Goal: Transaction & Acquisition: Purchase product/service

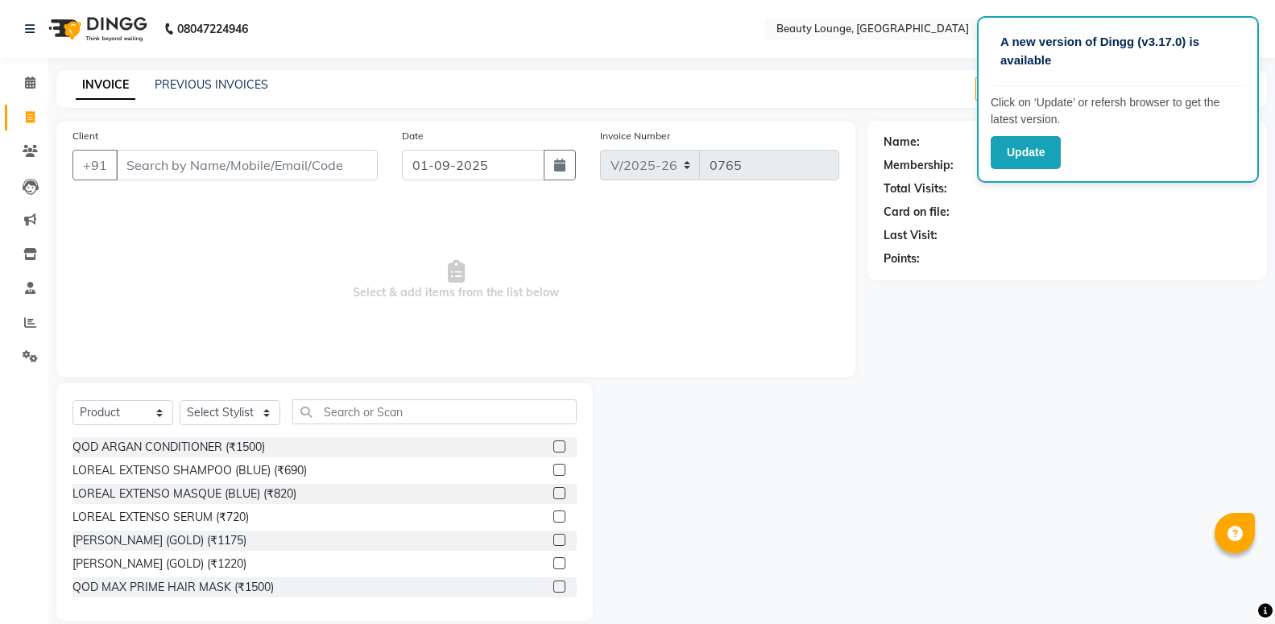
select select "649"
select select "product"
click at [265, 172] on input "Client" at bounding box center [247, 165] width 262 height 31
click at [177, 168] on input "ikhil" at bounding box center [206, 165] width 180 height 31
type input "i"
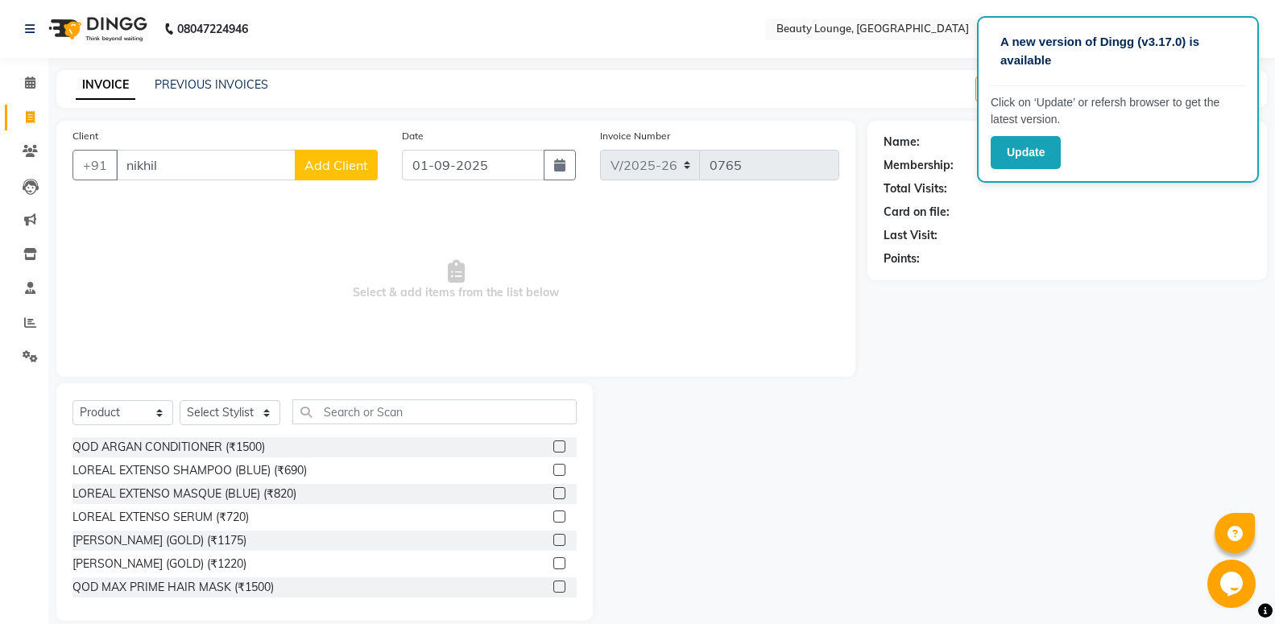
type input "nikhil"
click at [334, 160] on span "Add Client" at bounding box center [337, 165] width 64 height 16
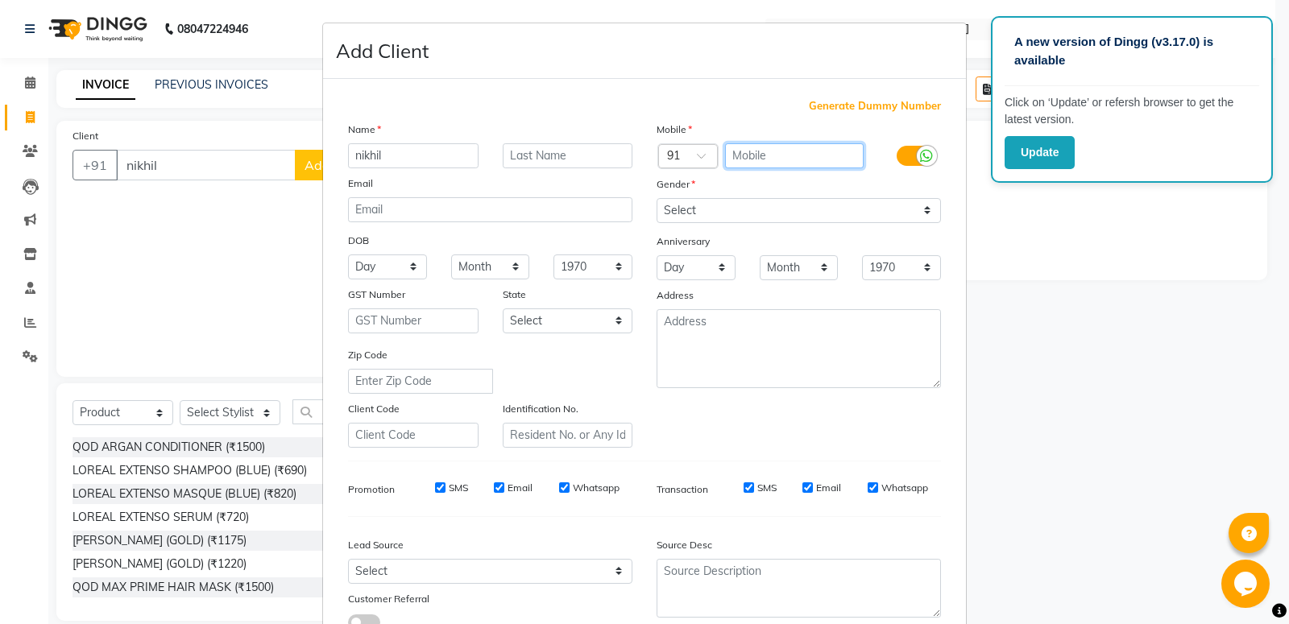
click at [773, 150] on input "text" at bounding box center [794, 155] width 139 height 25
type input "798644256"
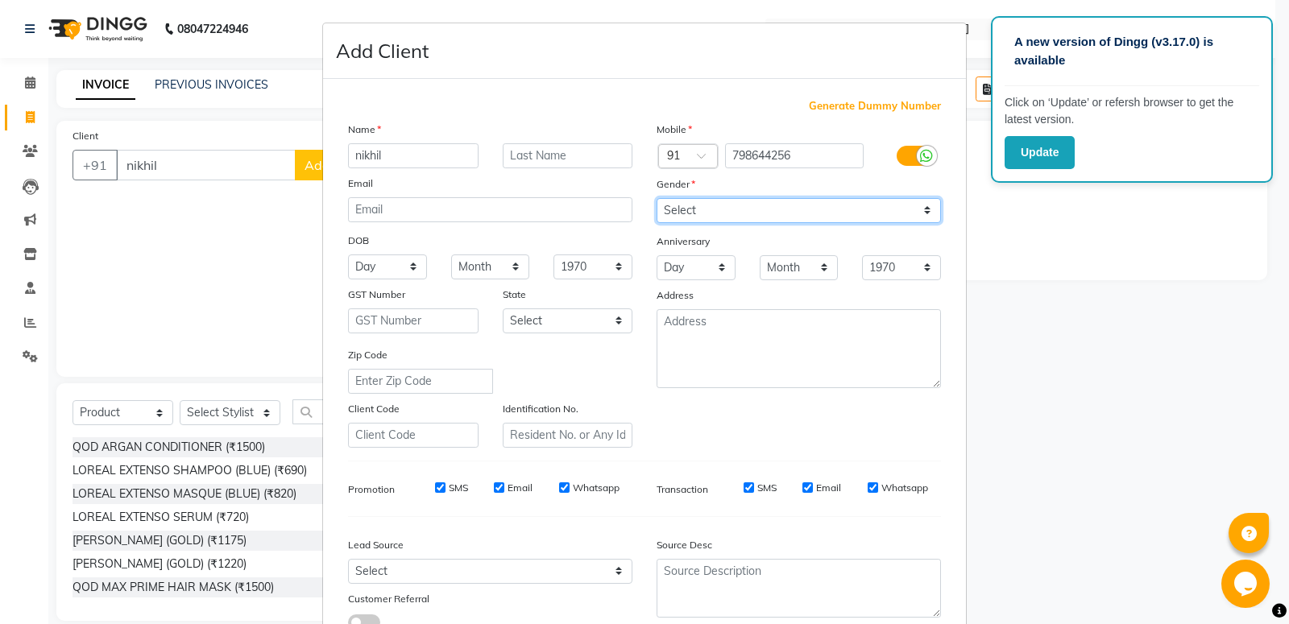
click at [657, 198] on select "Select Male Female Other Prefer Not To Say" at bounding box center [799, 210] width 284 height 25
select select "male"
click option "Male" at bounding box center [0, 0] width 0 height 0
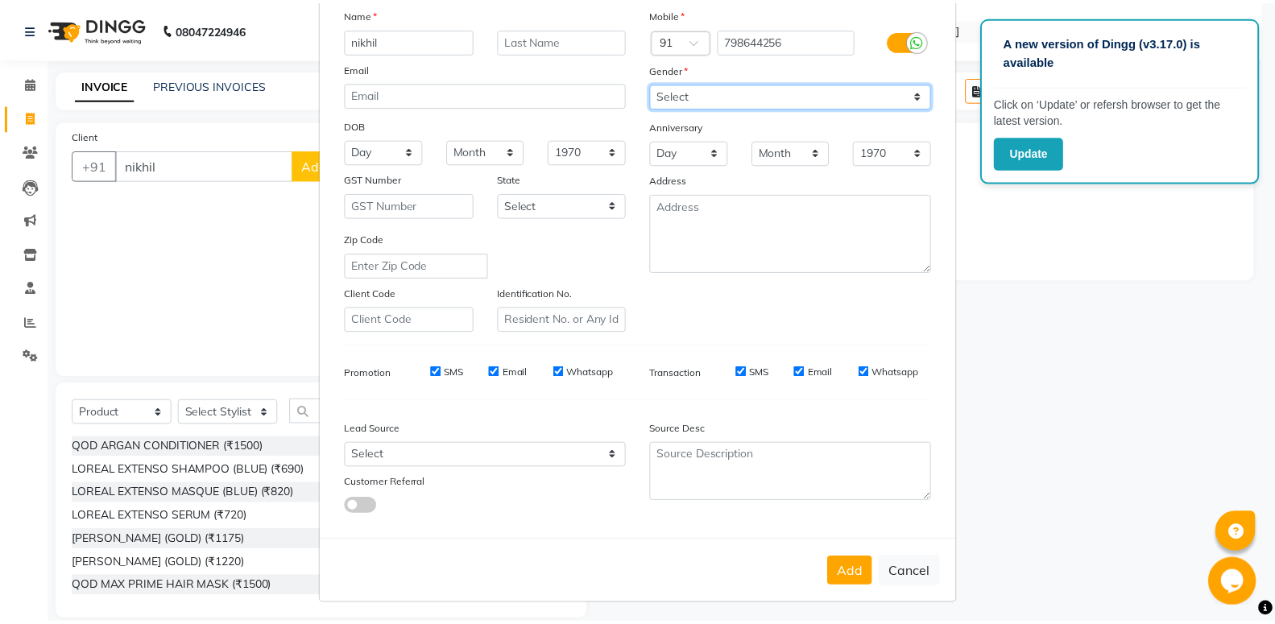
scroll to position [120, 0]
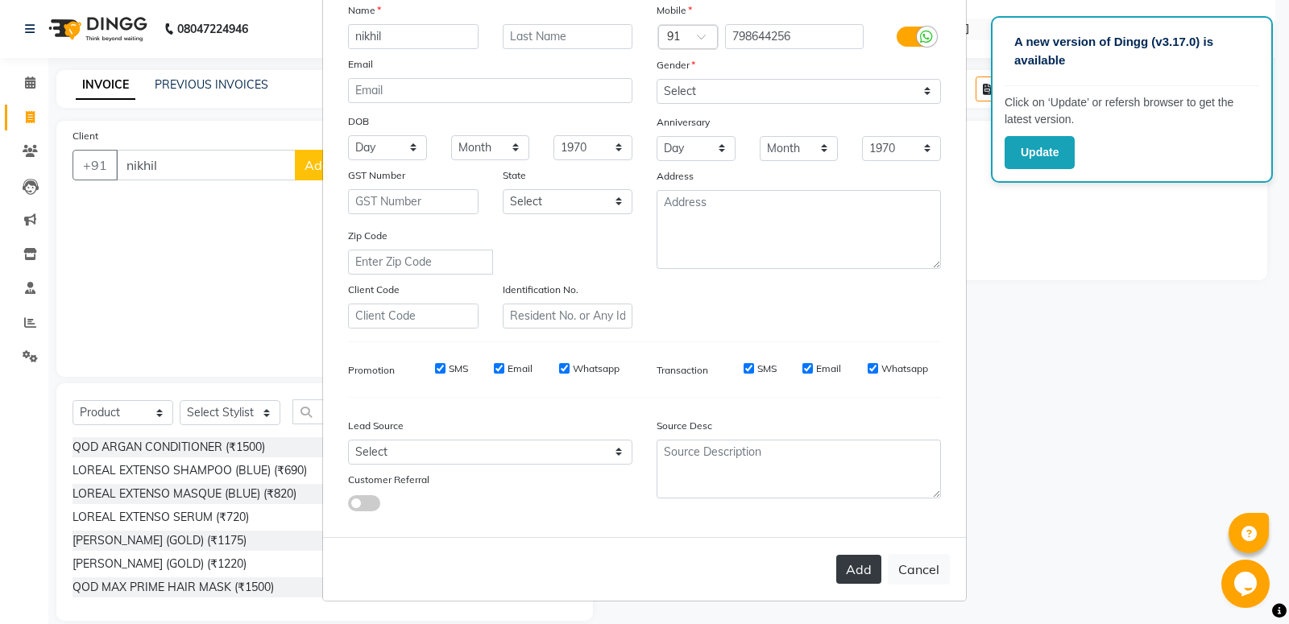
click at [845, 561] on button "Add" at bounding box center [858, 569] width 45 height 29
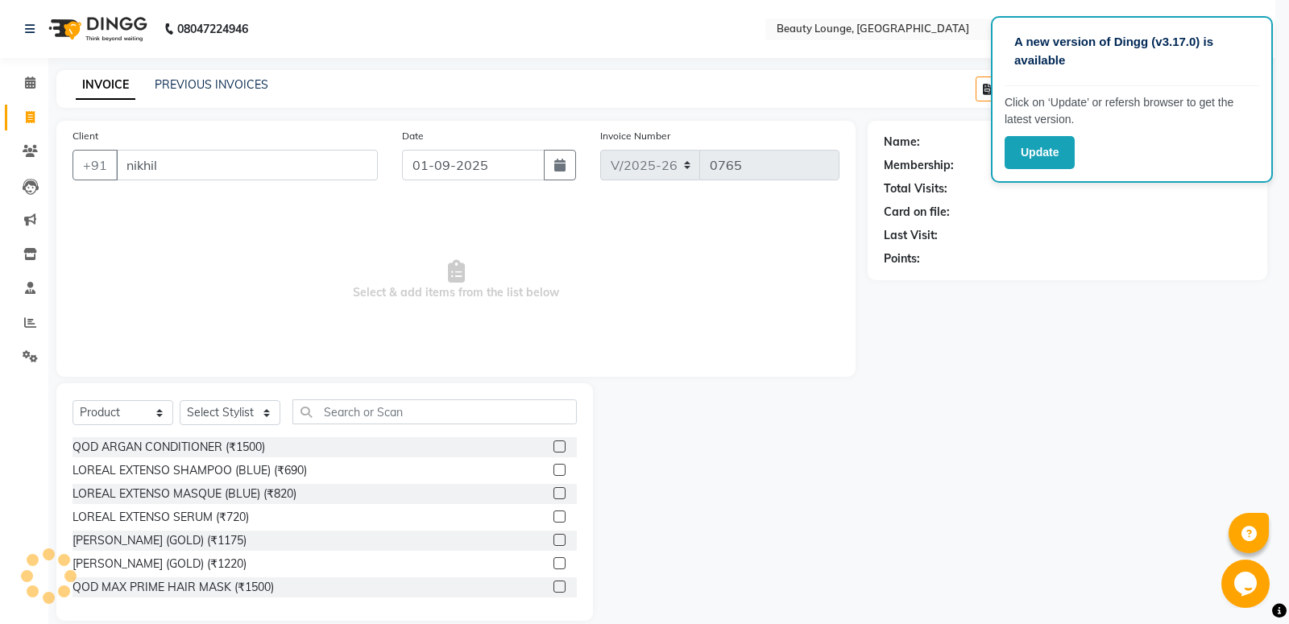
type input "798644256"
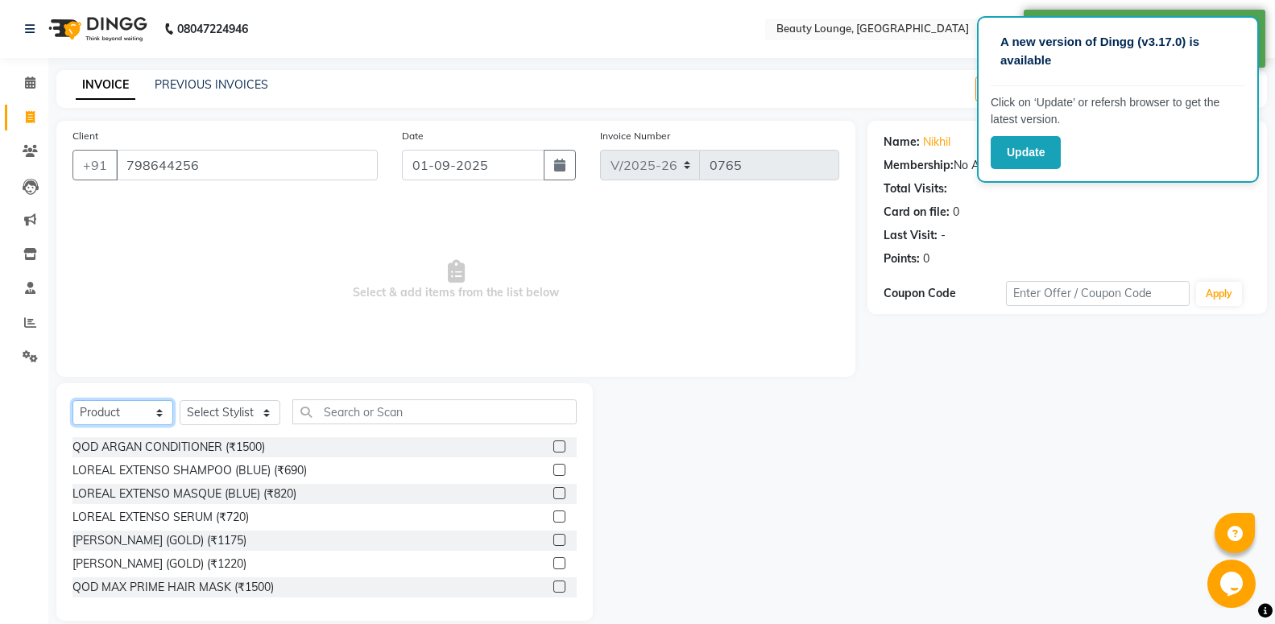
click at [73, 400] on select "Select Service Product Membership Package Voucher Prepaid Gift Card" at bounding box center [123, 412] width 101 height 25
select select "service"
click option "Service" at bounding box center [0, 0] width 0 height 0
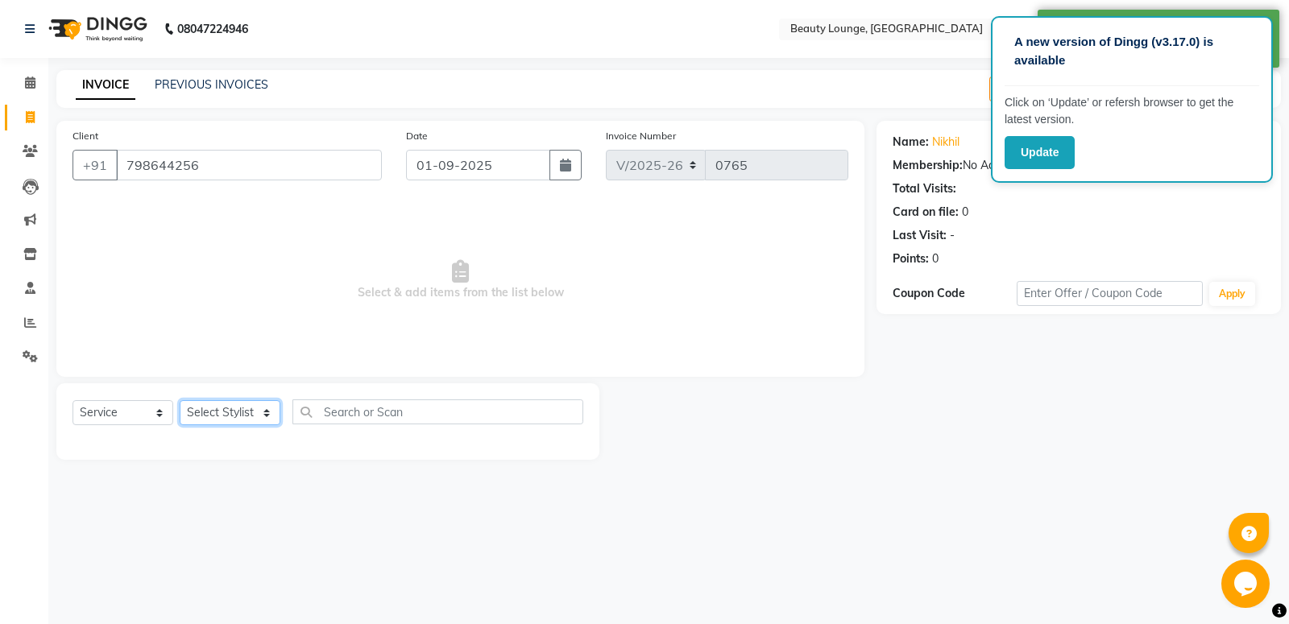
click at [180, 400] on select "Select Stylist aayush balwinder golu honey jasmeen jyoti Komal lakhwinder LOVE …" at bounding box center [230, 412] width 101 height 25
select select "76785"
click option "pankaj" at bounding box center [0, 0] width 0 height 0
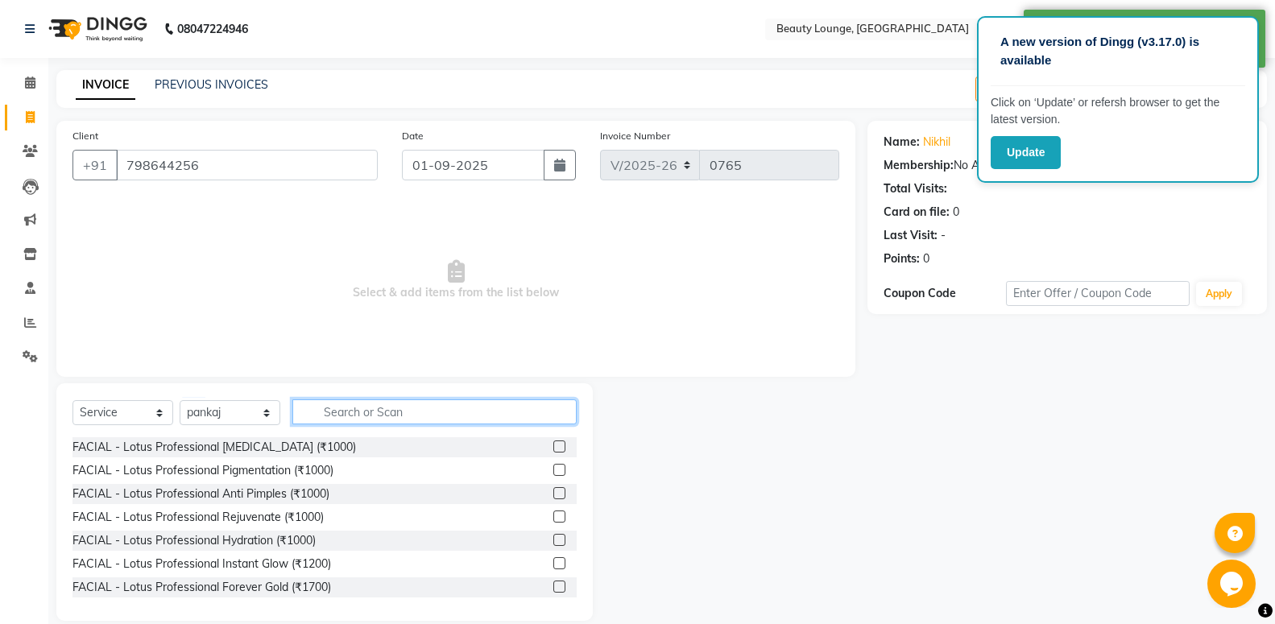
click at [354, 412] on input "text" at bounding box center [434, 412] width 284 height 25
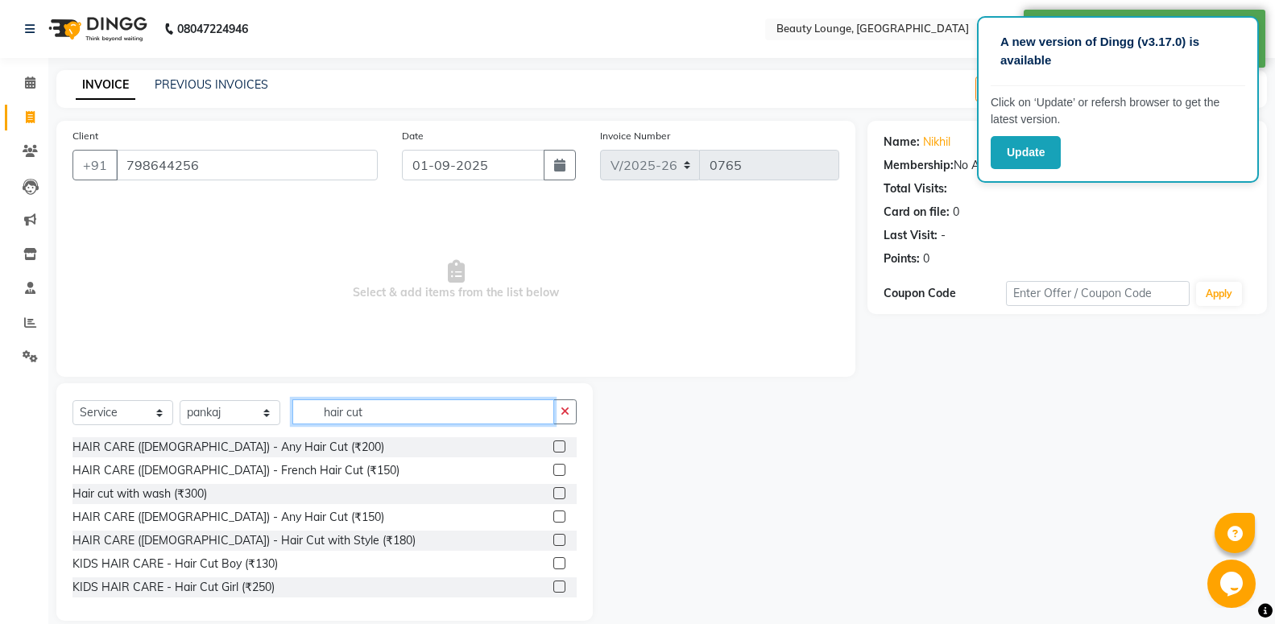
type input "hair cut"
click at [553, 512] on label at bounding box center [559, 517] width 12 height 12
click at [553, 512] on input "checkbox" at bounding box center [558, 517] width 10 height 10
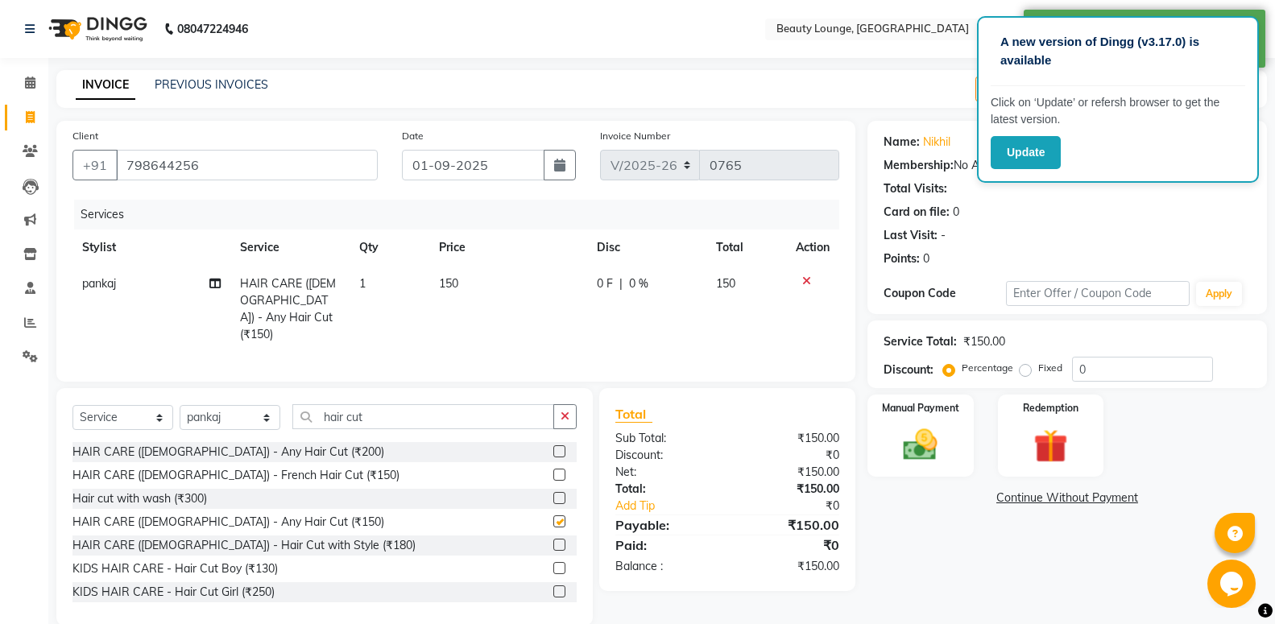
checkbox input "false"
drag, startPoint x: 518, startPoint y: 316, endPoint x: 513, endPoint y: 306, distance: 10.8
click at [516, 314] on td "150" at bounding box center [508, 309] width 158 height 87
select select "76785"
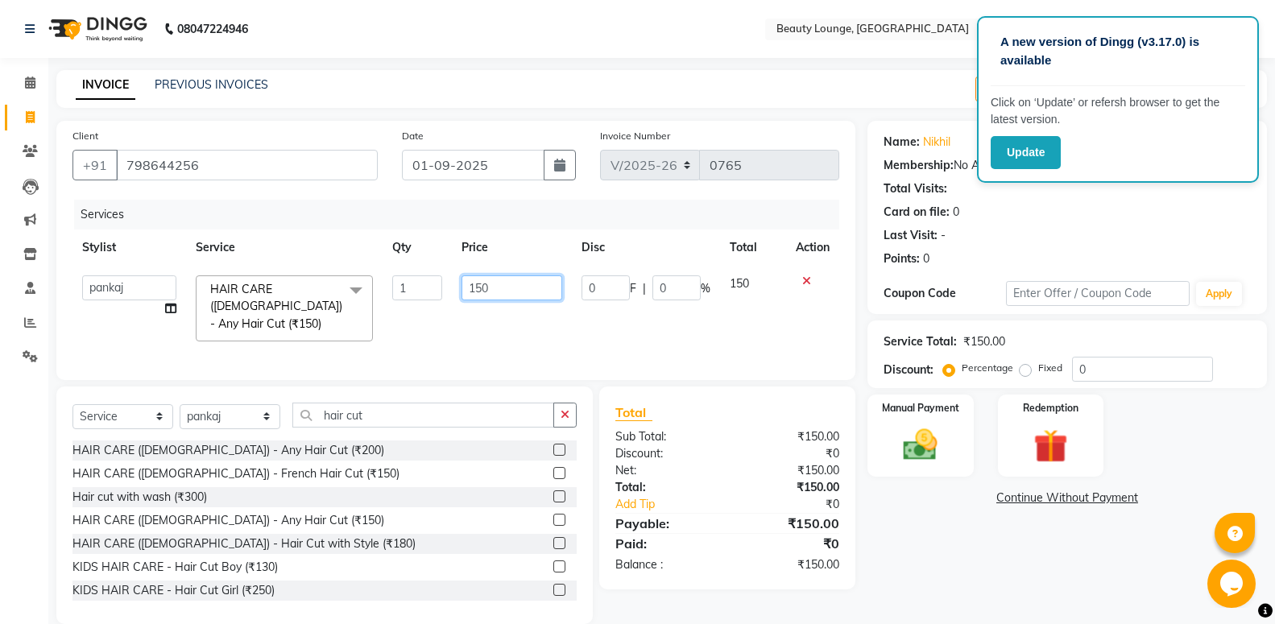
click at [521, 283] on input "150" at bounding box center [512, 288] width 101 height 25
type input "1"
type input "200"
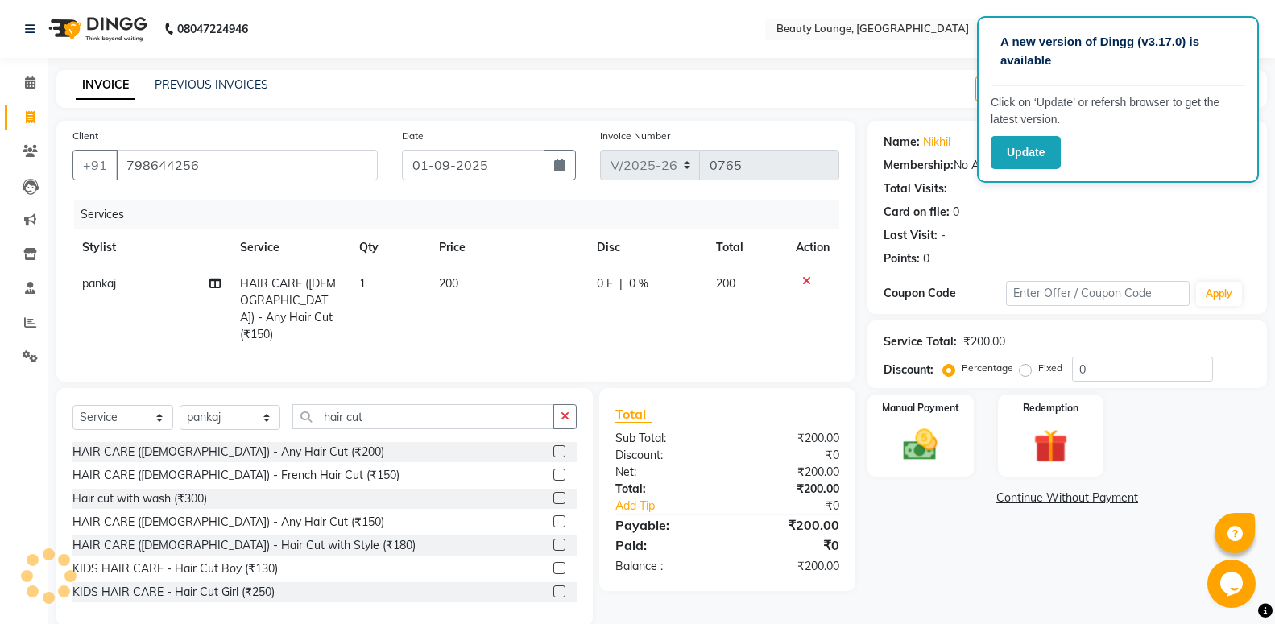
click at [553, 320] on td "200" at bounding box center [508, 309] width 158 height 87
select select "76785"
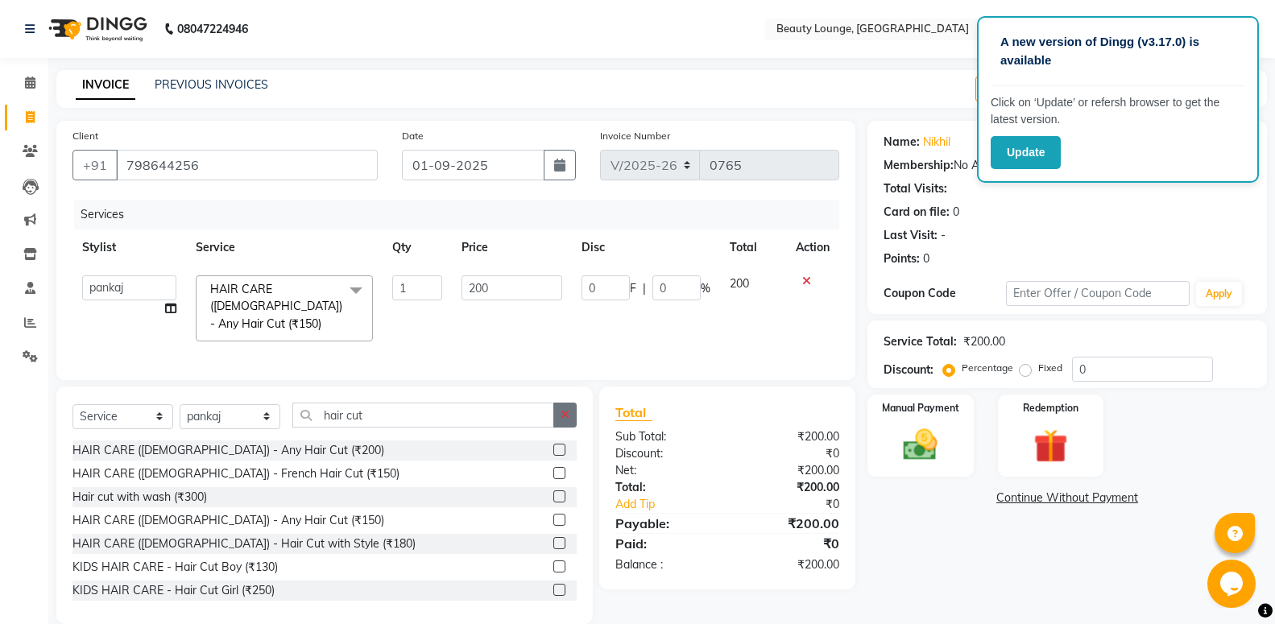
click at [557, 418] on button "button" at bounding box center [564, 415] width 23 height 25
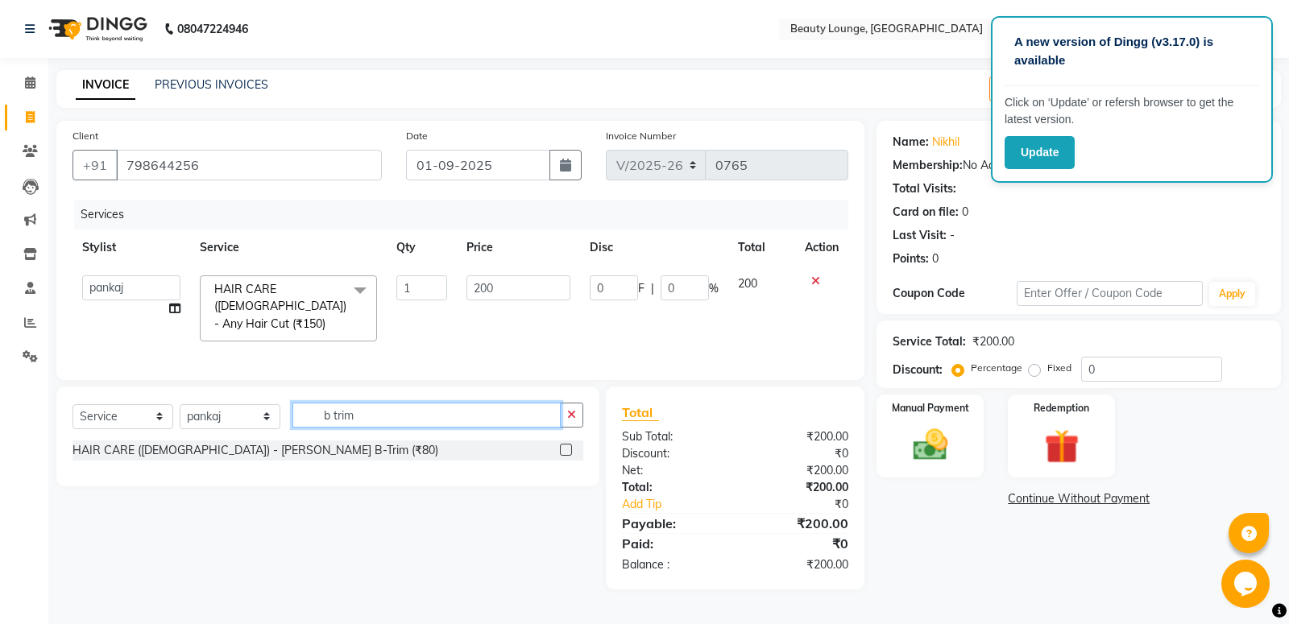
type input "b trim"
click at [565, 448] on label at bounding box center [566, 450] width 12 height 12
click at [565, 448] on input "checkbox" at bounding box center [565, 451] width 10 height 10
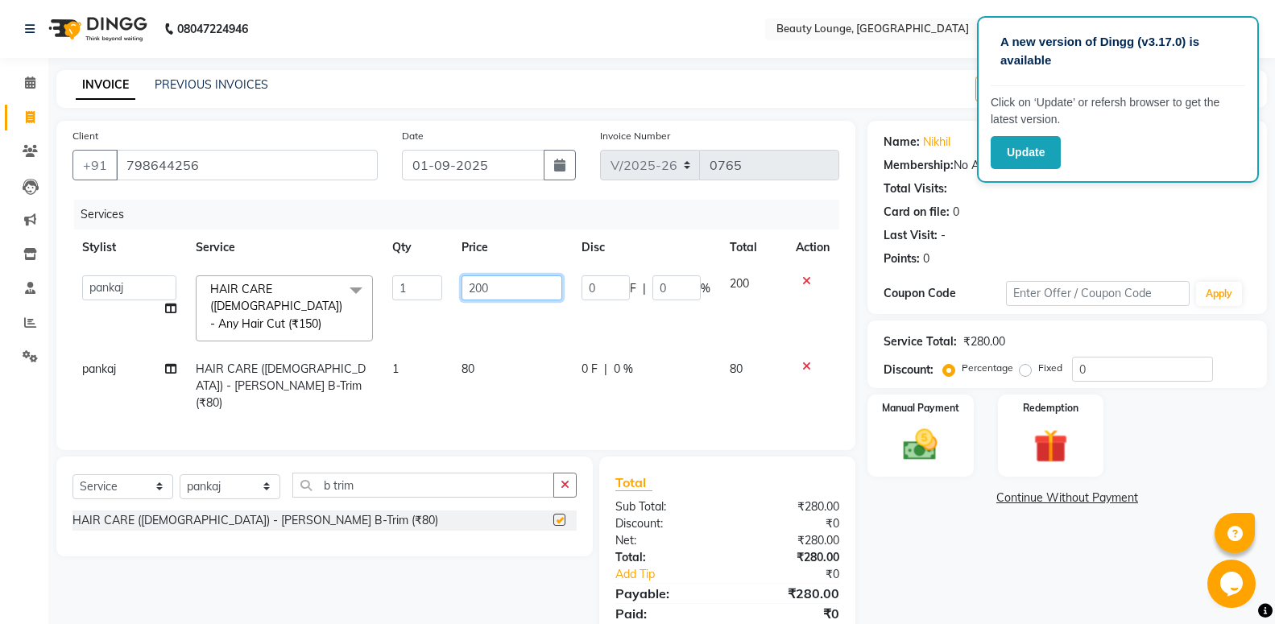
drag, startPoint x: 532, startPoint y: 292, endPoint x: 524, endPoint y: 305, distance: 14.1
click at [530, 295] on input "200" at bounding box center [512, 288] width 101 height 25
checkbox input "false"
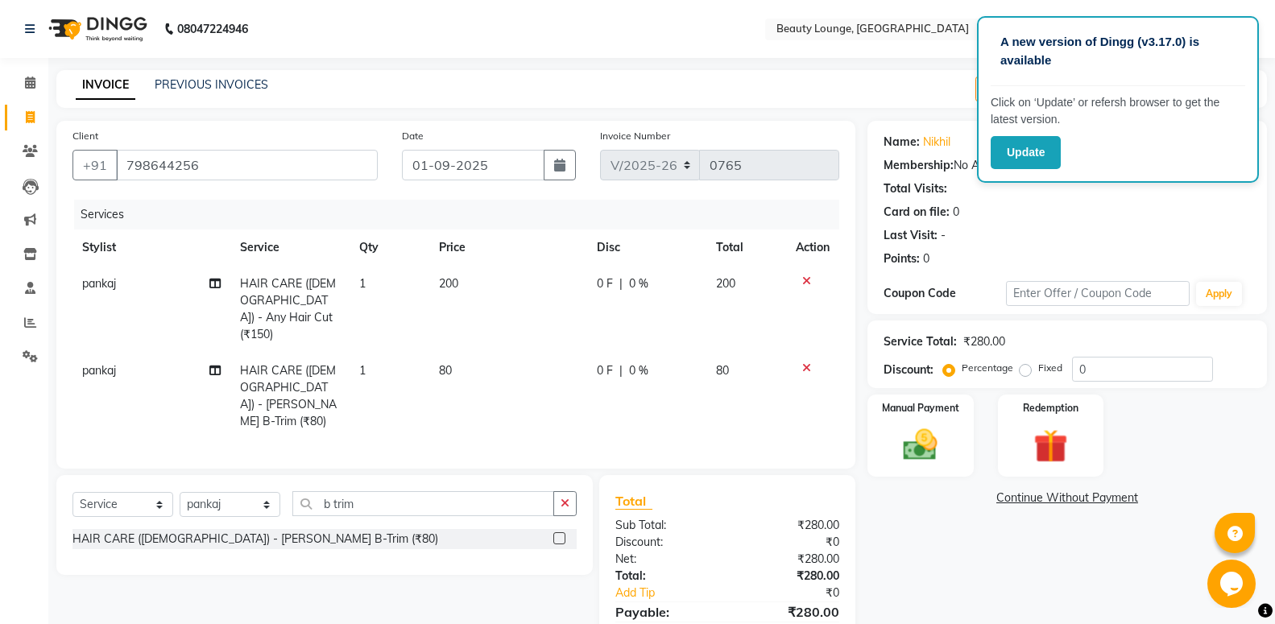
click at [508, 353] on td "80" at bounding box center [508, 396] width 158 height 87
select select "76785"
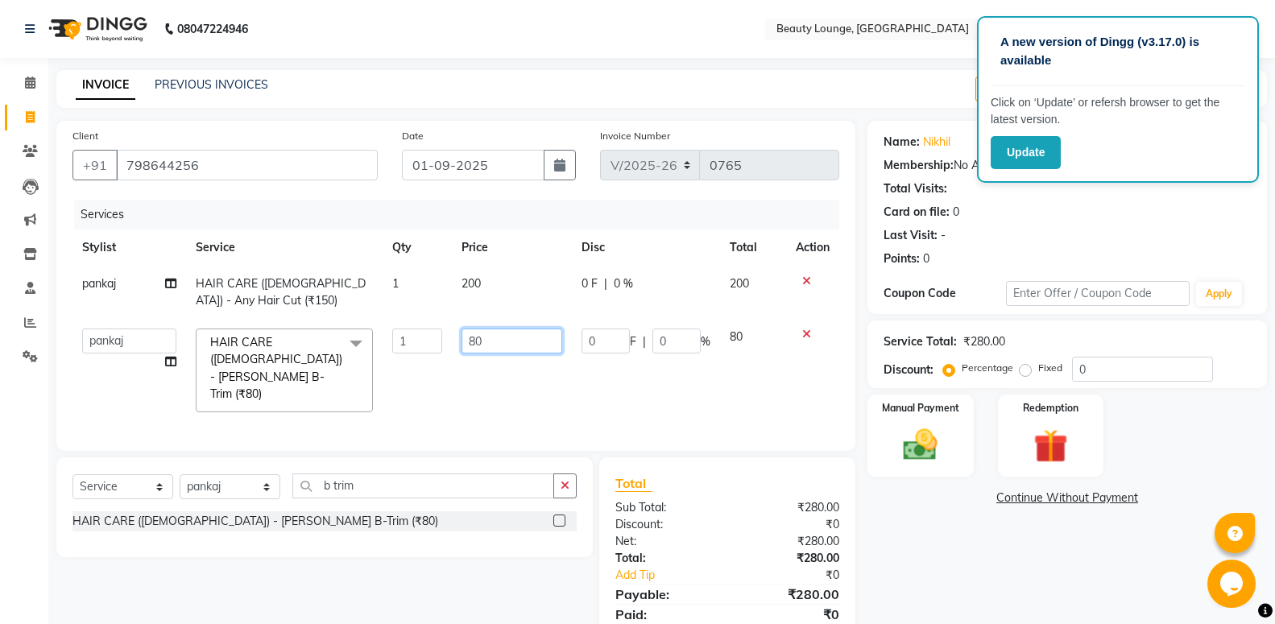
click at [508, 342] on input "80" at bounding box center [512, 341] width 101 height 25
type input "8"
type input "150"
click at [510, 353] on input "150" at bounding box center [512, 341] width 101 height 25
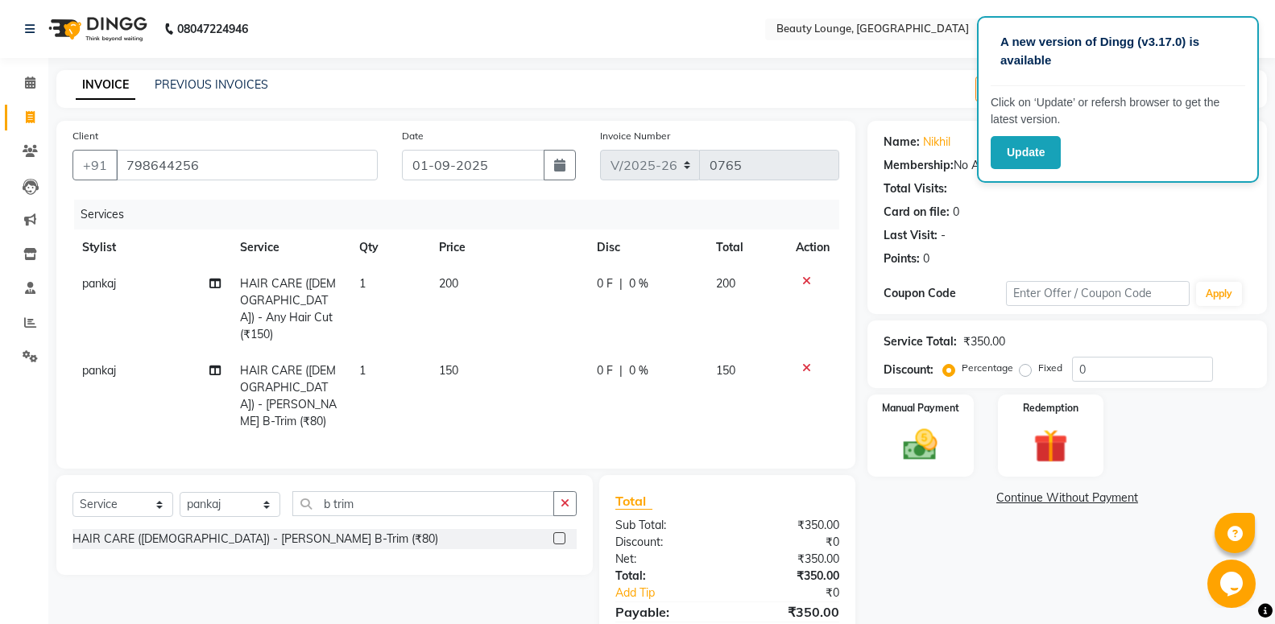
click at [520, 365] on td "150" at bounding box center [508, 396] width 158 height 87
select select "76785"
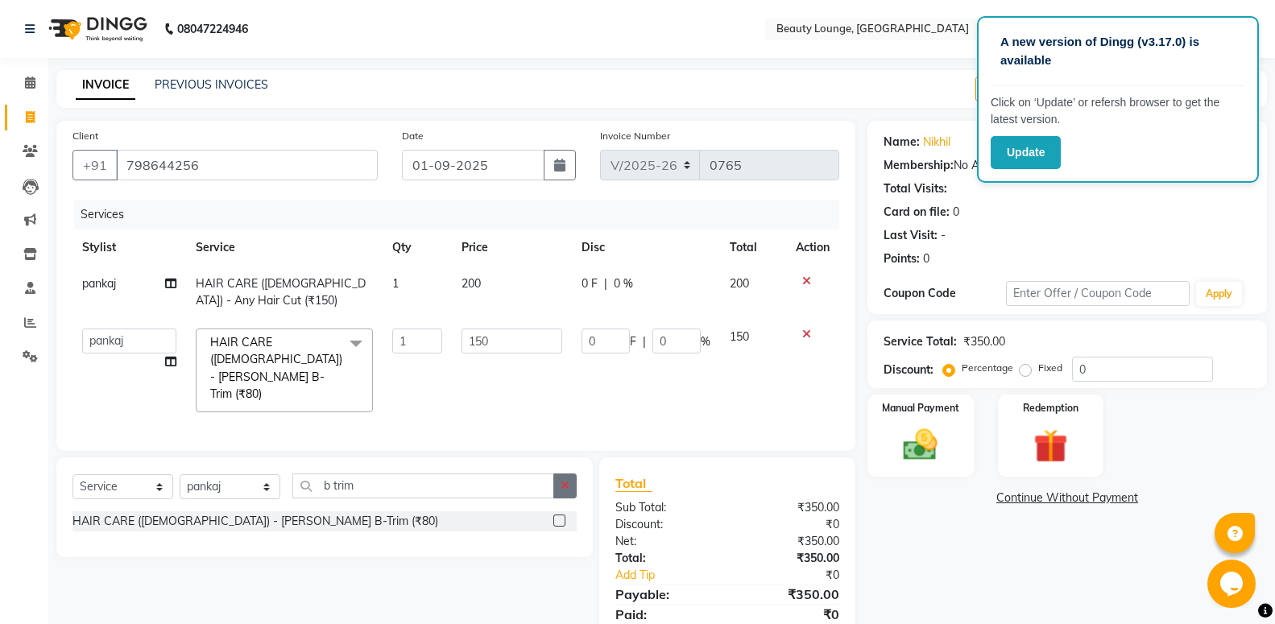
click at [564, 474] on button "button" at bounding box center [564, 486] width 23 height 25
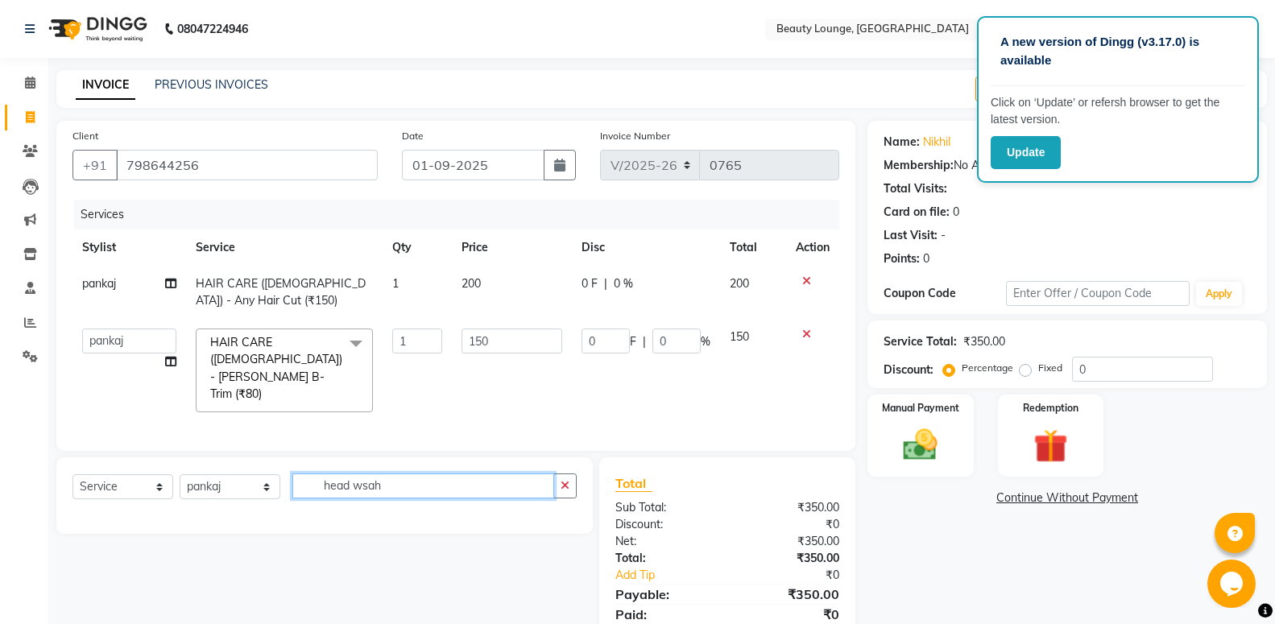
click at [419, 474] on input "head wsah" at bounding box center [423, 486] width 262 height 25
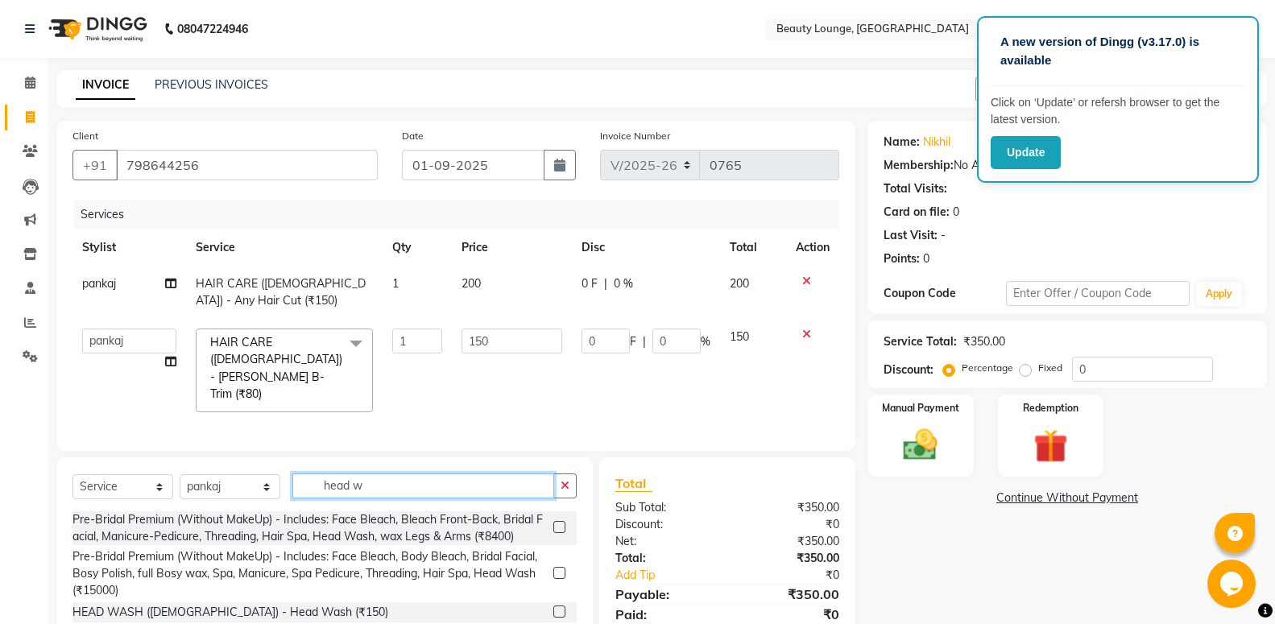
type input "head w"
click at [553, 606] on label at bounding box center [559, 612] width 12 height 12
click at [553, 607] on input "checkbox" at bounding box center [558, 612] width 10 height 10
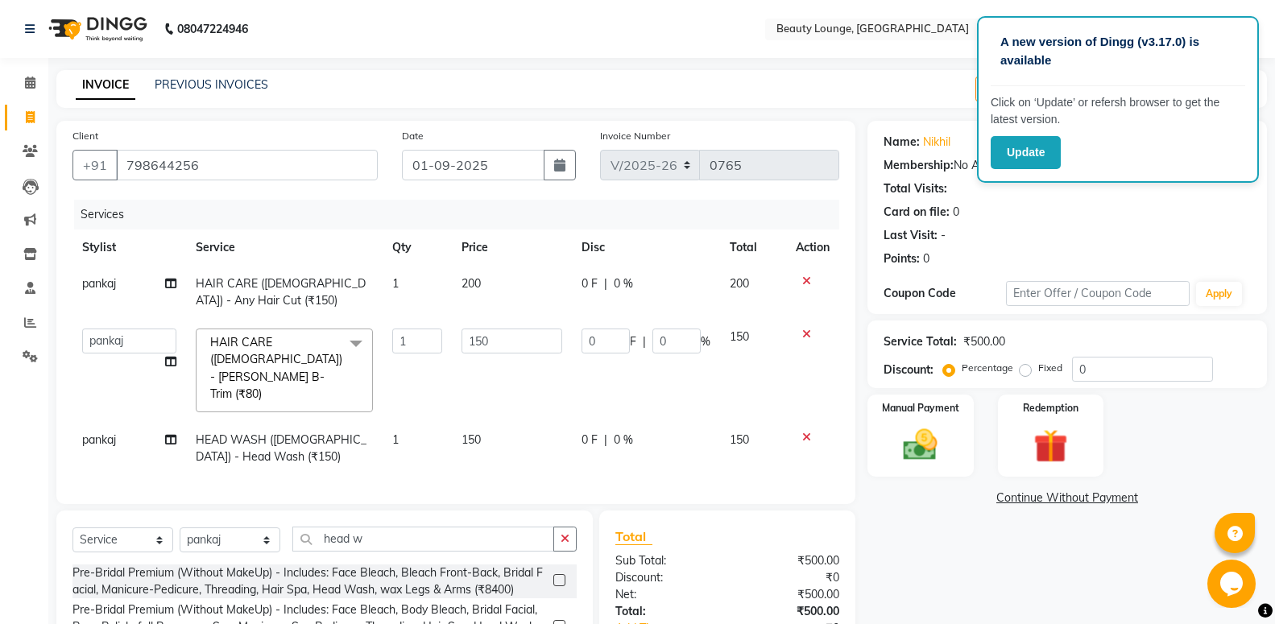
checkbox input "false"
click at [512, 422] on td "150" at bounding box center [512, 448] width 120 height 53
select select "76785"
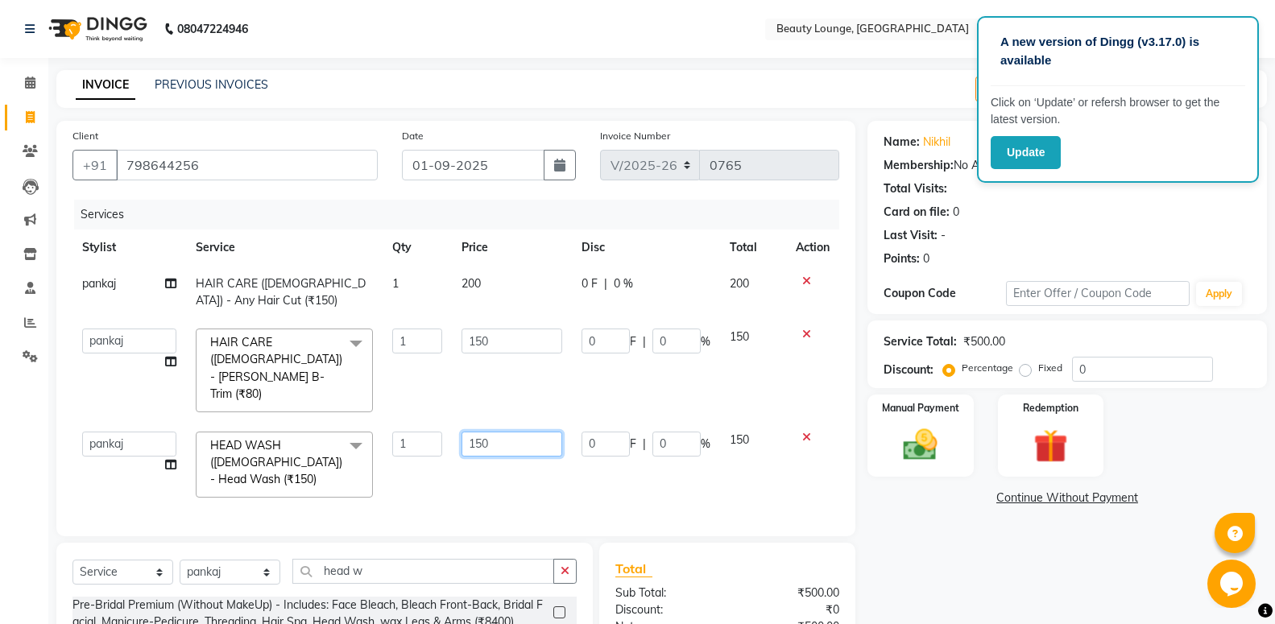
click at [512, 432] on input "150" at bounding box center [512, 444] width 101 height 25
type input "200"
click at [504, 369] on td "150" at bounding box center [512, 370] width 120 height 103
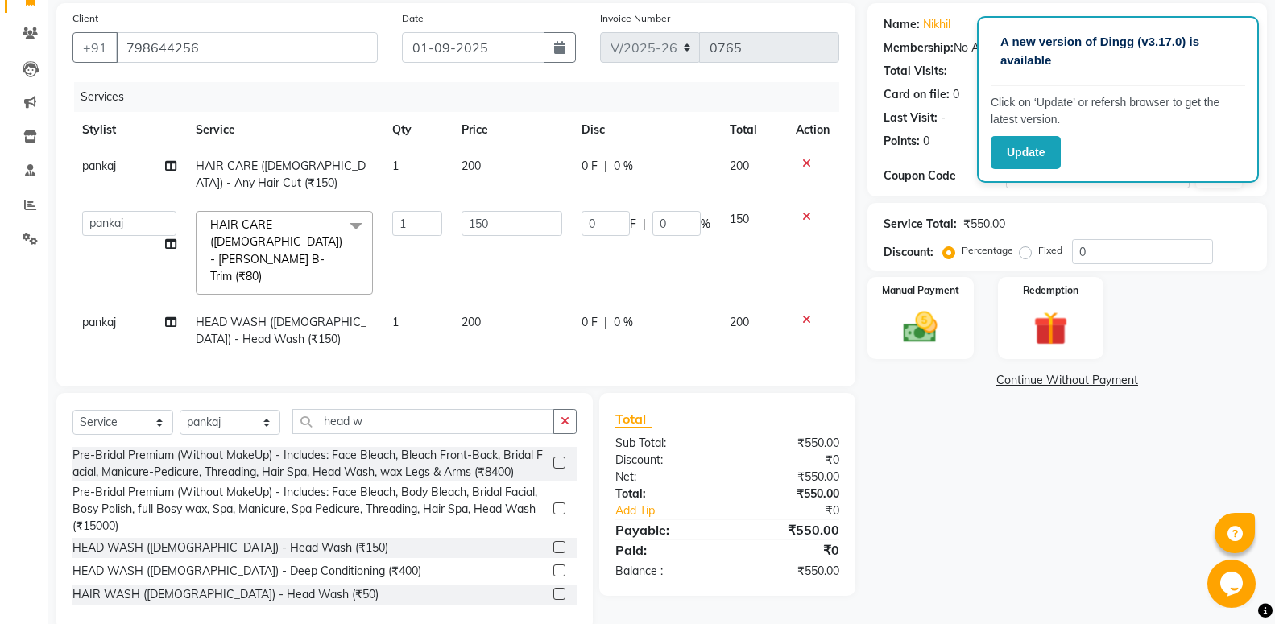
scroll to position [127, 0]
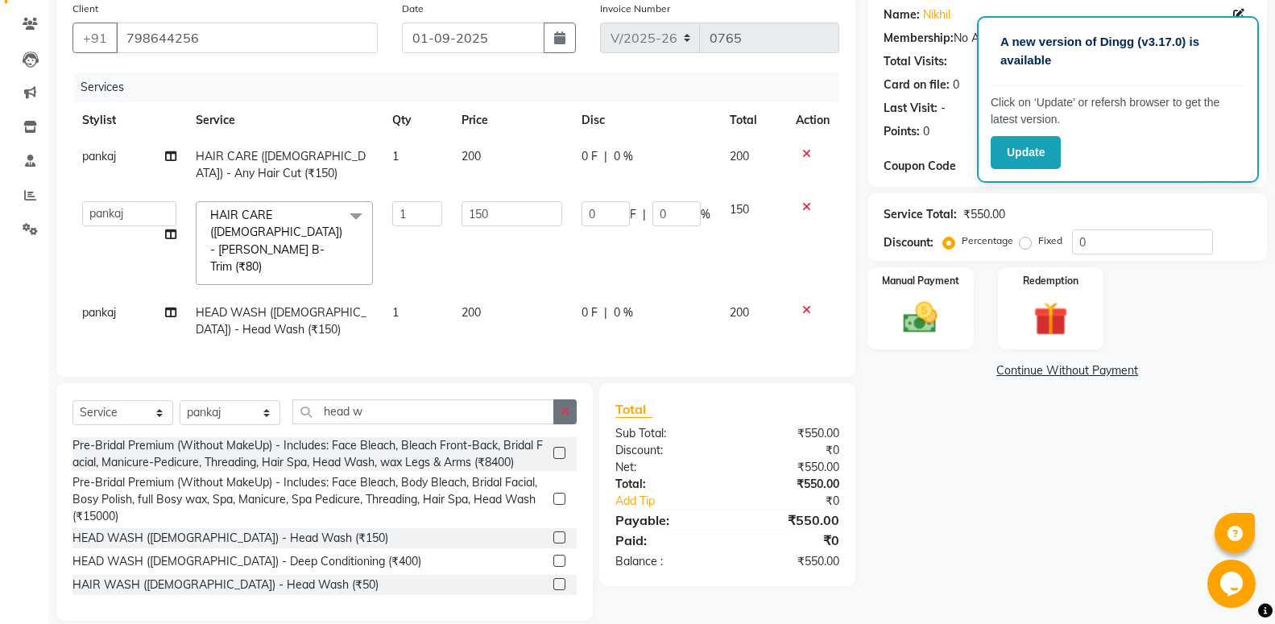
click at [569, 400] on button "button" at bounding box center [564, 412] width 23 height 25
type input "head wash"
click at [553, 578] on label at bounding box center [559, 584] width 12 height 12
click at [553, 580] on input "checkbox" at bounding box center [558, 585] width 10 height 10
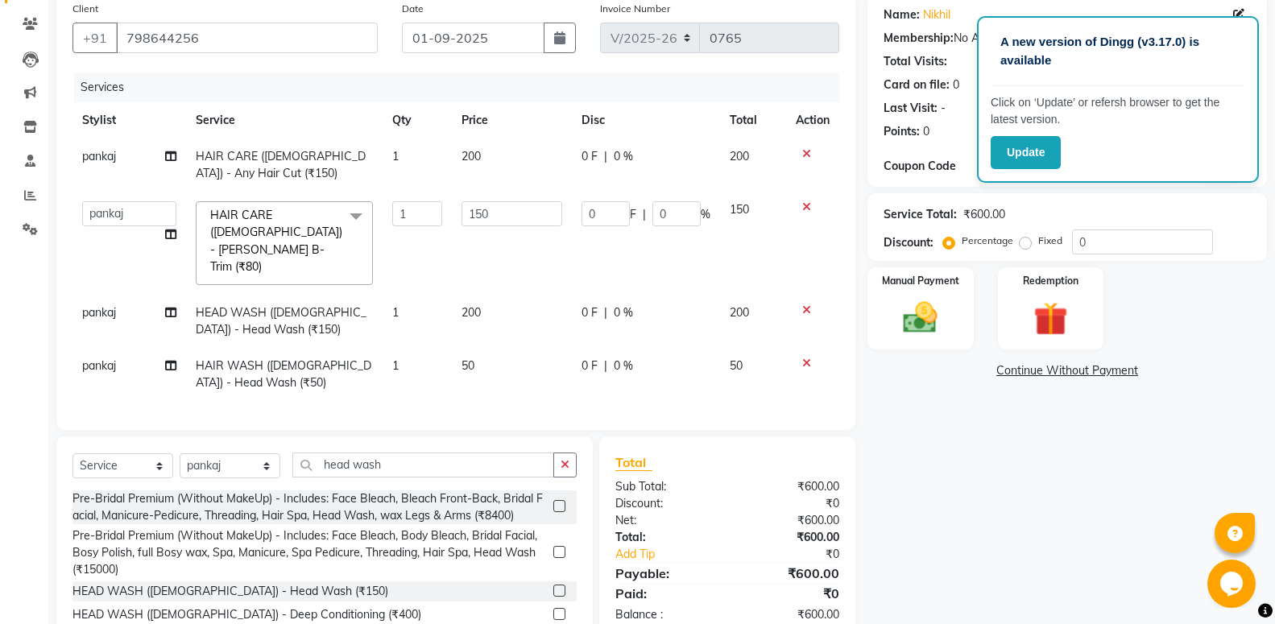
checkbox input "false"
click at [496, 348] on td "50" at bounding box center [512, 374] width 120 height 53
select select "76785"
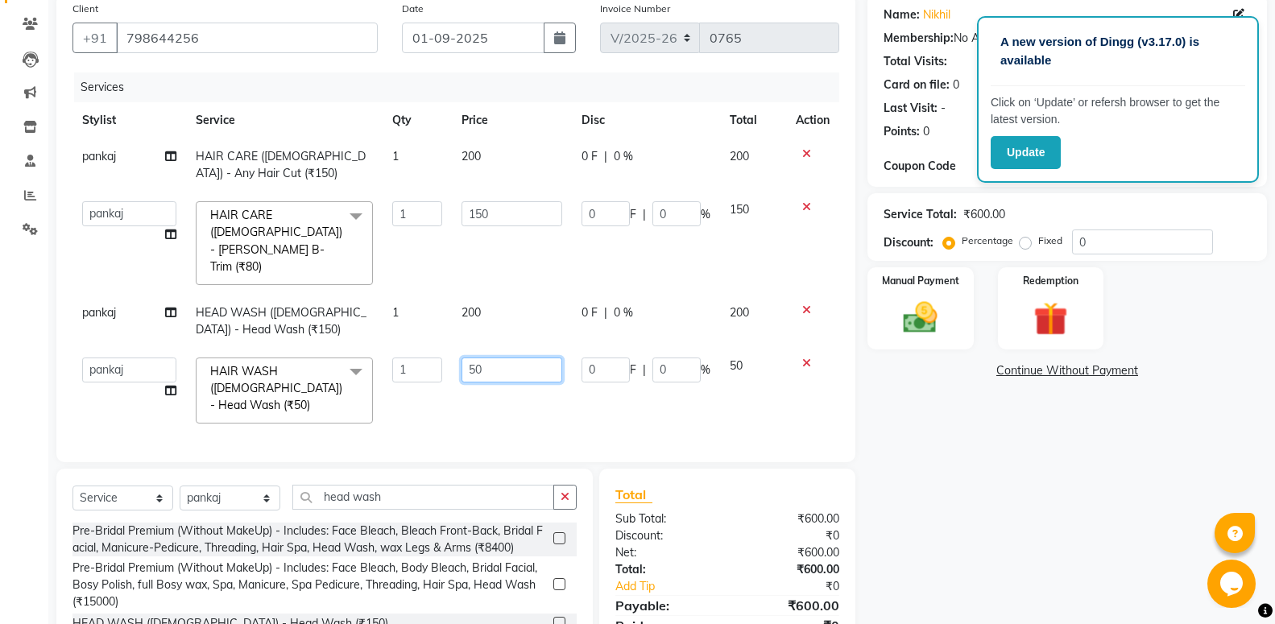
click at [495, 358] on input "50" at bounding box center [512, 370] width 101 height 25
type input "5"
type input "100"
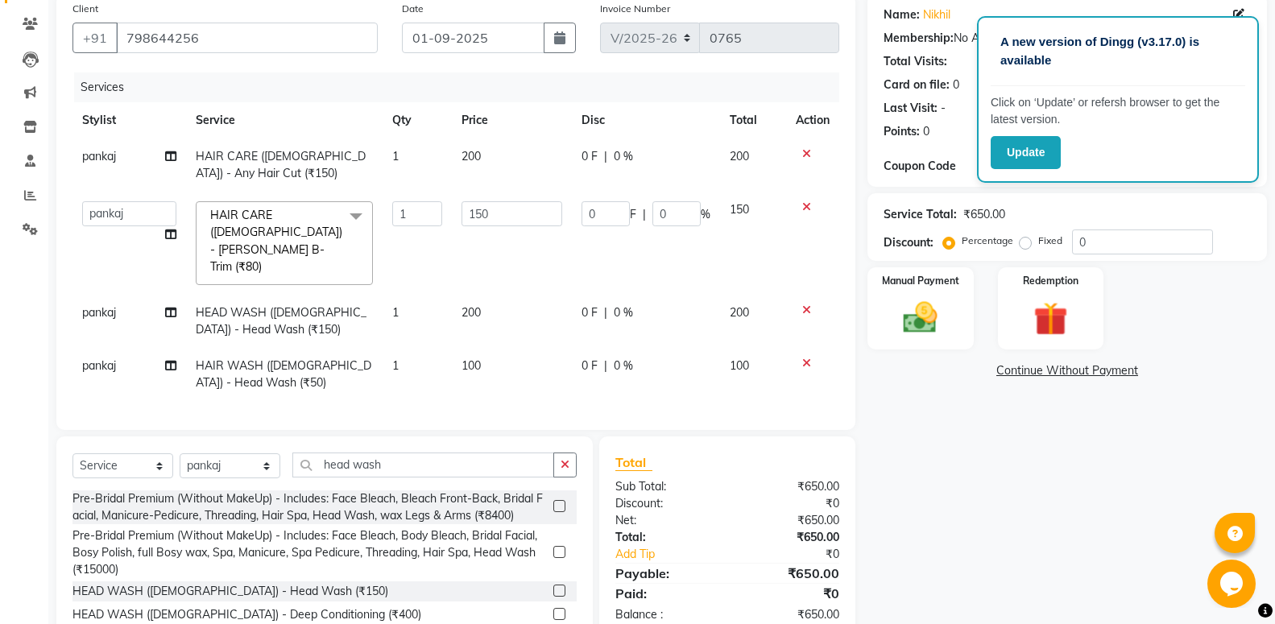
click at [404, 238] on td "1" at bounding box center [417, 243] width 69 height 103
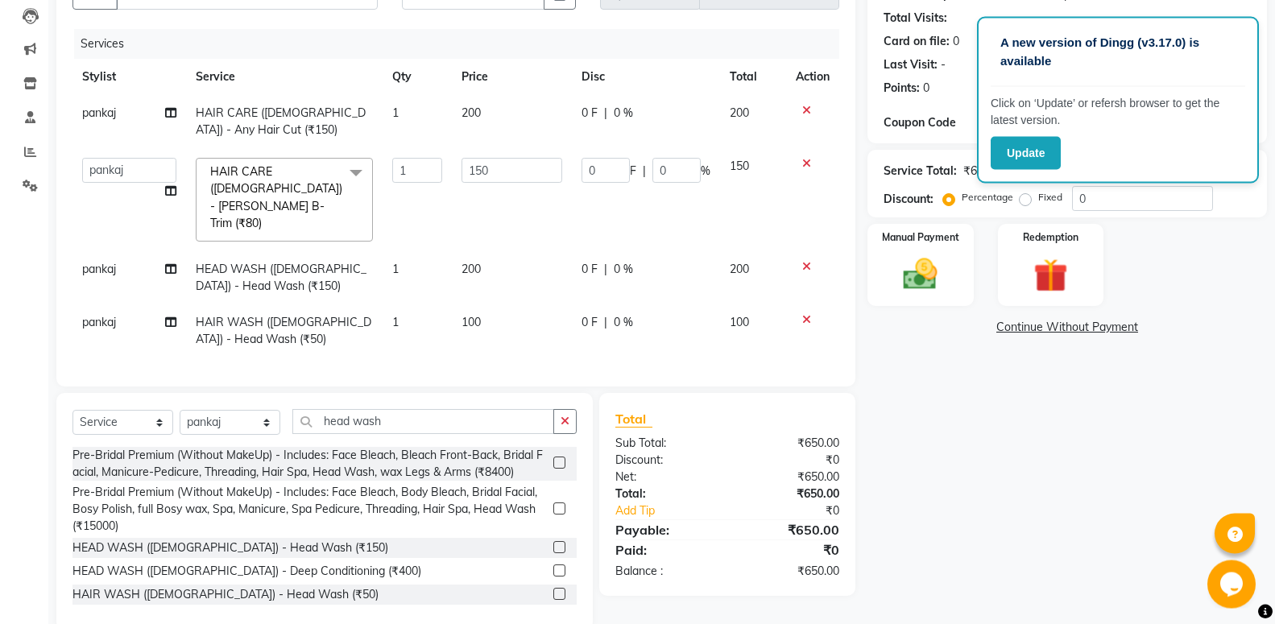
scroll to position [180, 0]
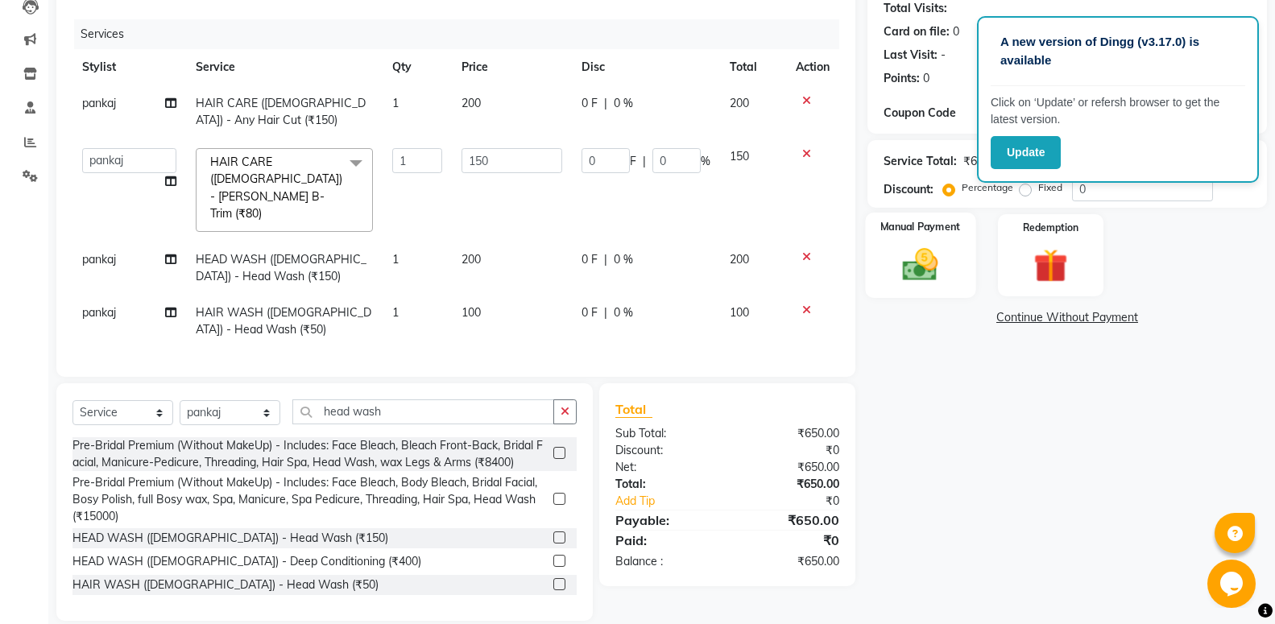
click at [940, 263] on img at bounding box center [920, 264] width 57 height 41
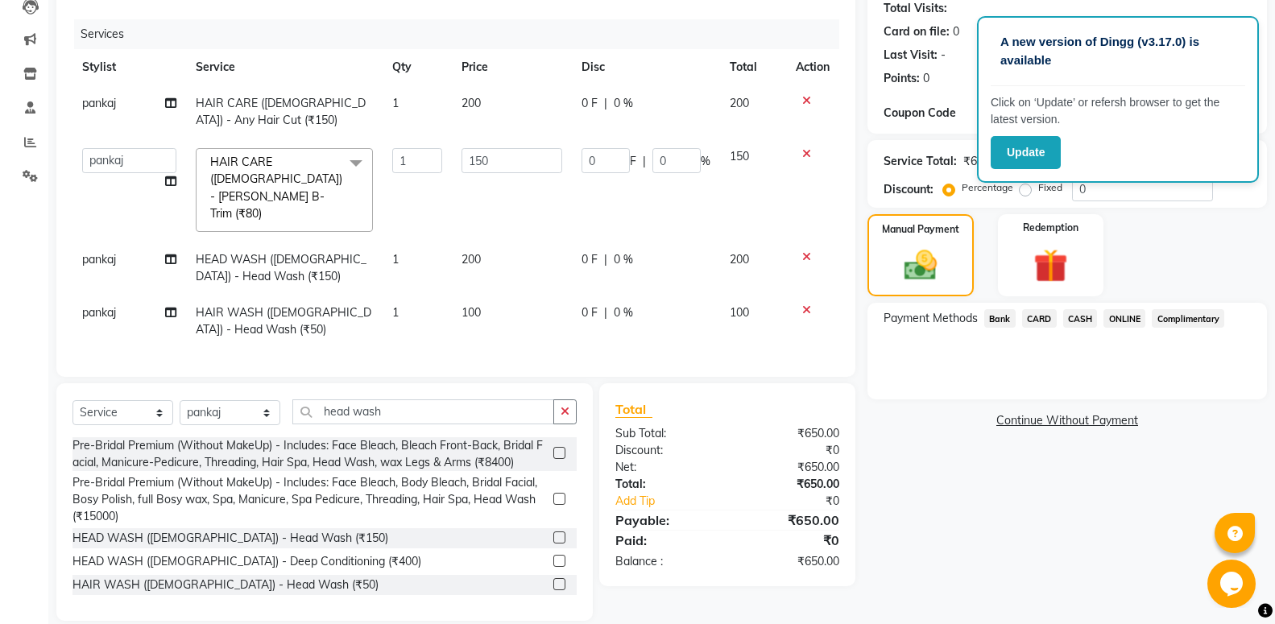
click at [1120, 317] on span "ONLINE" at bounding box center [1125, 318] width 42 height 19
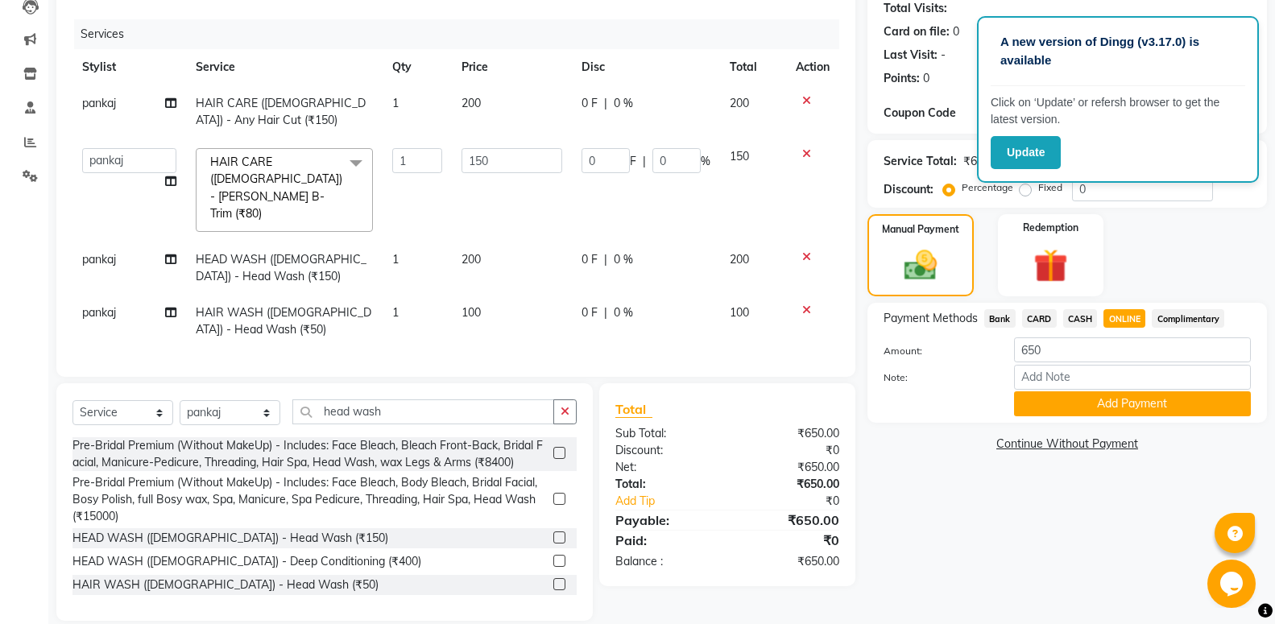
click at [1150, 404] on button "Add Payment" at bounding box center [1132, 404] width 237 height 25
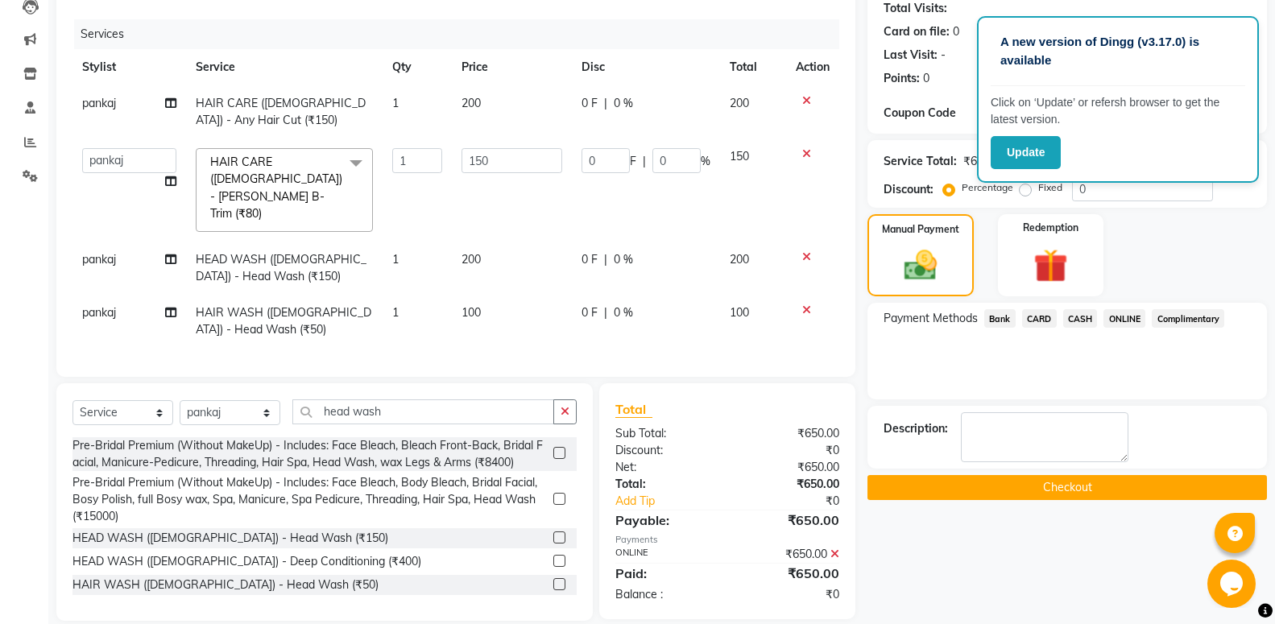
click at [1114, 500] on button "Checkout" at bounding box center [1068, 487] width 400 height 25
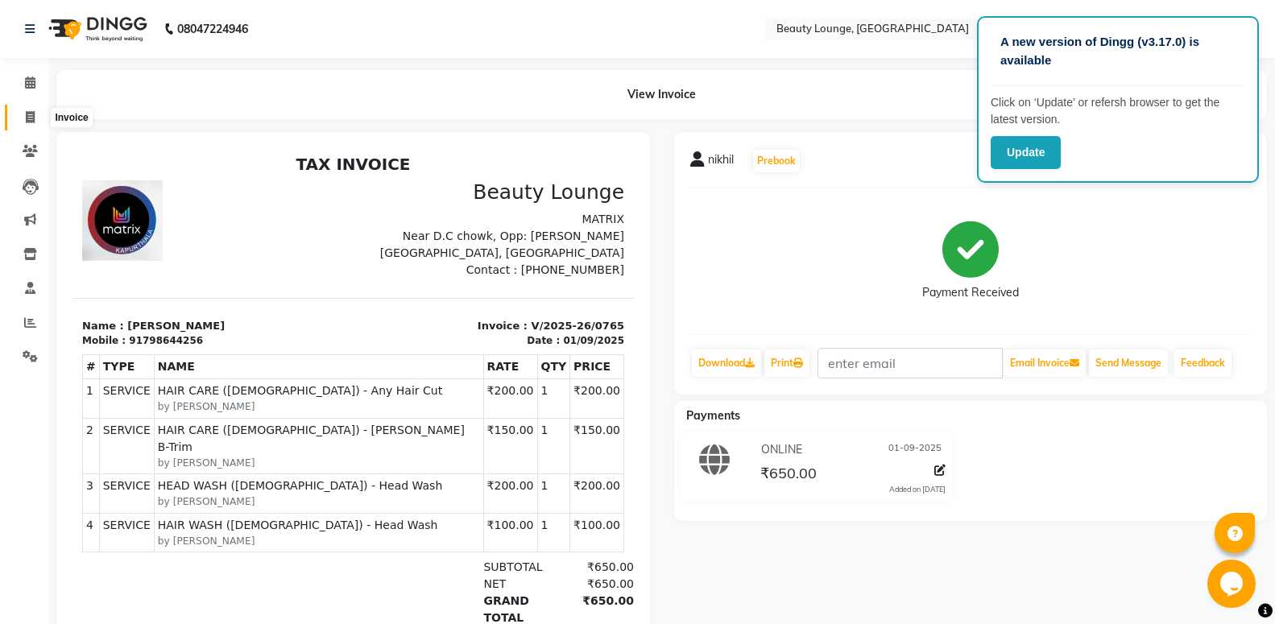
click at [24, 114] on span at bounding box center [30, 118] width 28 height 19
select select "service"
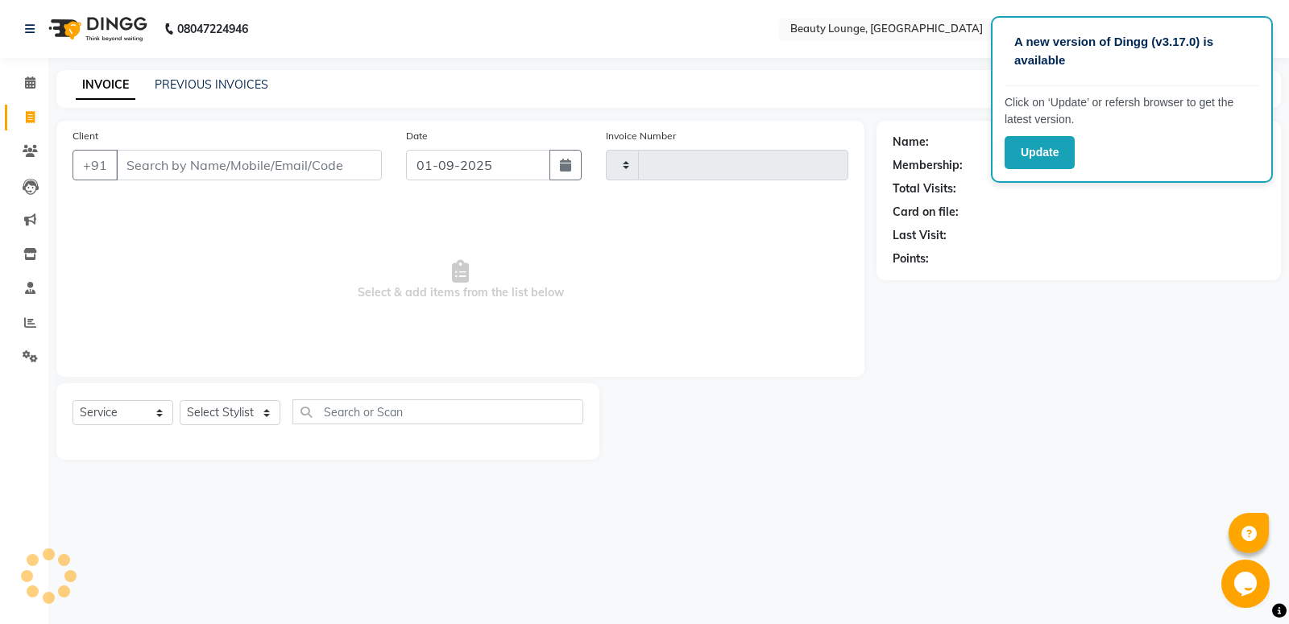
click at [155, 158] on input "Client" at bounding box center [249, 165] width 266 height 31
type input "0766"
select select "649"
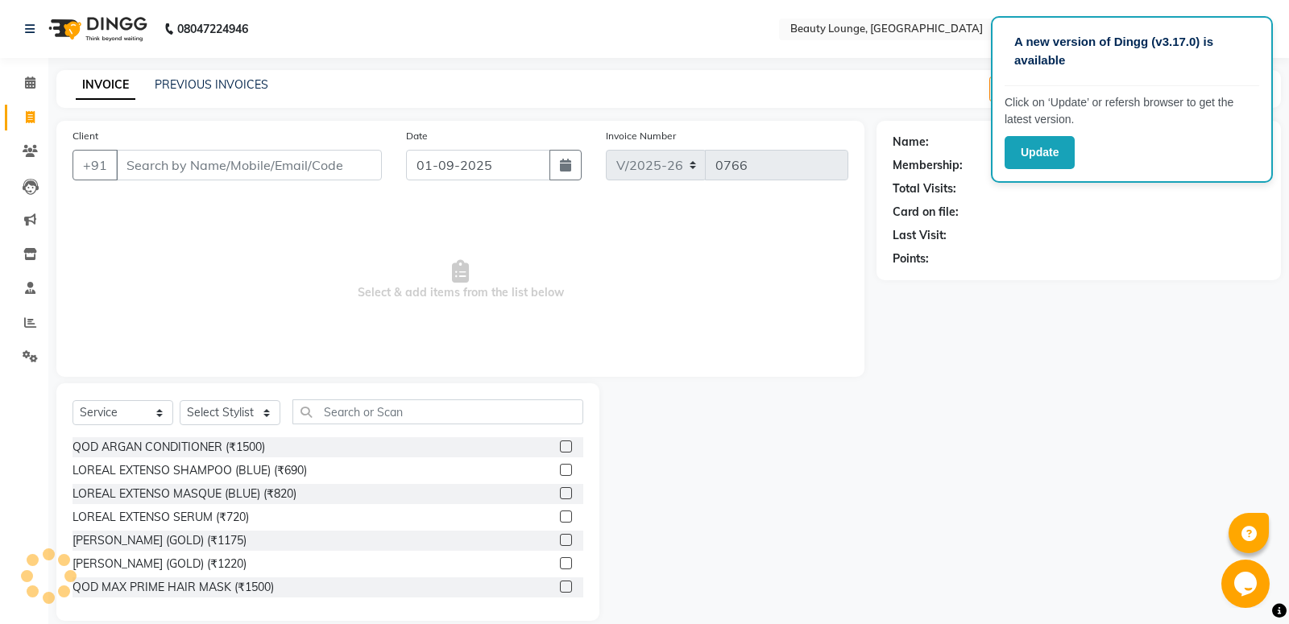
type input "d"
select select "product"
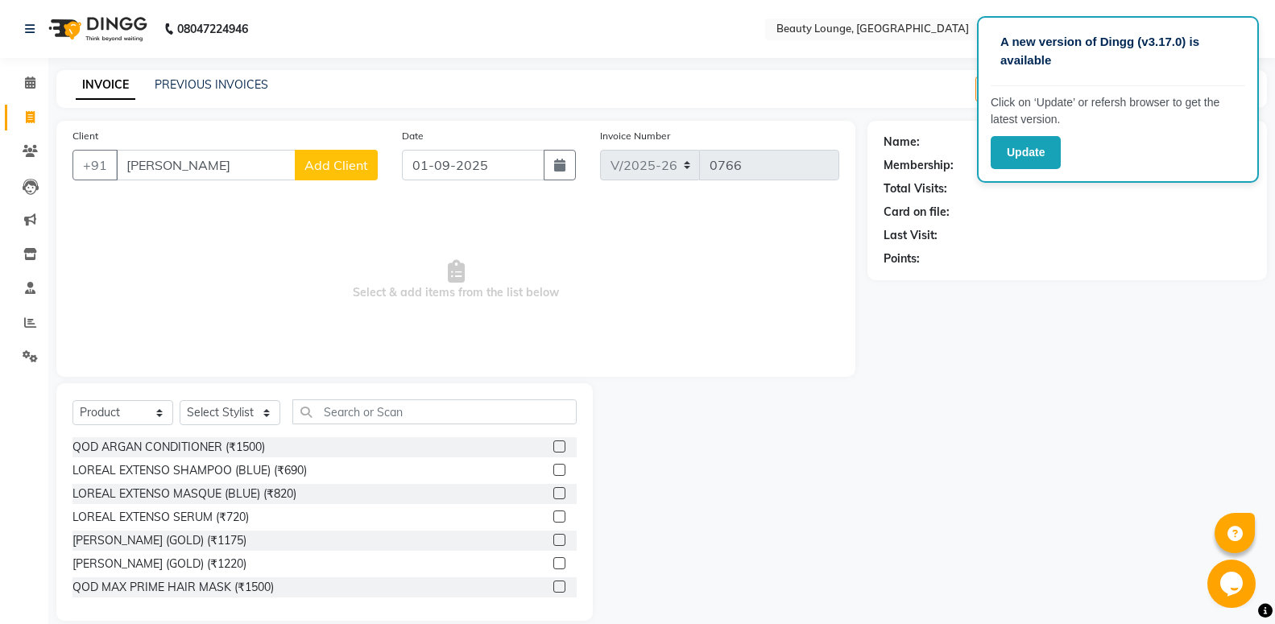
type input "[PERSON_NAME]"
click at [350, 167] on span "Add Client" at bounding box center [337, 165] width 64 height 16
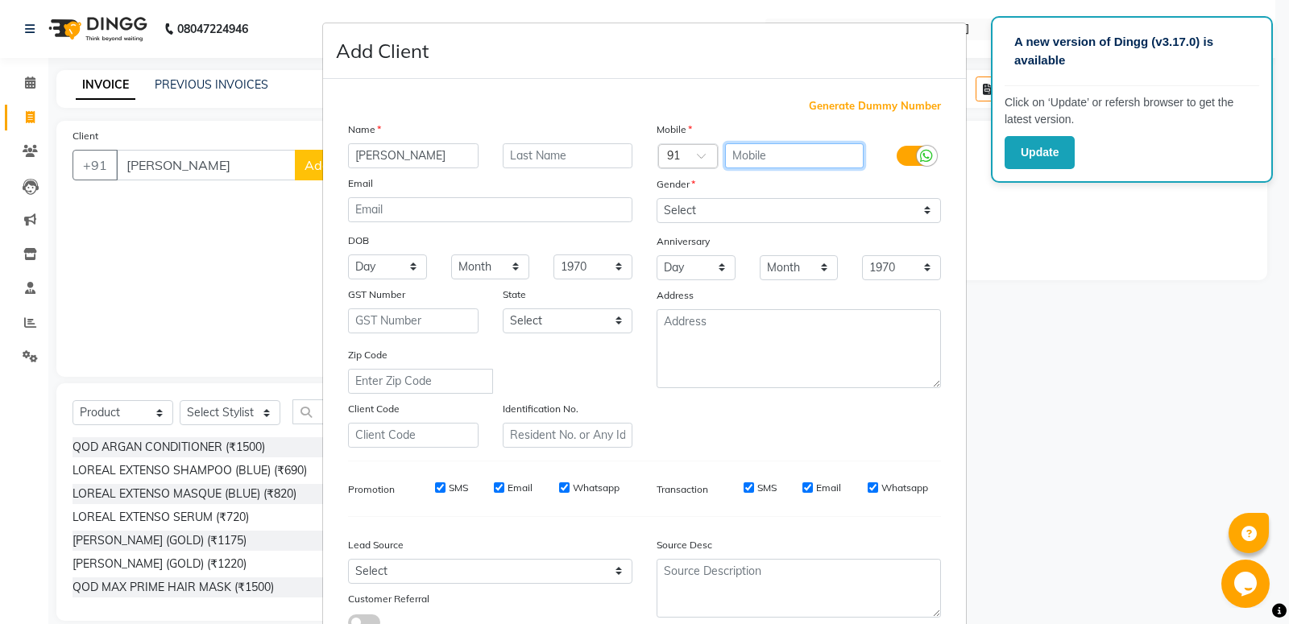
click at [818, 160] on input "text" at bounding box center [794, 155] width 139 height 25
type input "9888434574"
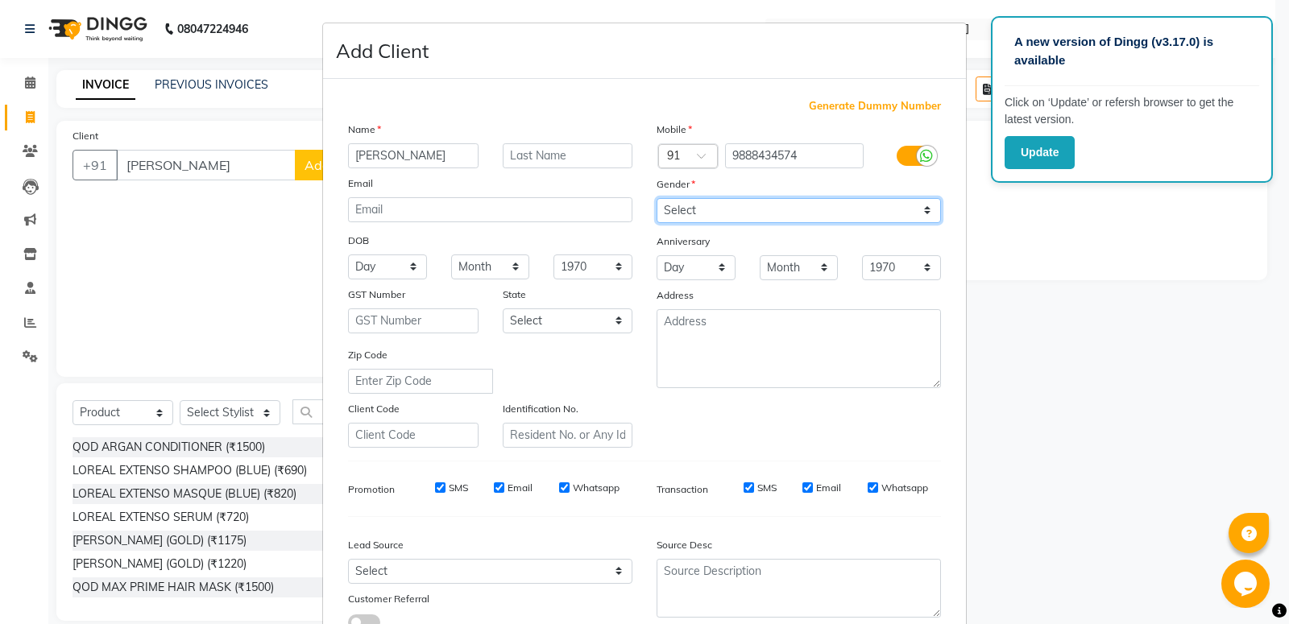
click at [657, 198] on select "Select Male Female Other Prefer Not To Say" at bounding box center [799, 210] width 284 height 25
select select "female"
click option "Female" at bounding box center [0, 0] width 0 height 0
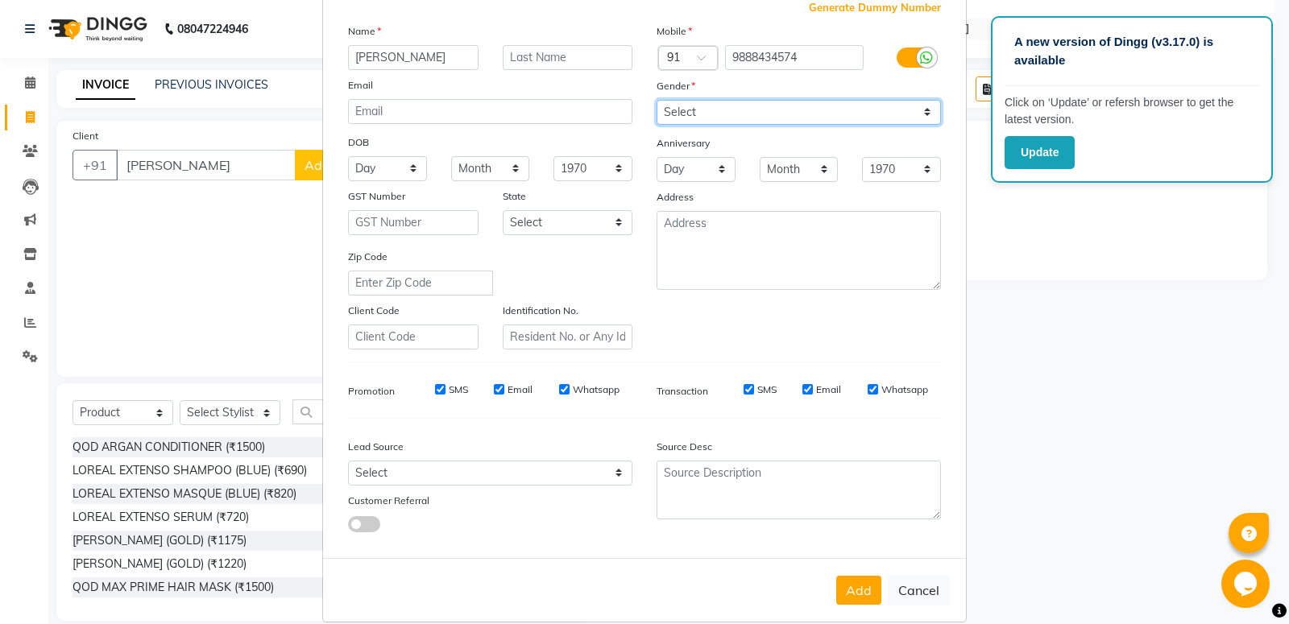
scroll to position [120, 0]
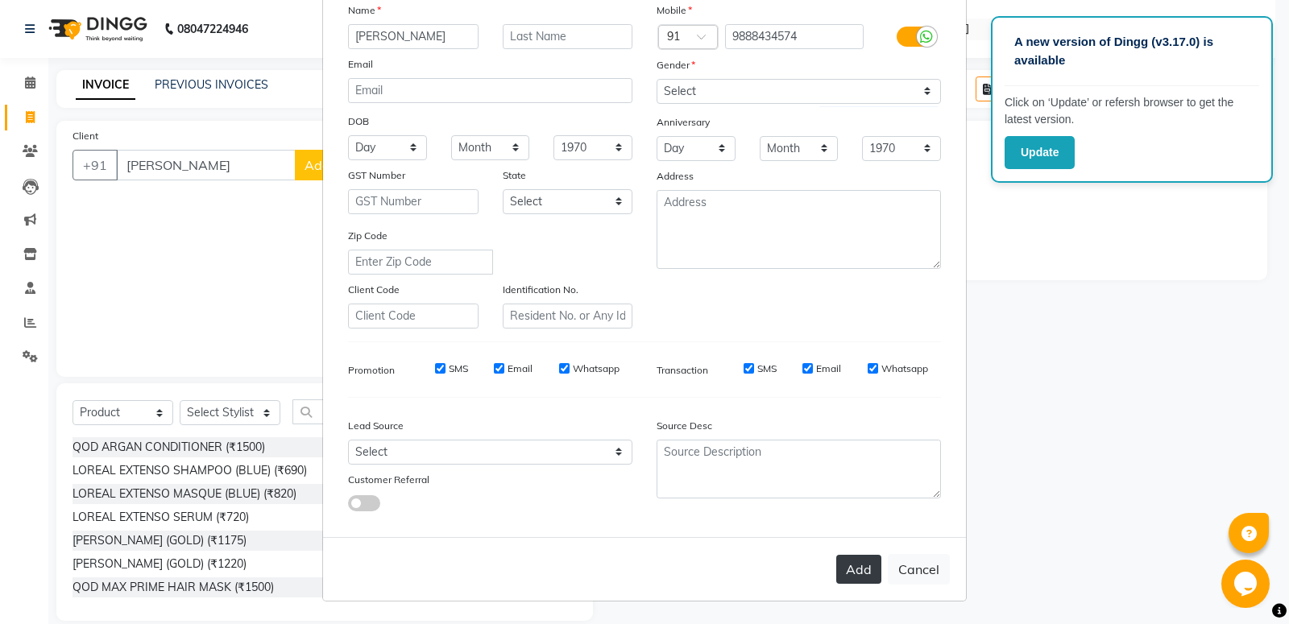
click at [844, 582] on button "Add" at bounding box center [858, 569] width 45 height 29
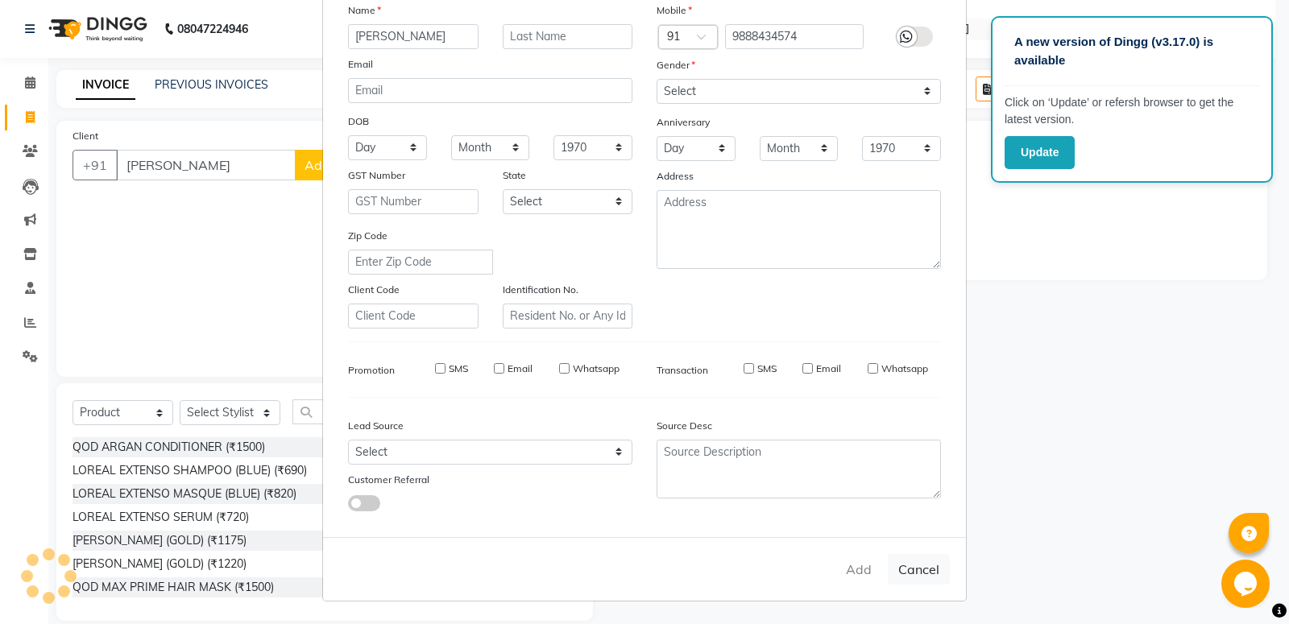
type input "9888434574"
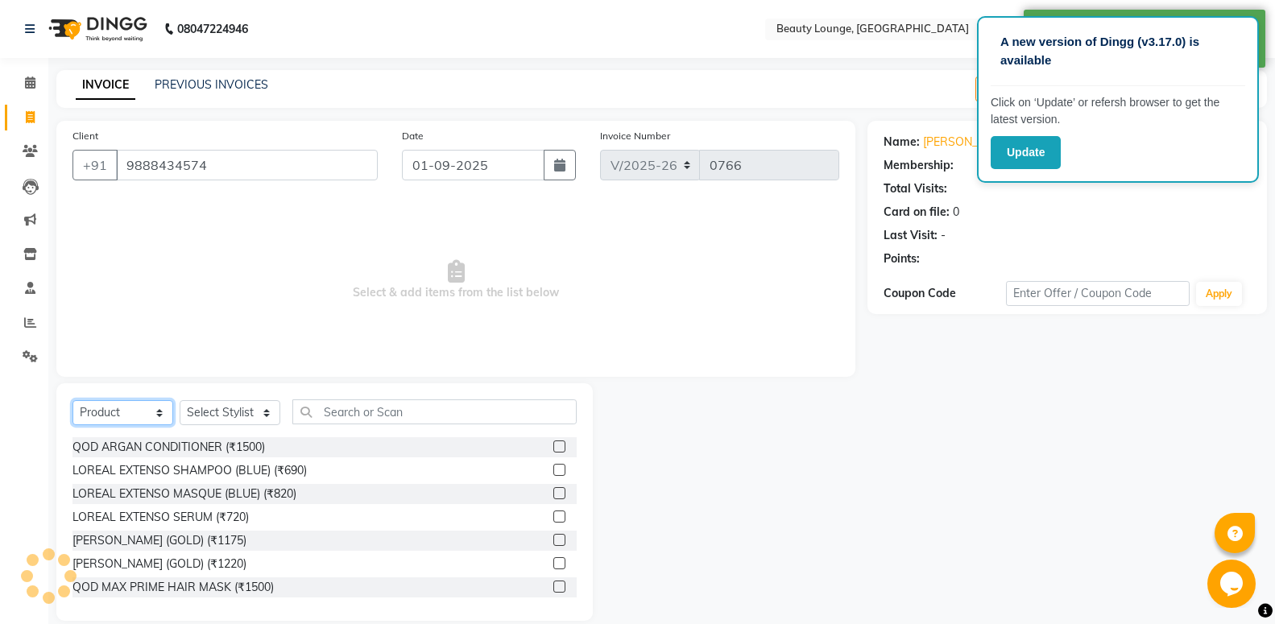
click at [126, 414] on select "Select Service Product Membership Package Voucher Prepaid Gift Card" at bounding box center [123, 412] width 101 height 25
select select "service"
click option "Service" at bounding box center [0, 0] width 0 height 0
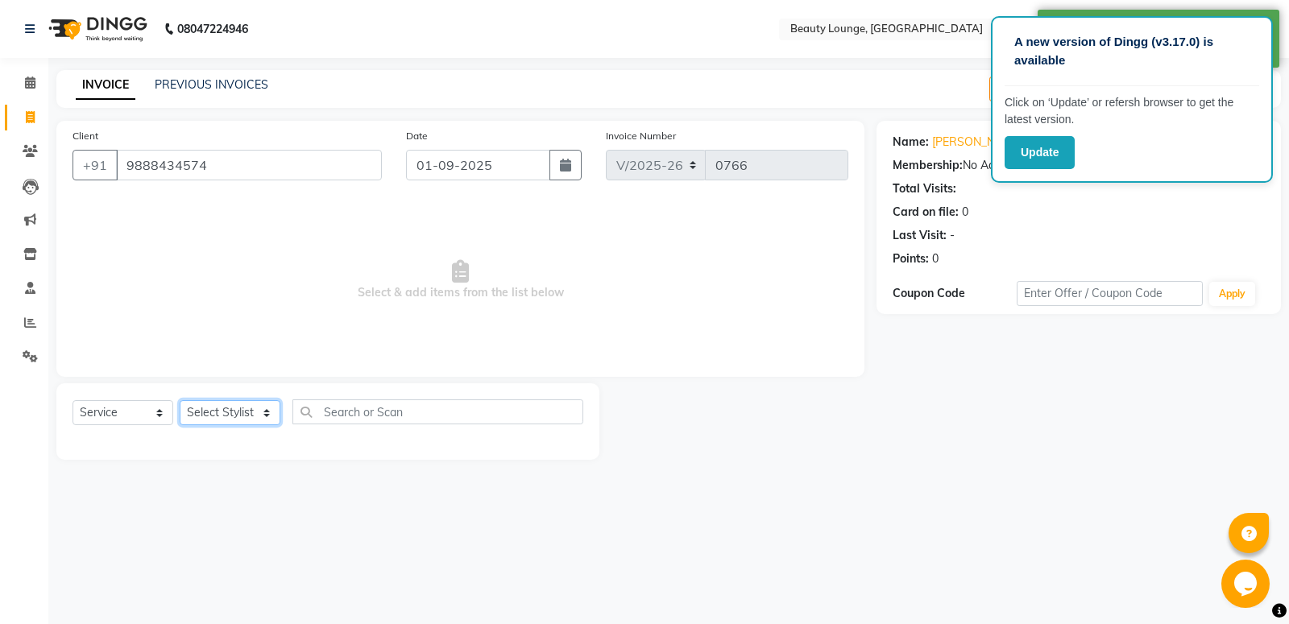
click at [180, 400] on select "Select Stylist aayush balwinder golu honey jasmeen jyoti Komal lakhwinder LOVE …" at bounding box center [230, 412] width 101 height 25
drag, startPoint x: 413, startPoint y: 311, endPoint x: 0, endPoint y: 225, distance: 422.2
click at [396, 313] on span "Select & add items from the list below" at bounding box center [461, 280] width 776 height 161
click at [25, 292] on span at bounding box center [30, 289] width 28 height 19
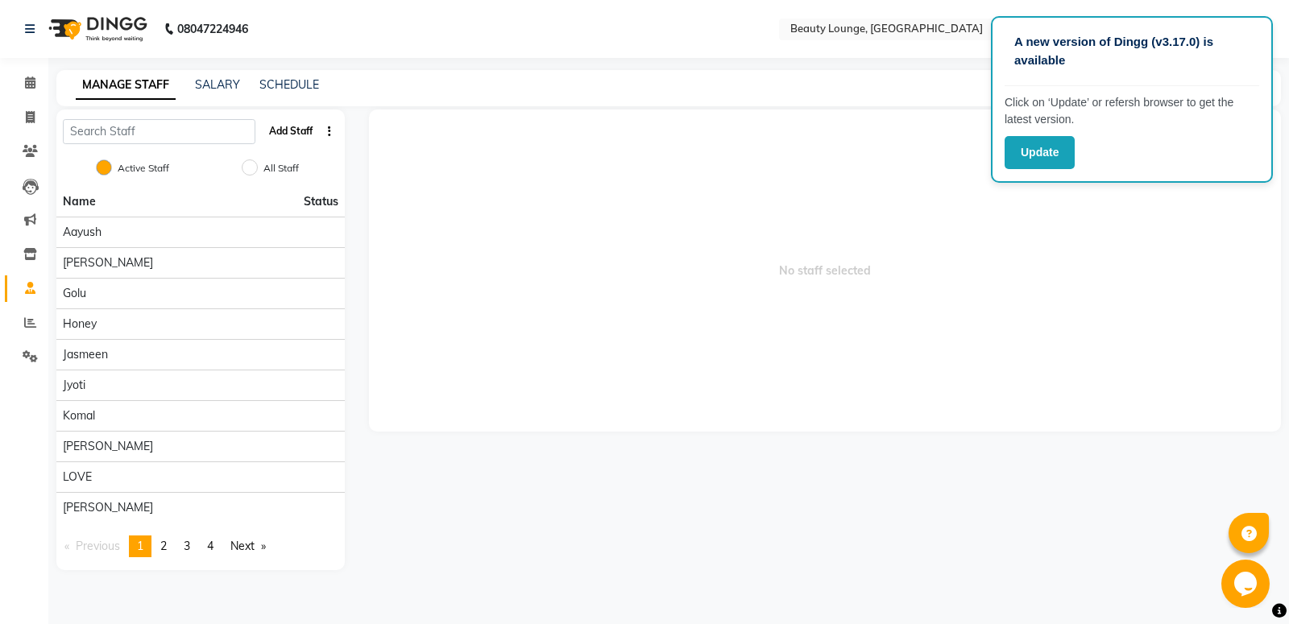
click at [298, 132] on button "Add Staff" at bounding box center [291, 131] width 56 height 27
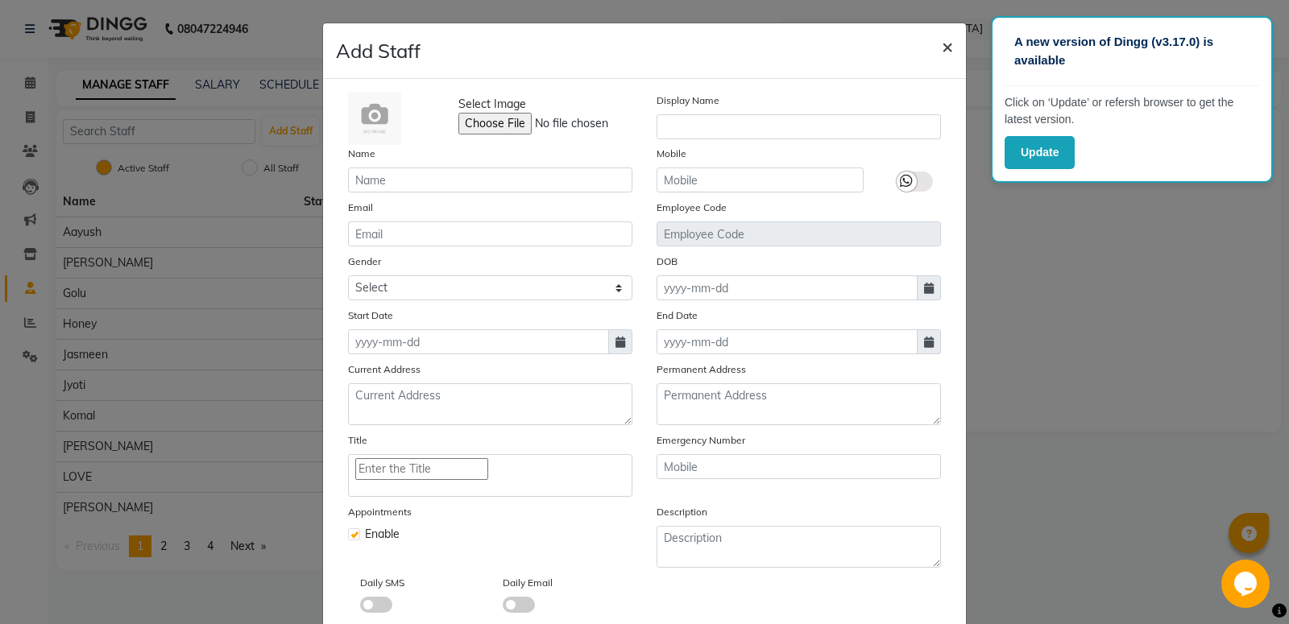
click at [942, 47] on span "×" at bounding box center [947, 46] width 11 height 24
checkbox input "false"
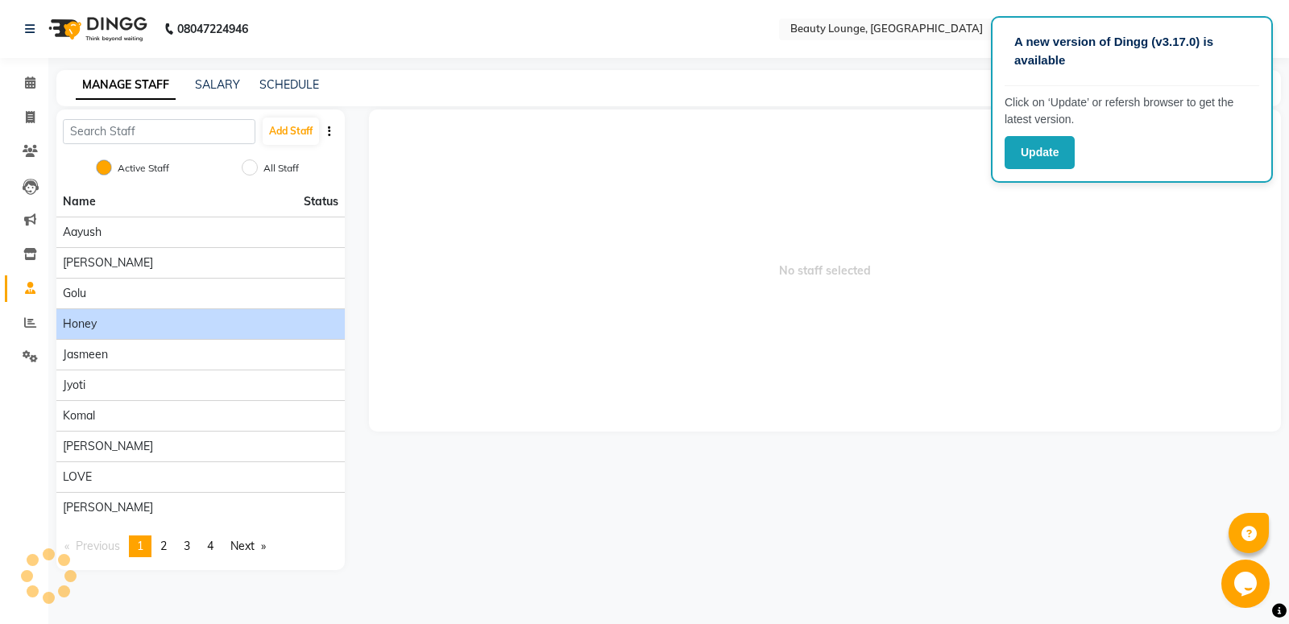
click at [100, 329] on div "honey" at bounding box center [201, 324] width 276 height 17
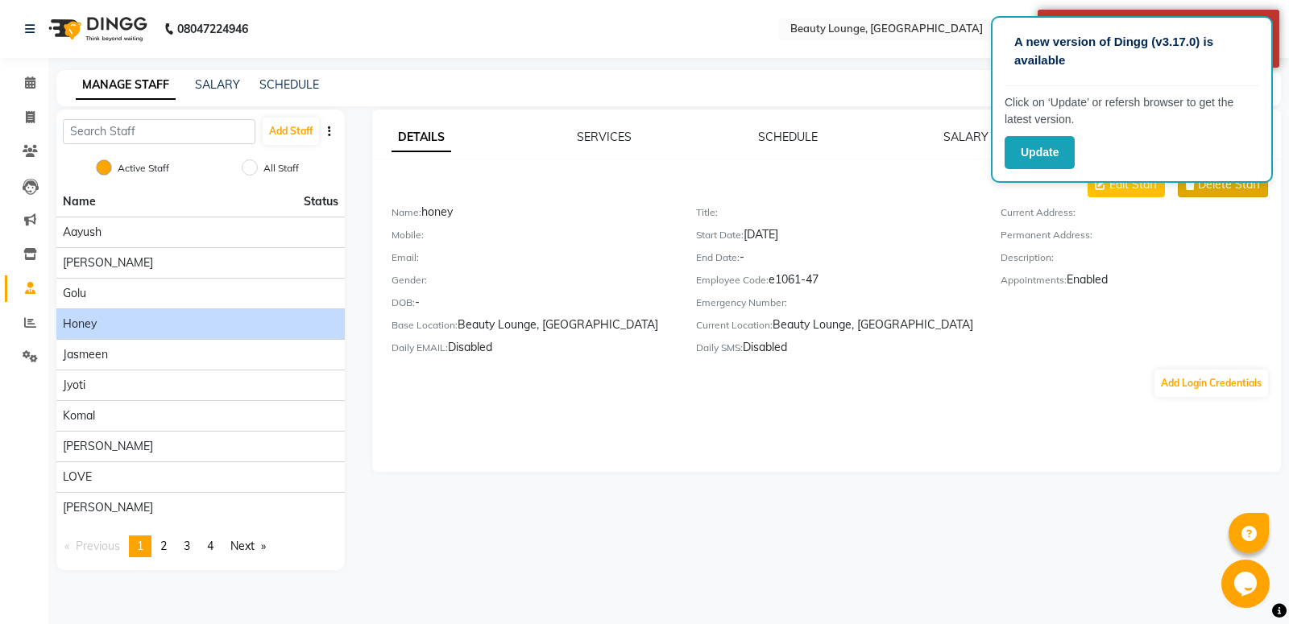
click at [1195, 189] on icon at bounding box center [1190, 184] width 10 height 11
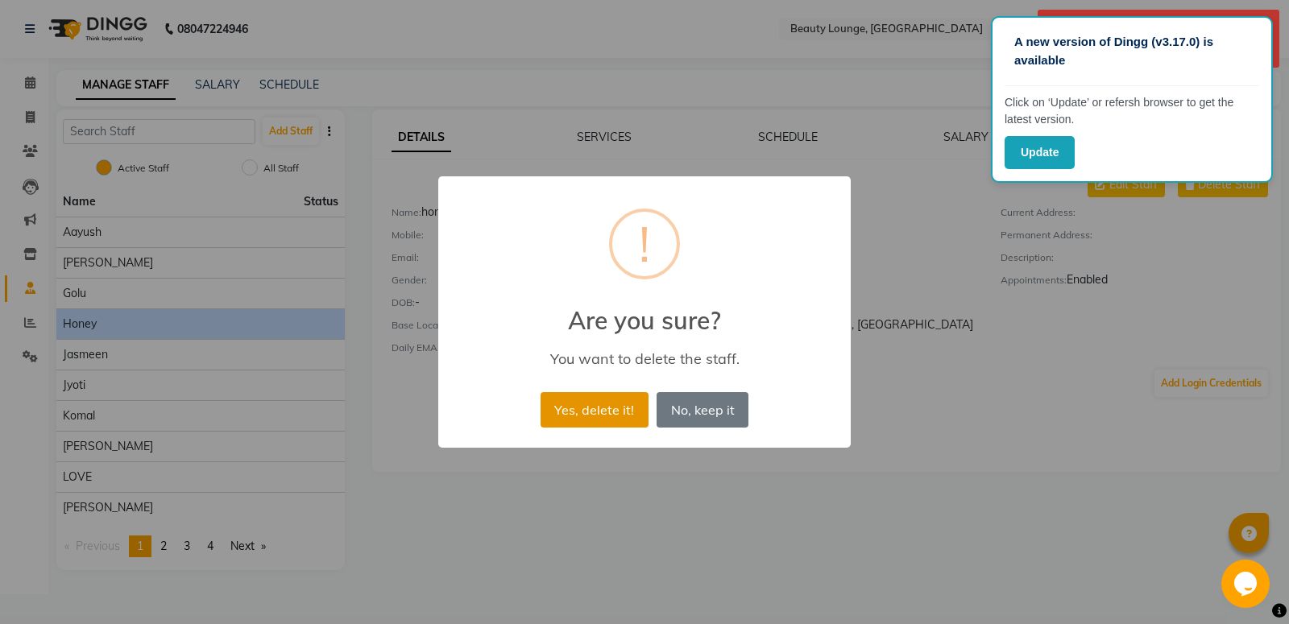
click at [636, 413] on button "Yes, delete it!" at bounding box center [595, 409] width 108 height 35
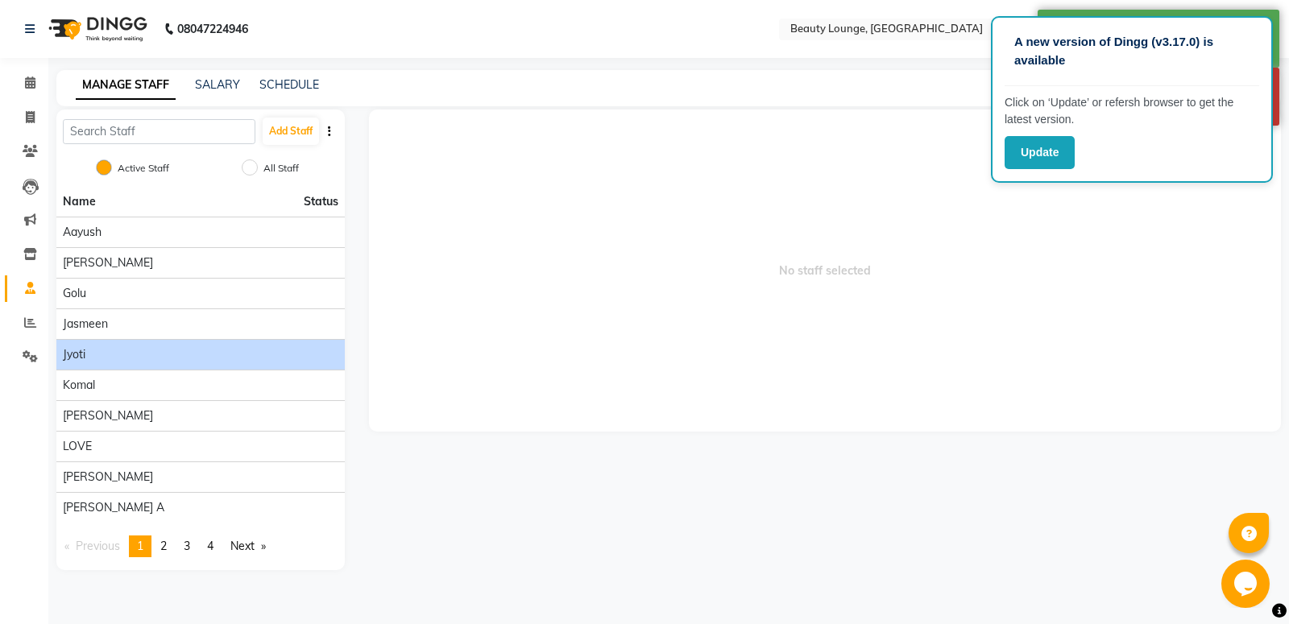
click at [123, 351] on div "jyoti" at bounding box center [201, 354] width 276 height 17
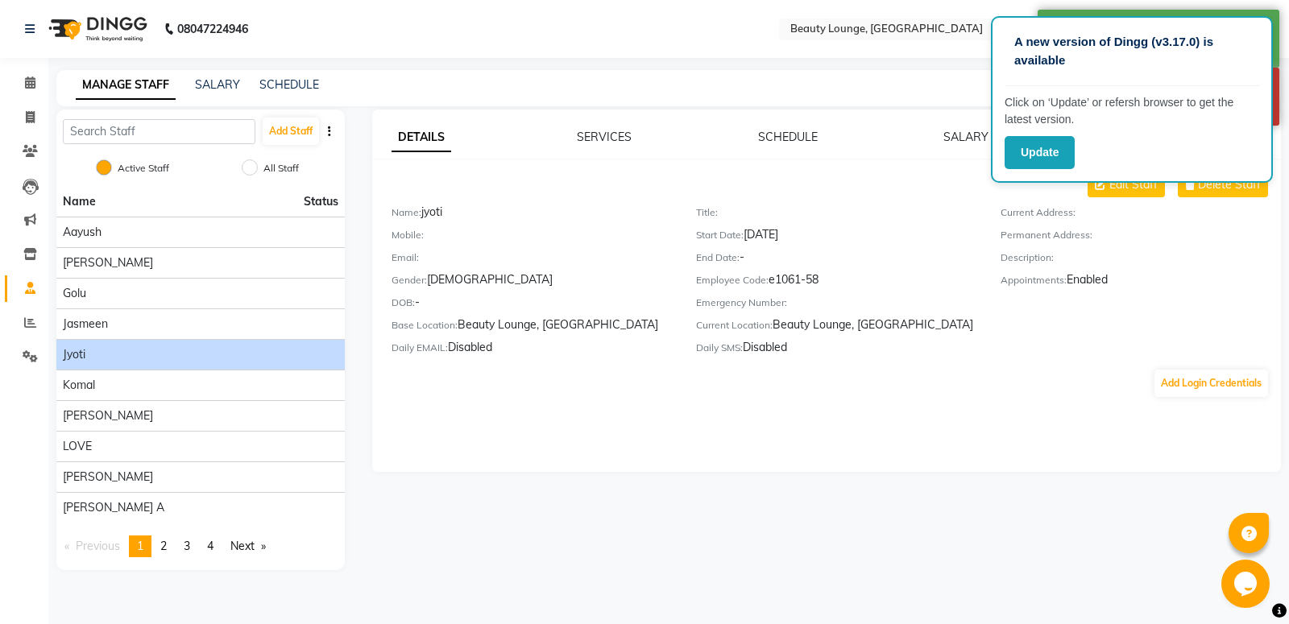
drag, startPoint x: 1216, startPoint y: 182, endPoint x: 1169, endPoint y: 205, distance: 52.2
click at [1215, 182] on div "A new version of Dingg (v3.17.0) is available Click on ‘Update’ or refersh brow…" at bounding box center [1132, 99] width 282 height 167
click at [1225, 187] on span "Delete Staff" at bounding box center [1229, 184] width 63 height 17
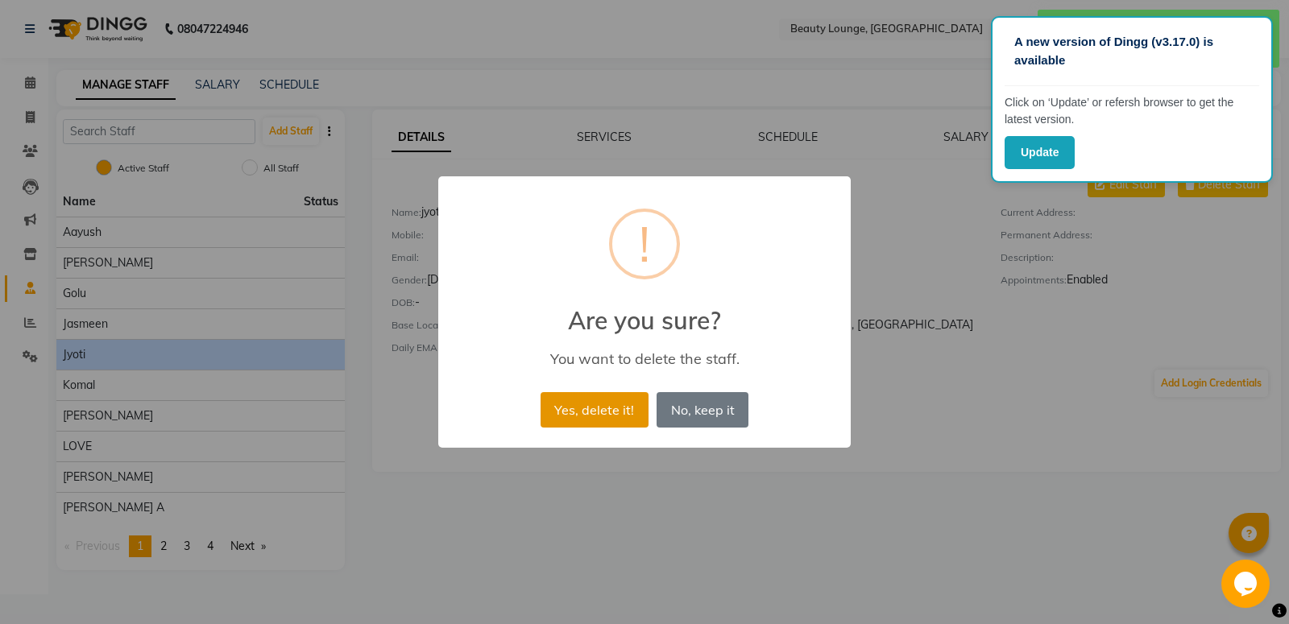
click at [636, 415] on button "Yes, delete it!" at bounding box center [595, 409] width 108 height 35
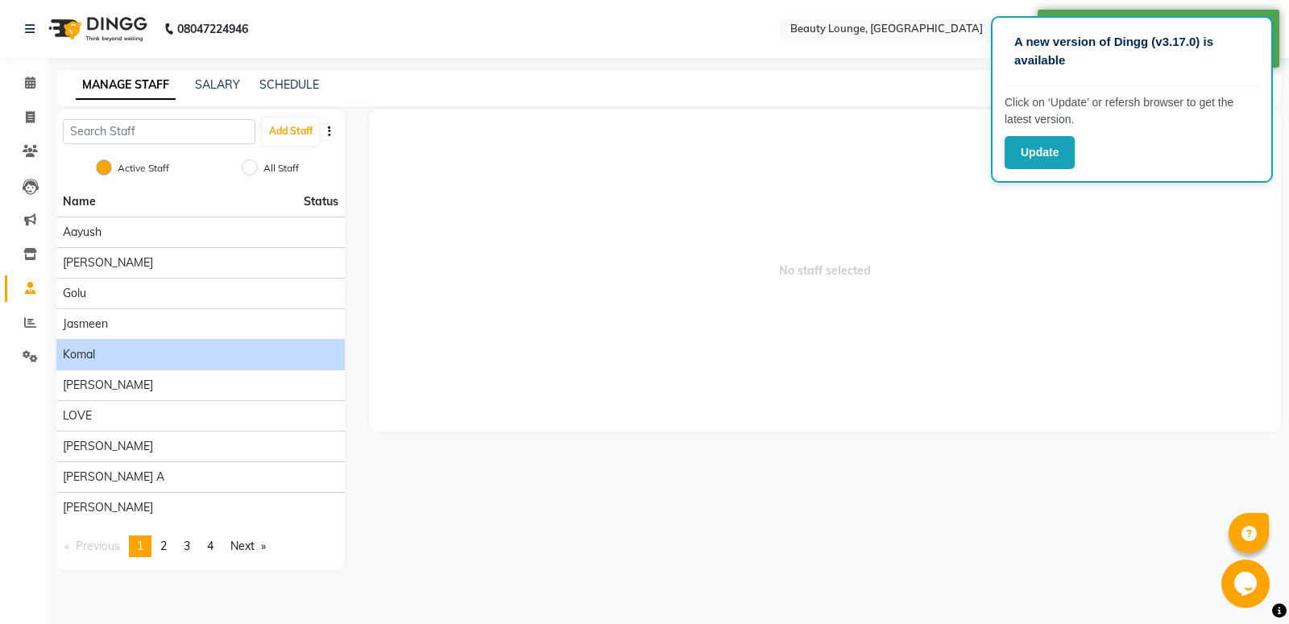
click at [100, 362] on li "Komal" at bounding box center [200, 354] width 288 height 31
click at [101, 355] on div "Komal" at bounding box center [201, 354] width 276 height 17
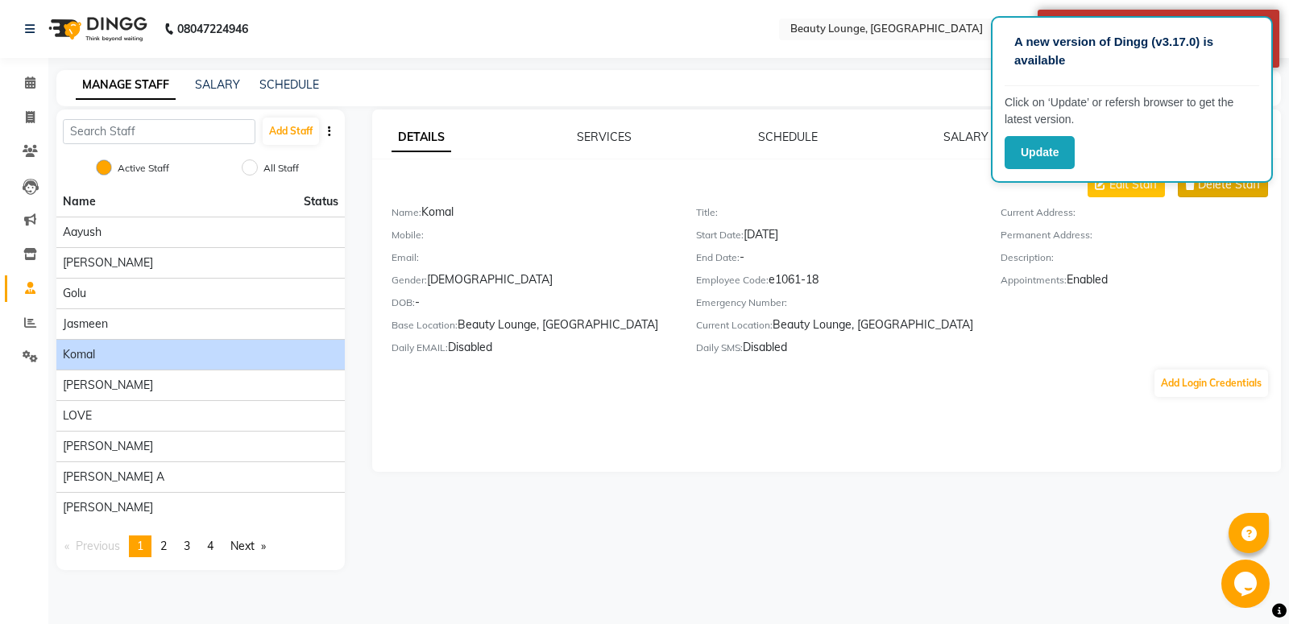
click at [1223, 187] on span "Delete Staff" at bounding box center [1229, 184] width 63 height 17
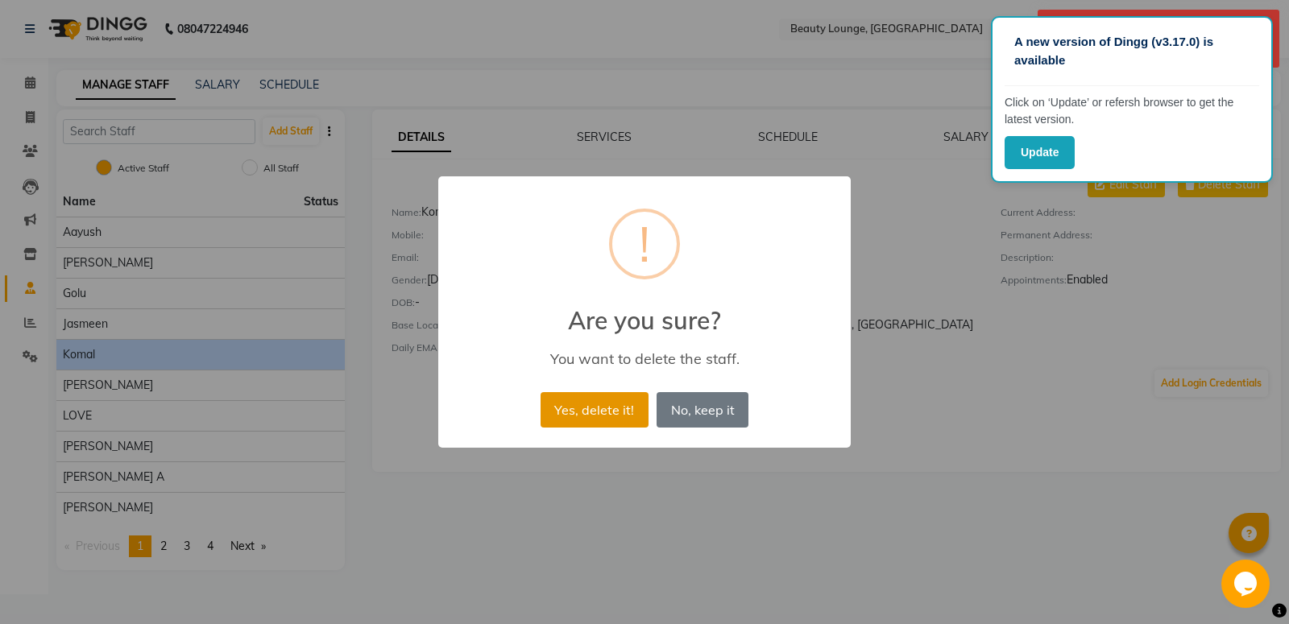
click at [620, 417] on button "Yes, delete it!" at bounding box center [595, 409] width 108 height 35
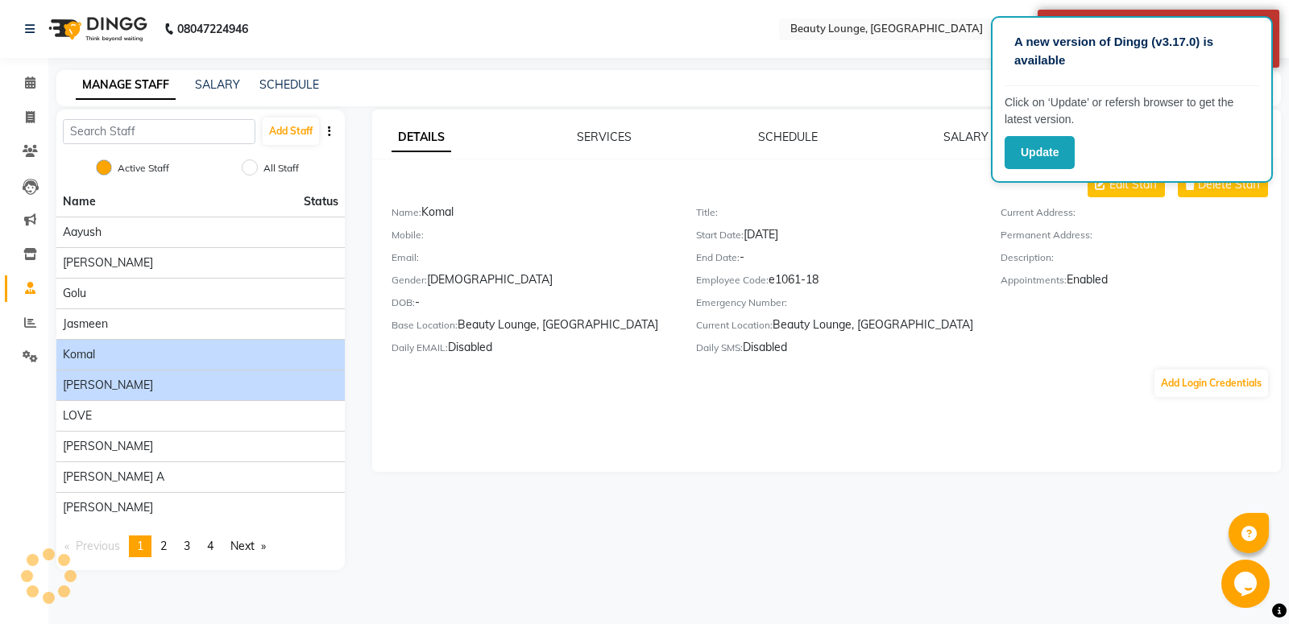
click at [176, 388] on div "lakhwinder" at bounding box center [201, 385] width 276 height 17
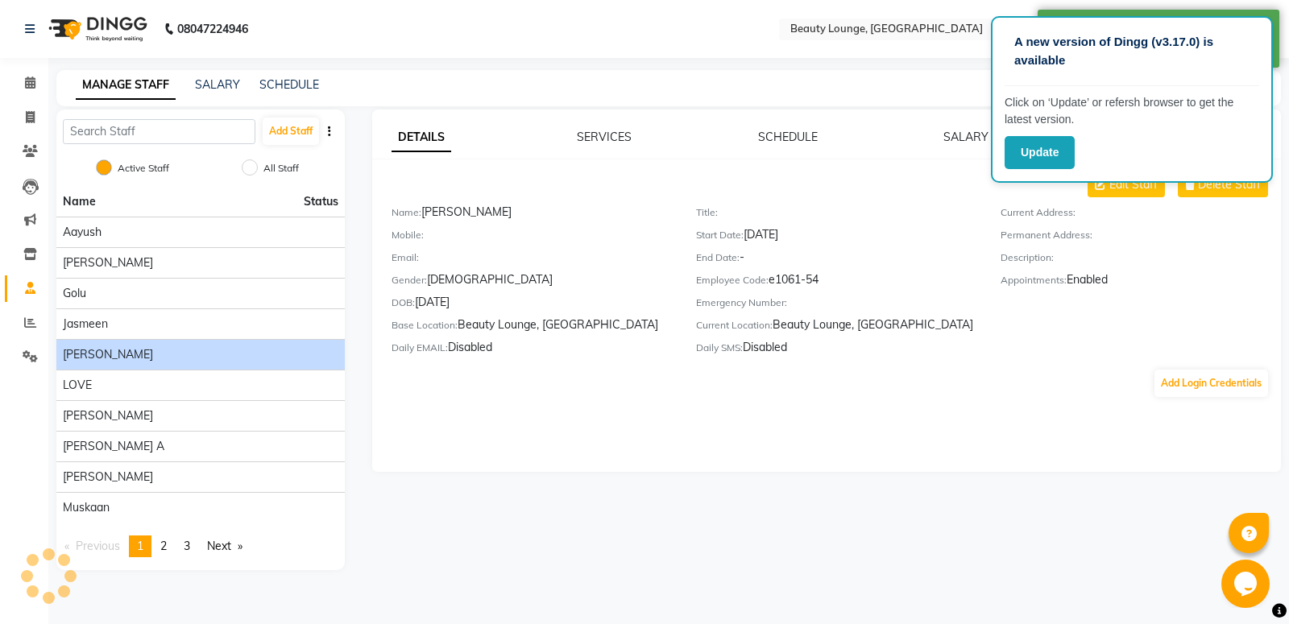
click at [89, 352] on span "lakhwinder" at bounding box center [108, 354] width 90 height 17
click at [1196, 184] on button "Delete Staff" at bounding box center [1223, 184] width 90 height 25
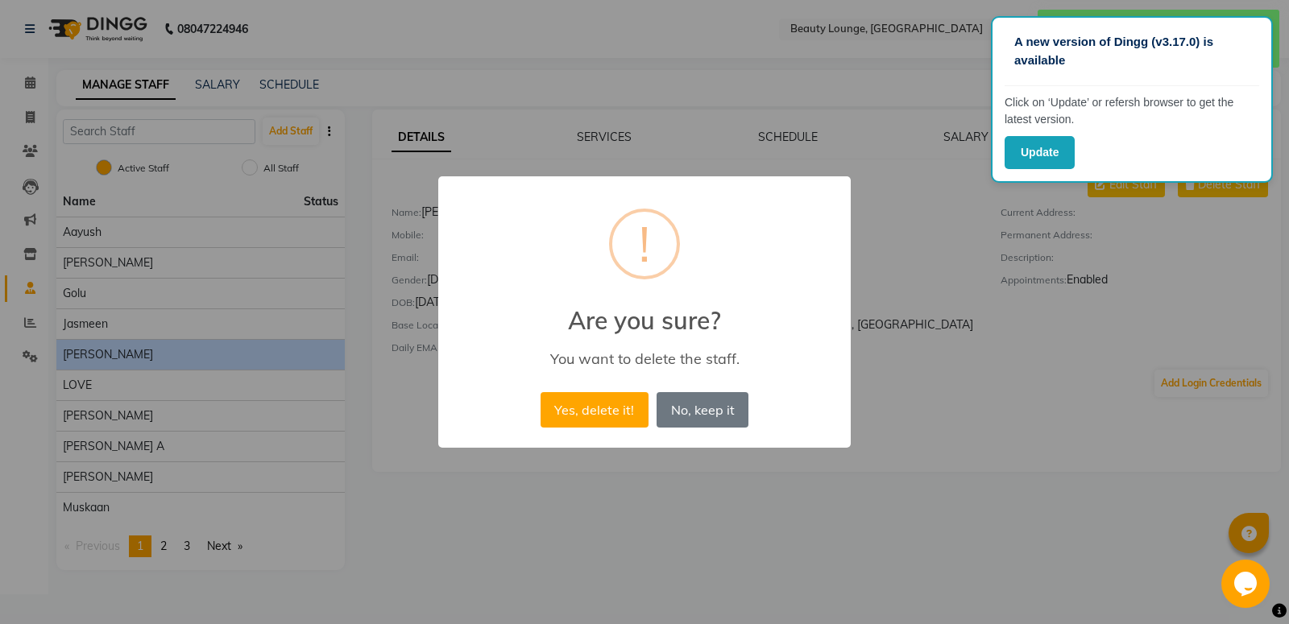
drag, startPoint x: 624, startPoint y: 404, endPoint x: 814, endPoint y: 328, distance: 205.4
click at [627, 399] on button "Yes, delete it!" at bounding box center [595, 409] width 108 height 35
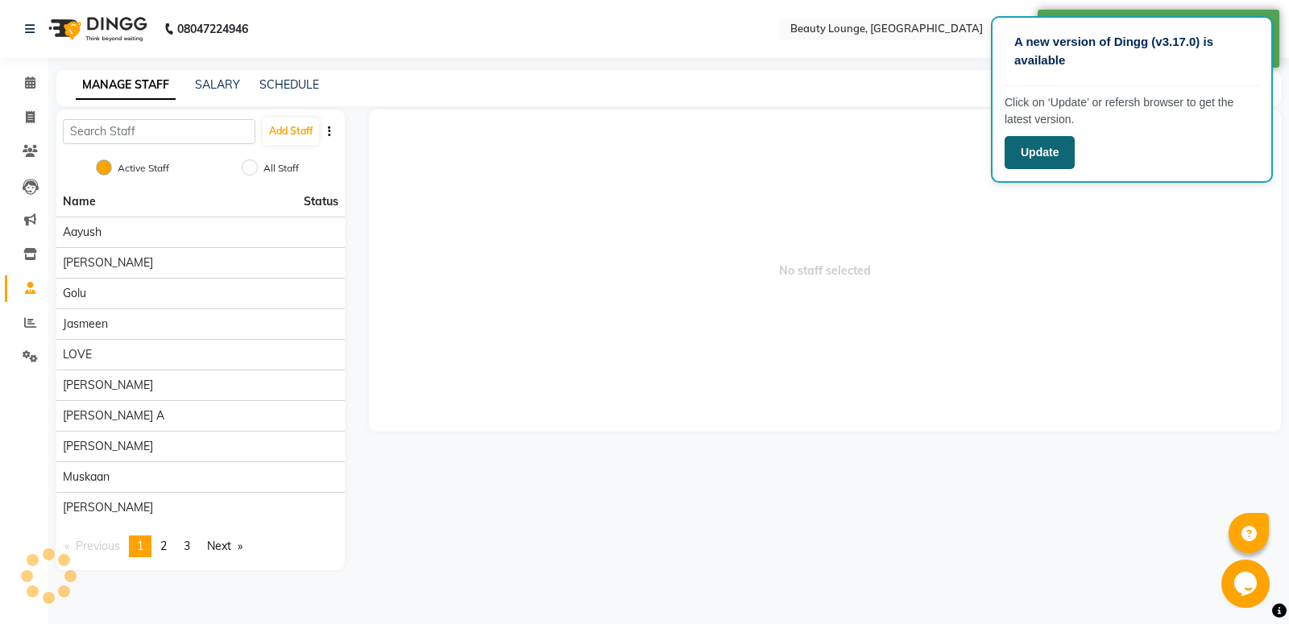
click at [1044, 147] on button "Update" at bounding box center [1040, 152] width 70 height 33
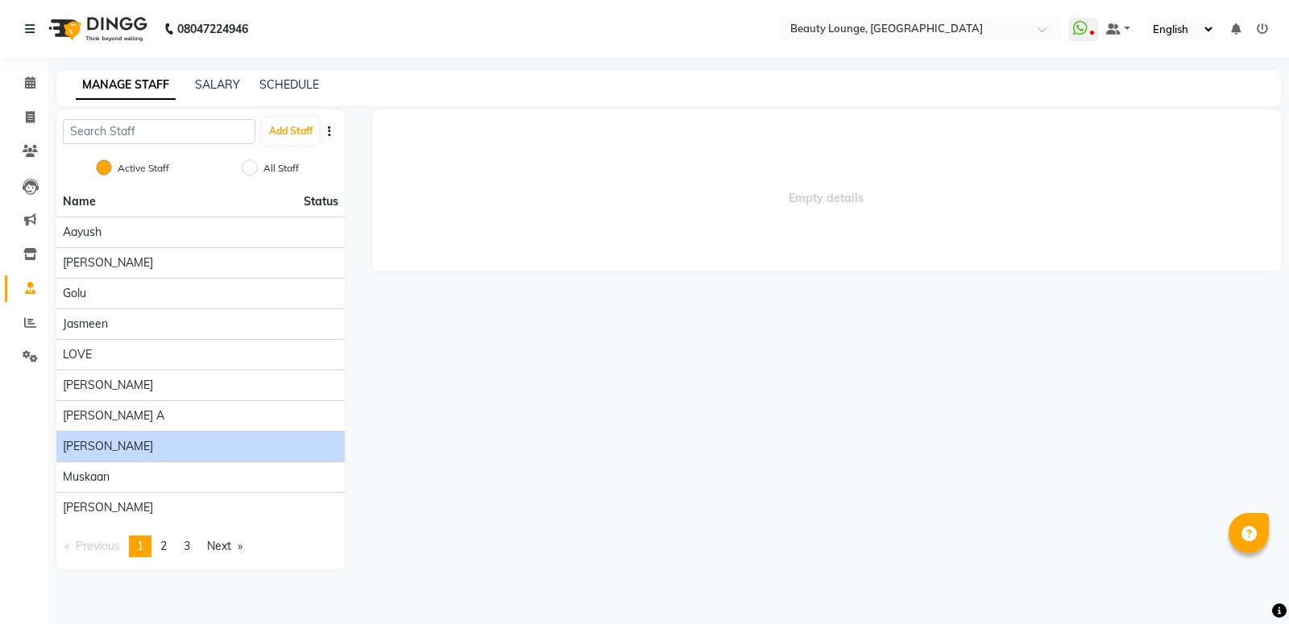
click at [80, 453] on span "munish" at bounding box center [108, 446] width 90 height 17
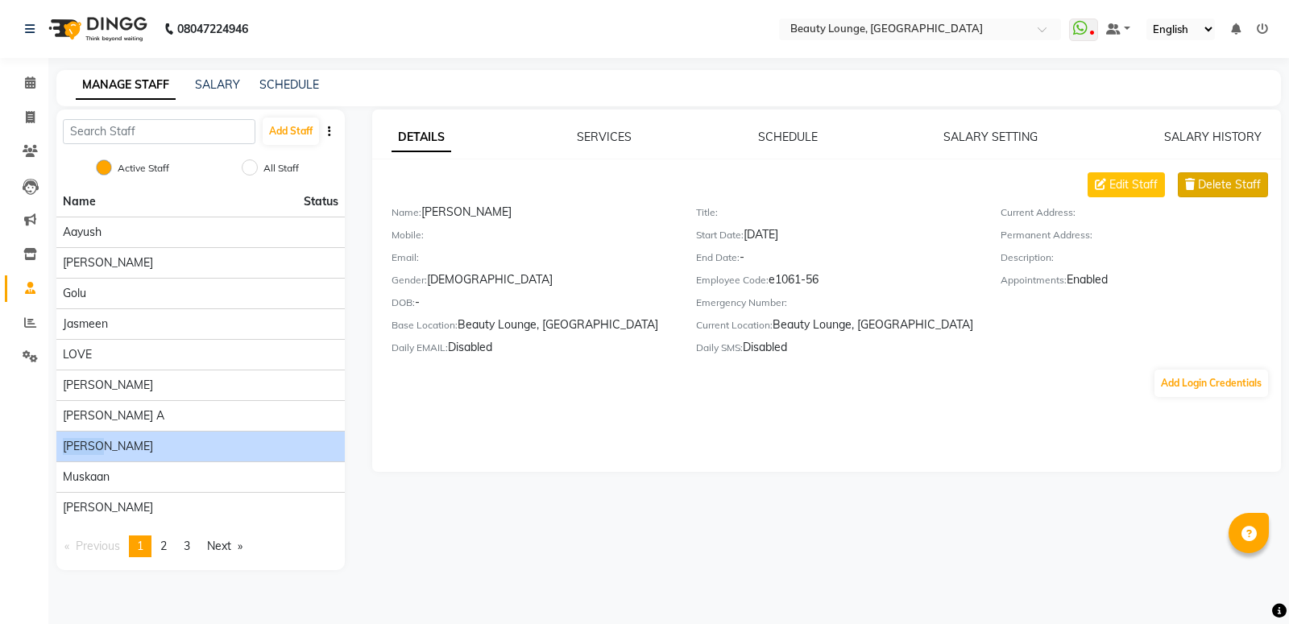
click at [1227, 179] on span "Delete Staff" at bounding box center [1229, 184] width 63 height 17
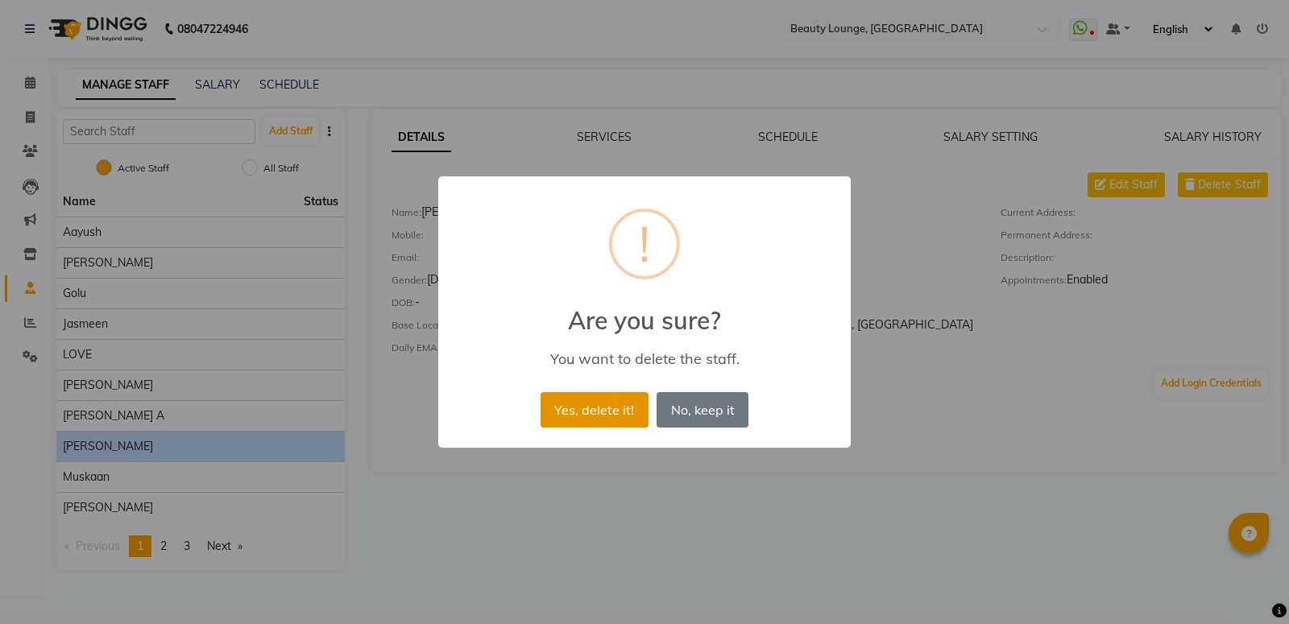
click at [619, 420] on button "Yes, delete it!" at bounding box center [595, 409] width 108 height 35
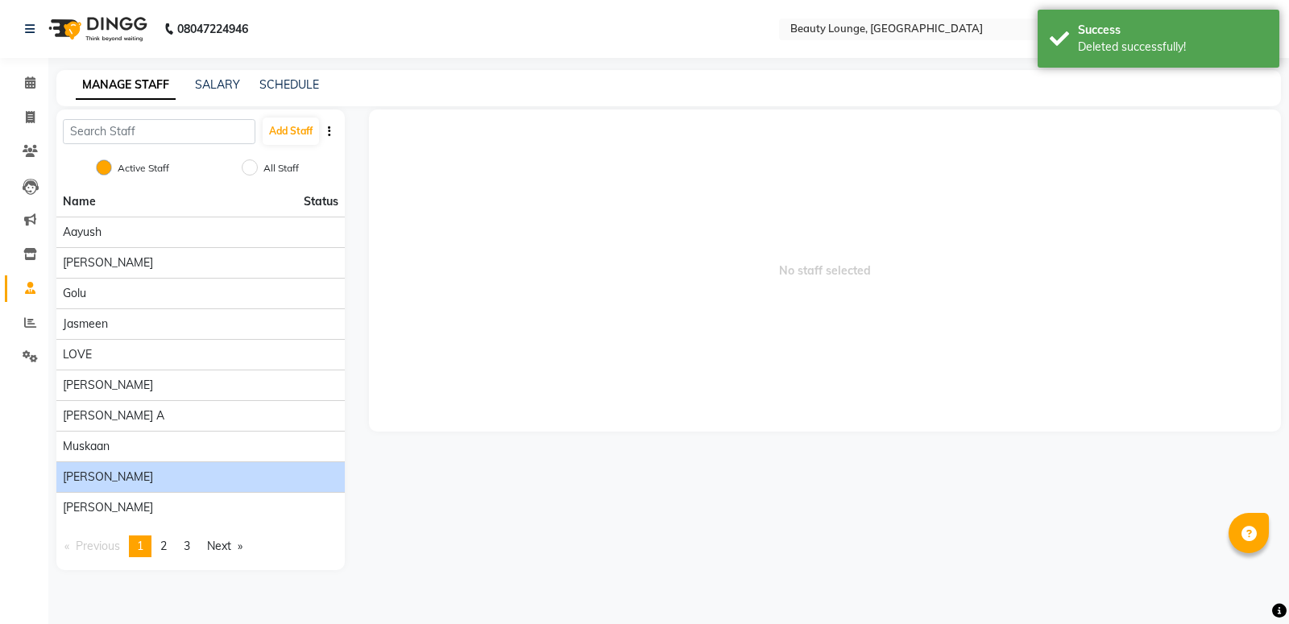
click at [92, 481] on span "mustafa" at bounding box center [108, 477] width 90 height 17
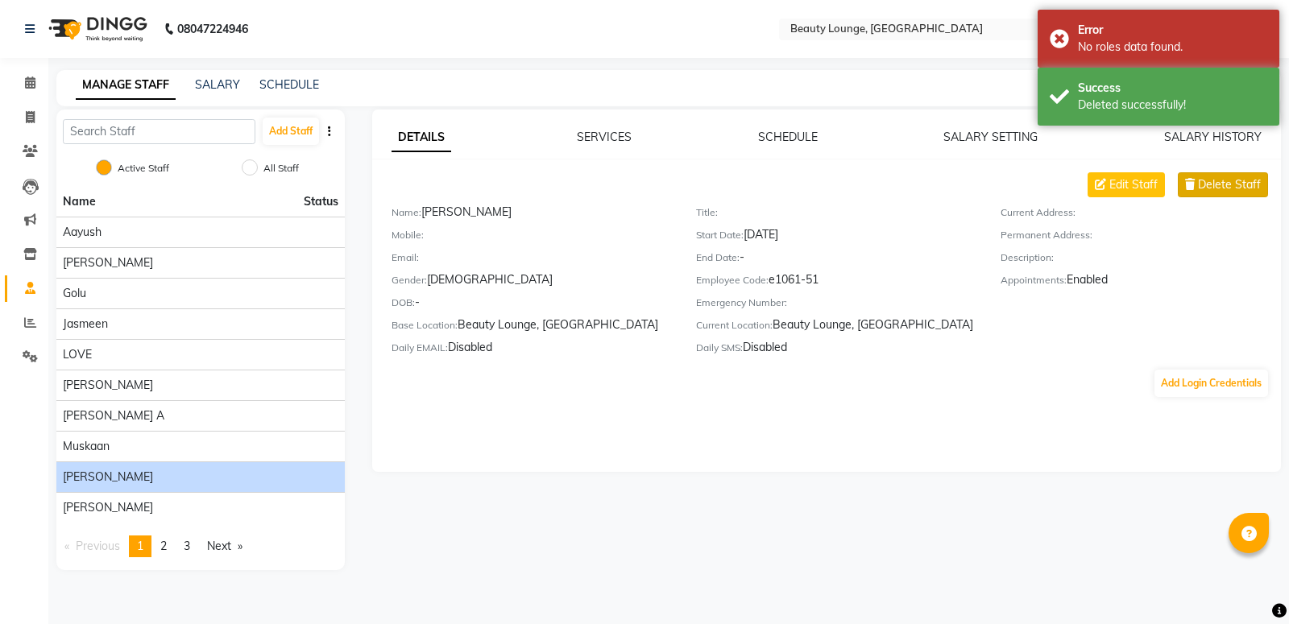
click at [1246, 185] on span "Delete Staff" at bounding box center [1229, 184] width 63 height 17
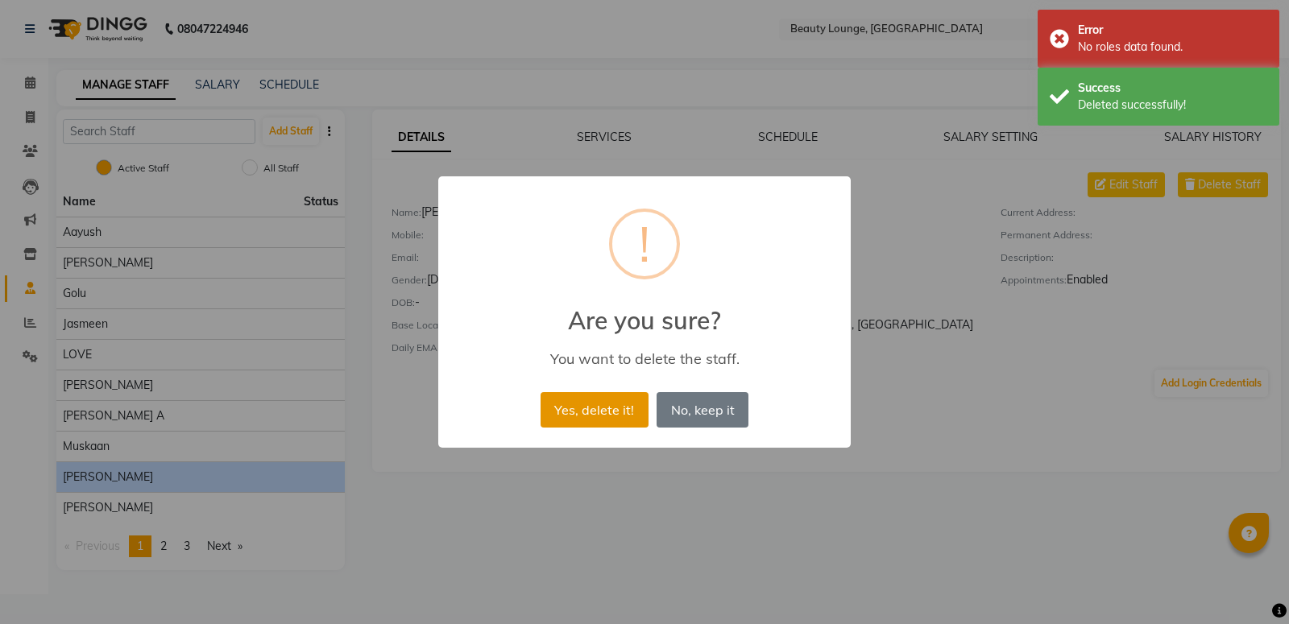
click at [638, 423] on button "Yes, delete it!" at bounding box center [595, 409] width 108 height 35
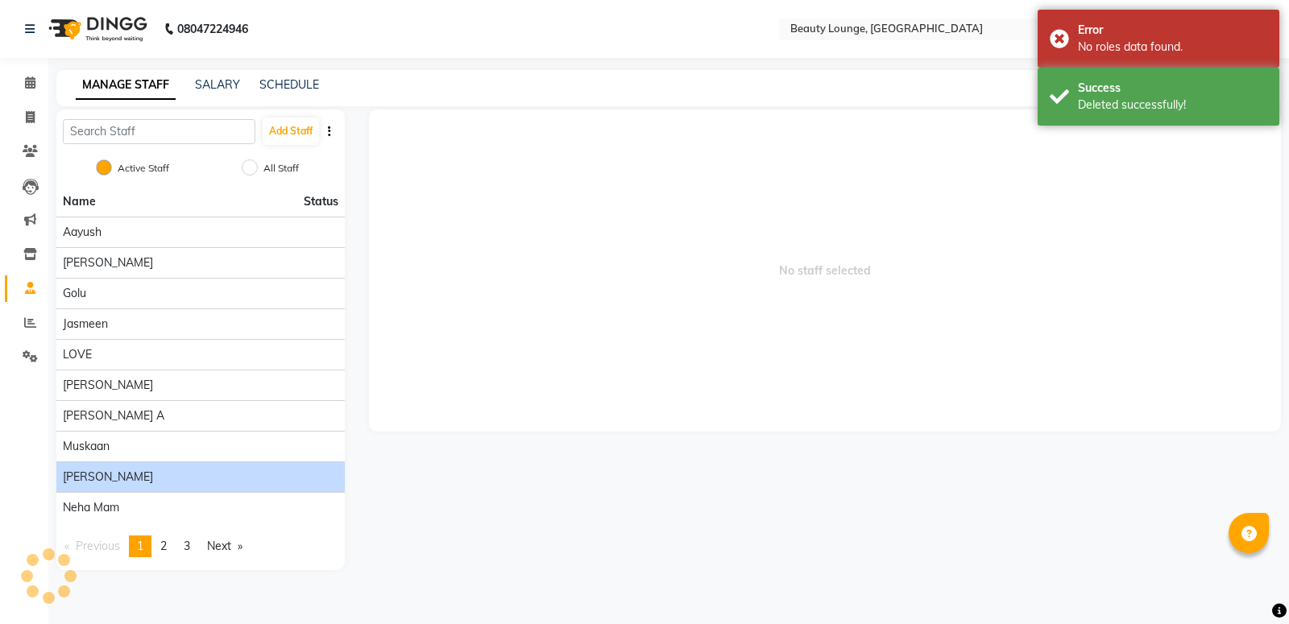
click at [126, 487] on li "navdeep" at bounding box center [200, 477] width 288 height 31
click at [124, 475] on div "navdeep" at bounding box center [201, 477] width 276 height 17
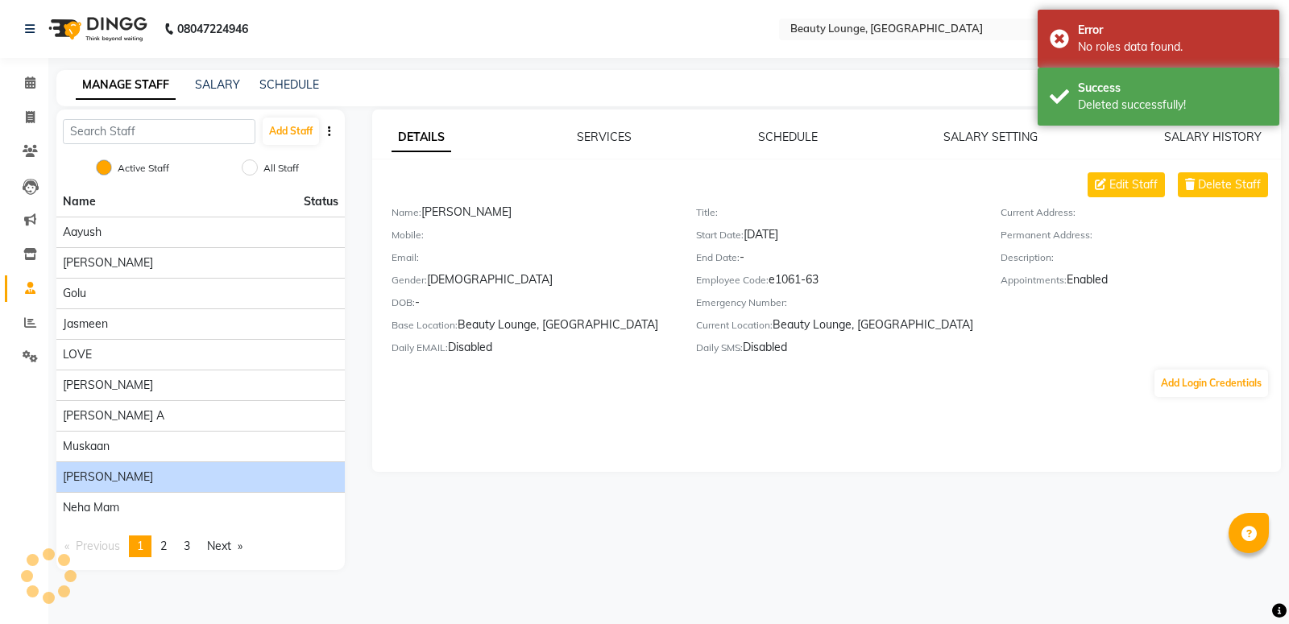
click at [124, 475] on div "navdeep" at bounding box center [201, 477] width 276 height 17
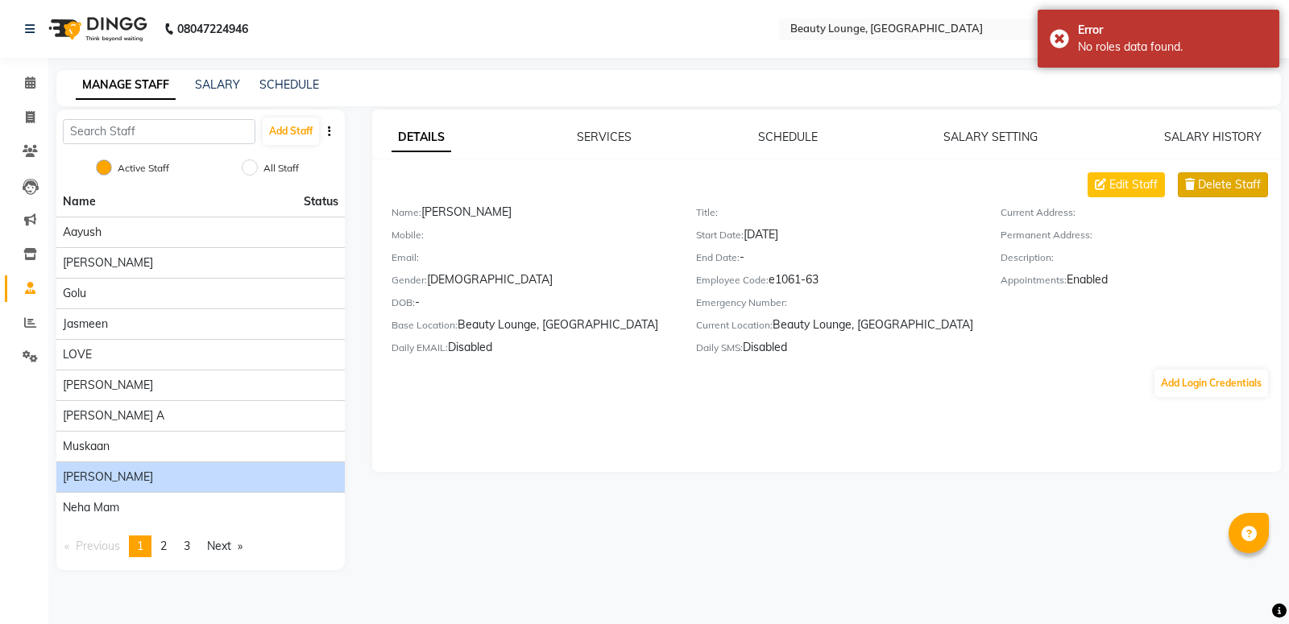
click at [1220, 178] on span "Delete Staff" at bounding box center [1229, 184] width 63 height 17
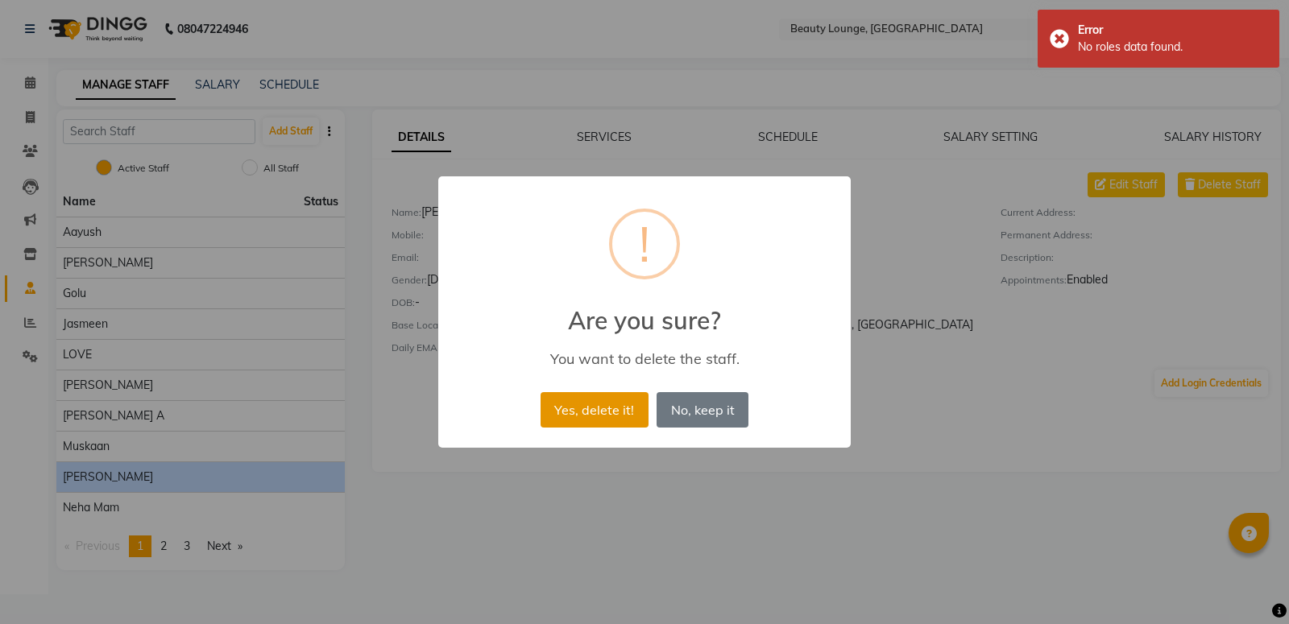
click at [632, 415] on button "Yes, delete it!" at bounding box center [595, 409] width 108 height 35
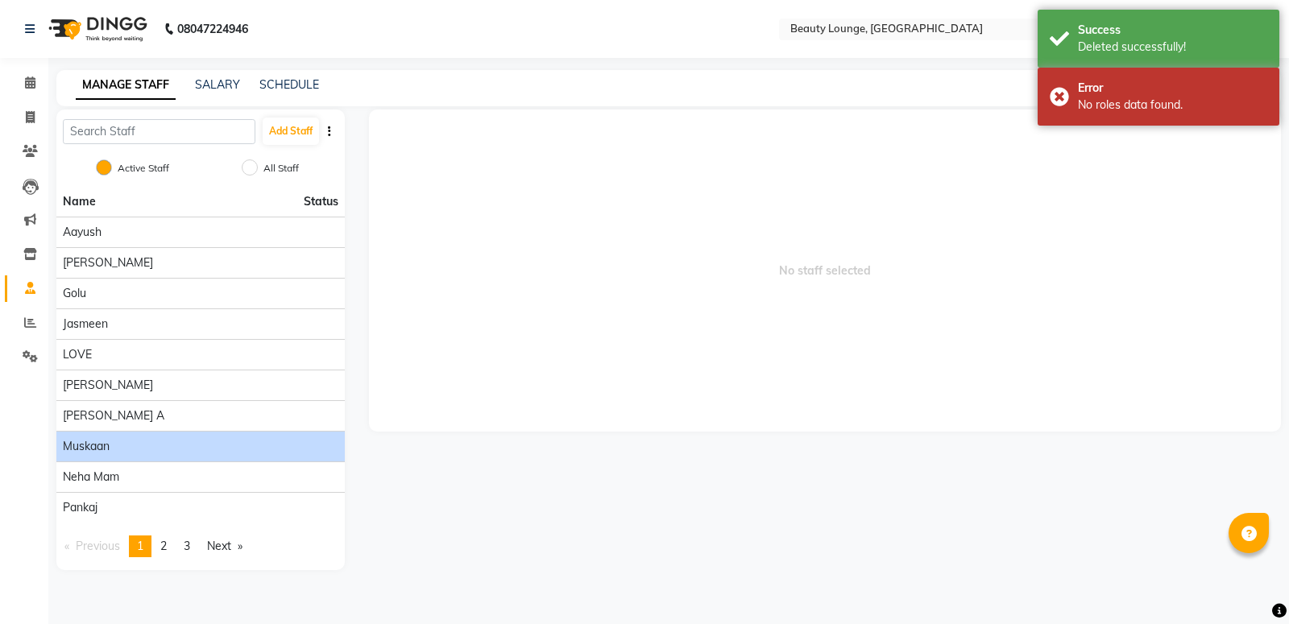
click at [209, 453] on div "muskaan" at bounding box center [201, 446] width 276 height 17
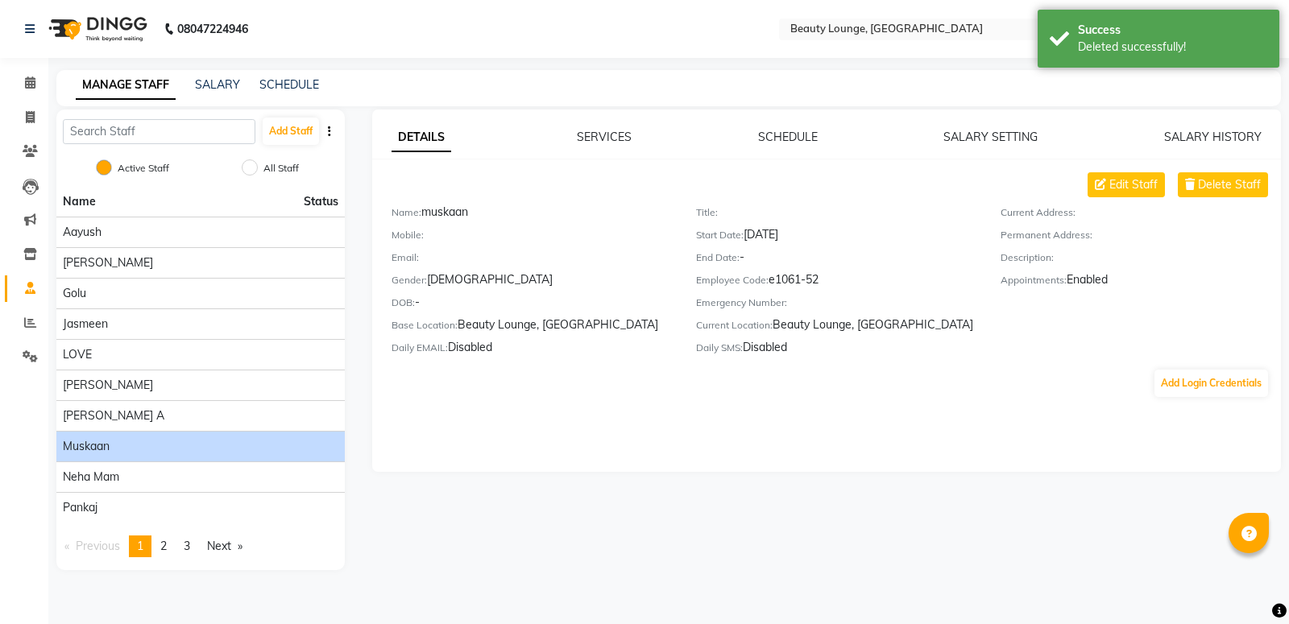
drag, startPoint x: 1288, startPoint y: 149, endPoint x: 1280, endPoint y: 158, distance: 12.0
click at [1287, 150] on div "DETAILS SERVICES SCHEDULE SALARY SETTING SALARY HISTORY Edit Staff Delete Staff…" at bounding box center [825, 340] width 937 height 461
click at [1236, 177] on span "Delete Staff" at bounding box center [1229, 184] width 63 height 17
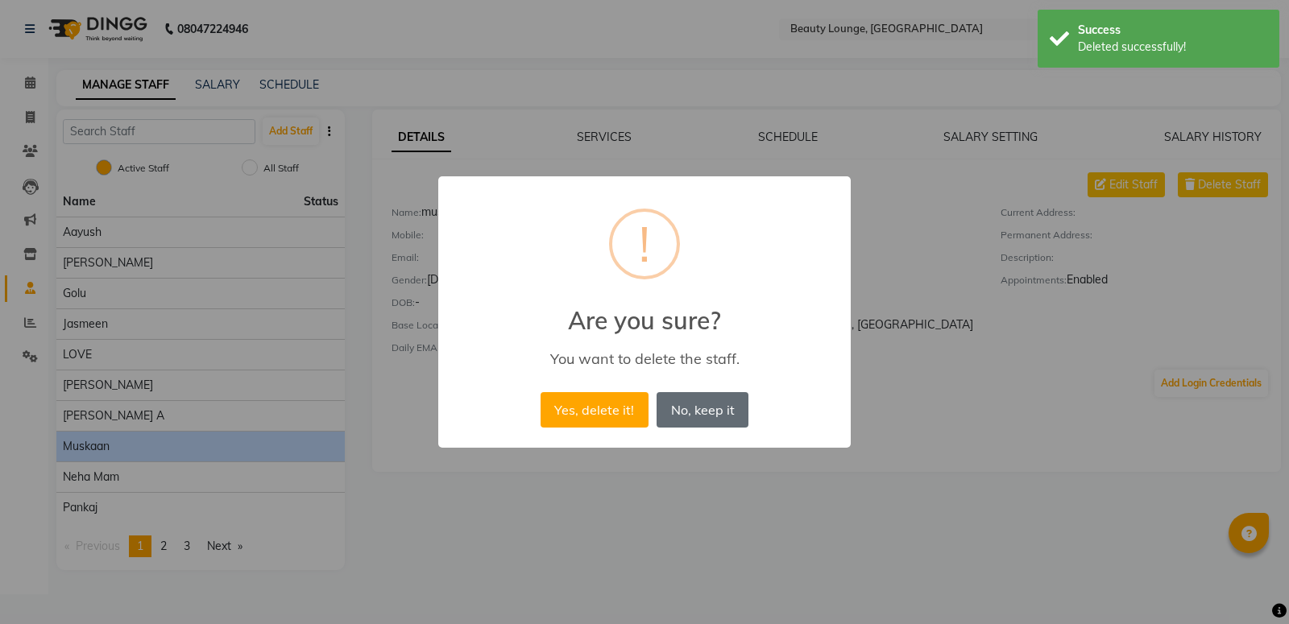
drag, startPoint x: 640, startPoint y: 407, endPoint x: 656, endPoint y: 390, distance: 23.4
click at [638, 407] on button "Yes, delete it!" at bounding box center [595, 409] width 108 height 35
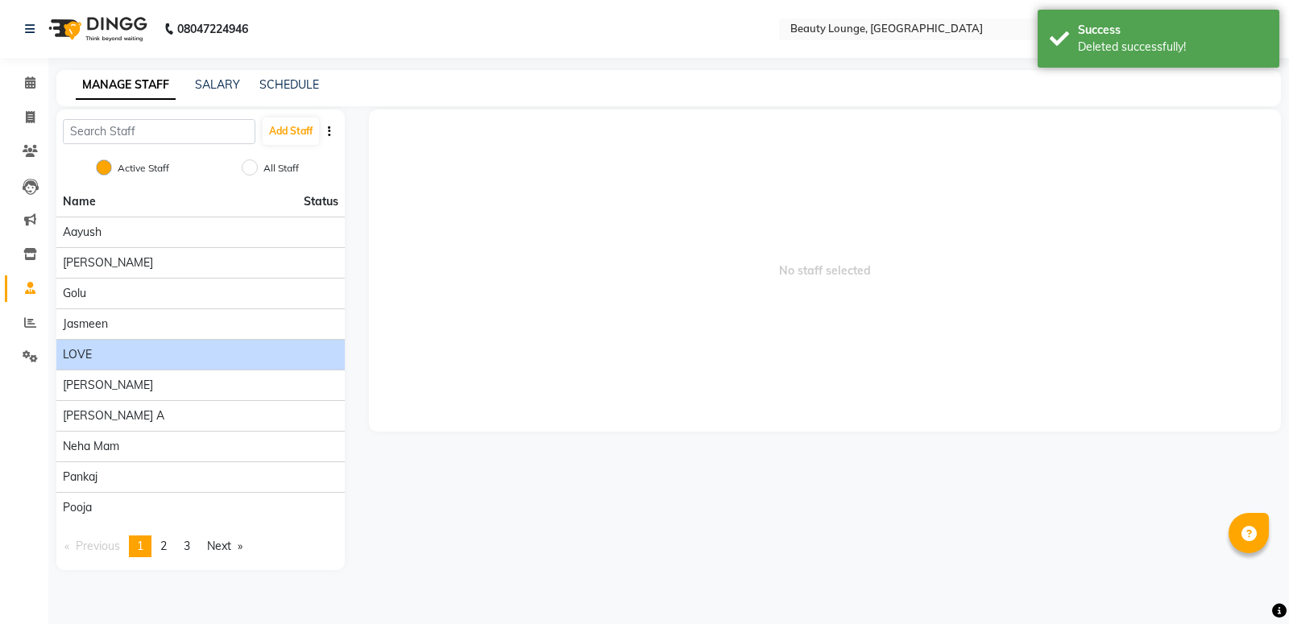
click at [114, 348] on div "LOVE" at bounding box center [201, 354] width 276 height 17
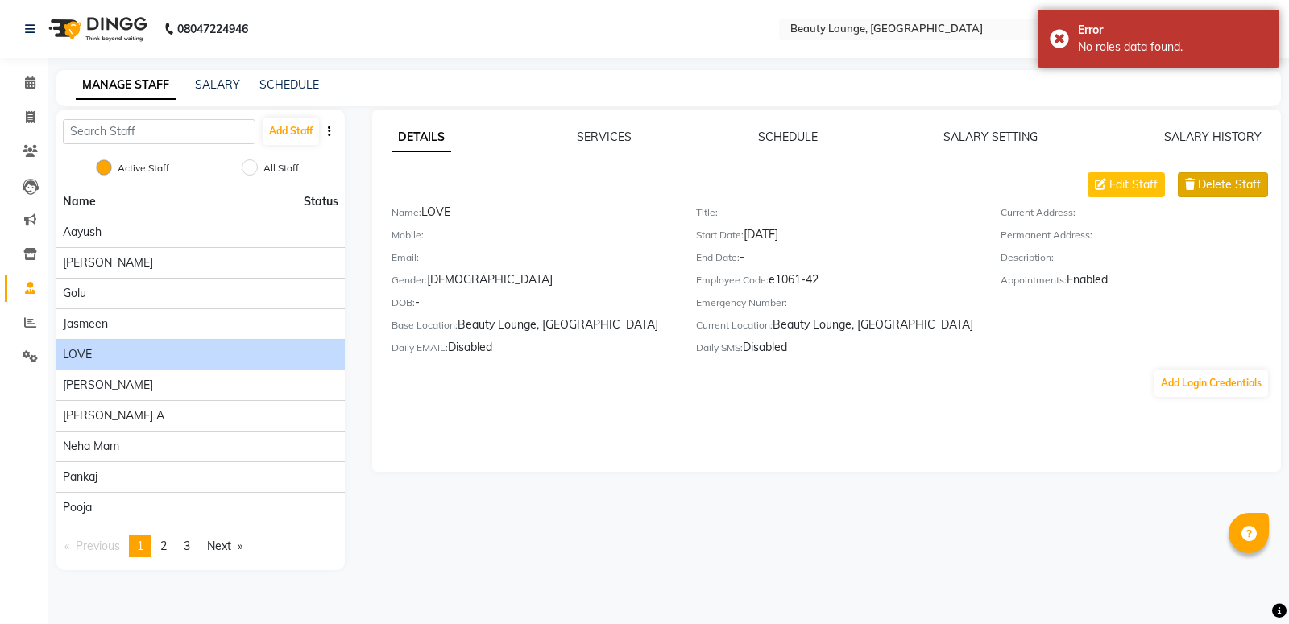
click at [1246, 179] on span "Delete Staff" at bounding box center [1229, 184] width 63 height 17
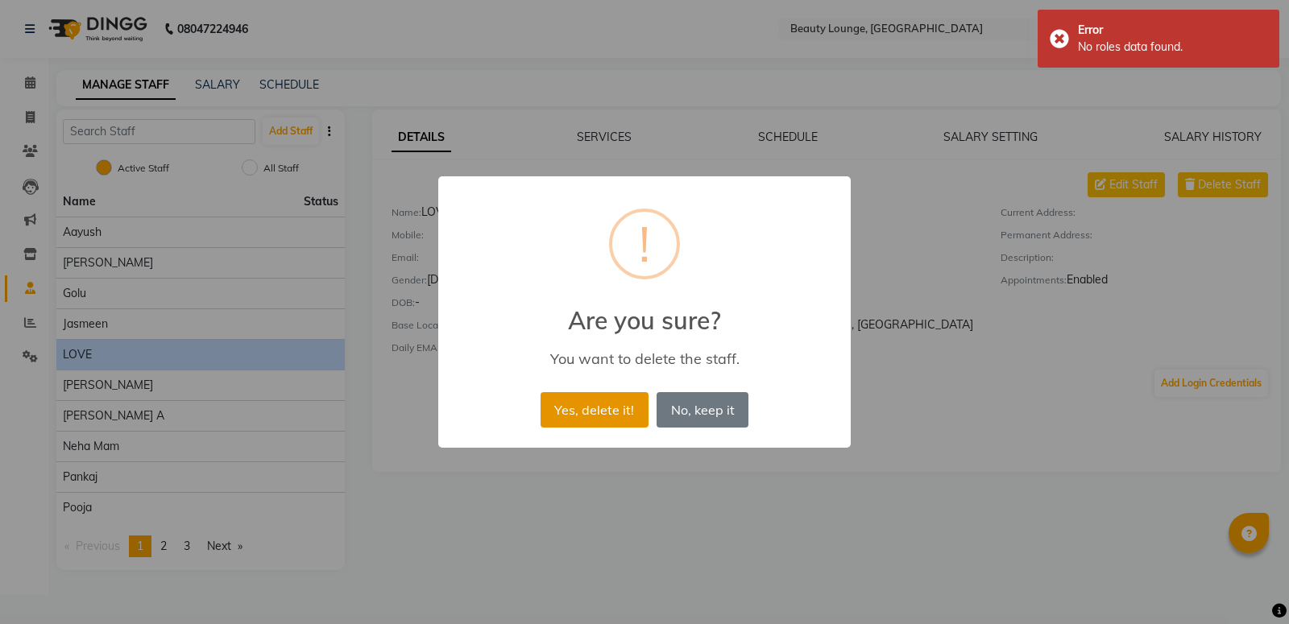
click at [569, 408] on button "Yes, delete it!" at bounding box center [595, 409] width 108 height 35
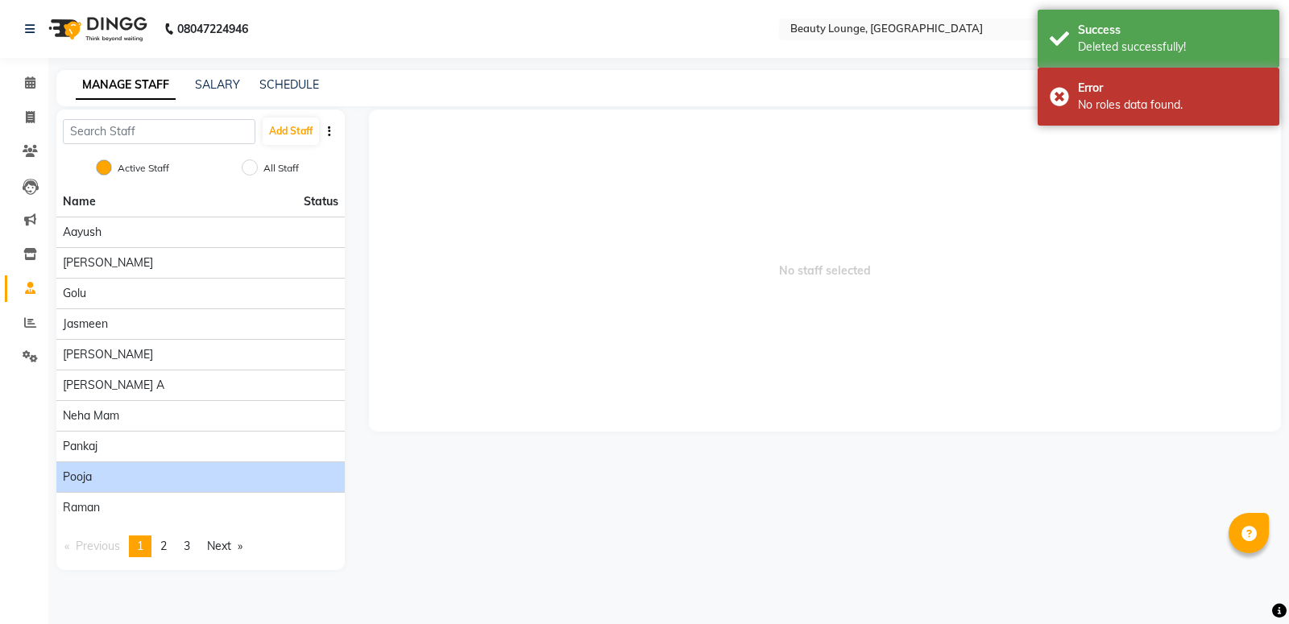
click at [84, 482] on span "pooja" at bounding box center [77, 477] width 29 height 17
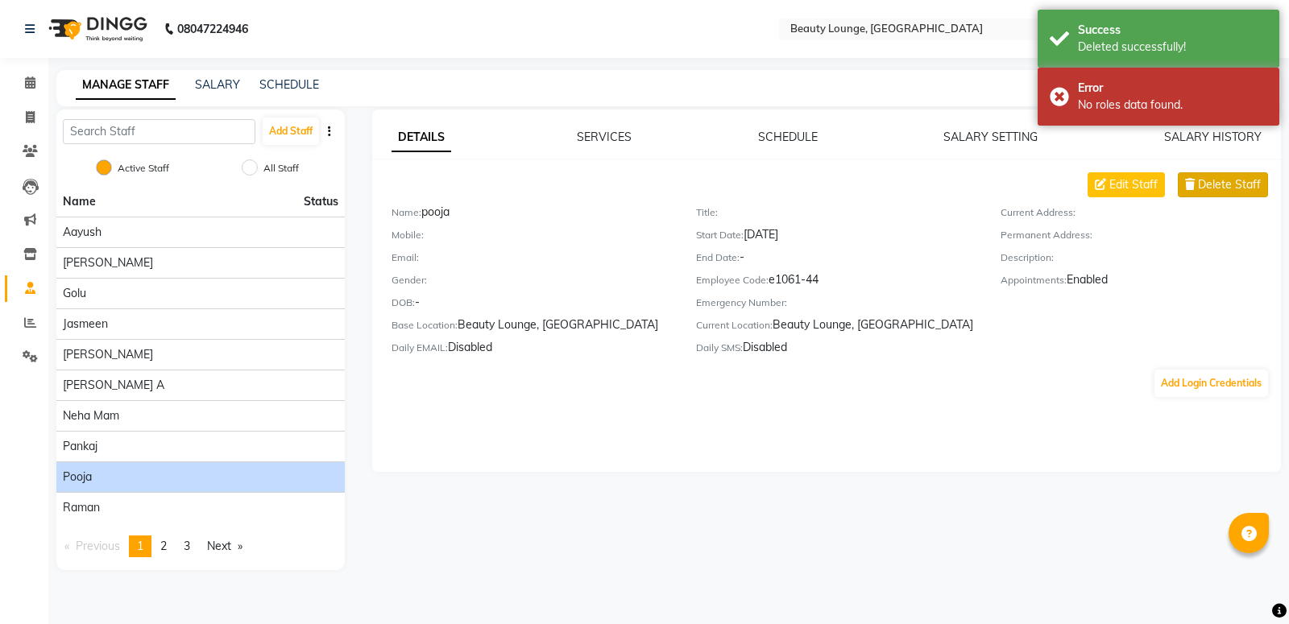
click at [1210, 188] on span "Delete Staff" at bounding box center [1229, 184] width 63 height 17
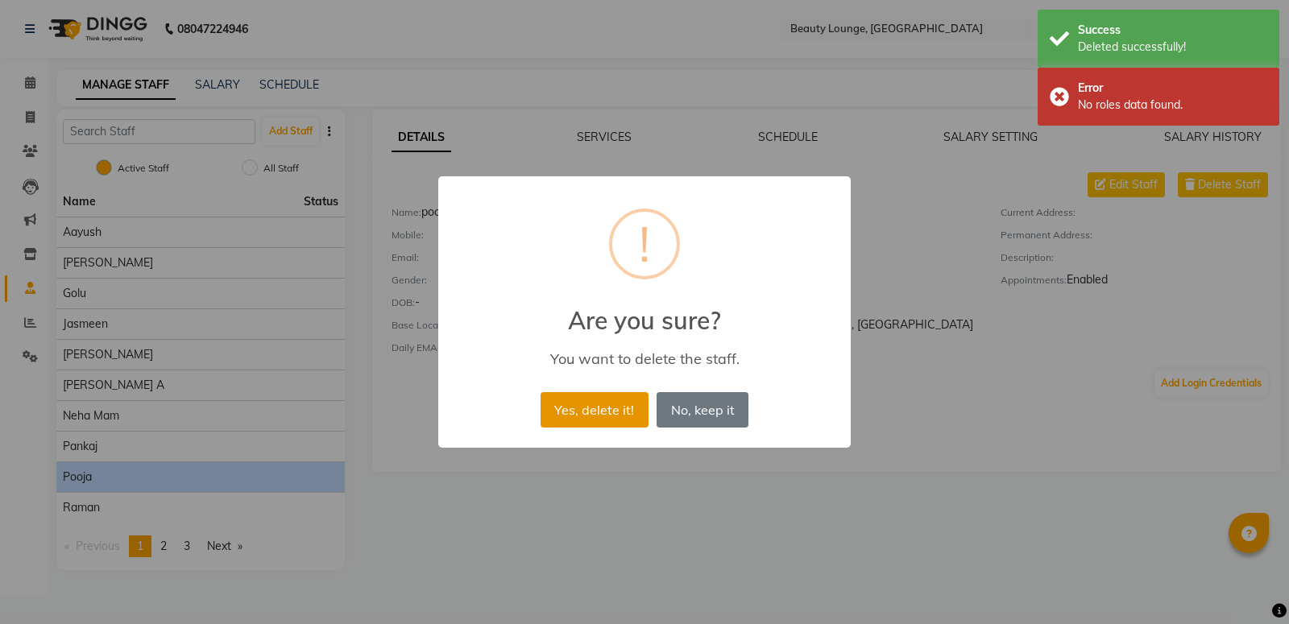
click at [629, 421] on button "Yes, delete it!" at bounding box center [595, 409] width 108 height 35
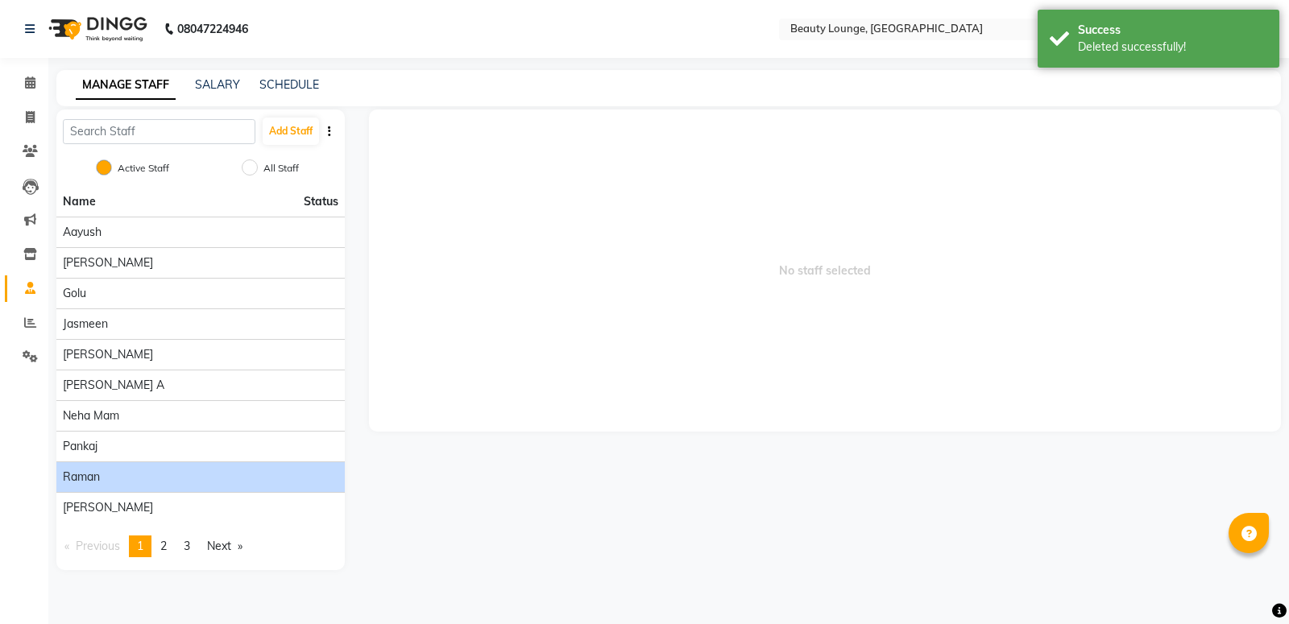
click at [130, 478] on div "Raman" at bounding box center [201, 477] width 276 height 17
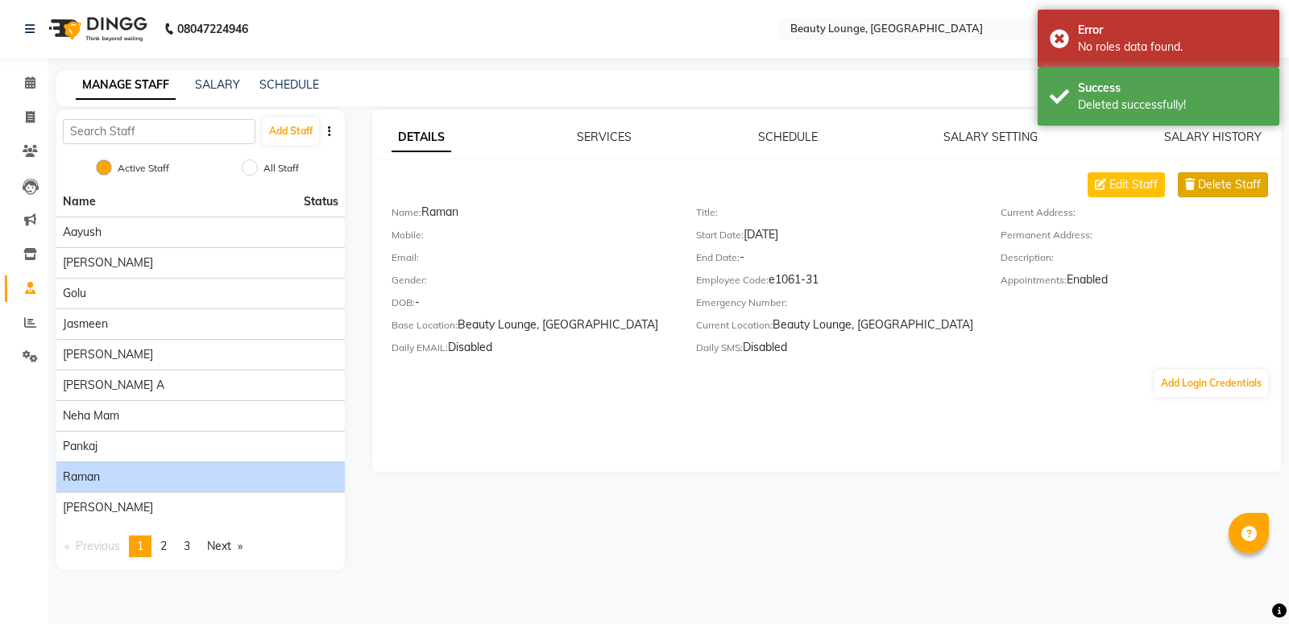
click at [1202, 182] on span "Delete Staff" at bounding box center [1229, 184] width 63 height 17
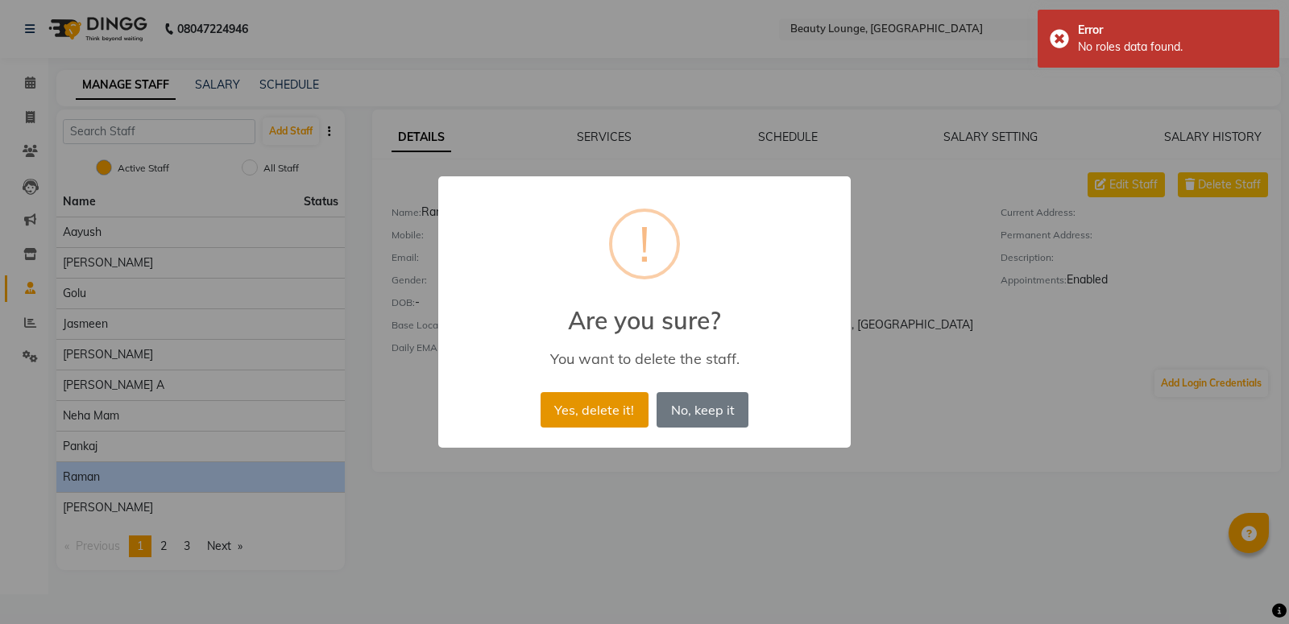
click at [599, 404] on button "Yes, delete it!" at bounding box center [595, 409] width 108 height 35
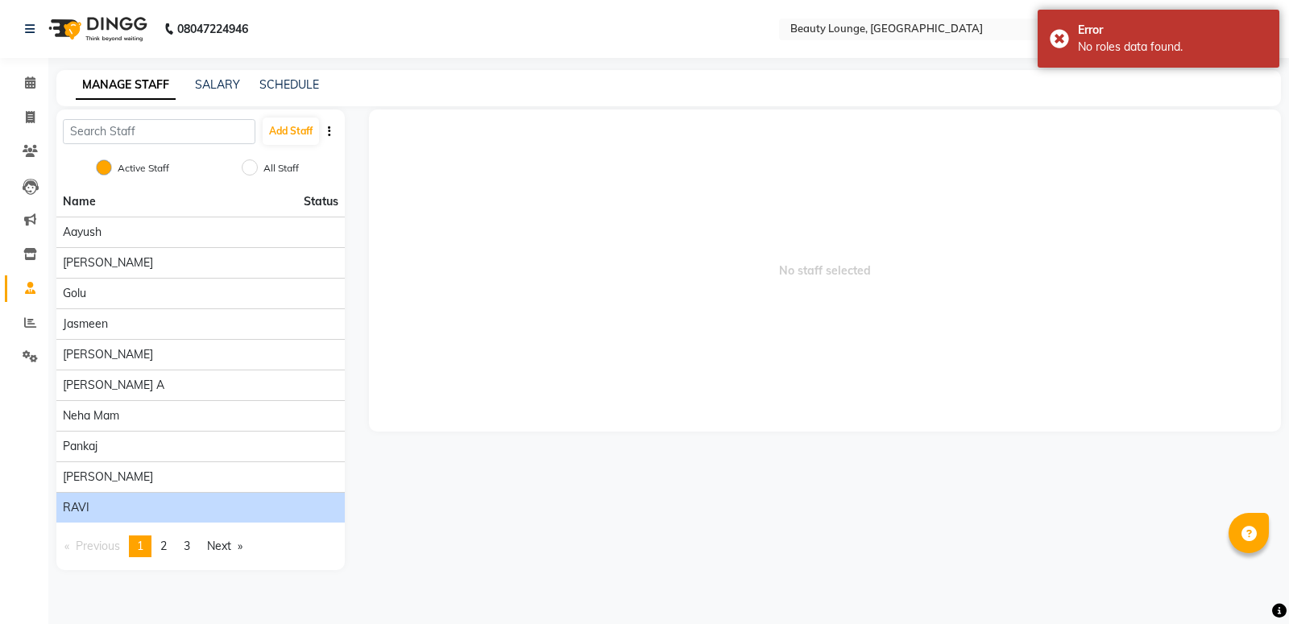
click at [148, 517] on li "RAVI" at bounding box center [200, 507] width 288 height 31
click at [151, 512] on div "RAVI" at bounding box center [201, 507] width 276 height 17
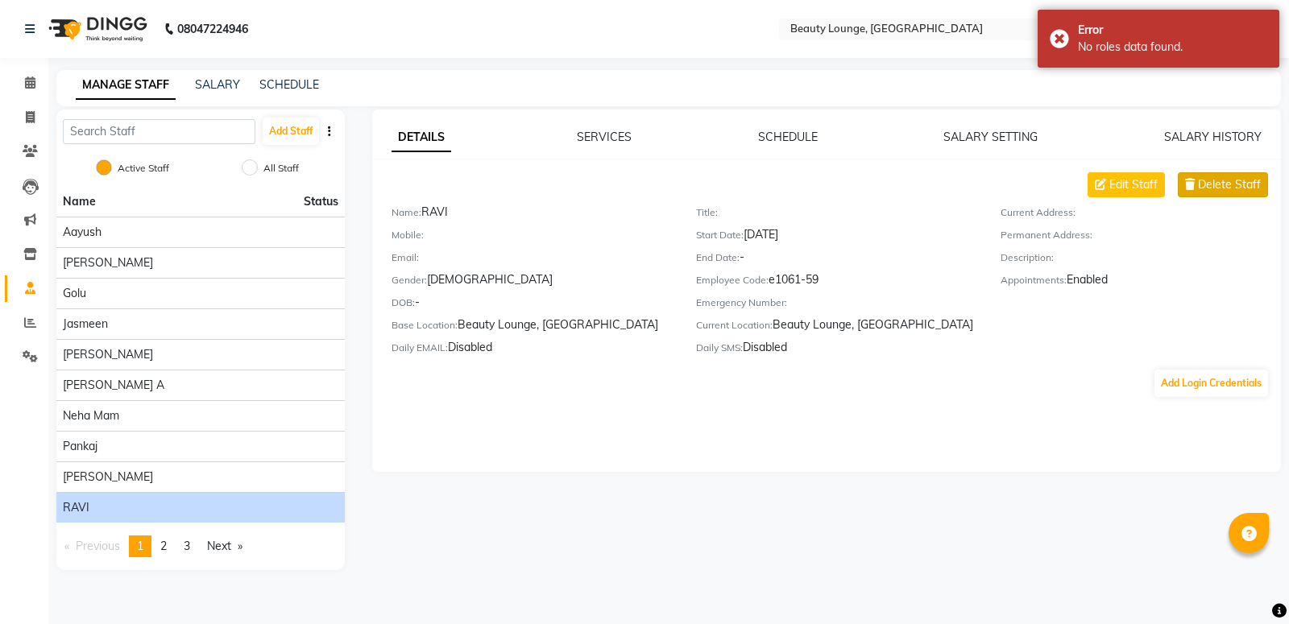
click at [1216, 189] on span "Delete Staff" at bounding box center [1229, 184] width 63 height 17
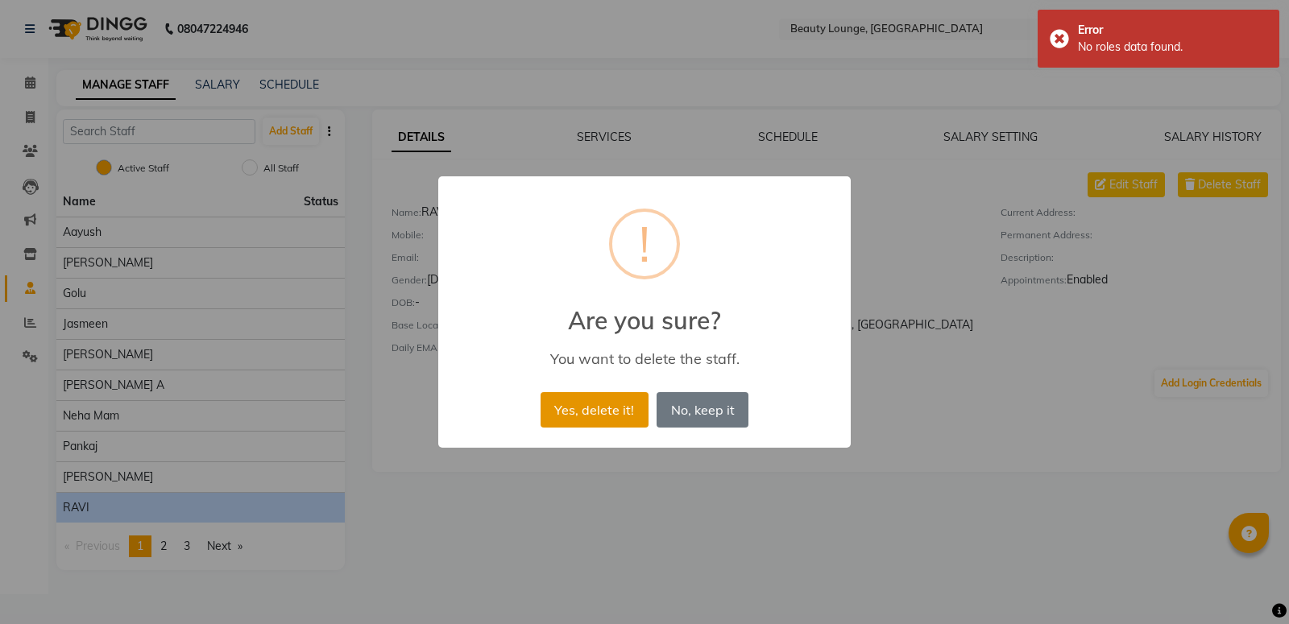
click at [620, 404] on button "Yes, delete it!" at bounding box center [595, 409] width 108 height 35
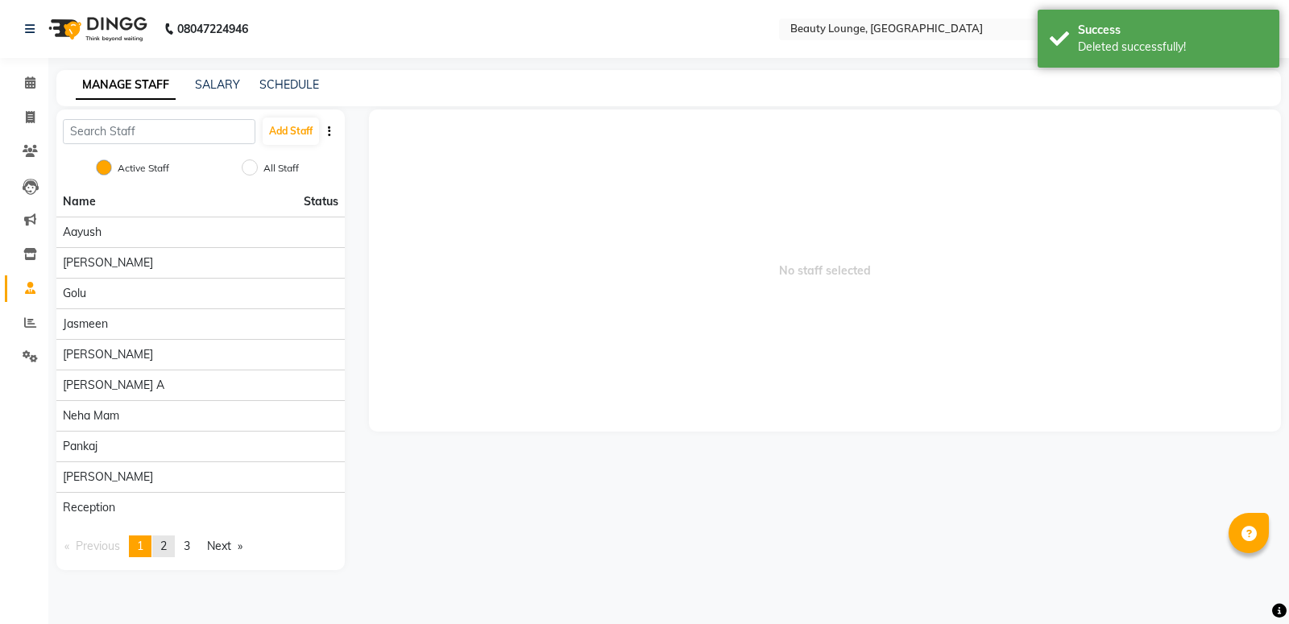
click at [164, 545] on link "page 2" at bounding box center [163, 547] width 23 height 22
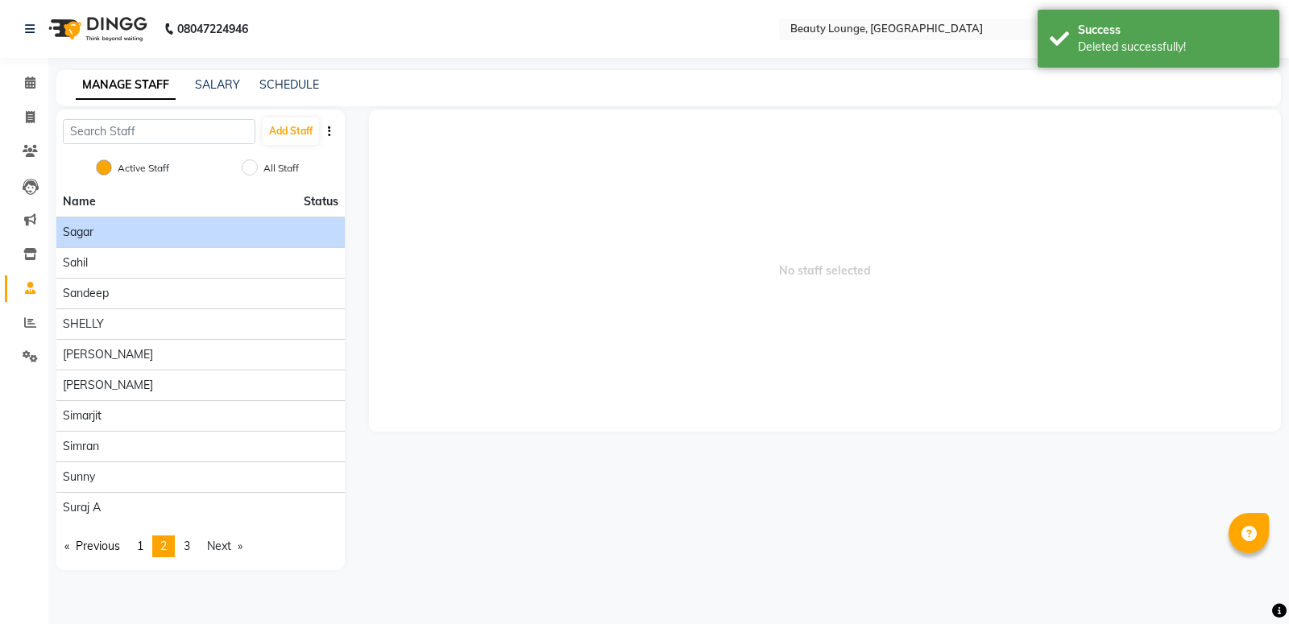
click at [101, 231] on div "sagar" at bounding box center [201, 232] width 276 height 17
click at [105, 232] on div "sagar" at bounding box center [201, 232] width 276 height 17
click at [83, 227] on span "sagar" at bounding box center [78, 232] width 31 height 17
click at [84, 227] on span "sagar" at bounding box center [78, 232] width 31 height 17
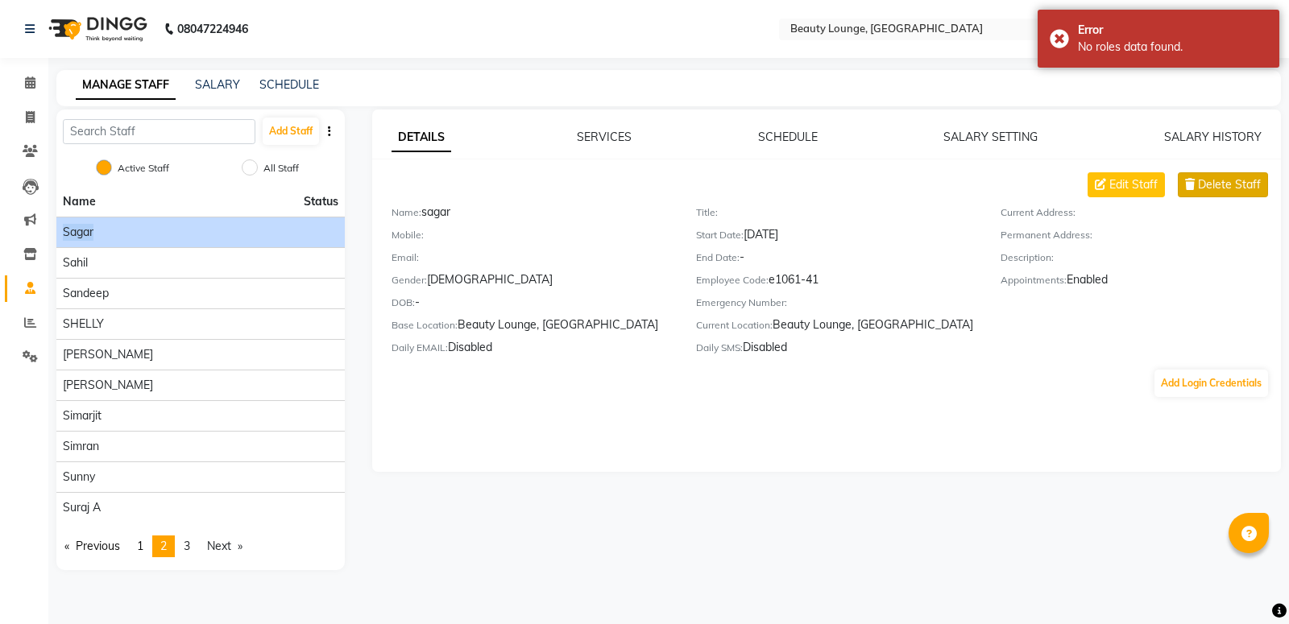
click at [1229, 178] on span "Delete Staff" at bounding box center [1229, 184] width 63 height 17
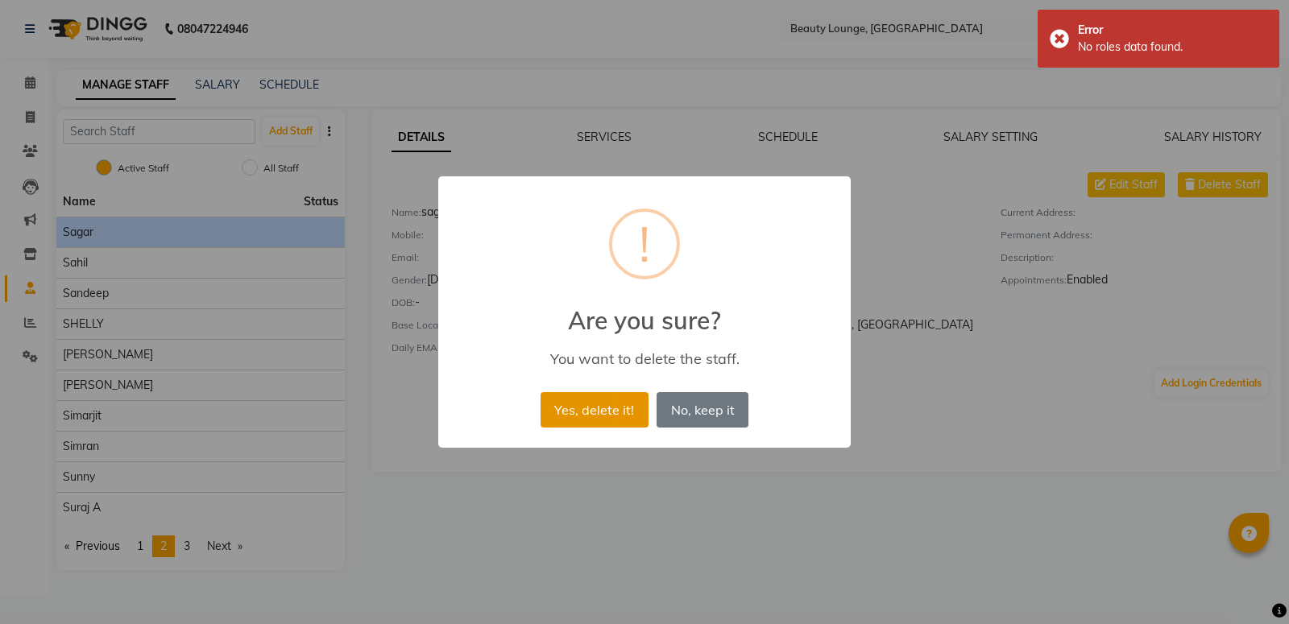
drag, startPoint x: 616, startPoint y: 402, endPoint x: 607, endPoint y: 396, distance: 11.0
click at [612, 398] on button "Yes, delete it!" at bounding box center [595, 409] width 108 height 35
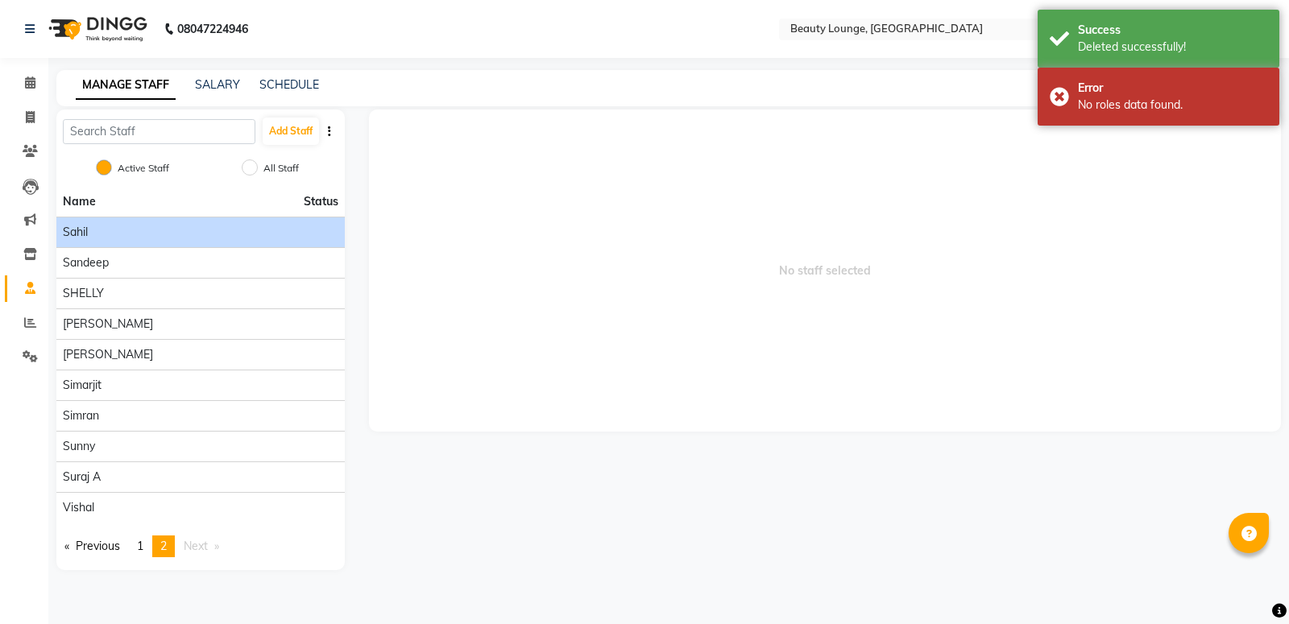
click at [174, 231] on div "sahil" at bounding box center [201, 232] width 276 height 17
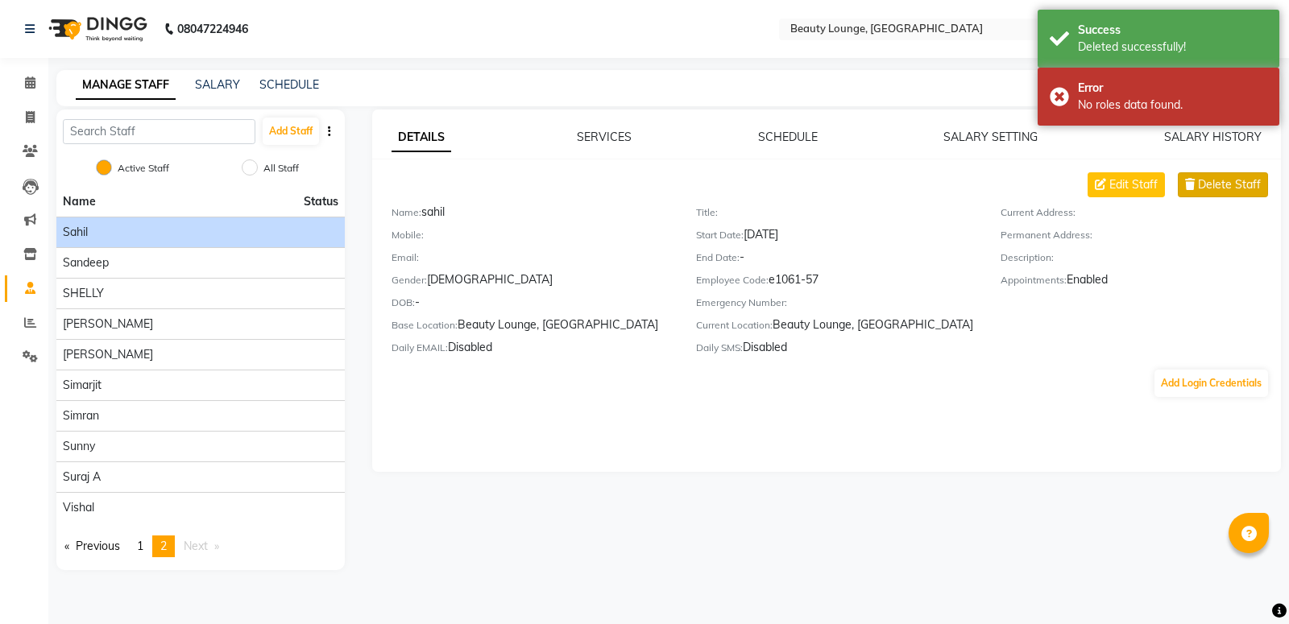
click at [1200, 176] on span "Delete Staff" at bounding box center [1229, 184] width 63 height 17
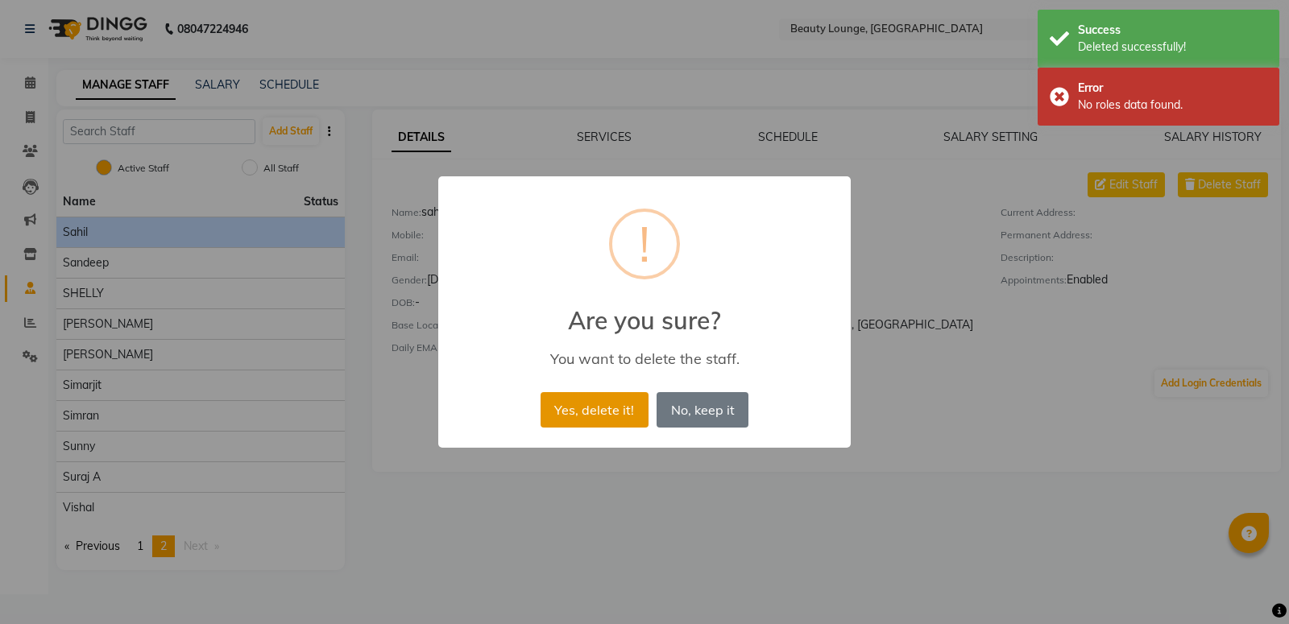
click at [621, 407] on button "Yes, delete it!" at bounding box center [595, 409] width 108 height 35
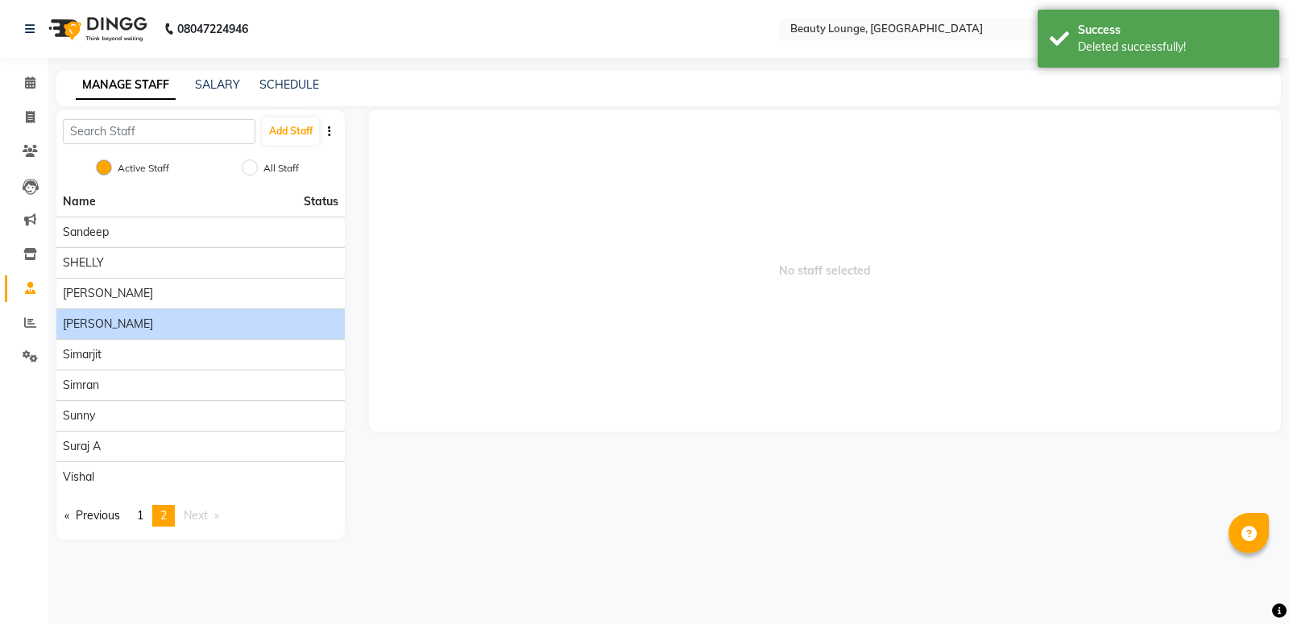
click at [93, 326] on span "shushil" at bounding box center [108, 324] width 90 height 17
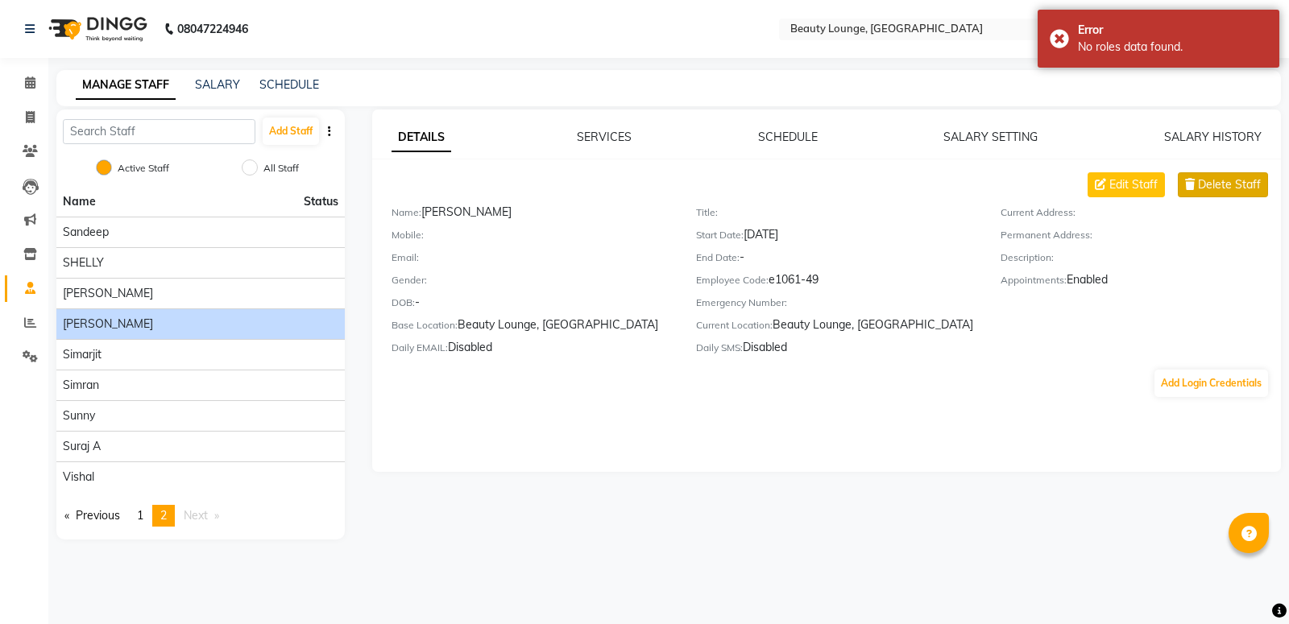
click at [1210, 190] on span "Delete Staff" at bounding box center [1229, 184] width 63 height 17
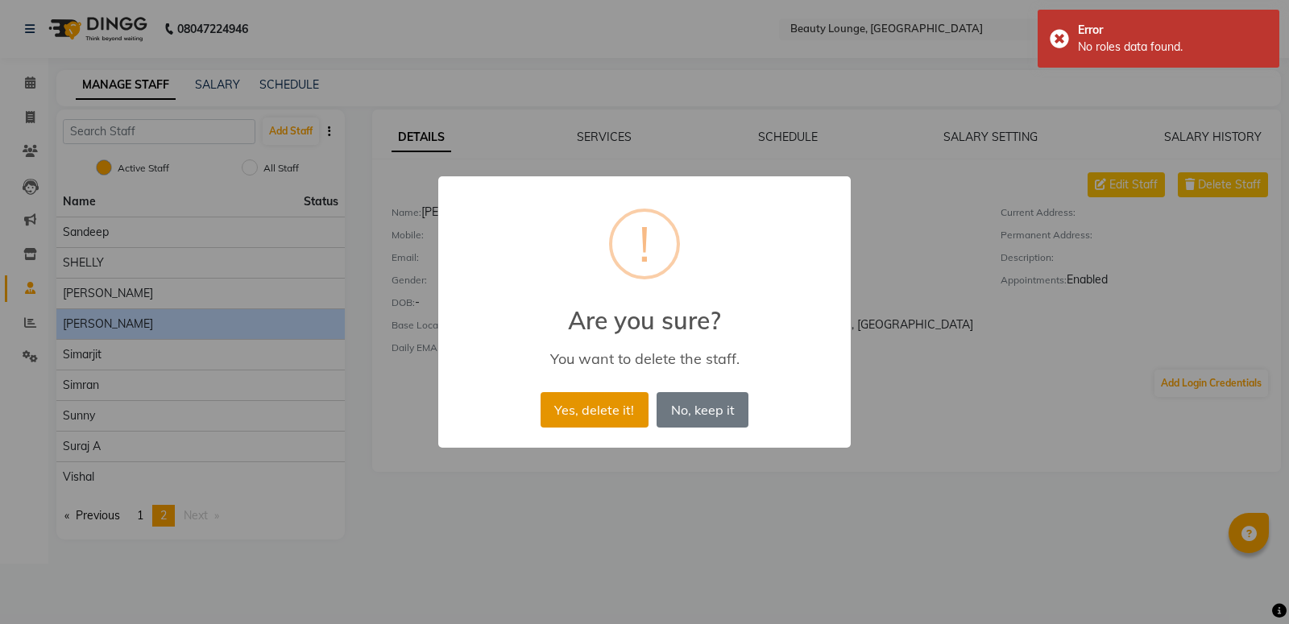
click at [574, 413] on button "Yes, delete it!" at bounding box center [595, 409] width 108 height 35
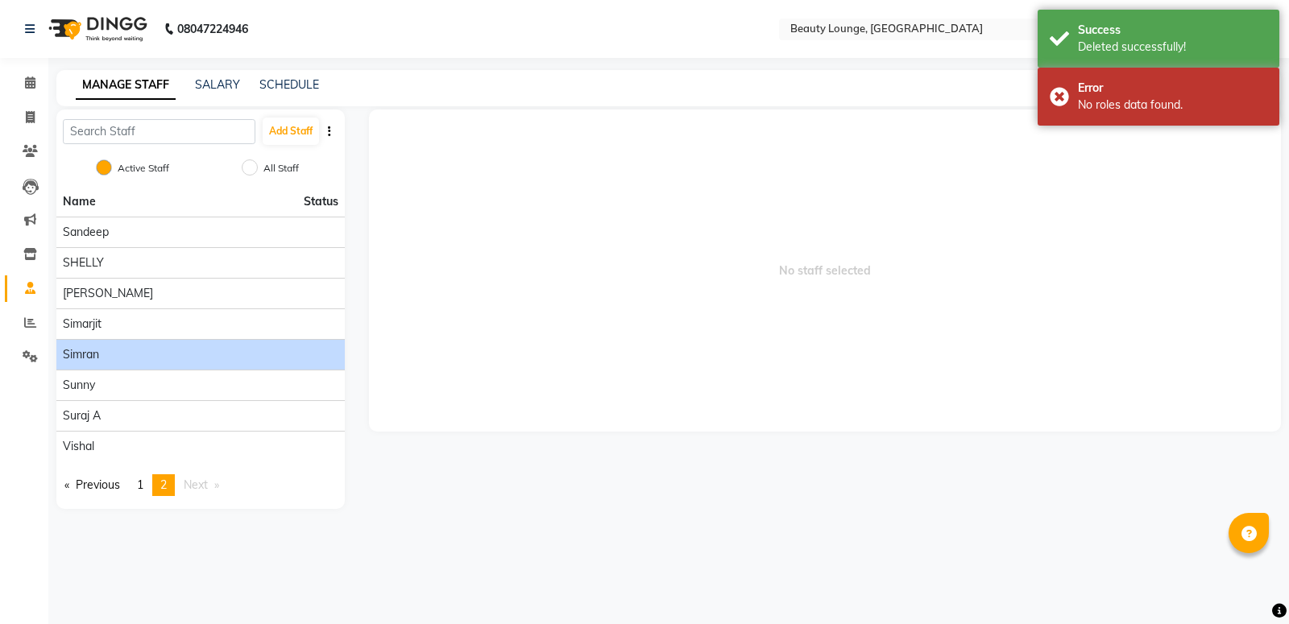
click at [98, 348] on span "simran" at bounding box center [81, 354] width 36 height 17
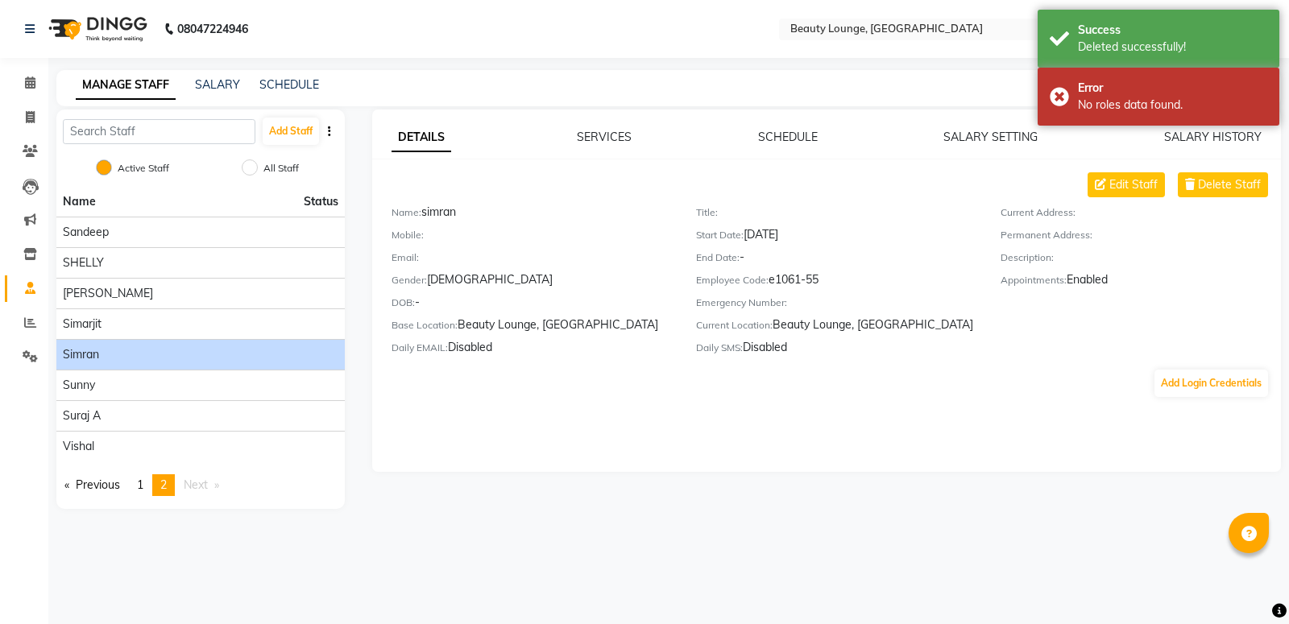
click at [1262, 172] on div "DETAILS SERVICES SCHEDULE SALARY SETTING SALARY HISTORY Edit Staff Delete Staff…" at bounding box center [827, 264] width 910 height 270
click at [1251, 186] on span "Delete Staff" at bounding box center [1229, 184] width 63 height 17
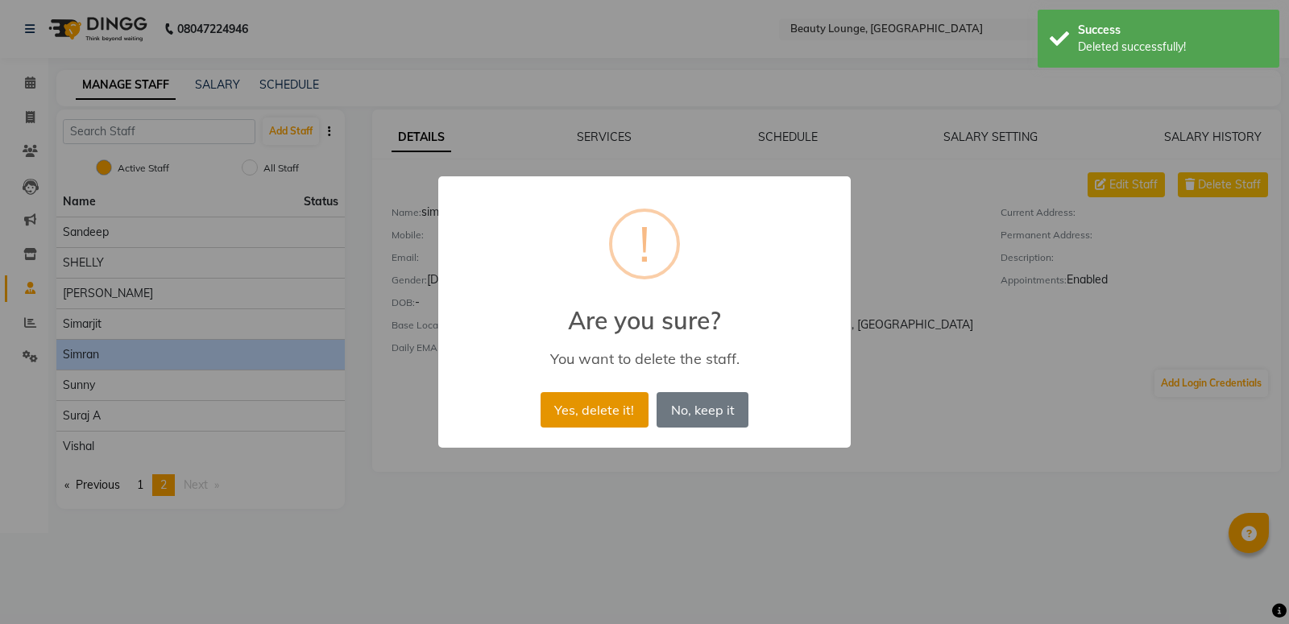
click at [575, 417] on button "Yes, delete it!" at bounding box center [595, 409] width 108 height 35
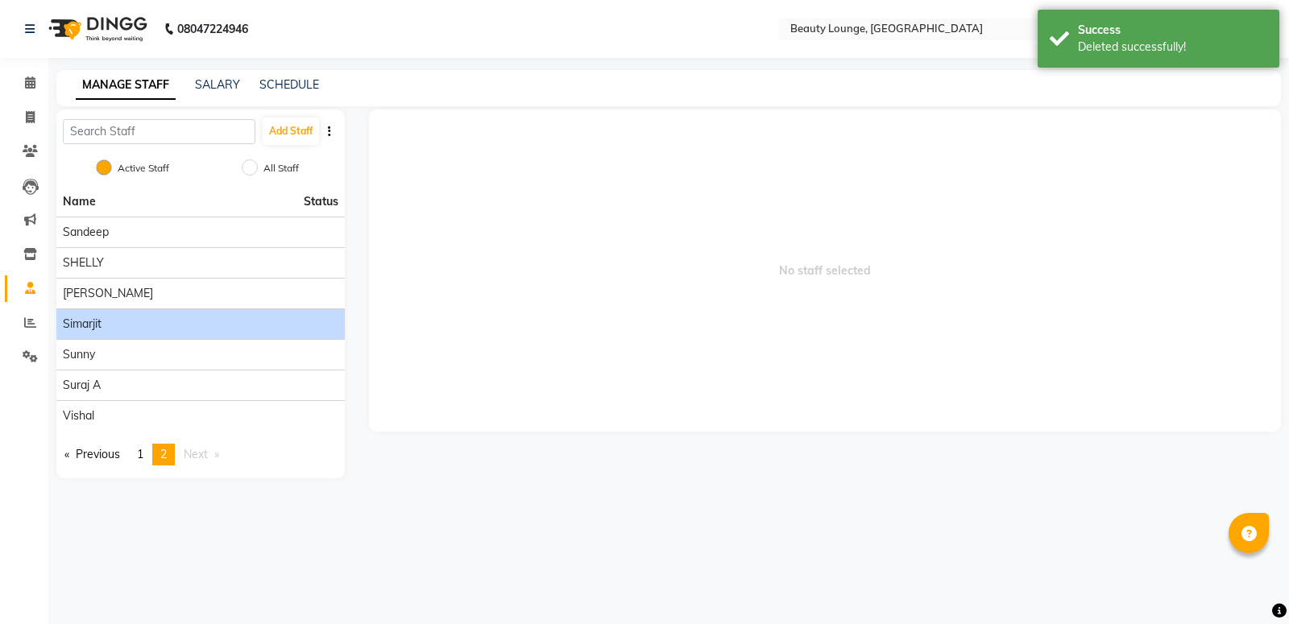
click at [97, 324] on span "simarjit" at bounding box center [82, 324] width 39 height 17
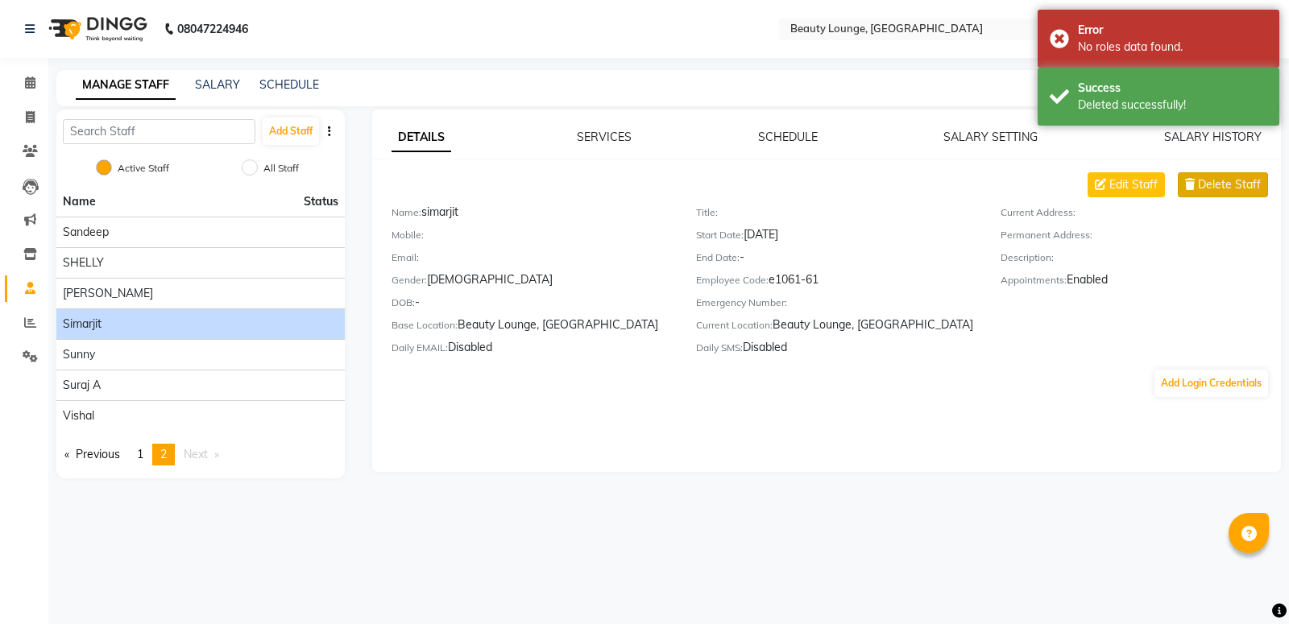
click at [1230, 190] on span "Delete Staff" at bounding box center [1229, 184] width 63 height 17
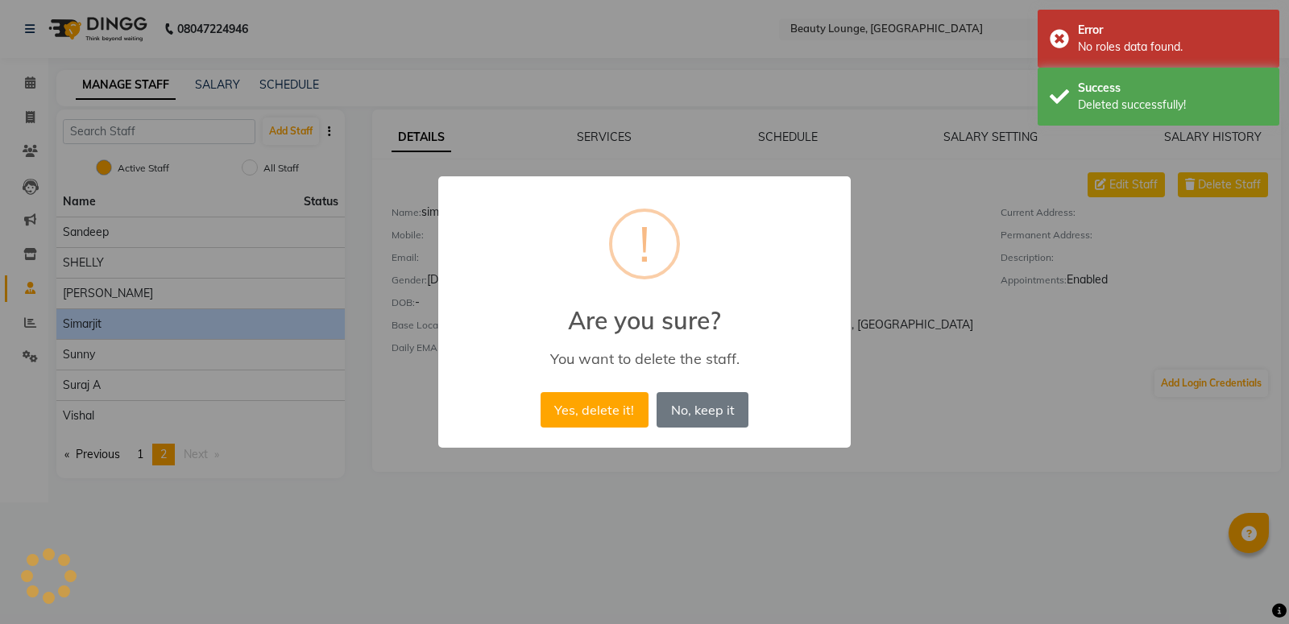
click at [538, 411] on div "× ! Are you sure? You want to delete the staff. Yes, delete it! No No, keep it" at bounding box center [644, 312] width 412 height 272
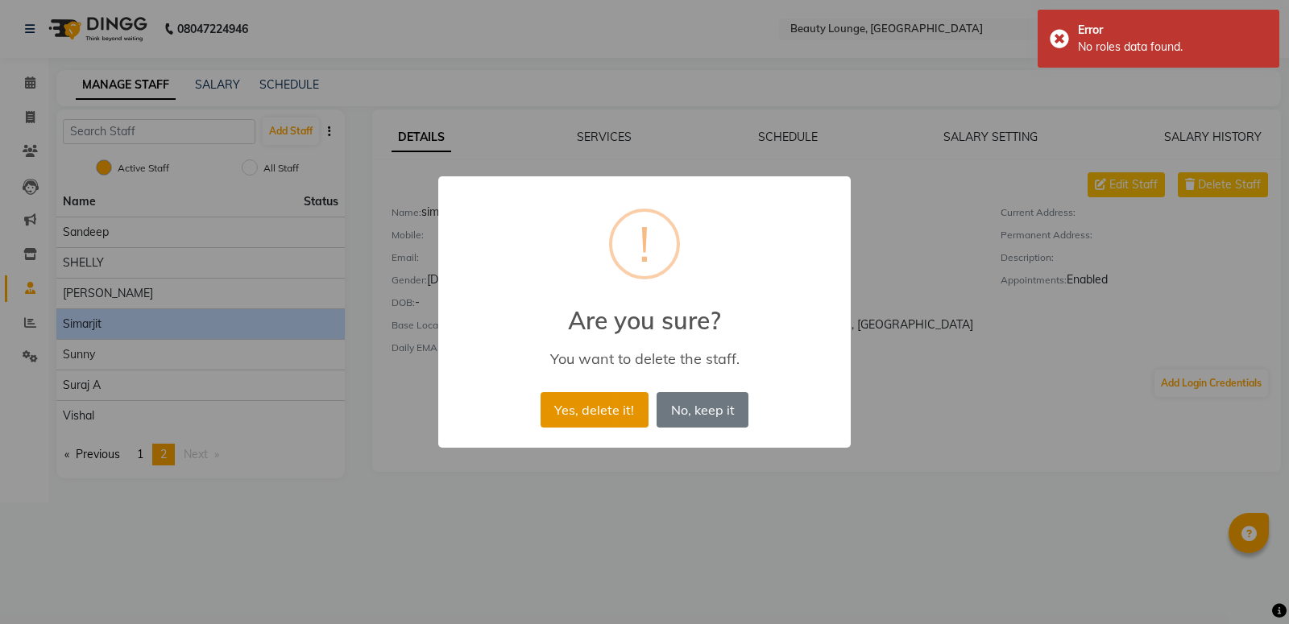
click at [561, 404] on button "Yes, delete it!" at bounding box center [595, 409] width 108 height 35
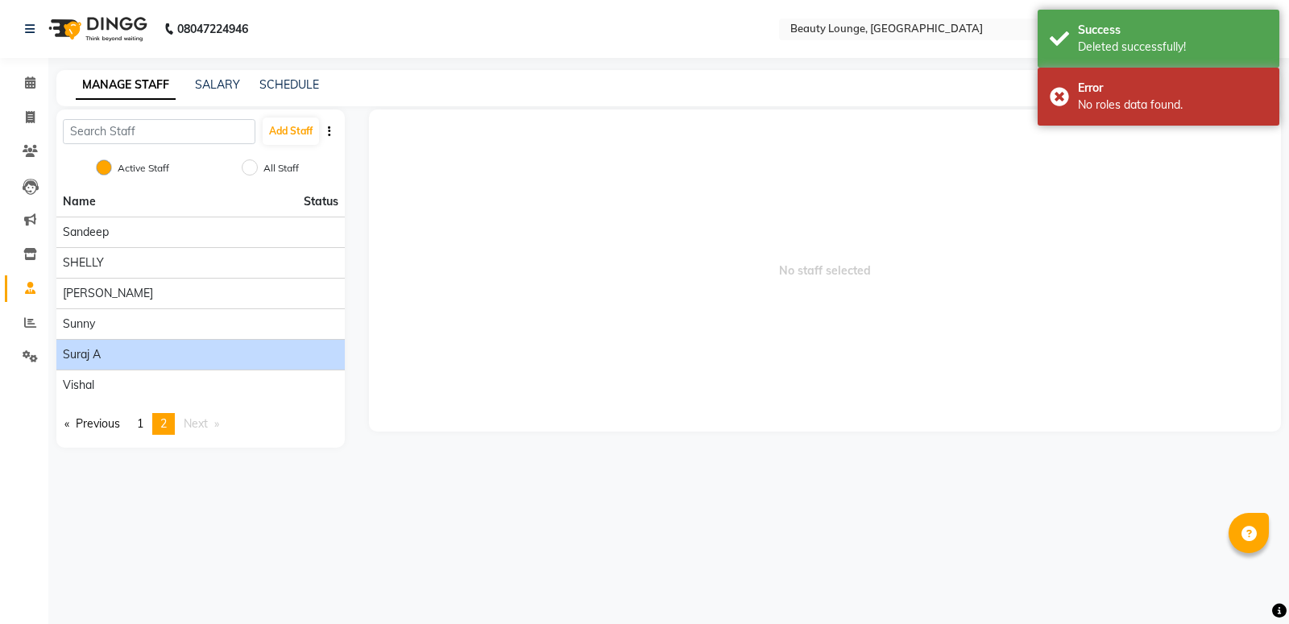
click at [193, 357] on div "suraj a" at bounding box center [201, 354] width 276 height 17
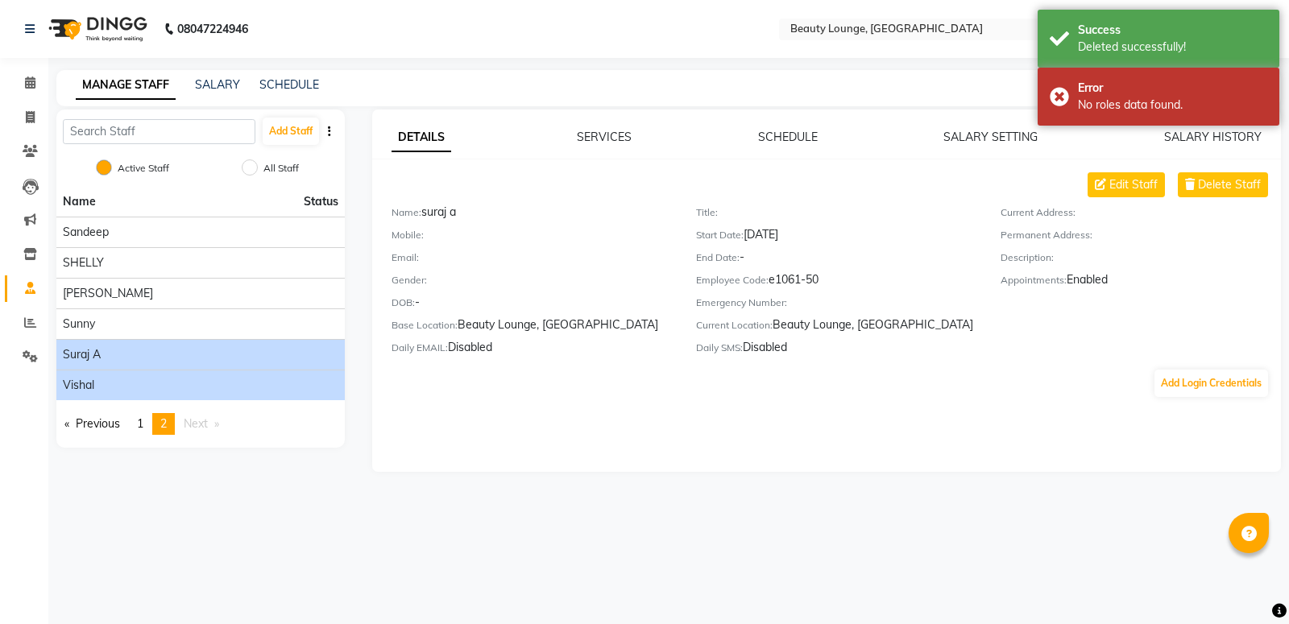
click at [142, 390] on div "Vishal" at bounding box center [201, 385] width 276 height 17
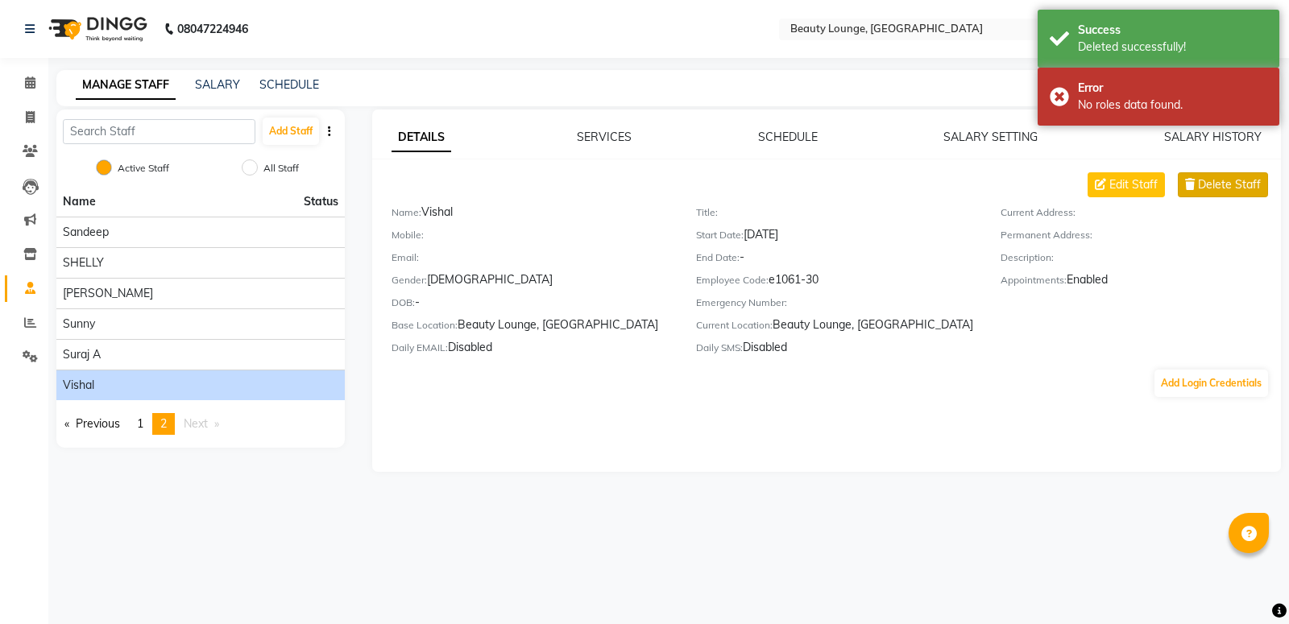
click at [1208, 177] on span "Delete Staff" at bounding box center [1229, 184] width 63 height 17
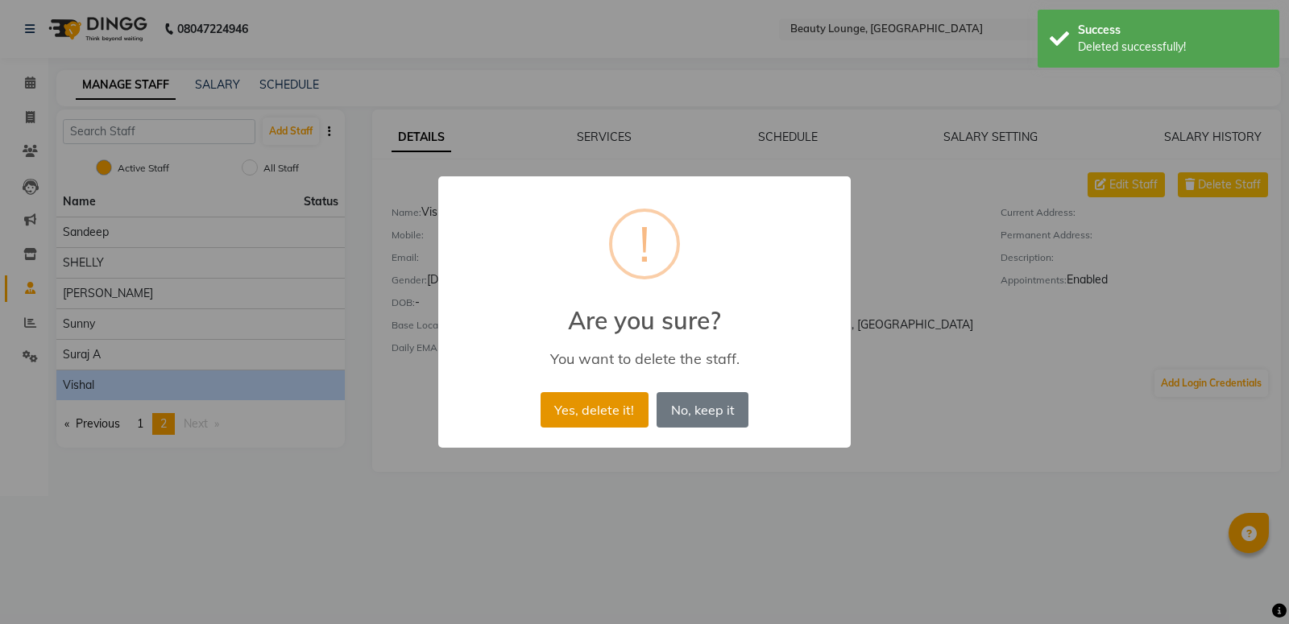
click at [575, 408] on button "Yes, delete it!" at bounding box center [595, 409] width 108 height 35
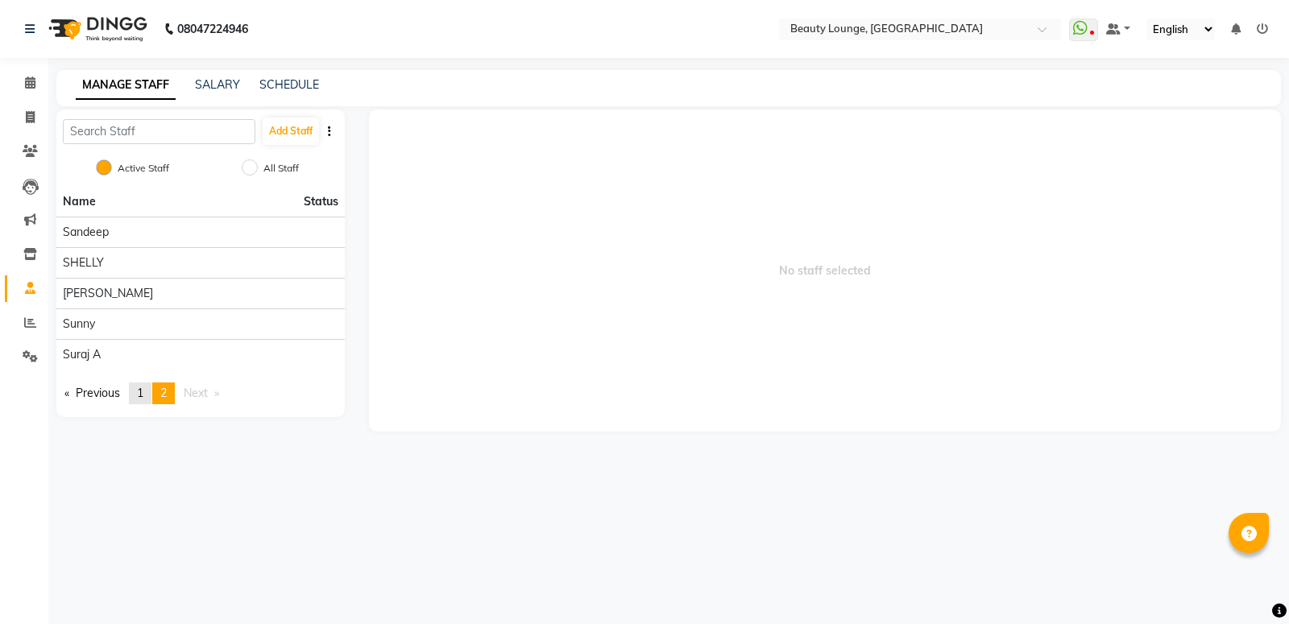
click at [150, 392] on link "page 1" at bounding box center [140, 394] width 23 height 22
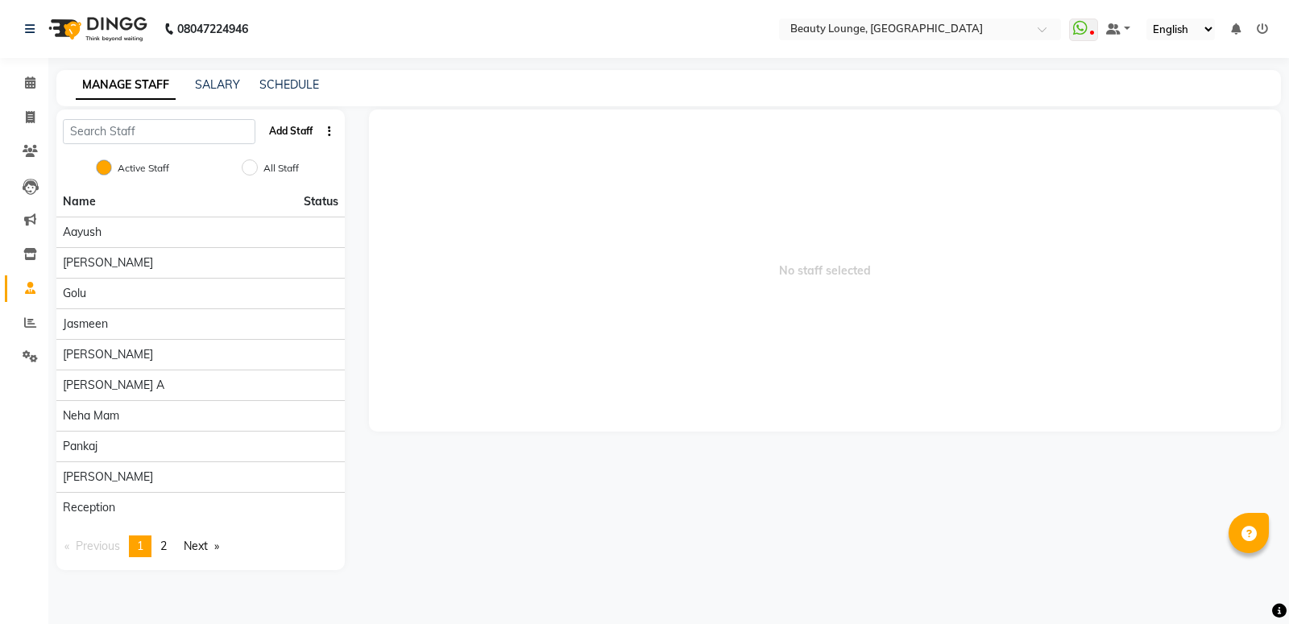
click at [289, 129] on button "Add Staff" at bounding box center [291, 131] width 56 height 27
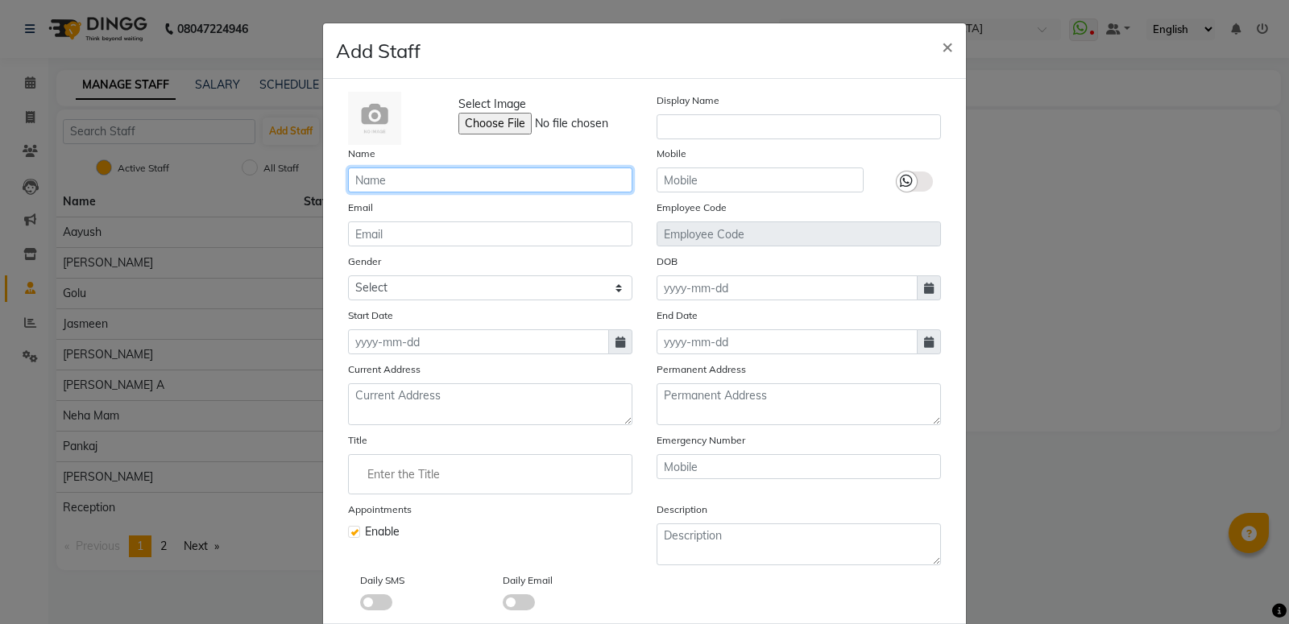
click at [495, 180] on input "text" at bounding box center [490, 180] width 284 height 25
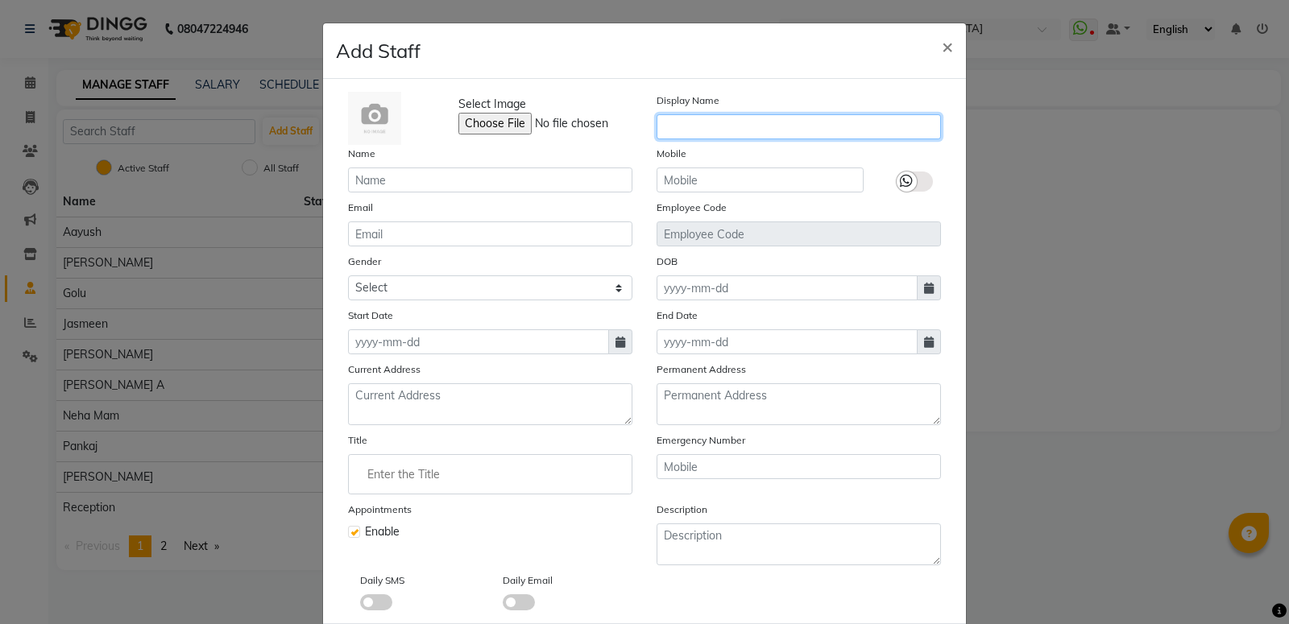
click at [782, 126] on input "text" at bounding box center [799, 126] width 284 height 25
type input "aashish"
click at [682, 255] on div "DOB" at bounding box center [798, 277] width 309 height 48
click at [692, 317] on div "End Date" at bounding box center [798, 331] width 309 height 48
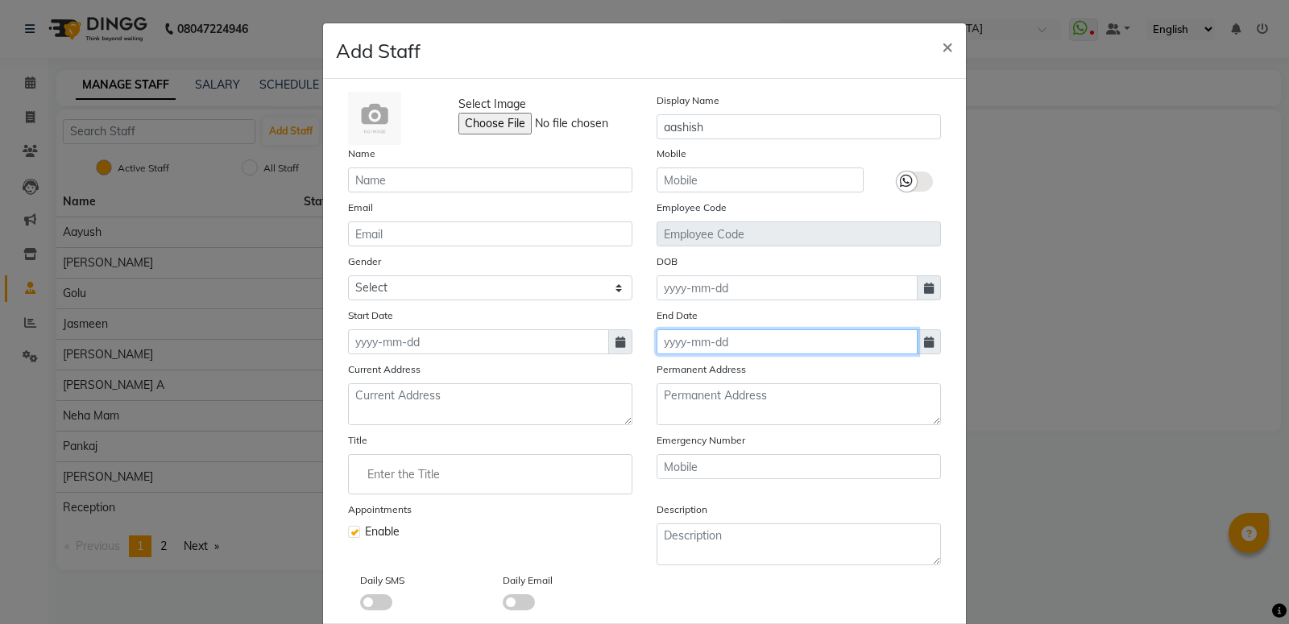
click at [692, 346] on input at bounding box center [787, 341] width 261 height 25
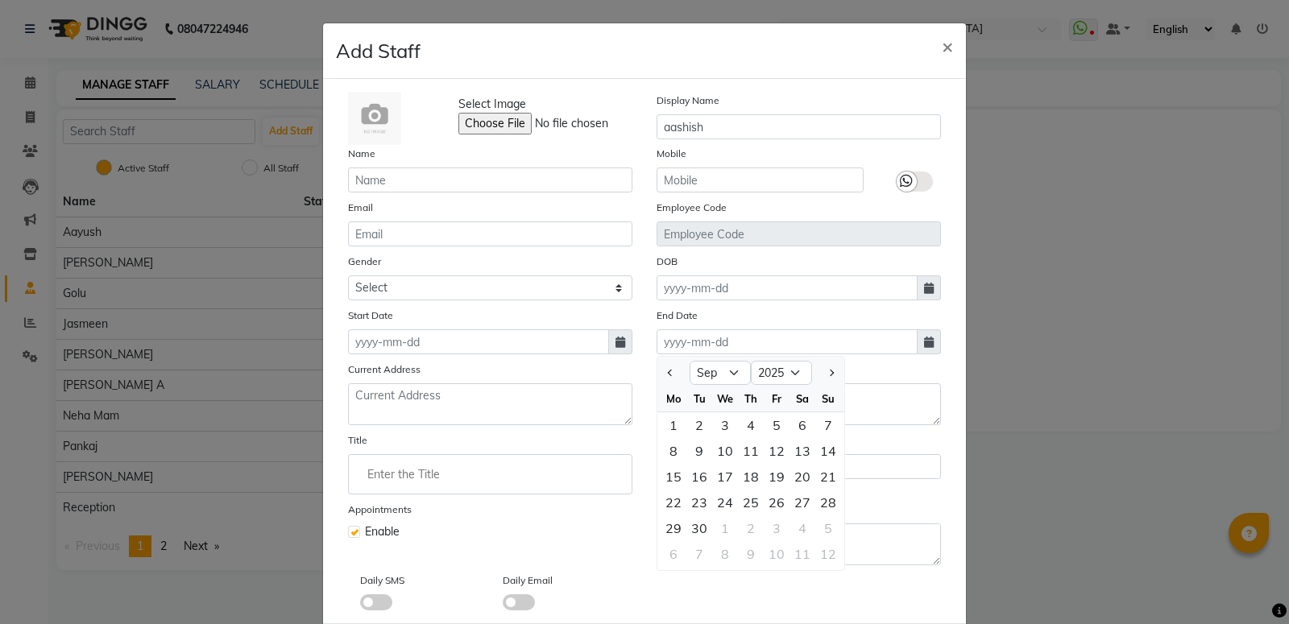
click at [693, 346] on input at bounding box center [787, 341] width 261 height 25
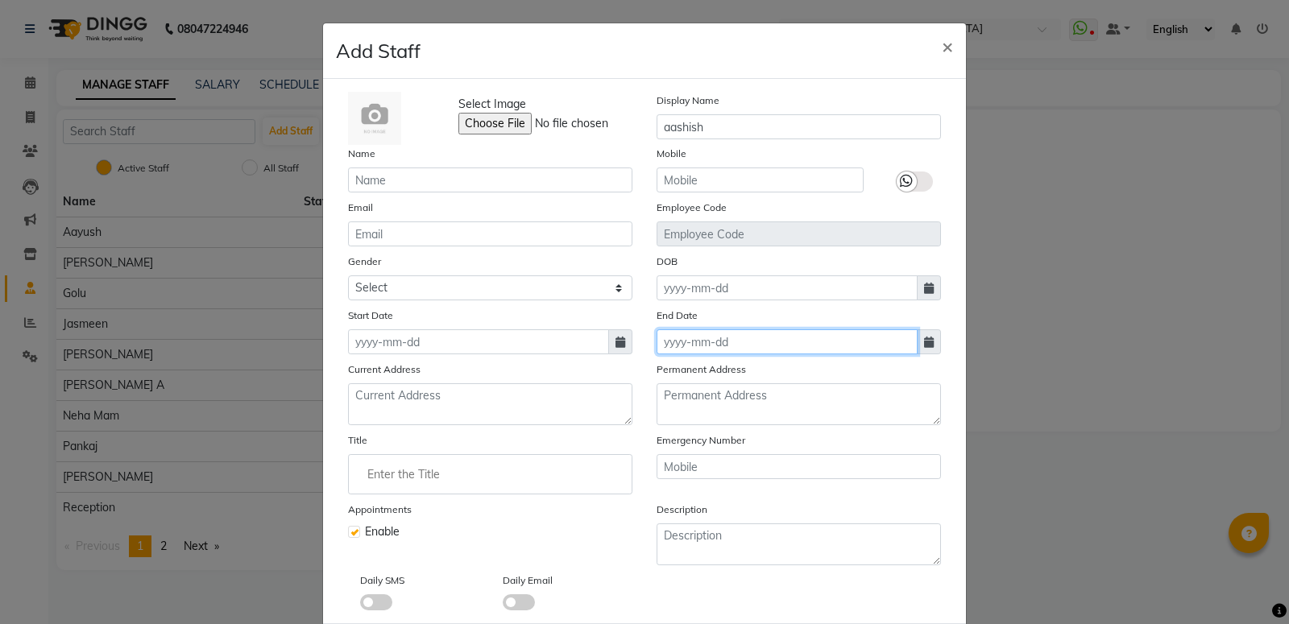
click at [694, 346] on input at bounding box center [787, 341] width 261 height 25
select select "9"
select select "2025"
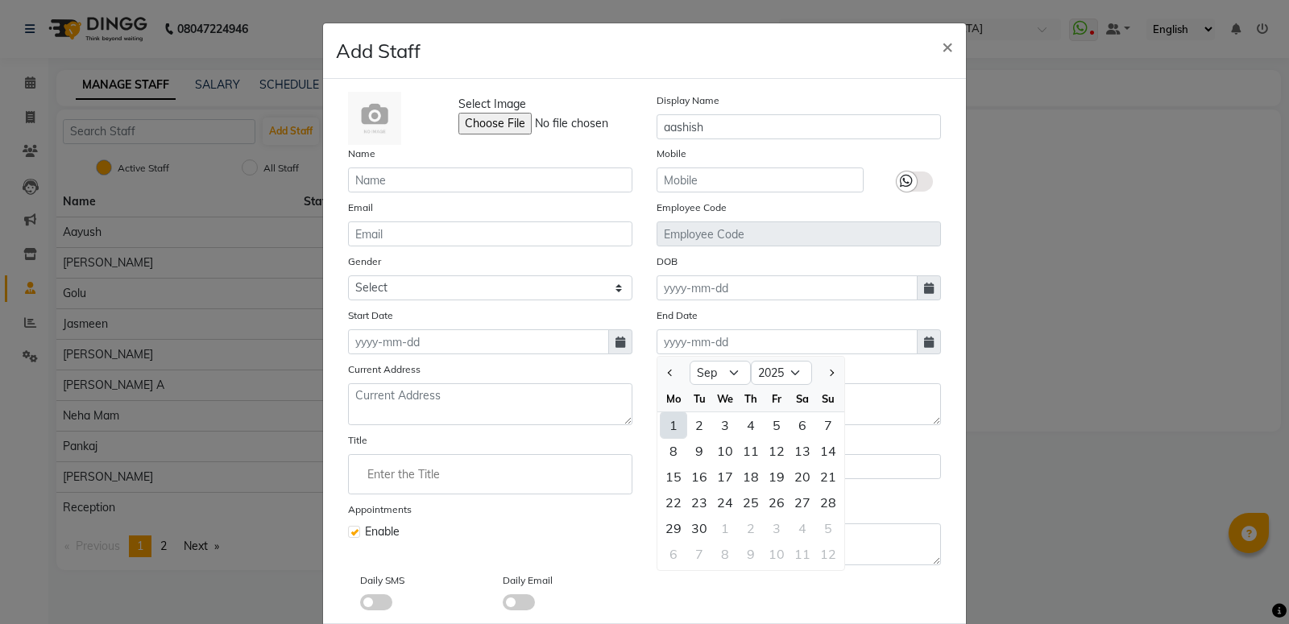
click at [670, 423] on div "1" at bounding box center [674, 425] width 26 height 26
type input "01-09-2025"
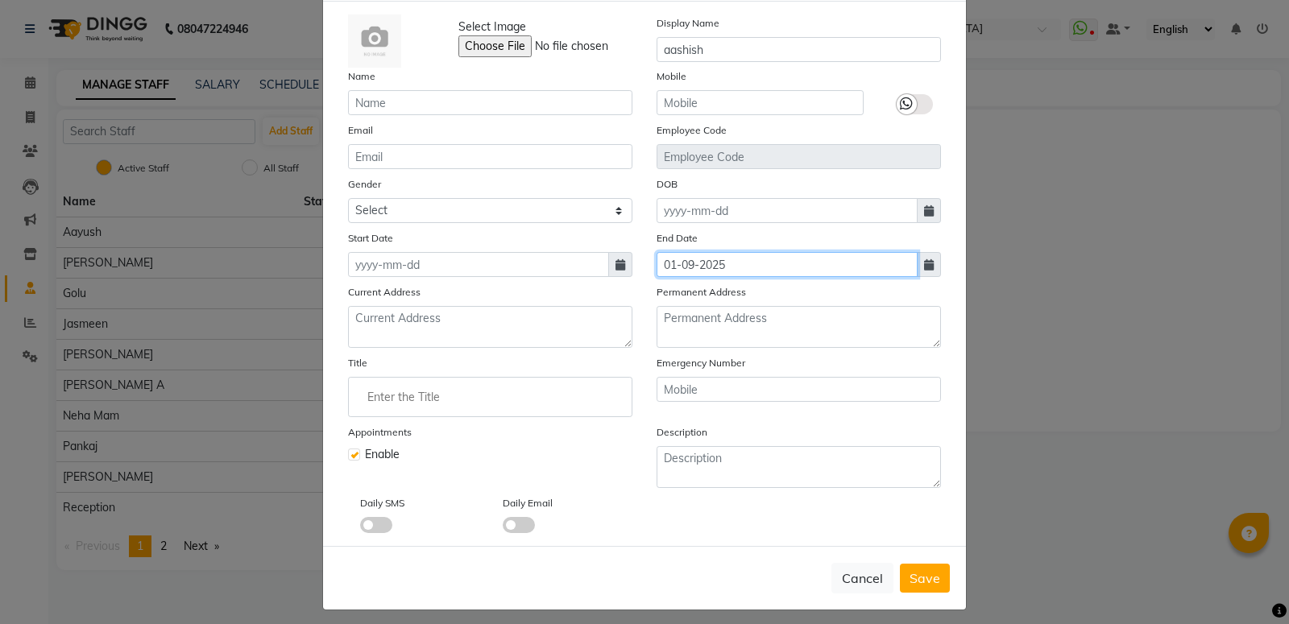
scroll to position [114, 0]
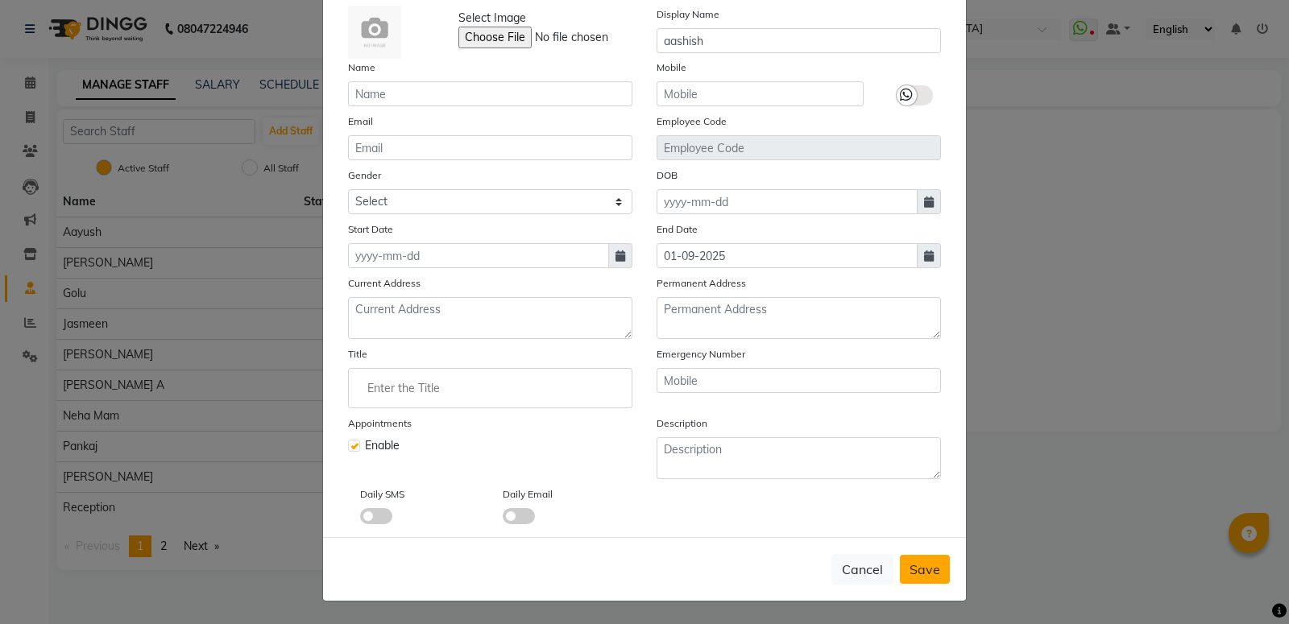
click at [927, 565] on span "Save" at bounding box center [925, 570] width 31 height 16
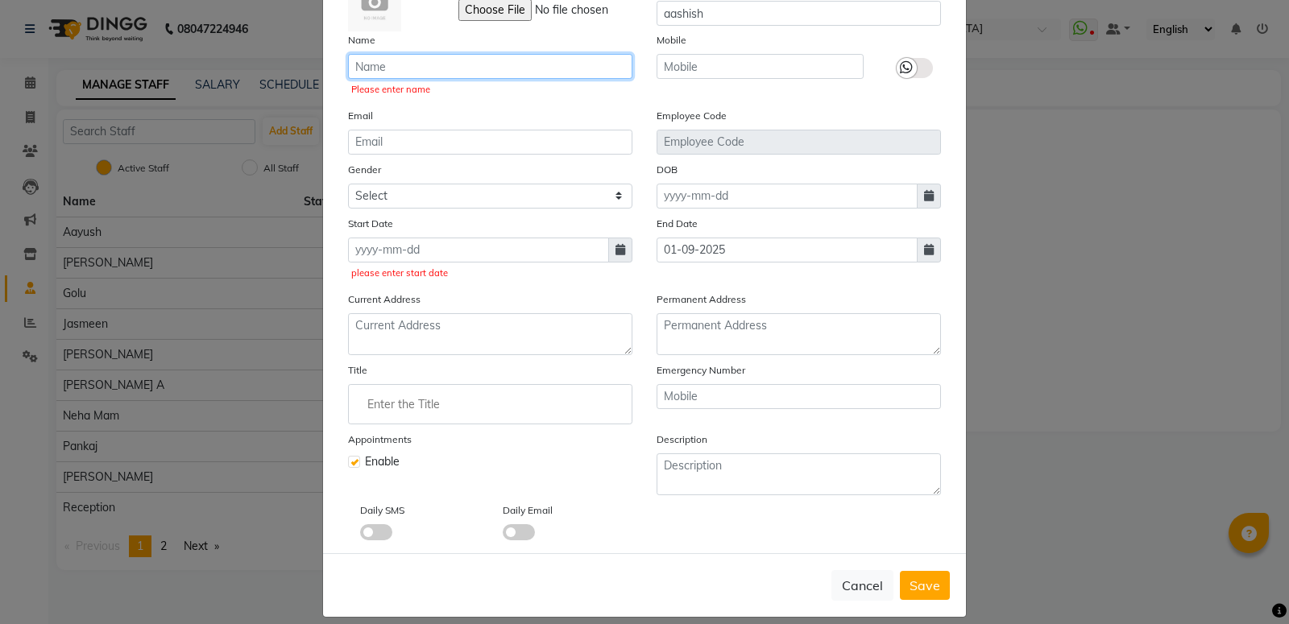
click at [505, 65] on input "text" at bounding box center [490, 66] width 284 height 25
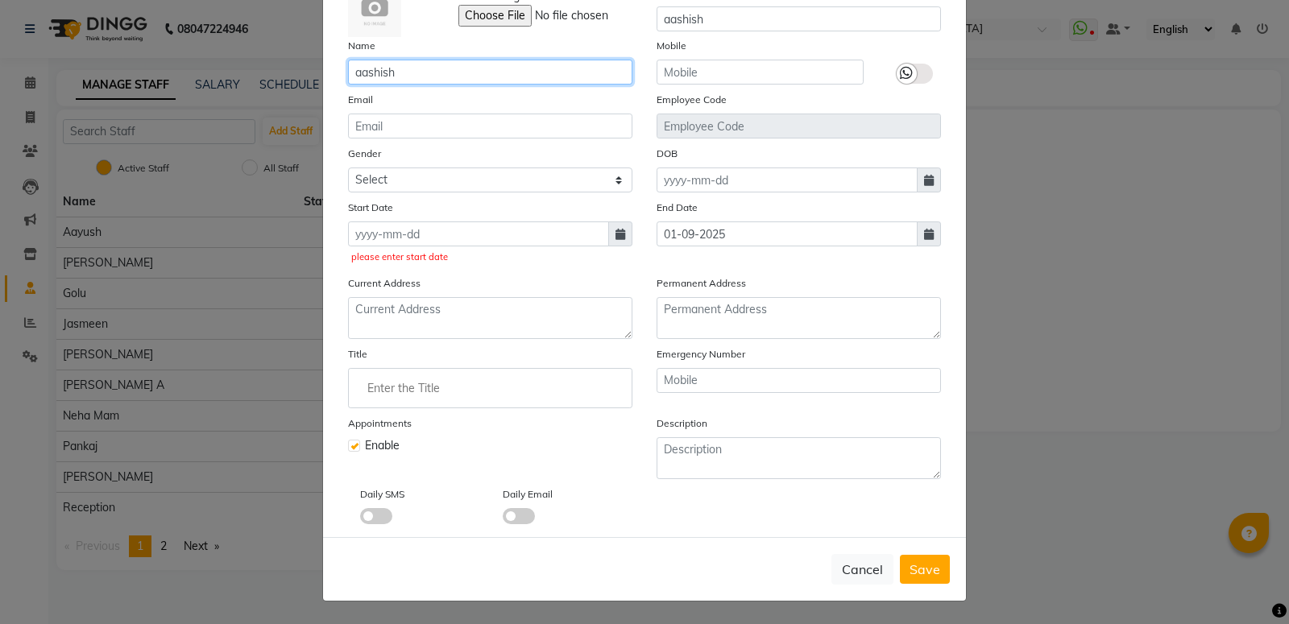
type input "aashish"
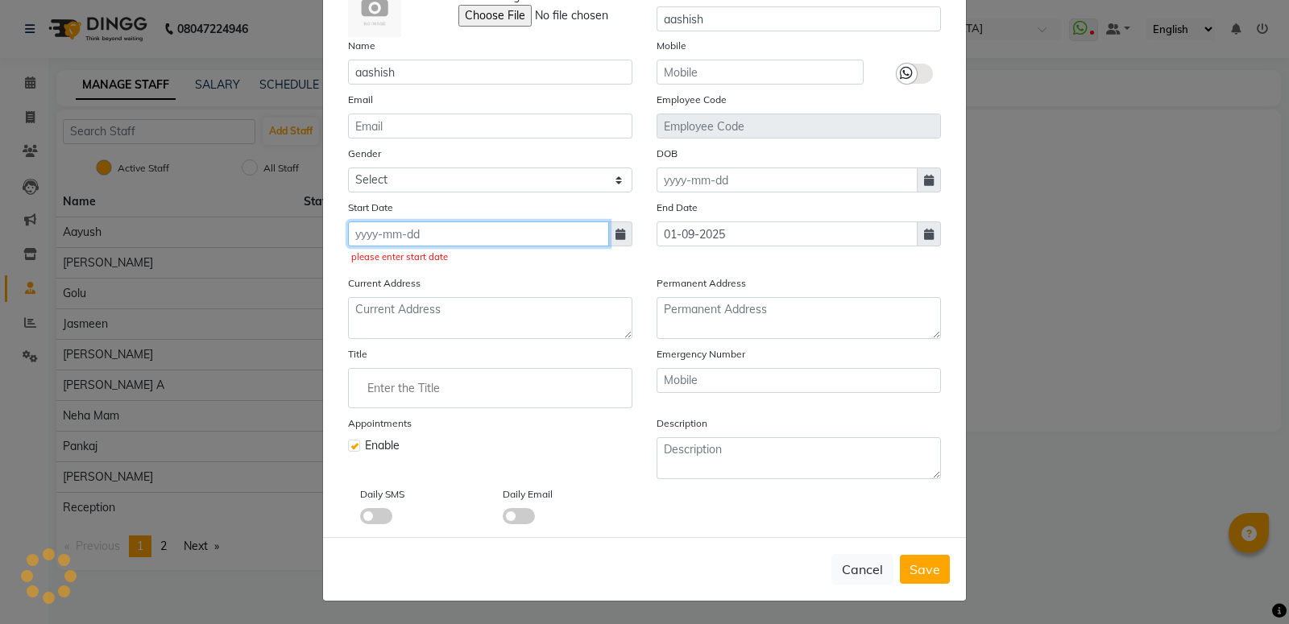
click at [404, 234] on input at bounding box center [478, 234] width 261 height 25
click at [405, 234] on input at bounding box center [478, 234] width 261 height 25
click at [384, 222] on input at bounding box center [478, 234] width 261 height 25
select select "9"
select select "2025"
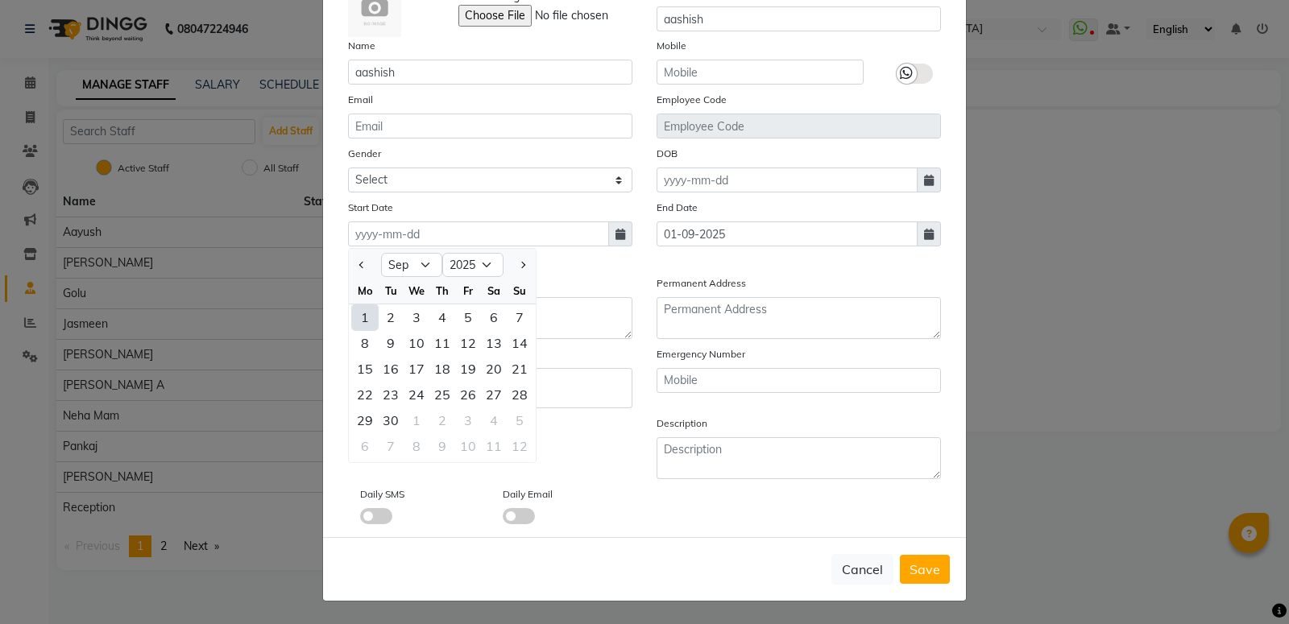
click at [360, 311] on div "1" at bounding box center [365, 318] width 26 height 26
type input "01-09-2025"
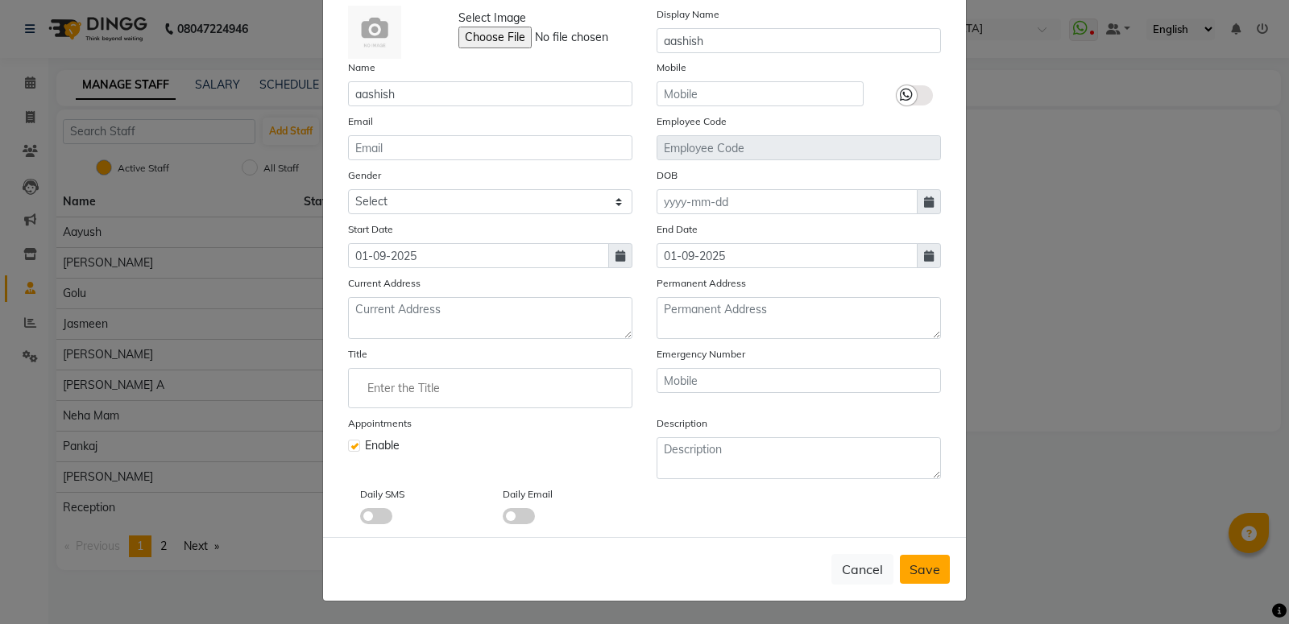
click at [922, 573] on span "Save" at bounding box center [925, 570] width 31 height 16
checkbox input "false"
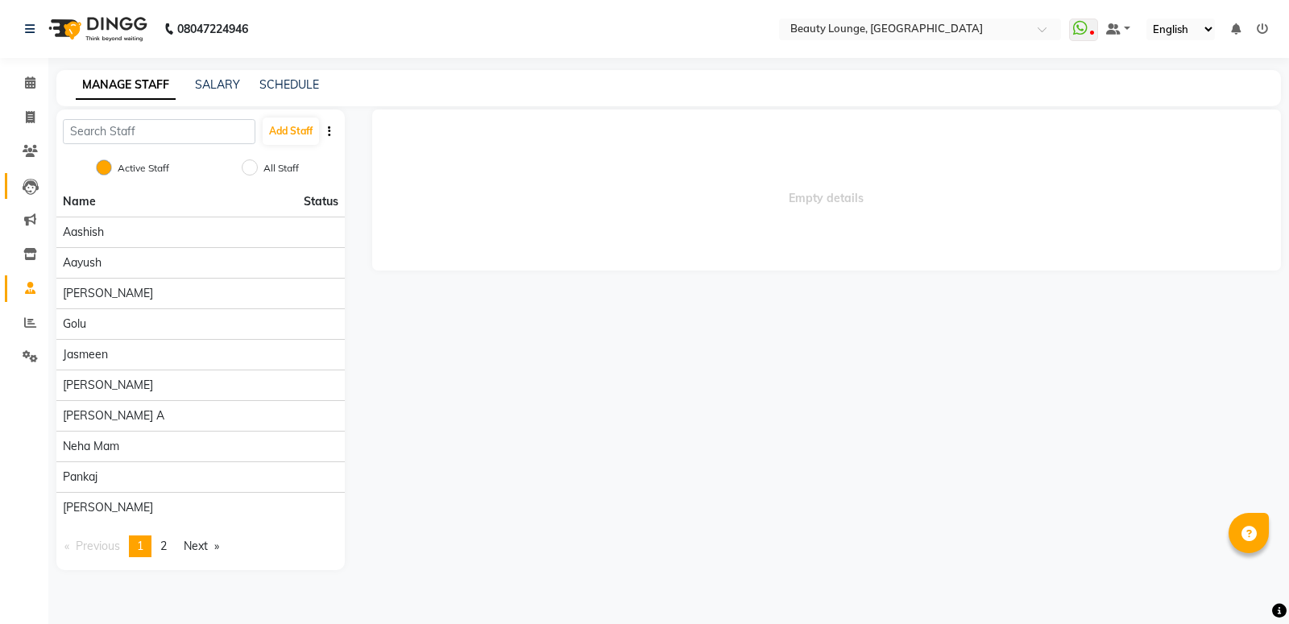
select select "en"
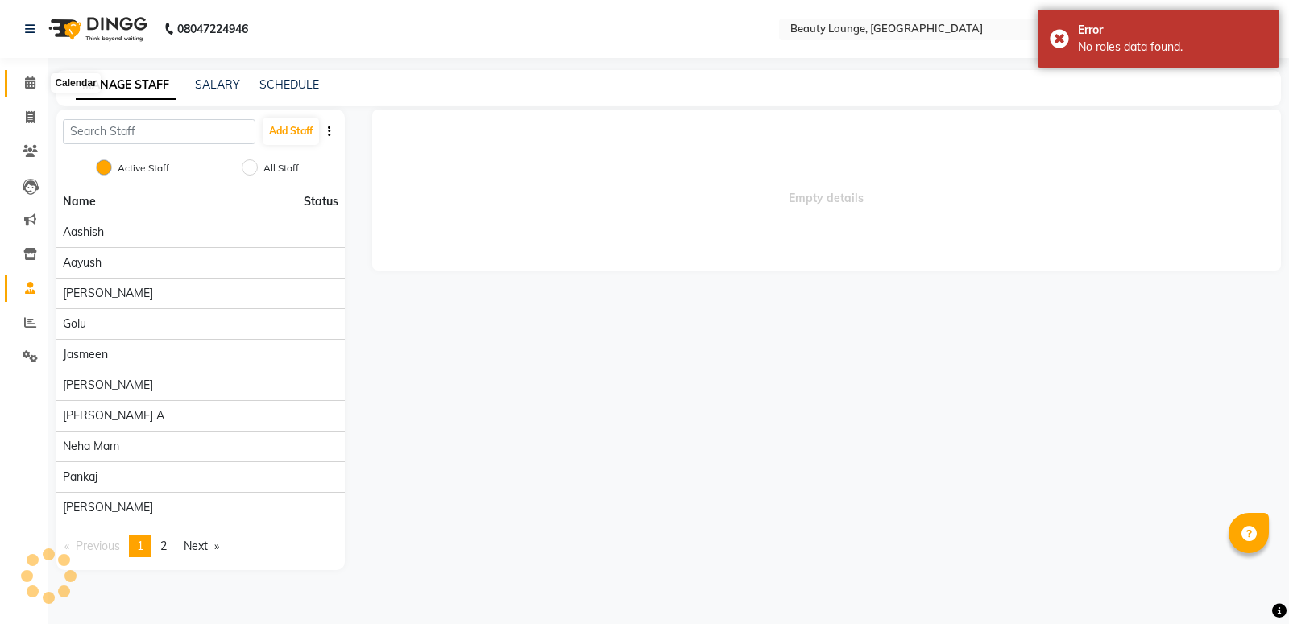
click at [33, 81] on icon at bounding box center [30, 83] width 10 height 12
click at [32, 119] on icon at bounding box center [30, 117] width 9 height 12
select select "service"
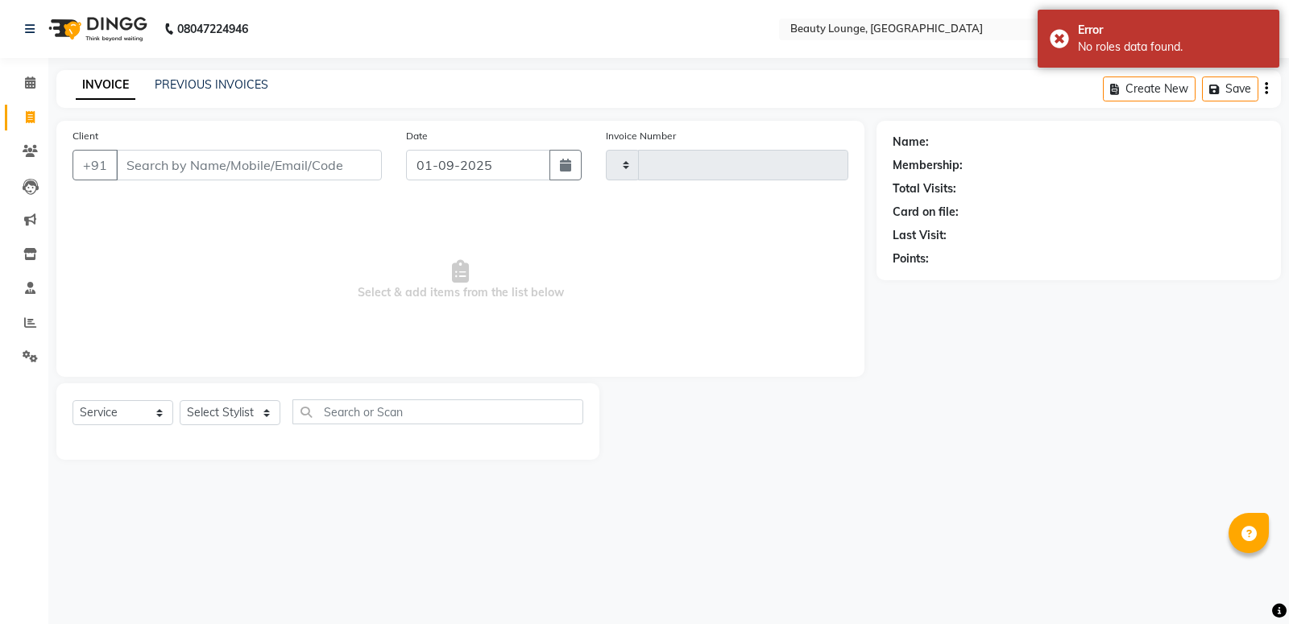
type input "0766"
select select "649"
click at [194, 167] on input "Client" at bounding box center [249, 165] width 266 height 31
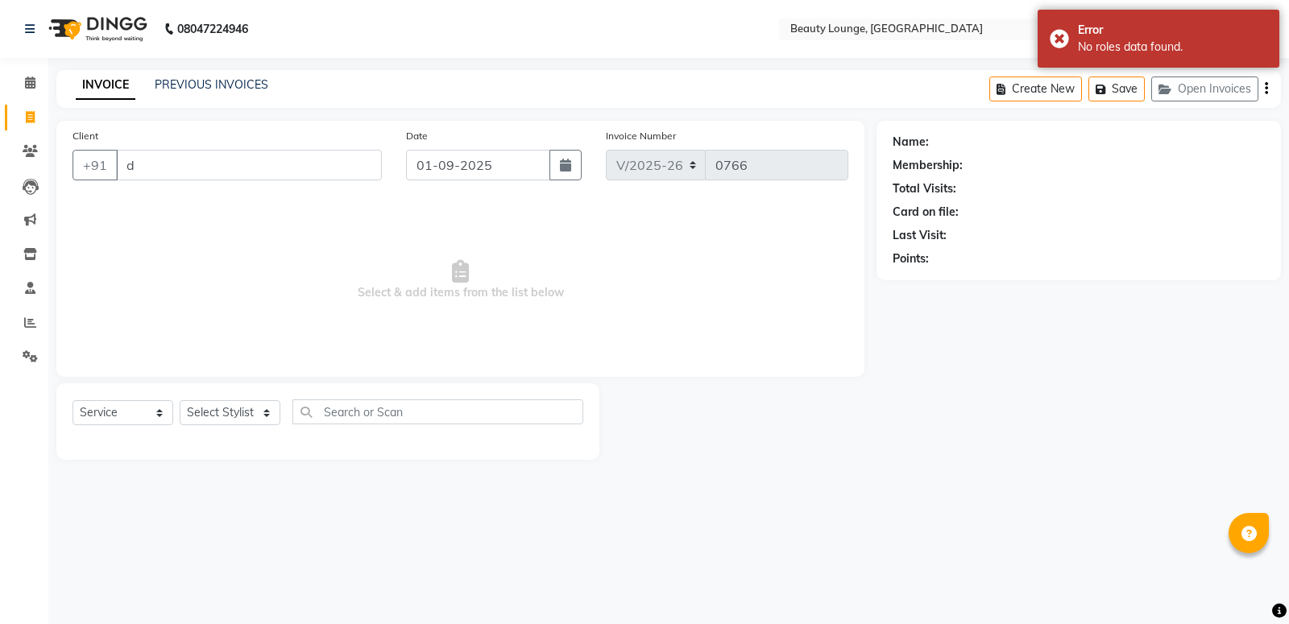
type input "dr"
select select "product"
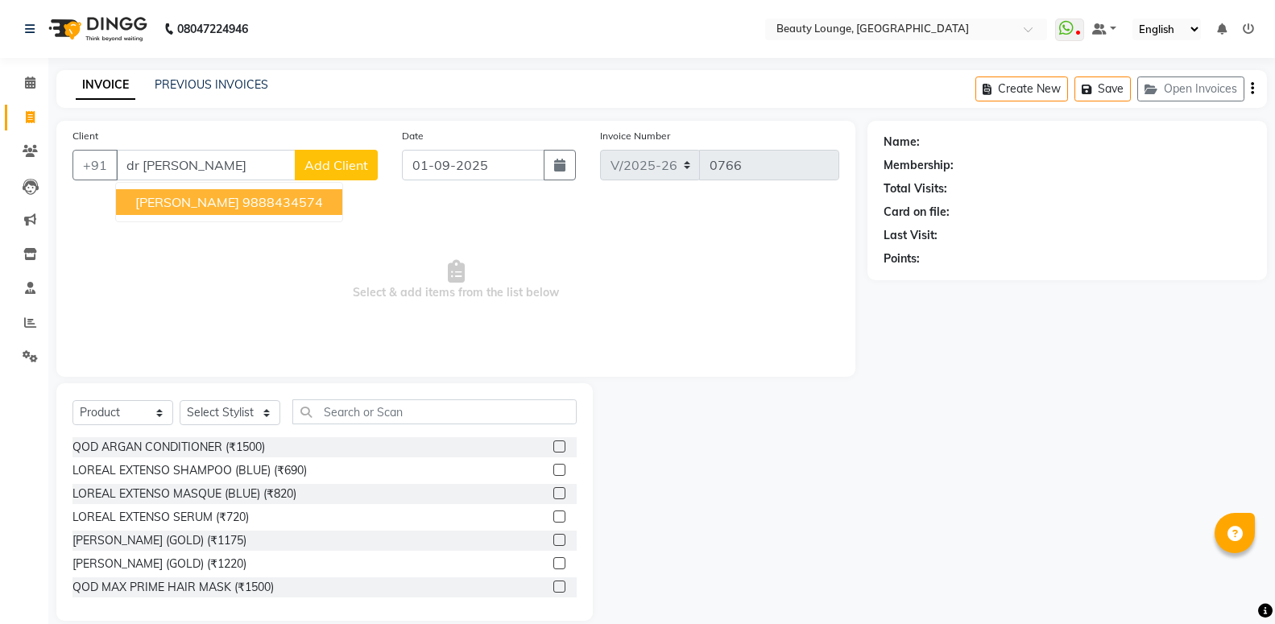
click at [242, 206] on ngb-highlight "9888434574" at bounding box center [282, 202] width 81 height 16
type input "9888434574"
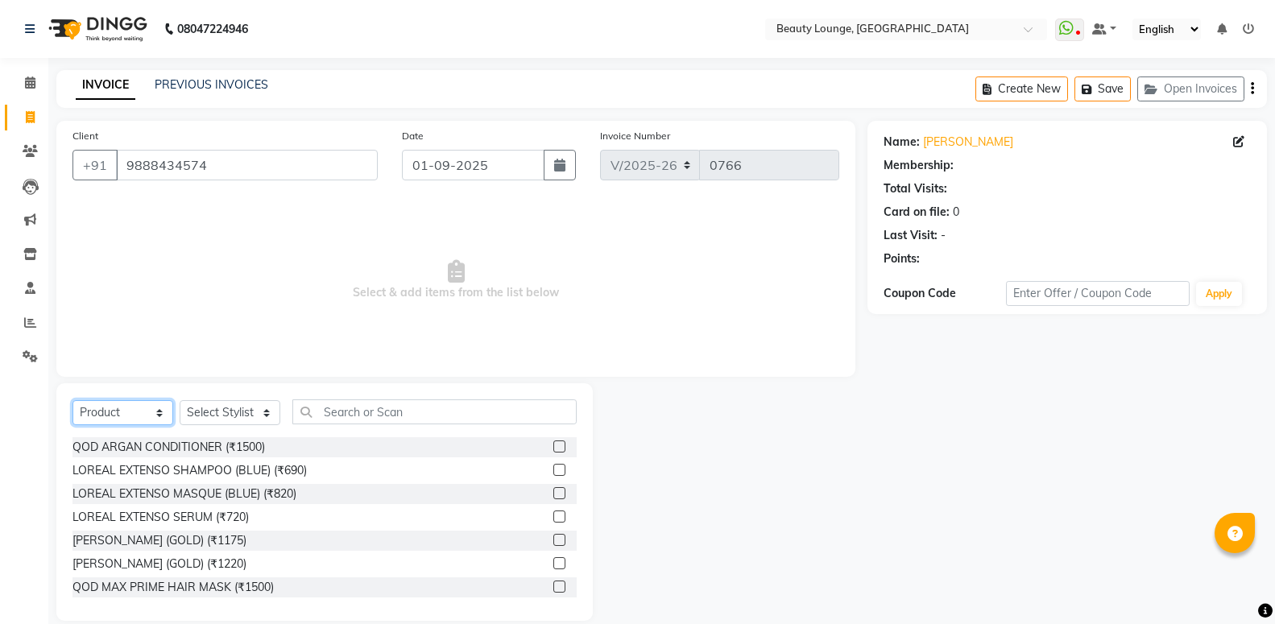
click at [73, 400] on select "Select Service Product Membership Package Voucher Prepaid Gift Card" at bounding box center [123, 412] width 101 height 25
select select "service"
click option "Service" at bounding box center [0, 0] width 0 height 0
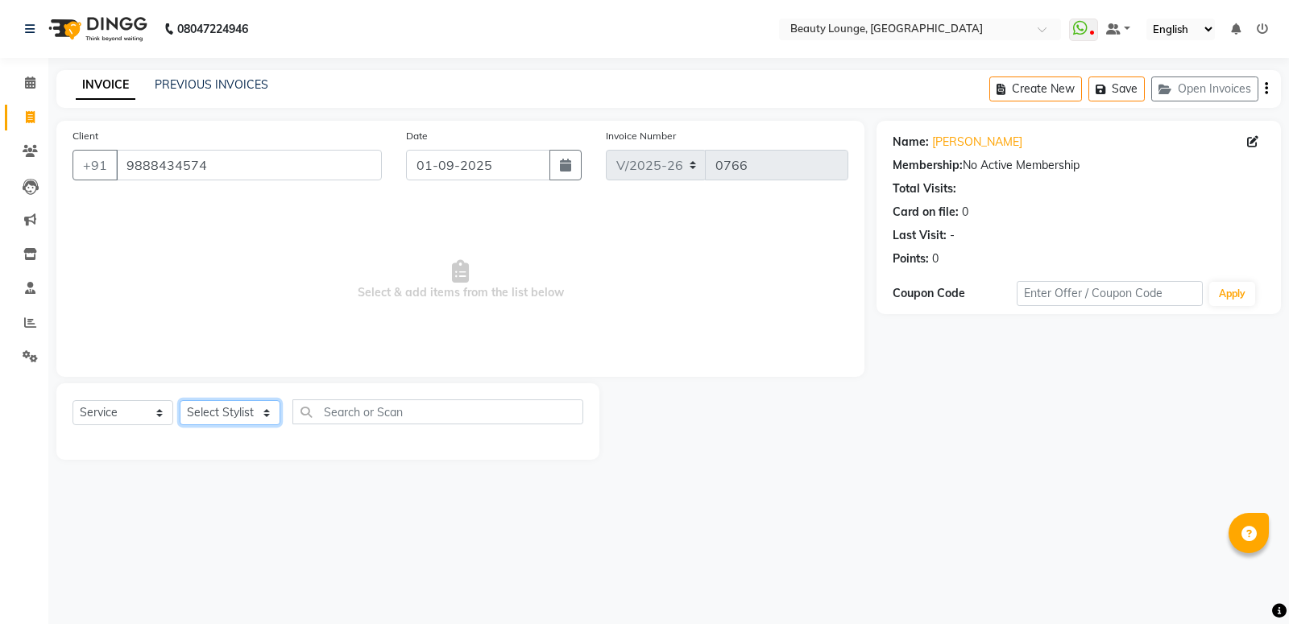
click at [180, 400] on select "Select Stylist [PERSON_NAME] [PERSON_NAME] golu jasmeen [PERSON_NAME] [PERSON_N…" at bounding box center [230, 412] width 101 height 25
select select "79659"
click option "[PERSON_NAME]" at bounding box center [0, 0] width 0 height 0
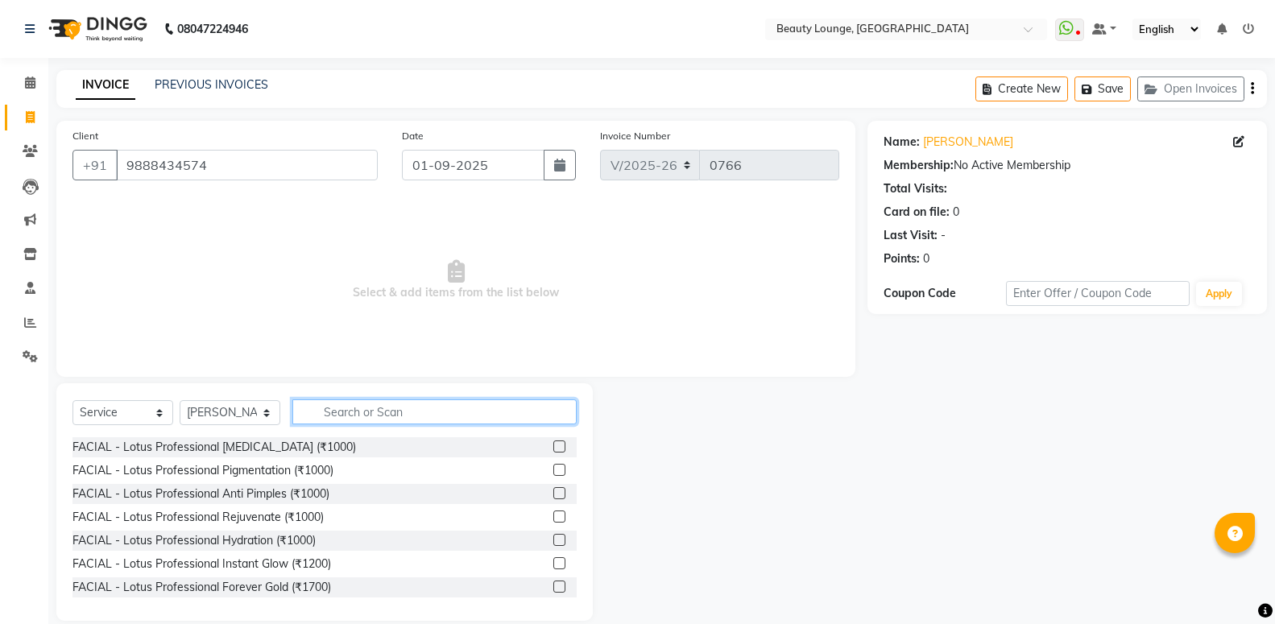
click at [379, 405] on input "text" at bounding box center [434, 412] width 284 height 25
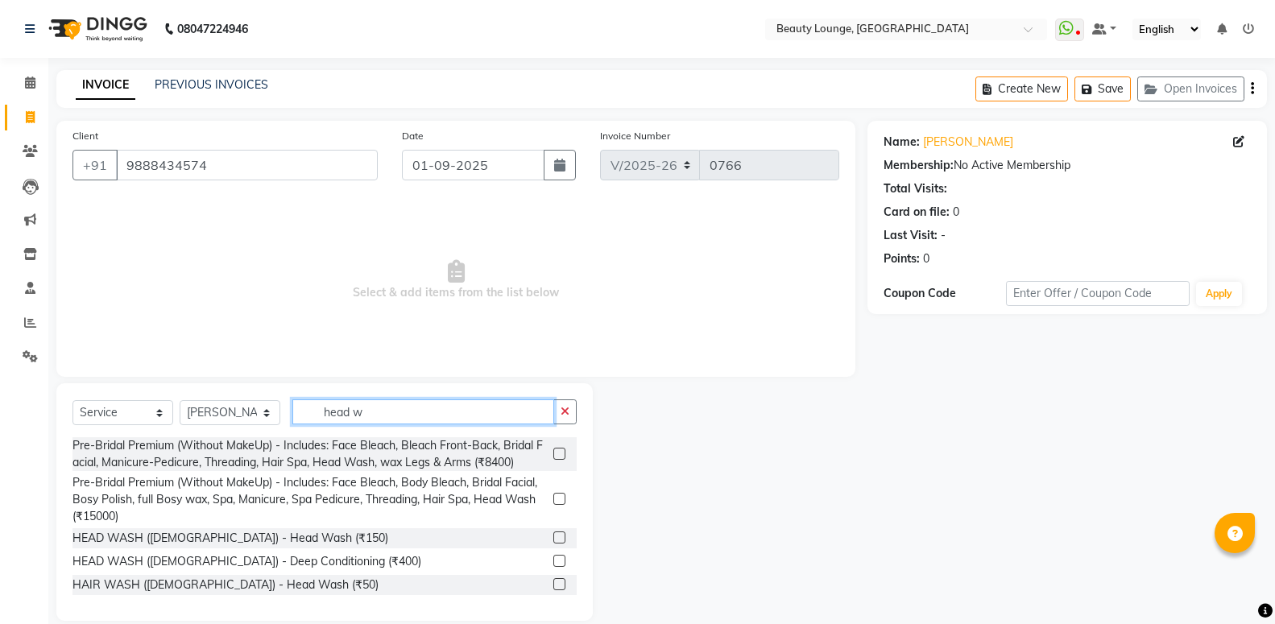
type input "head w"
click at [553, 535] on label at bounding box center [559, 538] width 12 height 12
click at [553, 535] on input "checkbox" at bounding box center [558, 538] width 10 height 10
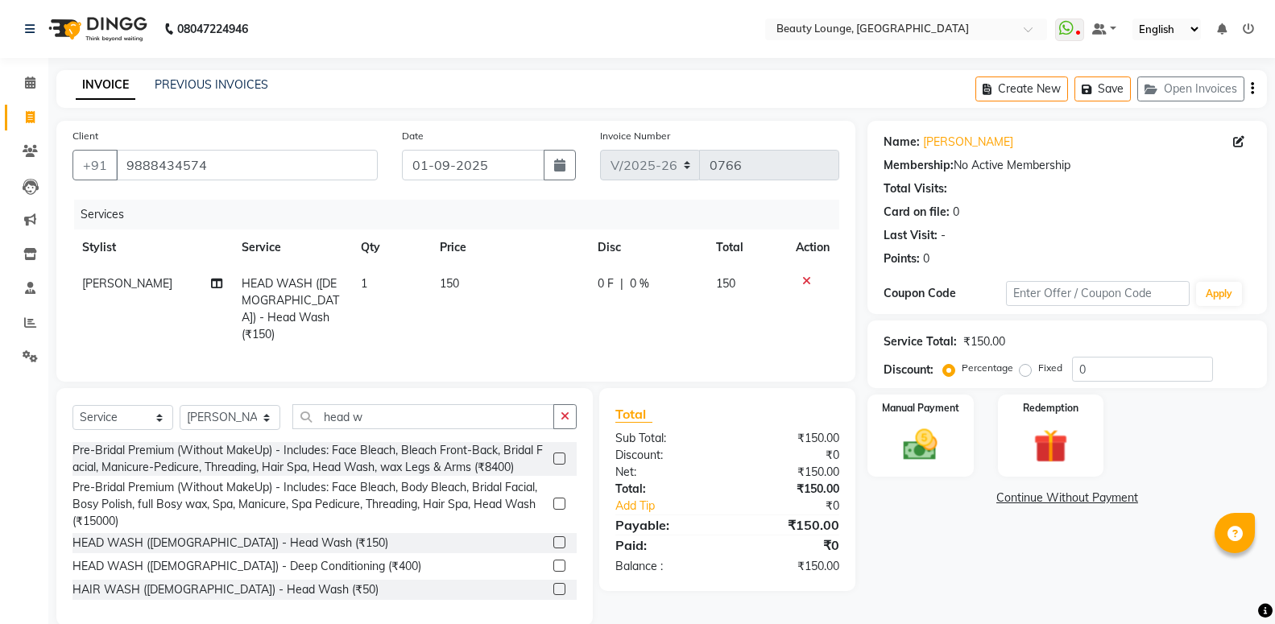
click at [553, 537] on label at bounding box center [559, 543] width 12 height 12
click at [553, 538] on input "checkbox" at bounding box center [558, 543] width 10 height 10
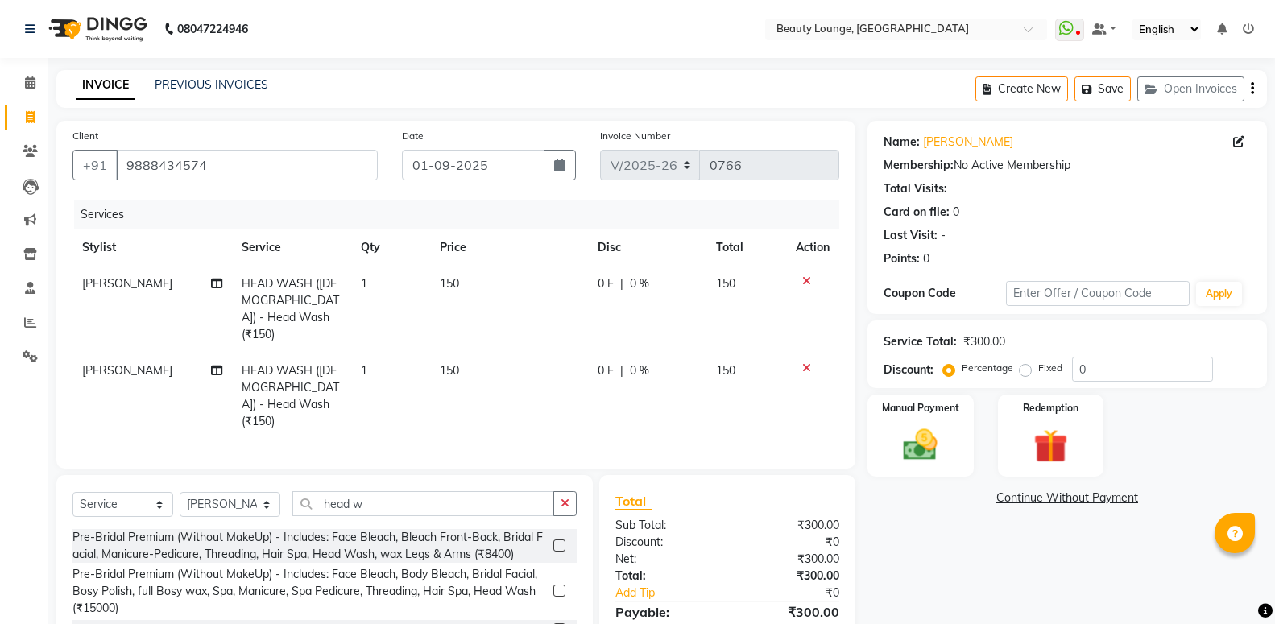
checkbox input "false"
click at [492, 313] on td "150" at bounding box center [509, 309] width 158 height 87
select select "79659"
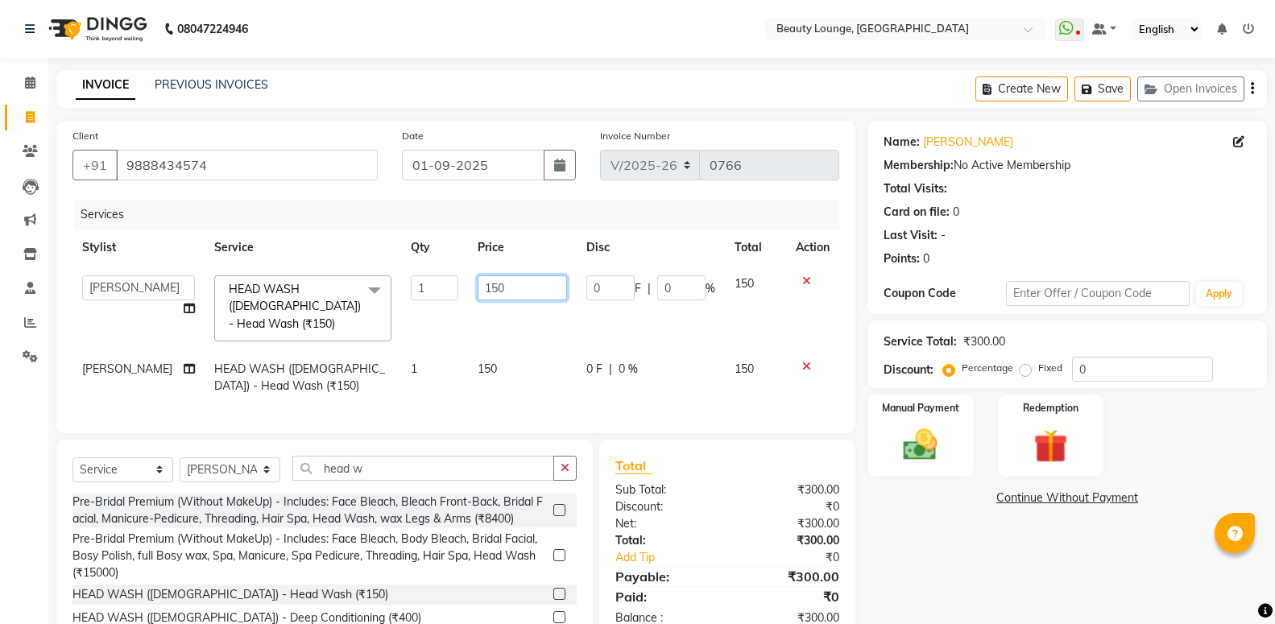
click at [519, 280] on input "150" at bounding box center [522, 288] width 89 height 25
type input "1"
type input "200"
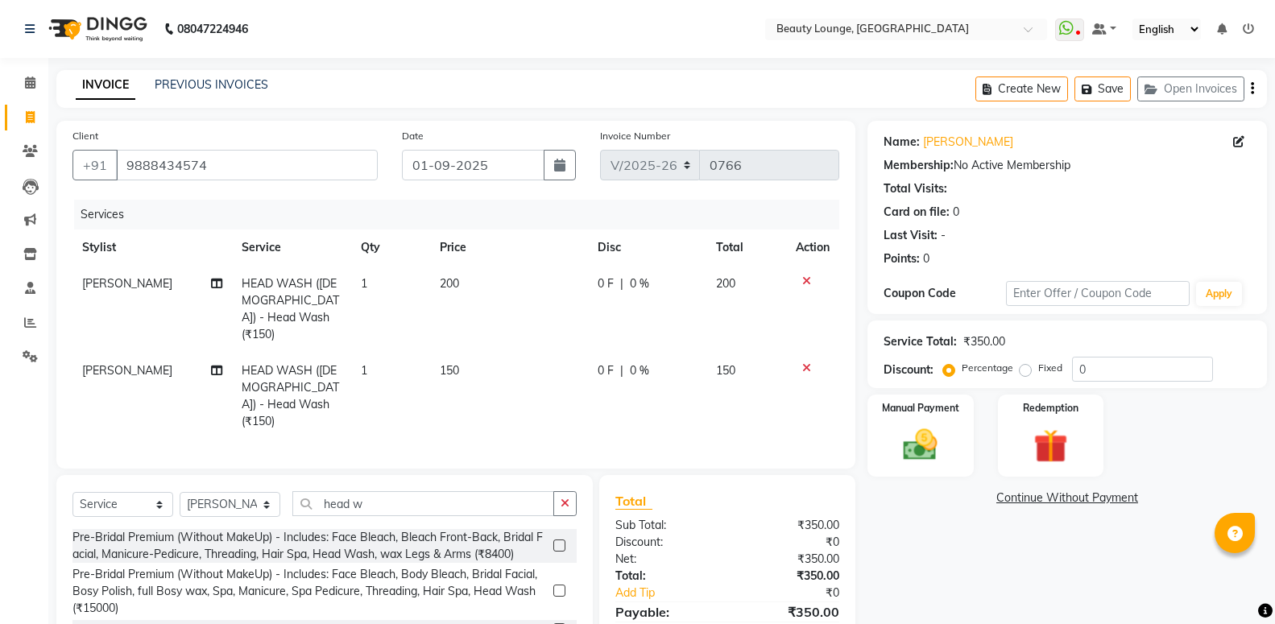
click at [552, 353] on td "150" at bounding box center [509, 396] width 158 height 87
select select "79659"
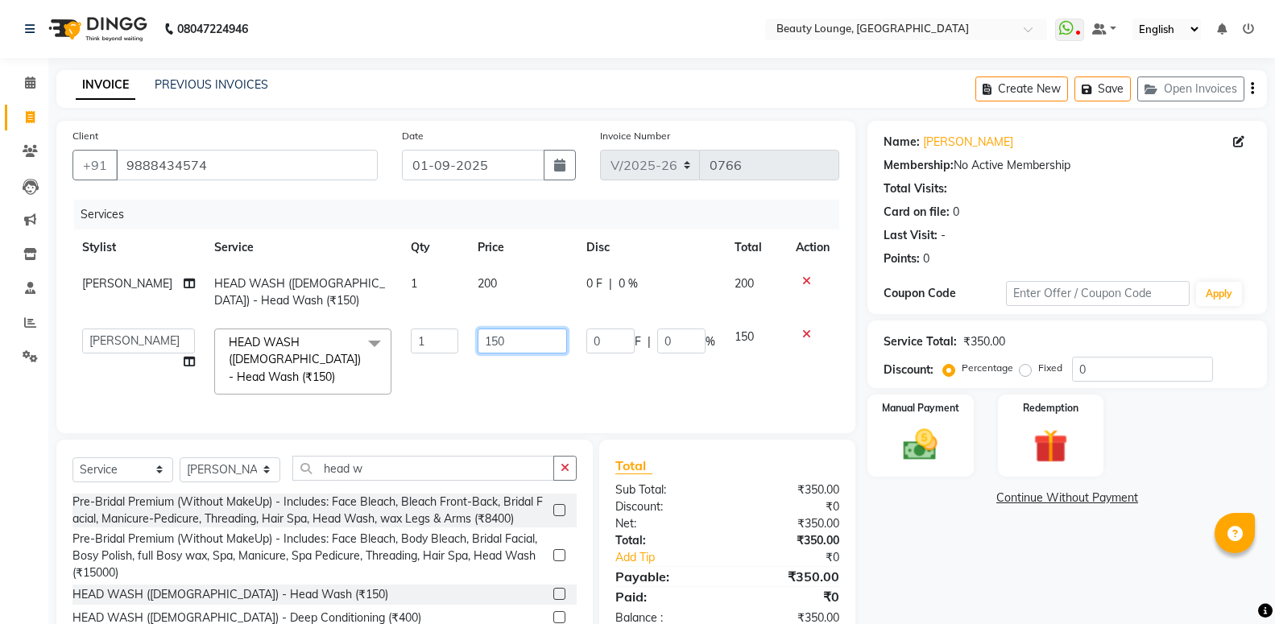
click at [495, 344] on input "150" at bounding box center [522, 341] width 89 height 25
click at [498, 344] on input "150" at bounding box center [522, 341] width 89 height 25
type input "1"
type input "200"
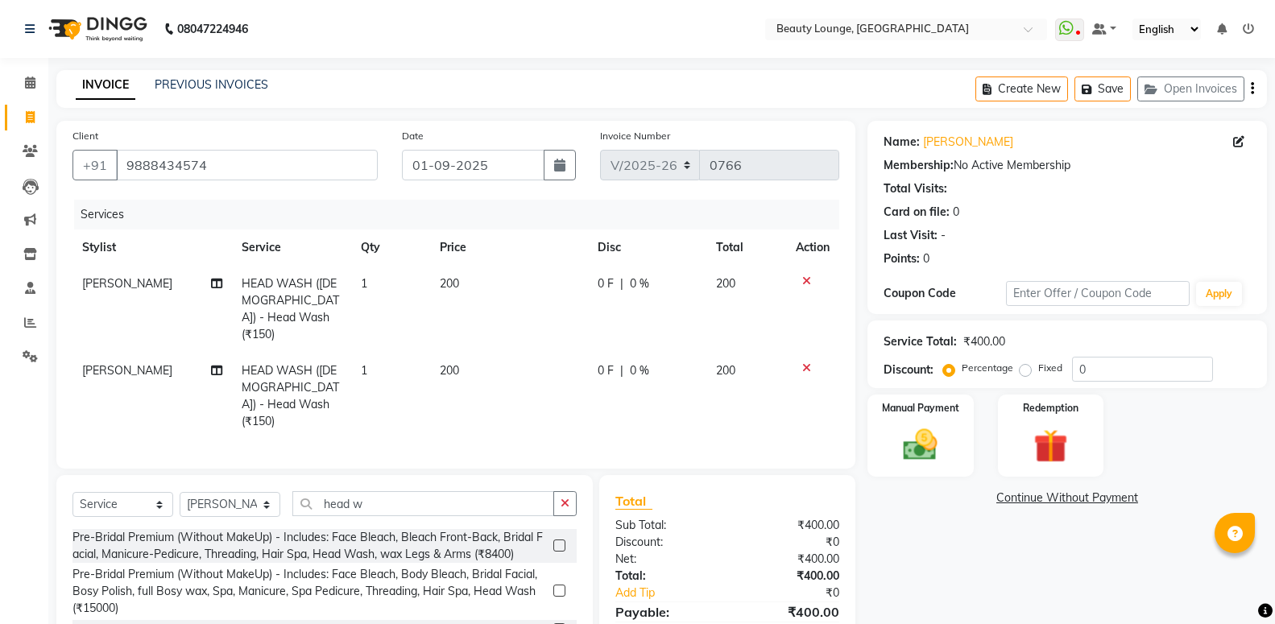
click at [119, 363] on span "[PERSON_NAME]" at bounding box center [127, 370] width 90 height 15
select select "79659"
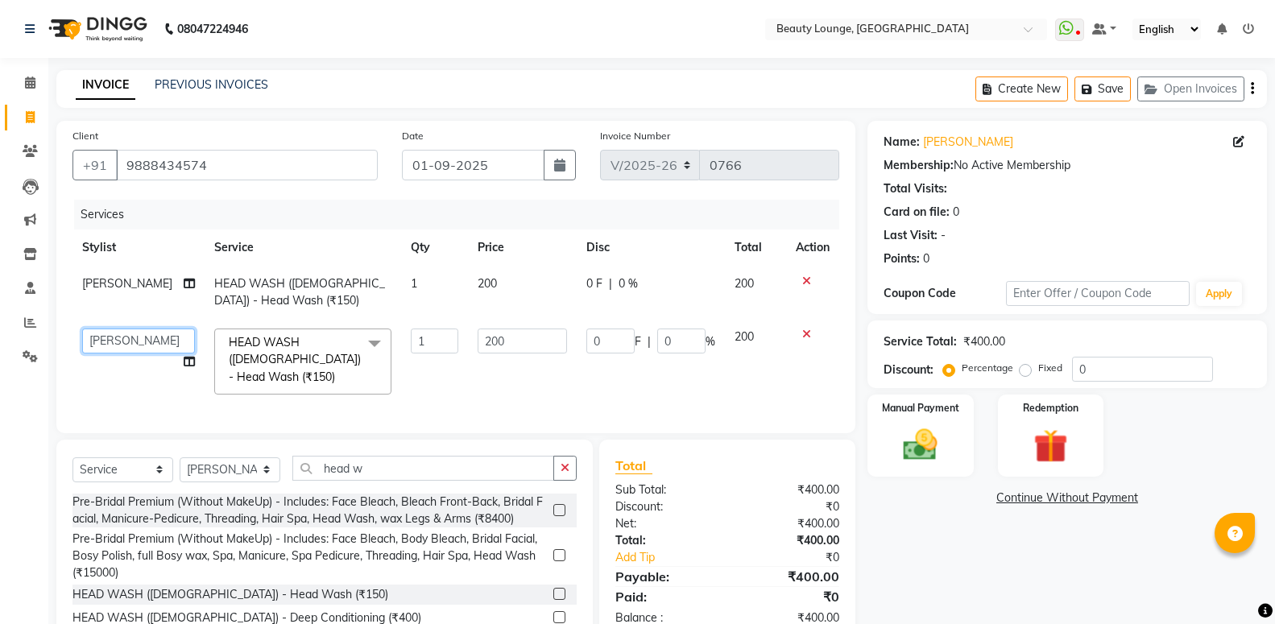
click at [82, 329] on select "[PERSON_NAME] [PERSON_NAME] golu [PERSON_NAME] [PERSON_NAME] [PERSON_NAME] A ne…" at bounding box center [138, 341] width 113 height 25
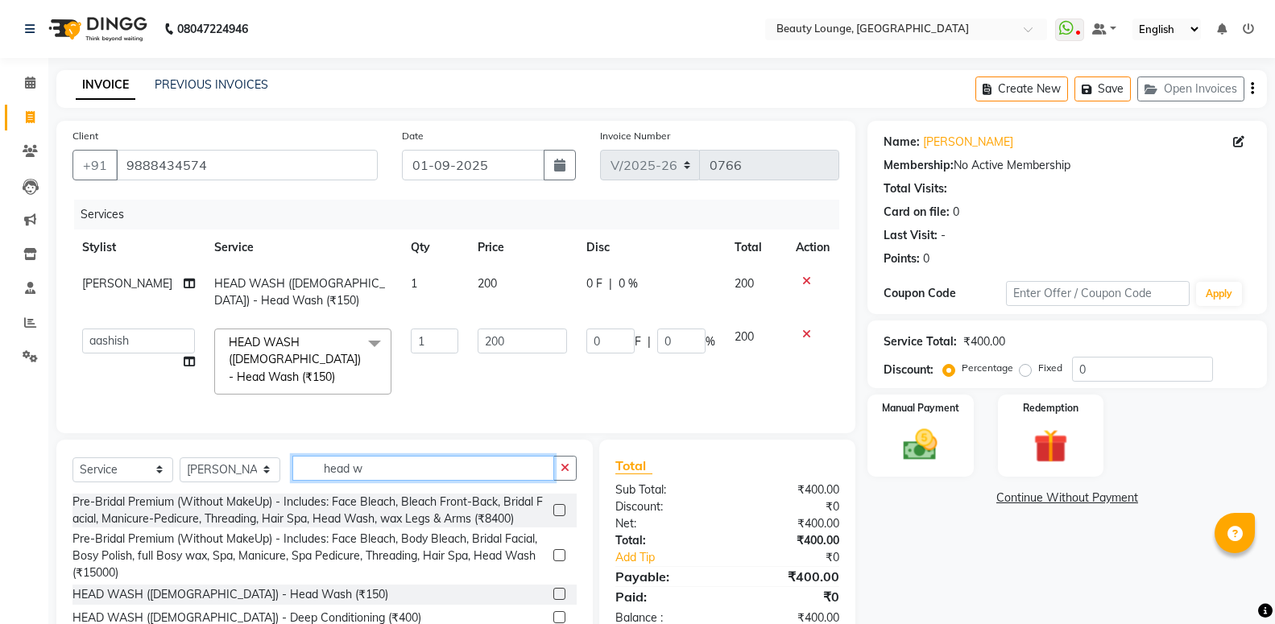
click at [415, 461] on input "head w" at bounding box center [423, 468] width 262 height 25
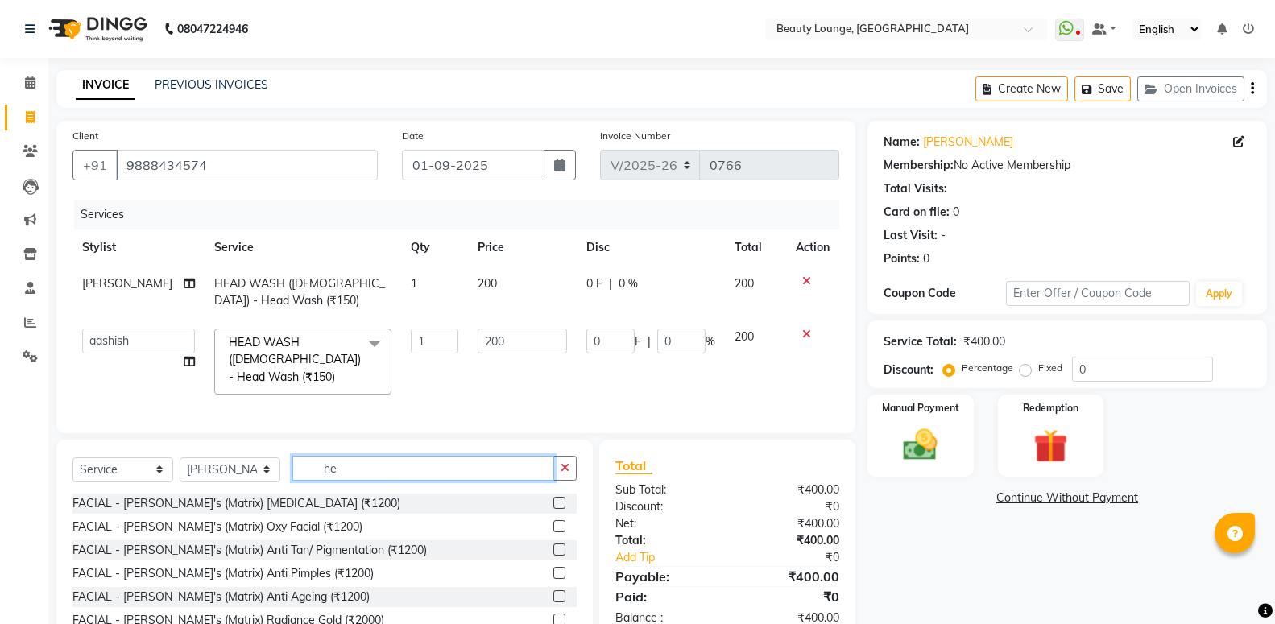
type input "h"
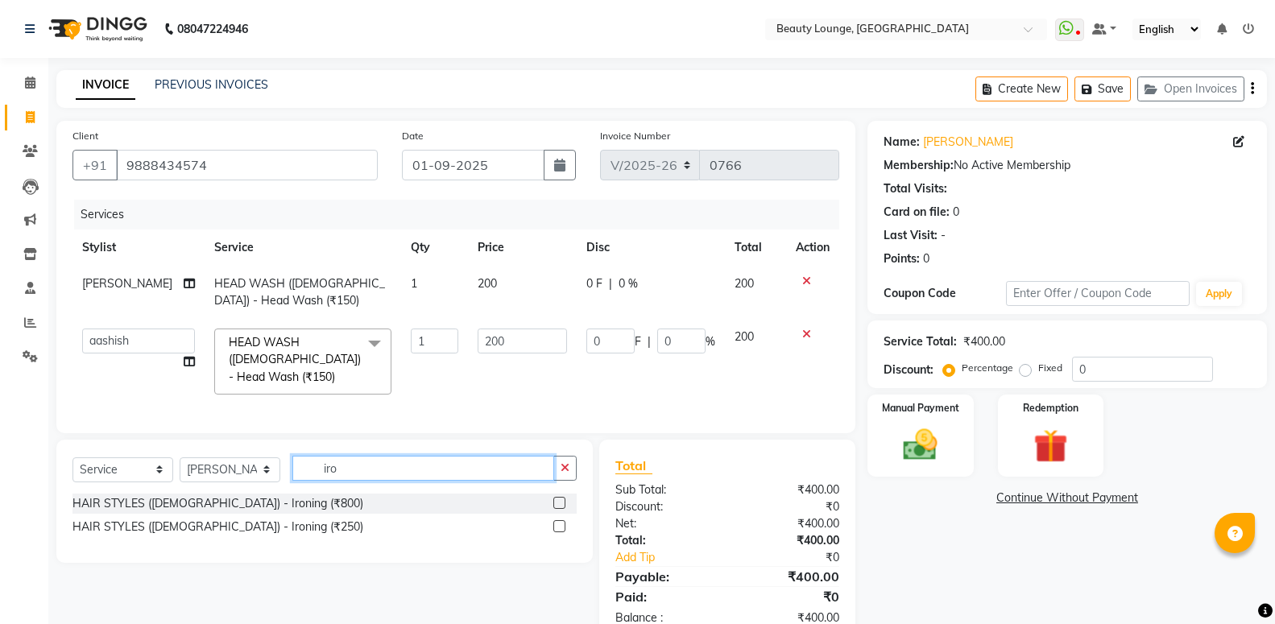
type input "iro"
click at [560, 498] on label at bounding box center [559, 503] width 12 height 12
click at [560, 499] on input "checkbox" at bounding box center [558, 504] width 10 height 10
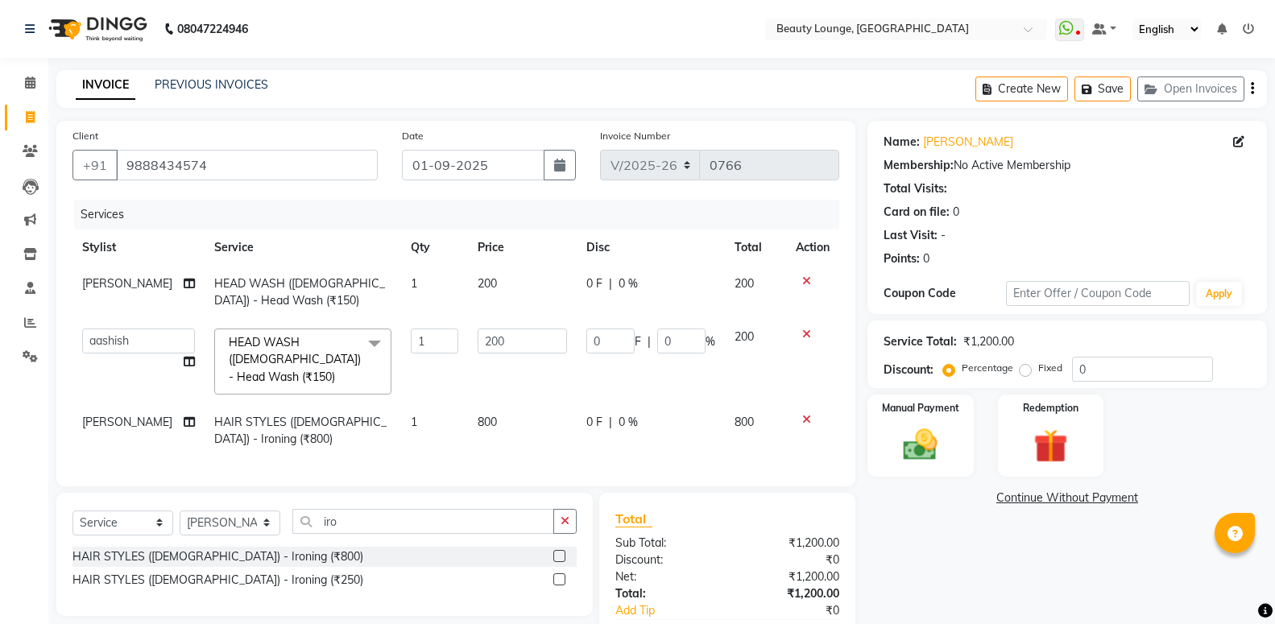
click at [557, 554] on label at bounding box center [559, 556] width 12 height 12
click at [557, 554] on input "checkbox" at bounding box center [558, 557] width 10 height 10
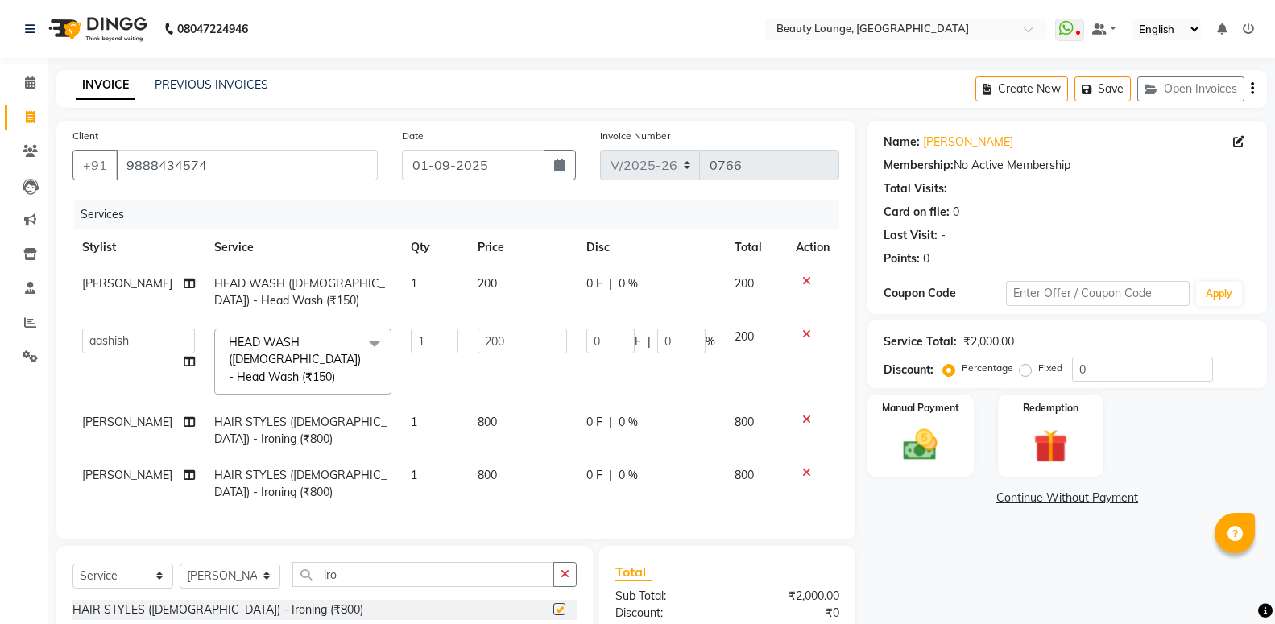
checkbox input "false"
click at [125, 468] on span "[PERSON_NAME]" at bounding box center [127, 475] width 90 height 15
select select "79659"
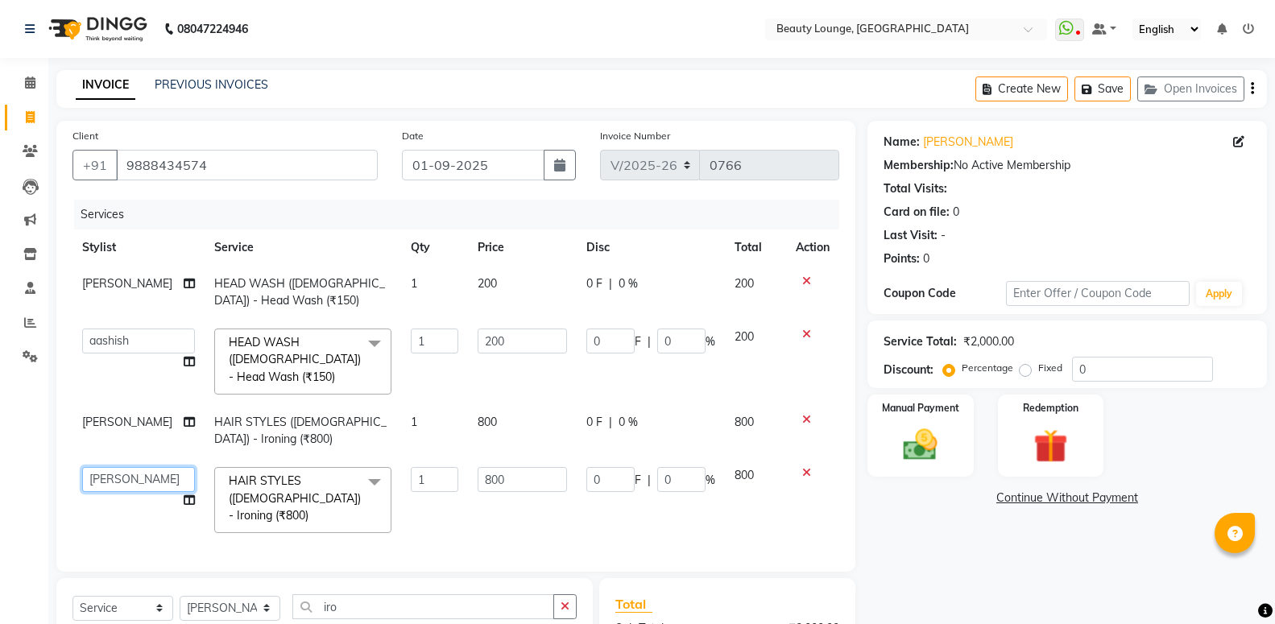
click at [82, 467] on select "aashish aayush balwinder golu jasmeen Loveleen manpreet A neha mam pankaj raman…" at bounding box center [138, 479] width 113 height 25
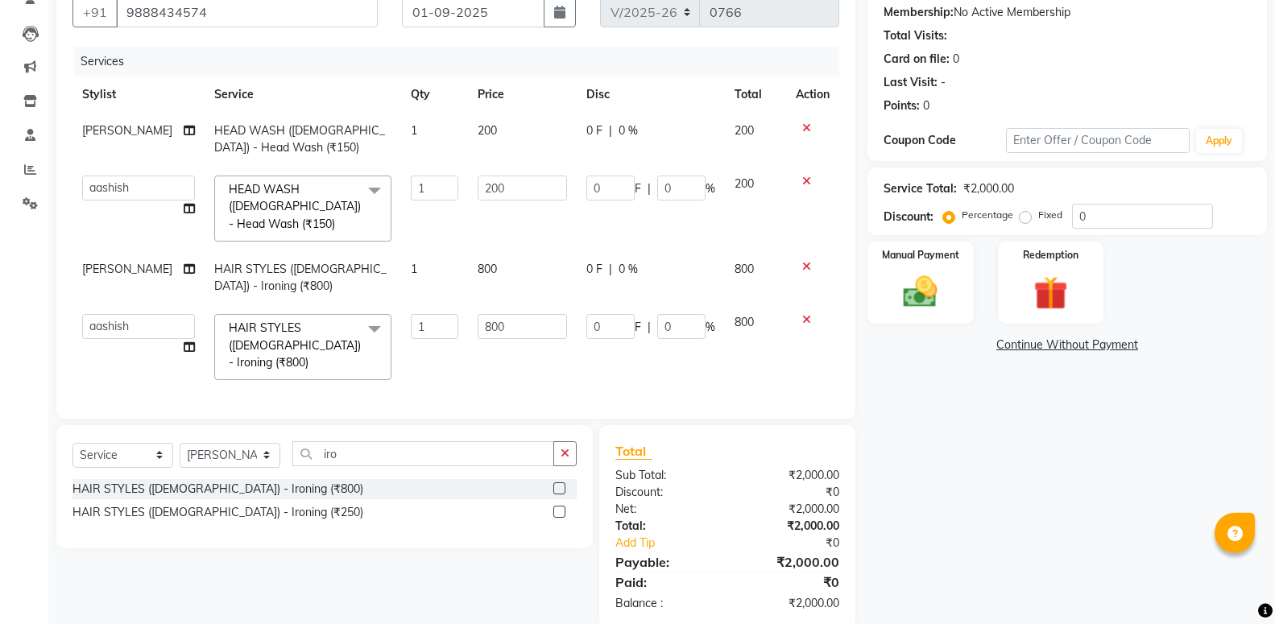
scroll to position [161, 0]
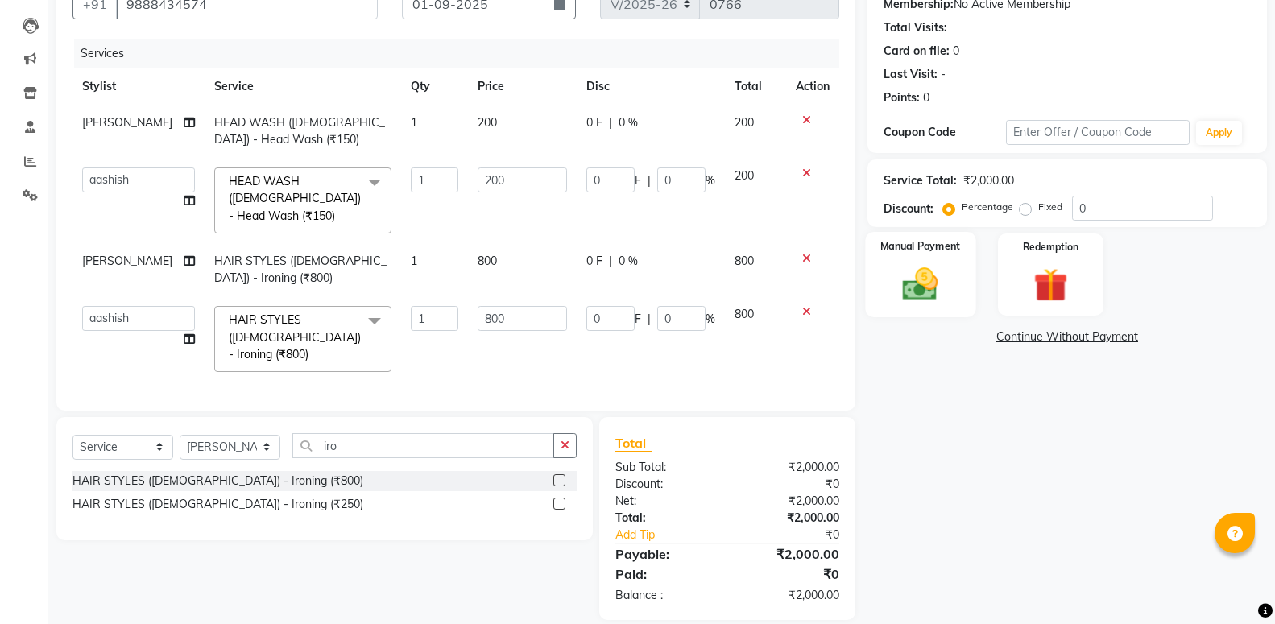
click at [941, 297] on img at bounding box center [920, 283] width 57 height 41
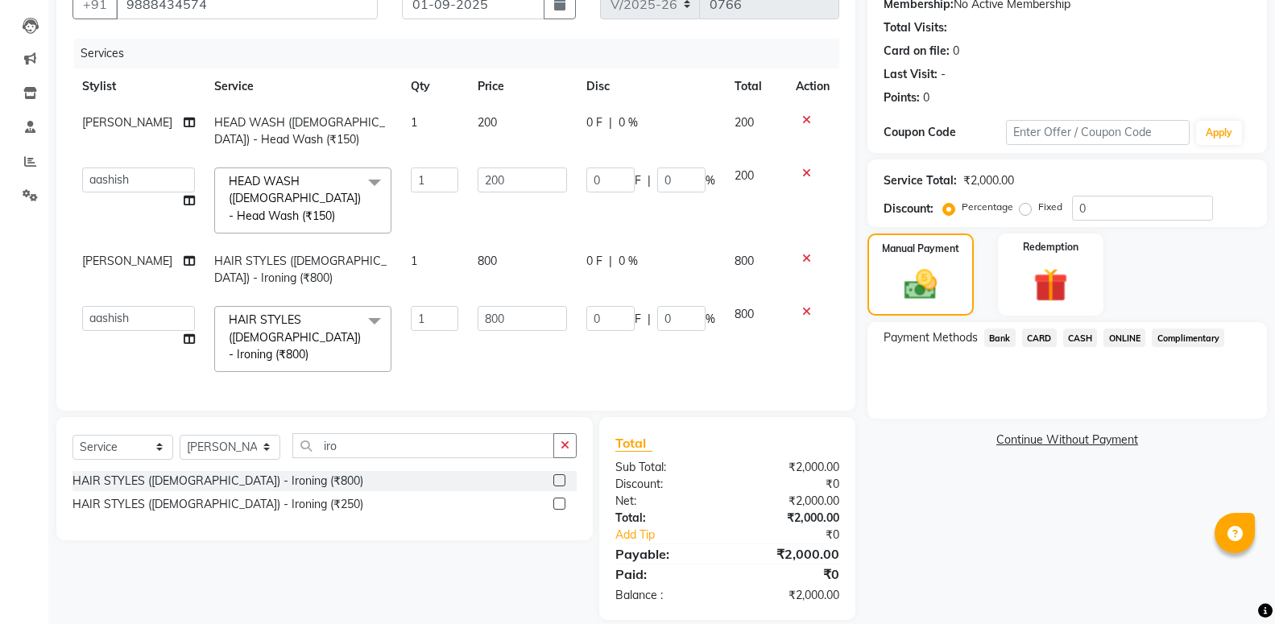
click at [1076, 337] on span "CASH" at bounding box center [1080, 338] width 35 height 19
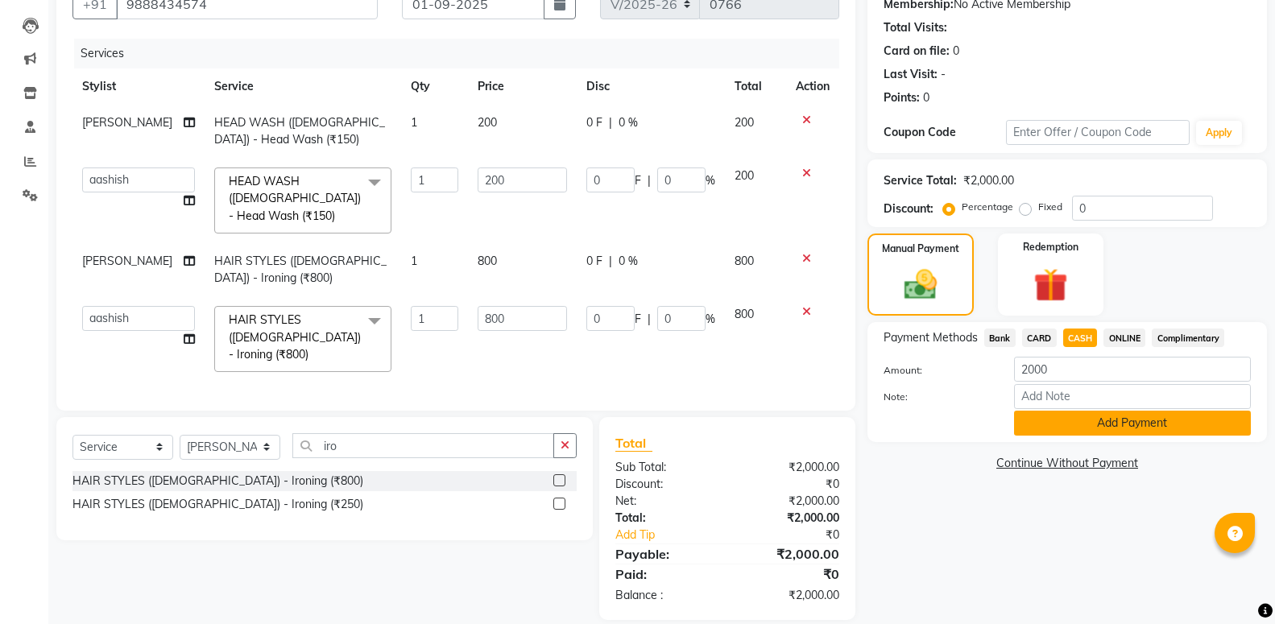
click at [1111, 425] on button "Add Payment" at bounding box center [1132, 423] width 237 height 25
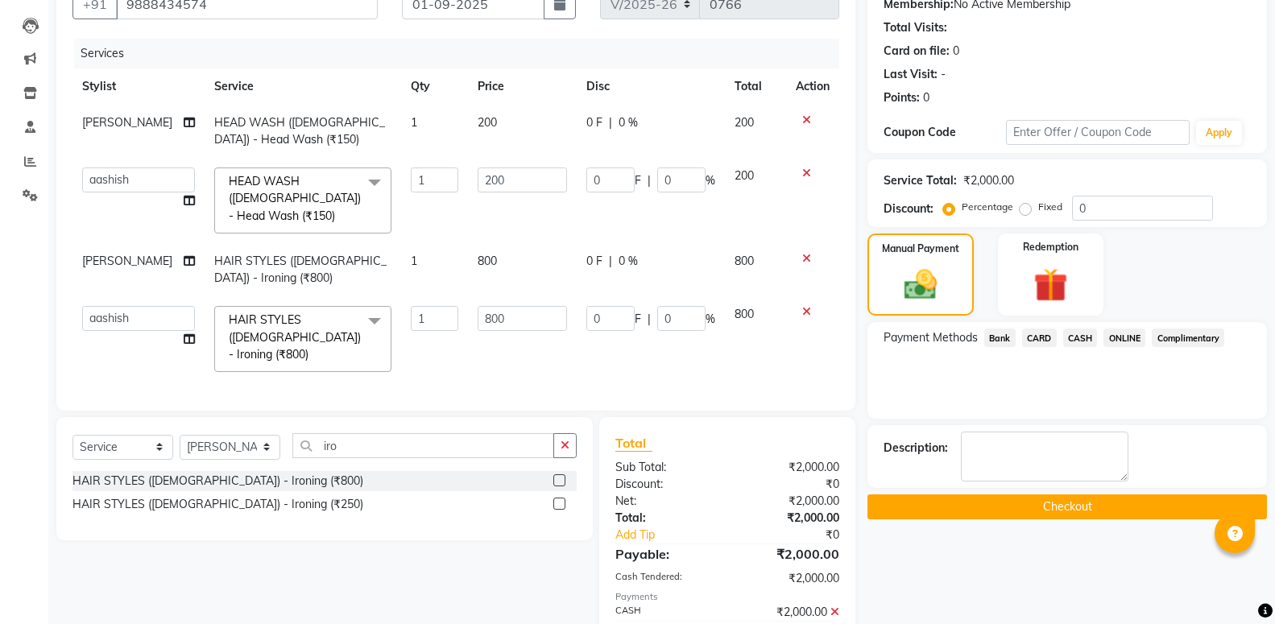
scroll to position [218, 0]
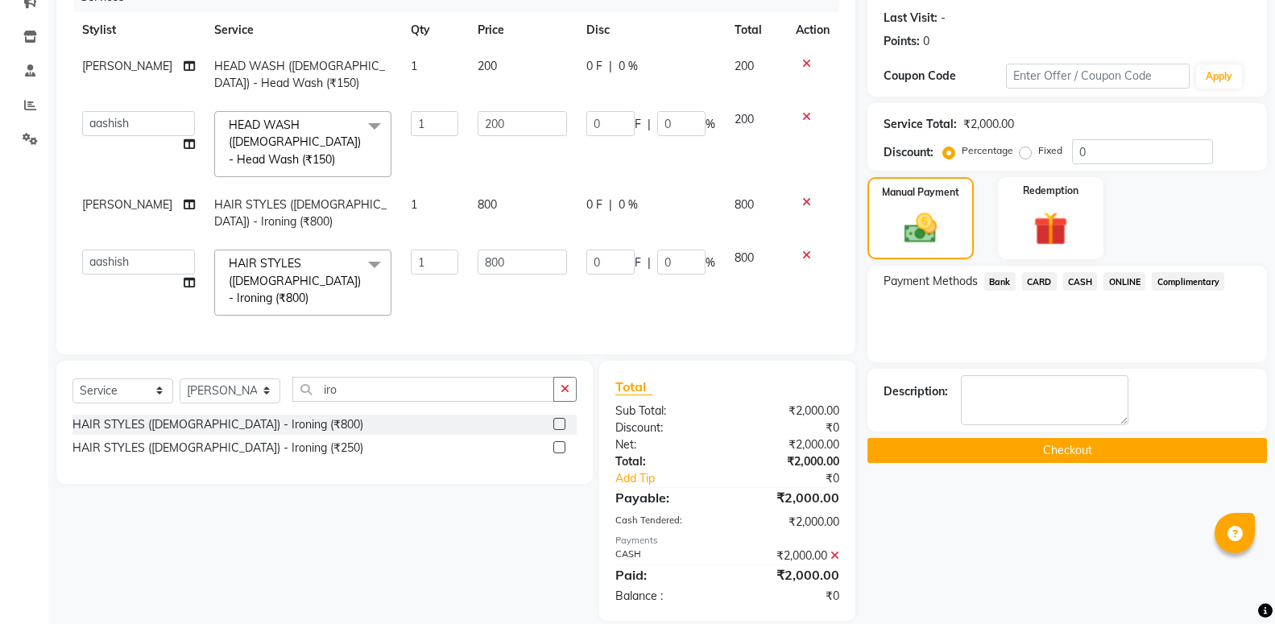
click at [1089, 463] on button "Checkout" at bounding box center [1068, 450] width 400 height 25
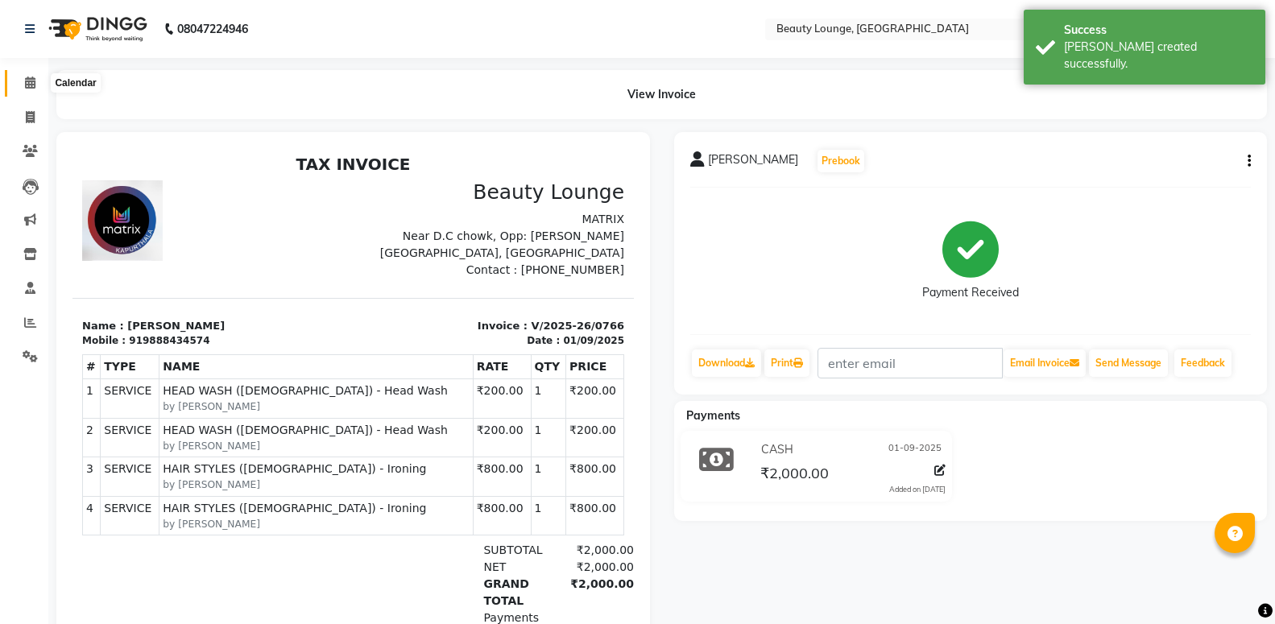
click at [32, 84] on icon at bounding box center [30, 83] width 10 height 12
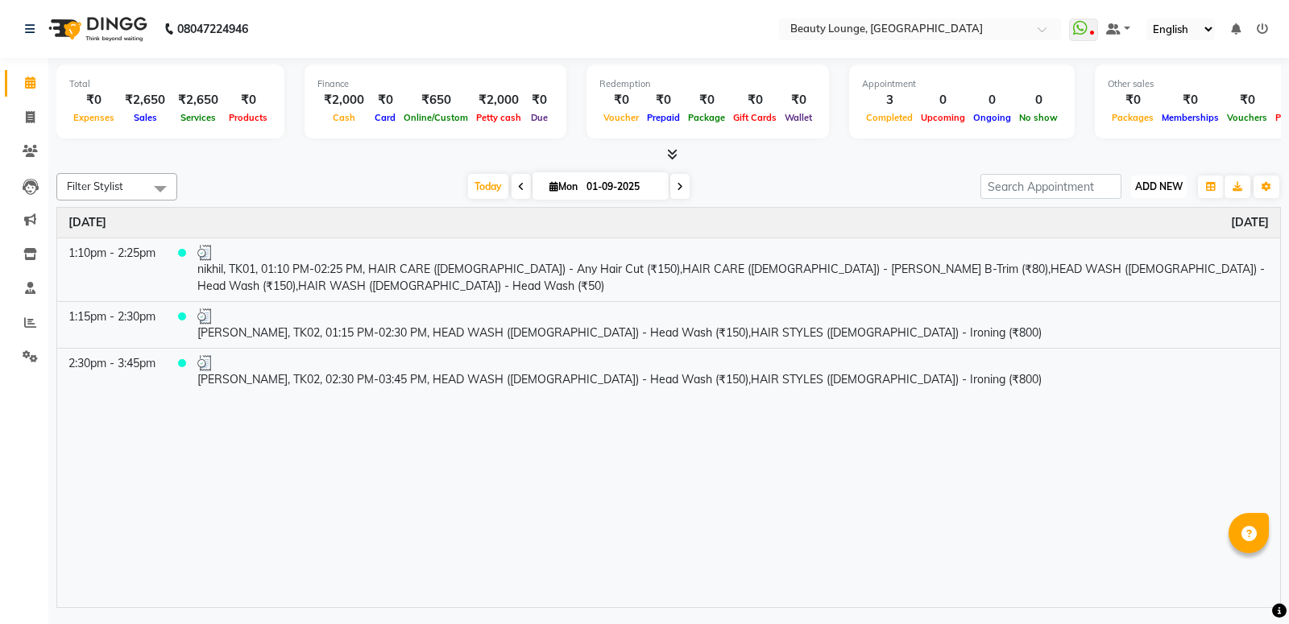
click at [1154, 195] on button "ADD NEW Toggle Dropdown" at bounding box center [1159, 187] width 56 height 23
click at [1100, 256] on link "Add Expense" at bounding box center [1122, 258] width 127 height 21
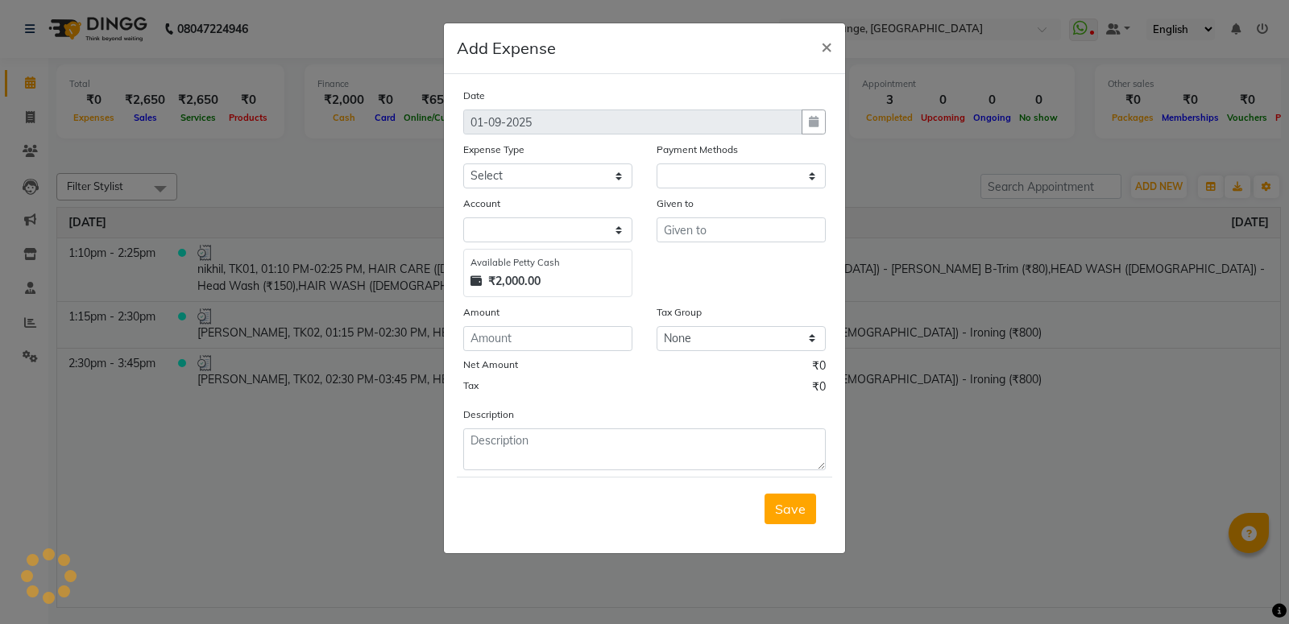
select select
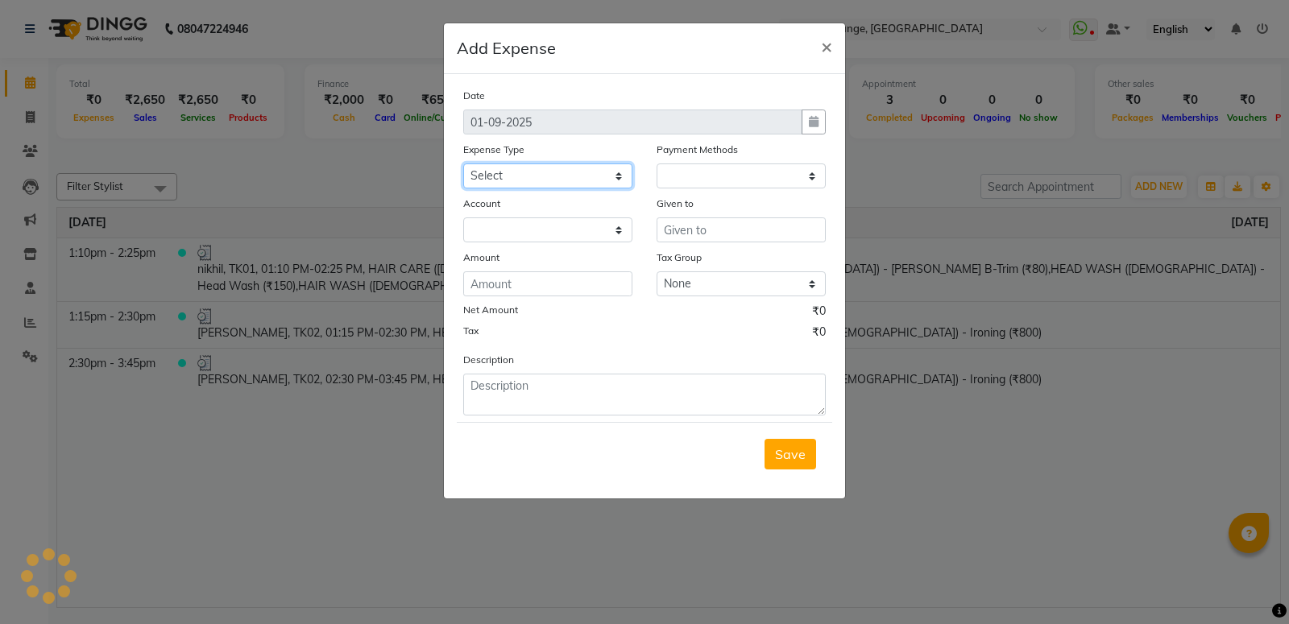
click at [537, 176] on select "Select Advance Salary Bank charges Car maintenance Cash transfer to bank Cash t…" at bounding box center [547, 176] width 169 height 25
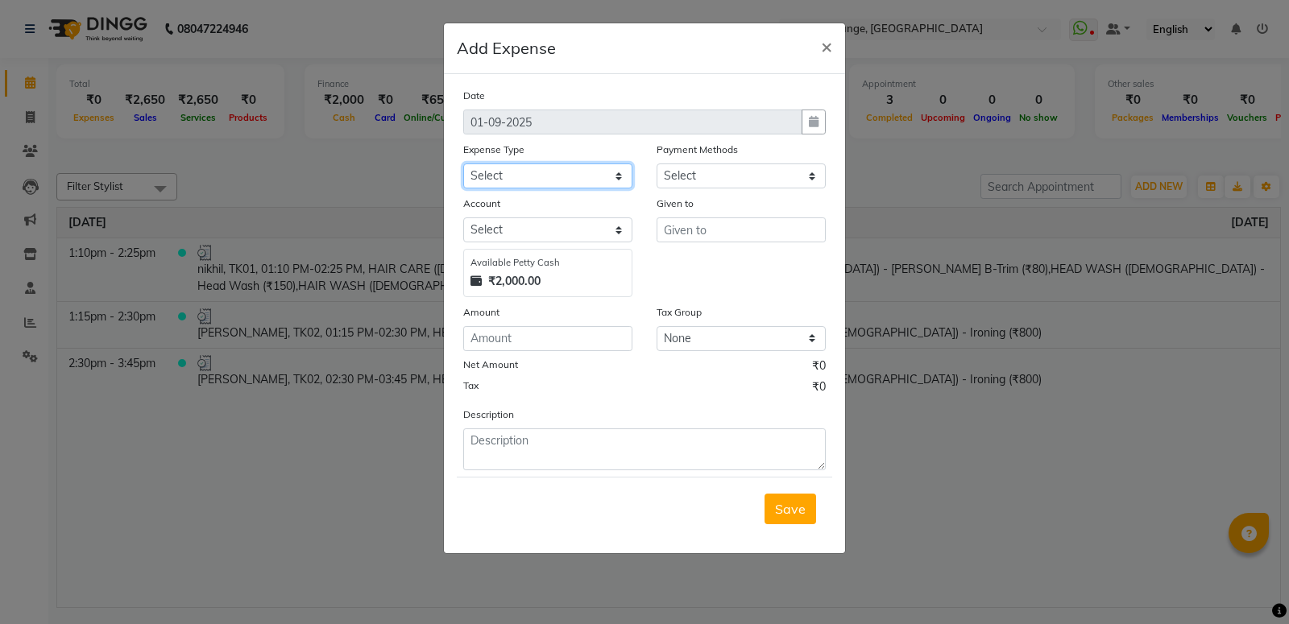
select select "1"
select select "2528"
click option "Product" at bounding box center [0, 0] width 0 height 0
click at [463, 164] on select "Select Advance Salary Bank charges Car maintenance Cash transfer to bank Cash t…" at bounding box center [547, 176] width 169 height 25
select select "18"
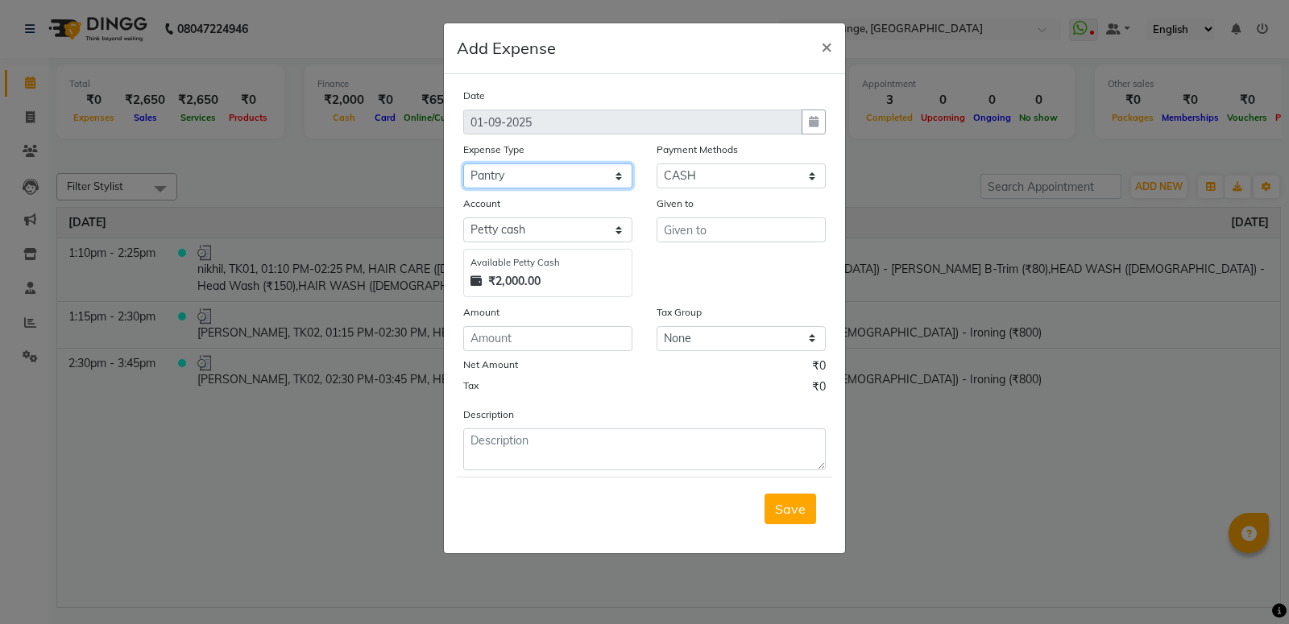
click option "Pantry" at bounding box center [0, 0] width 0 height 0
click at [715, 227] on input "text" at bounding box center [741, 230] width 169 height 25
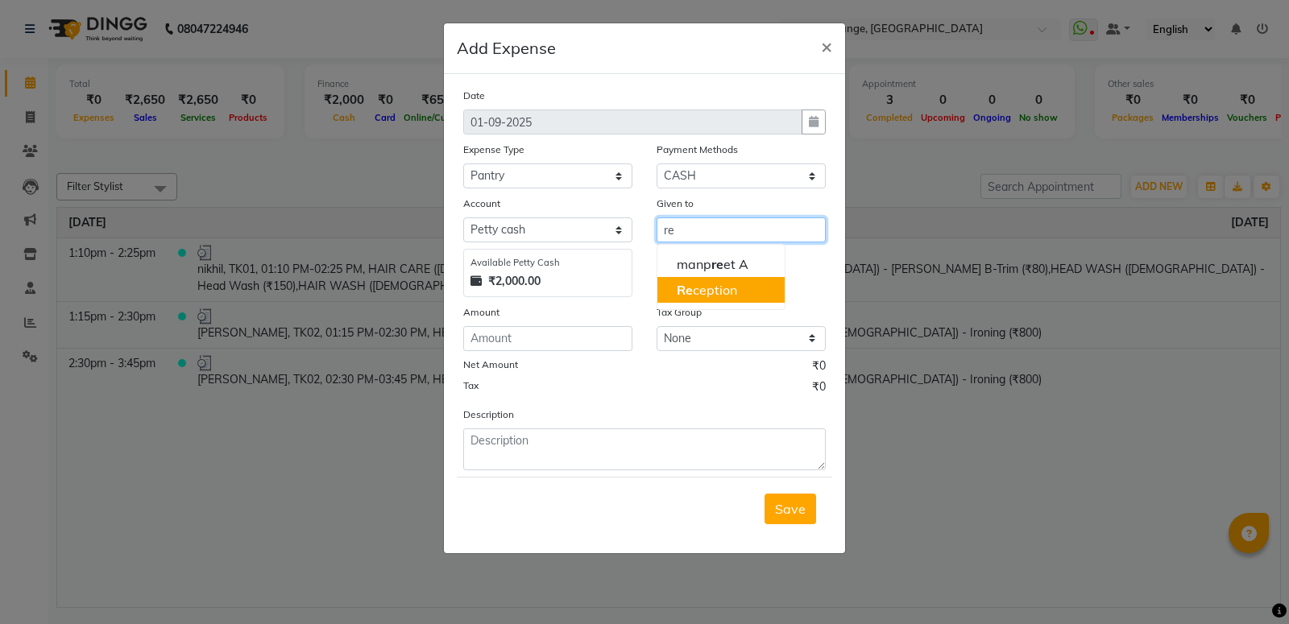
click at [707, 290] on ngb-highlight "Re ception" at bounding box center [707, 290] width 60 height 16
type input "Reception"
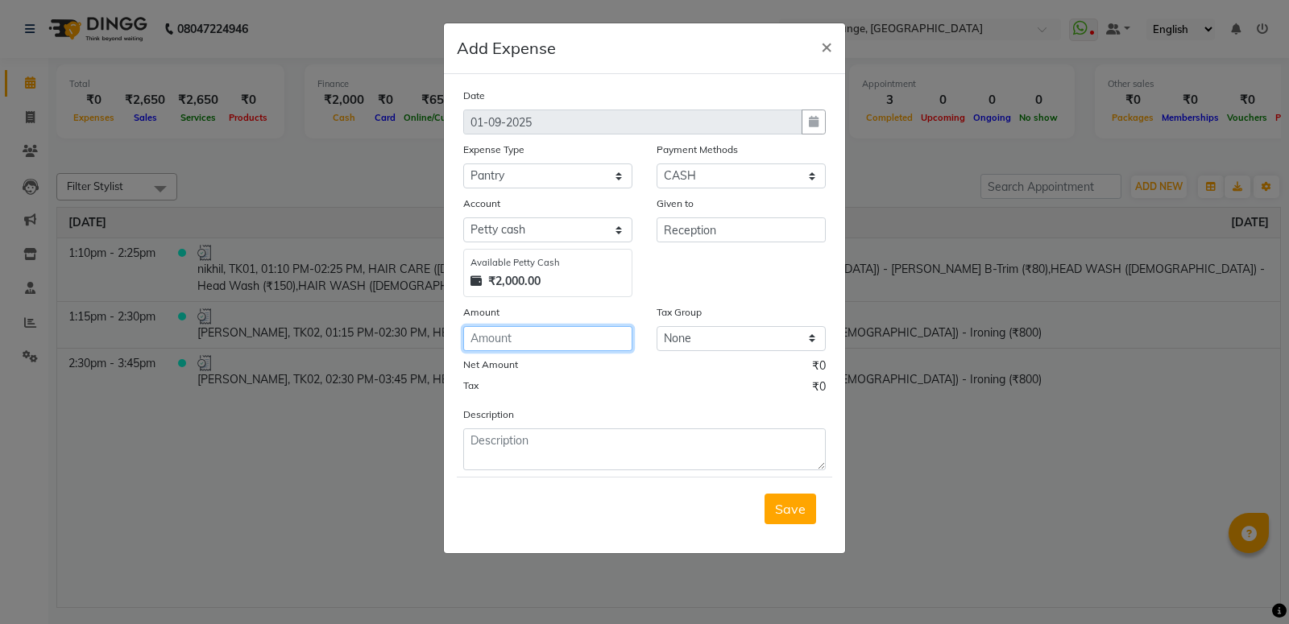
click at [533, 339] on input "number" at bounding box center [547, 338] width 169 height 25
type input "1547"
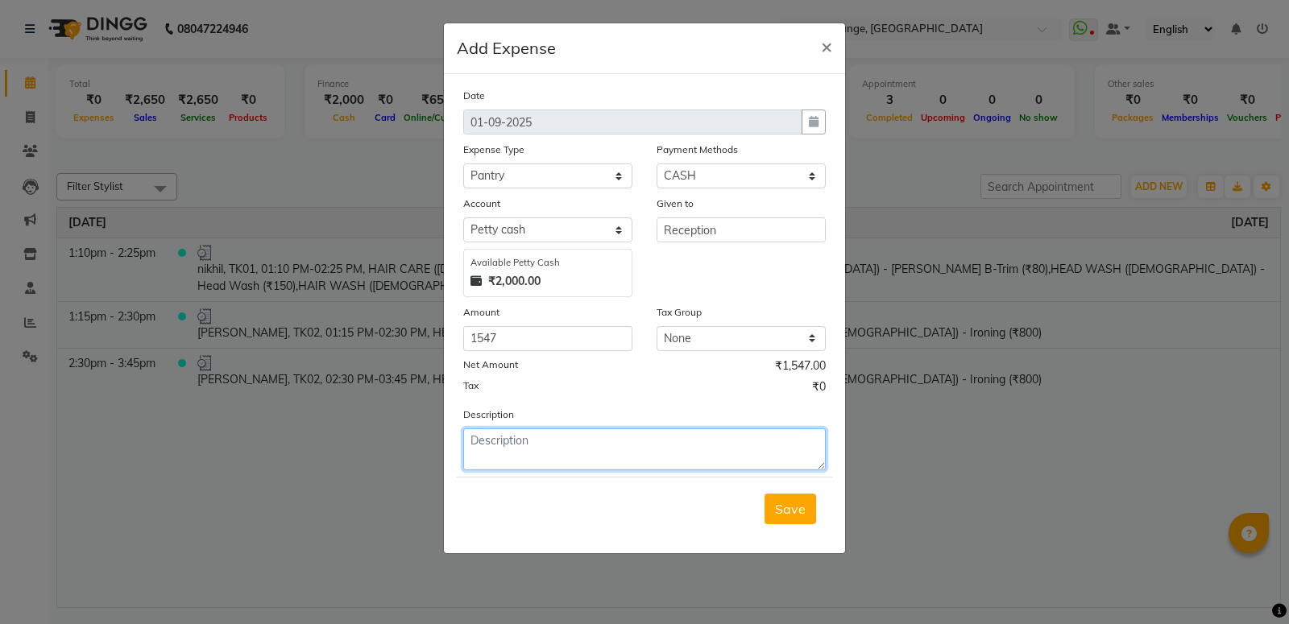
click at [547, 439] on textarea at bounding box center [644, 450] width 363 height 42
type textarea "donation,milk,flower,parshad"
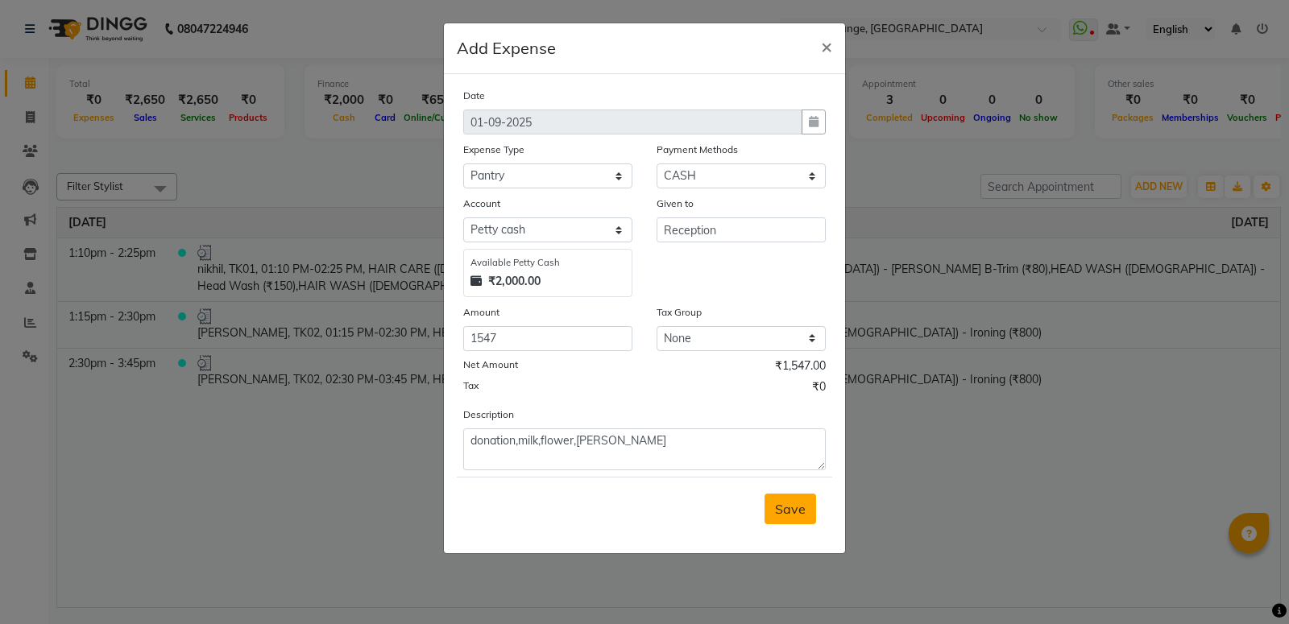
click at [788, 517] on span "Save" at bounding box center [790, 509] width 31 height 16
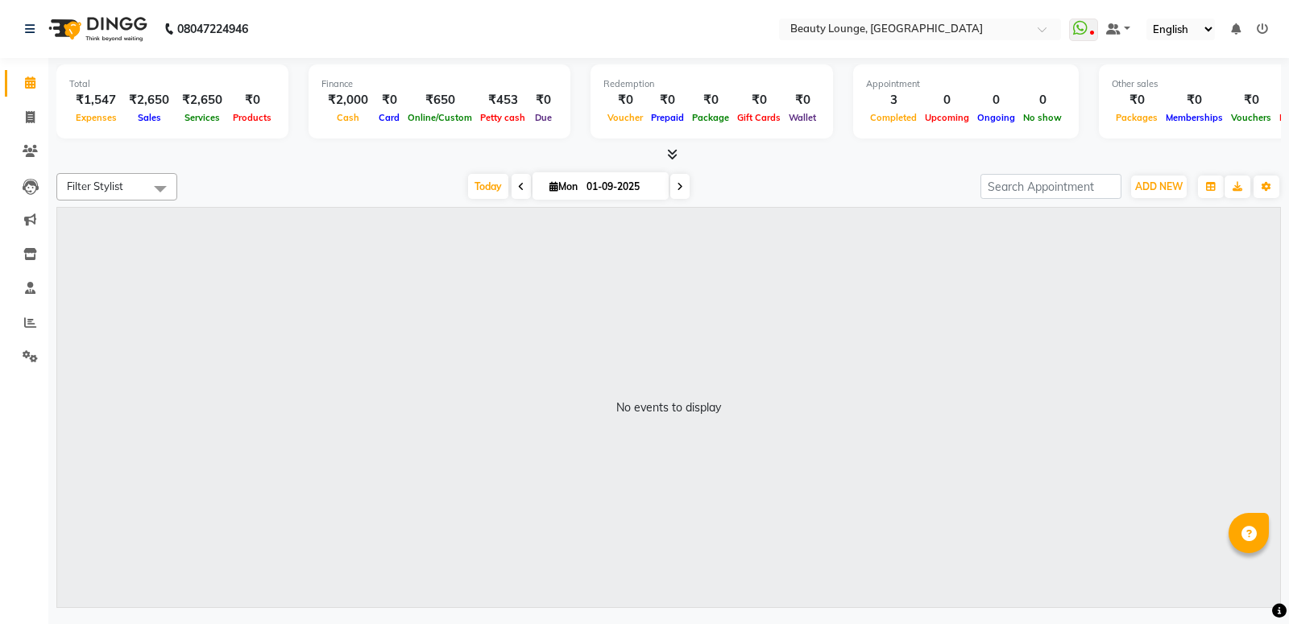
select select "en"
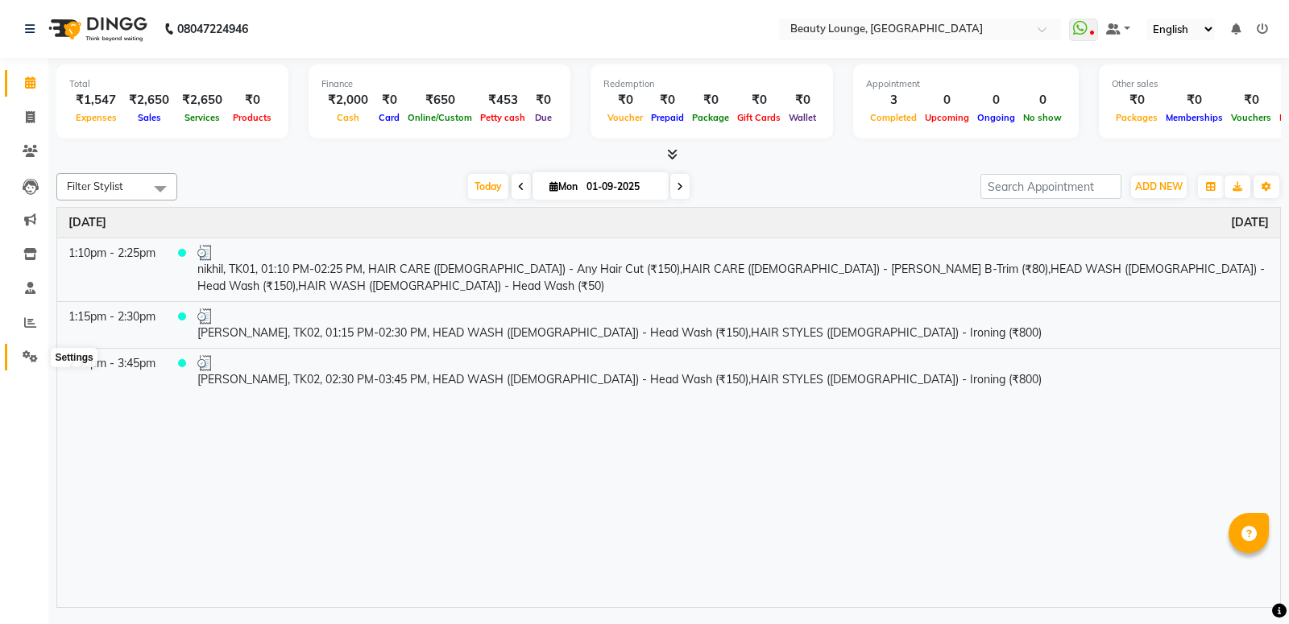
click at [38, 354] on span at bounding box center [30, 357] width 28 height 19
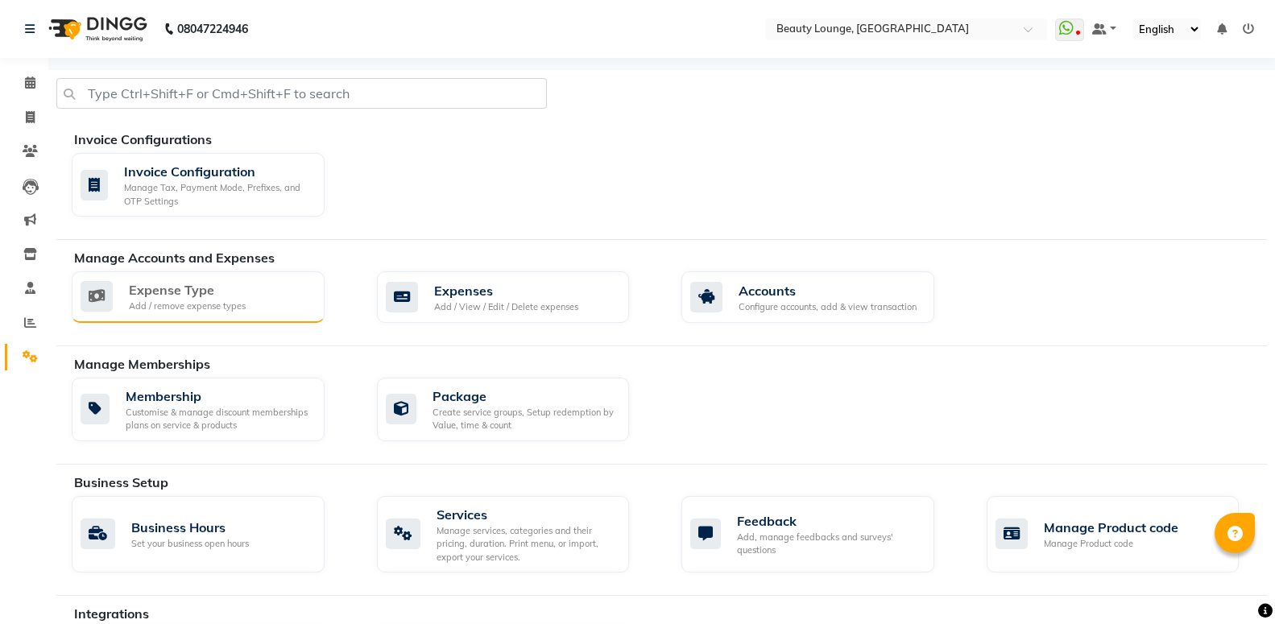
click at [201, 298] on div "Expense Type" at bounding box center [187, 289] width 117 height 19
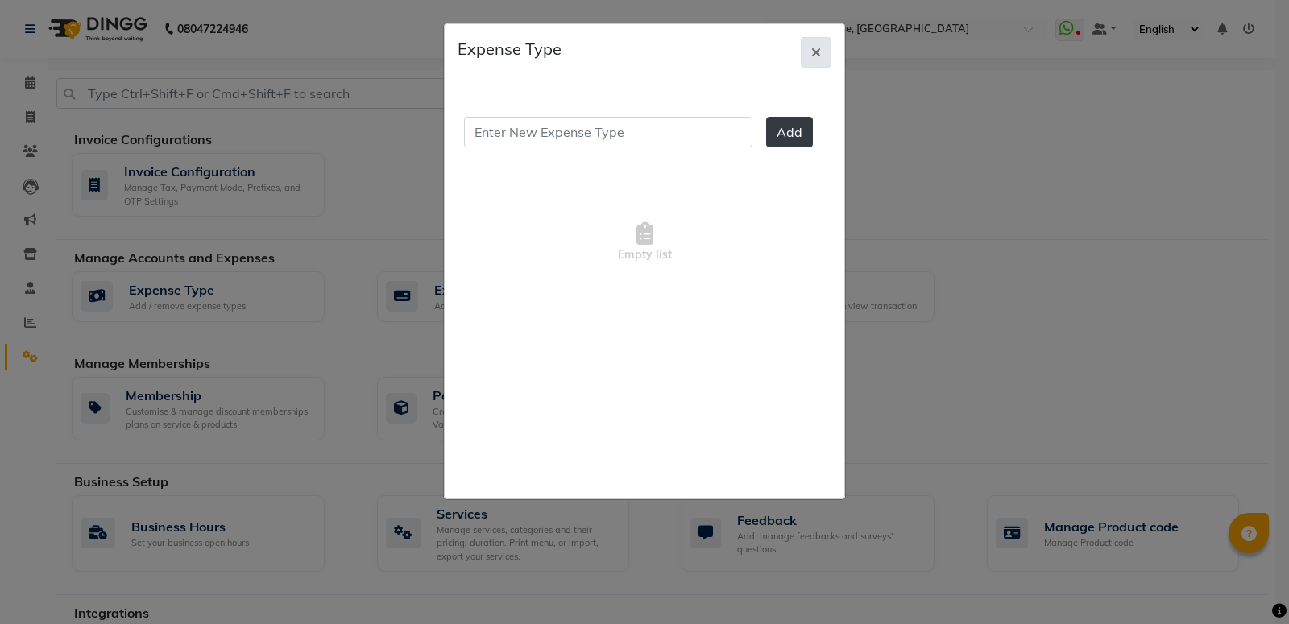
click at [811, 56] on icon "button" at bounding box center [816, 52] width 10 height 13
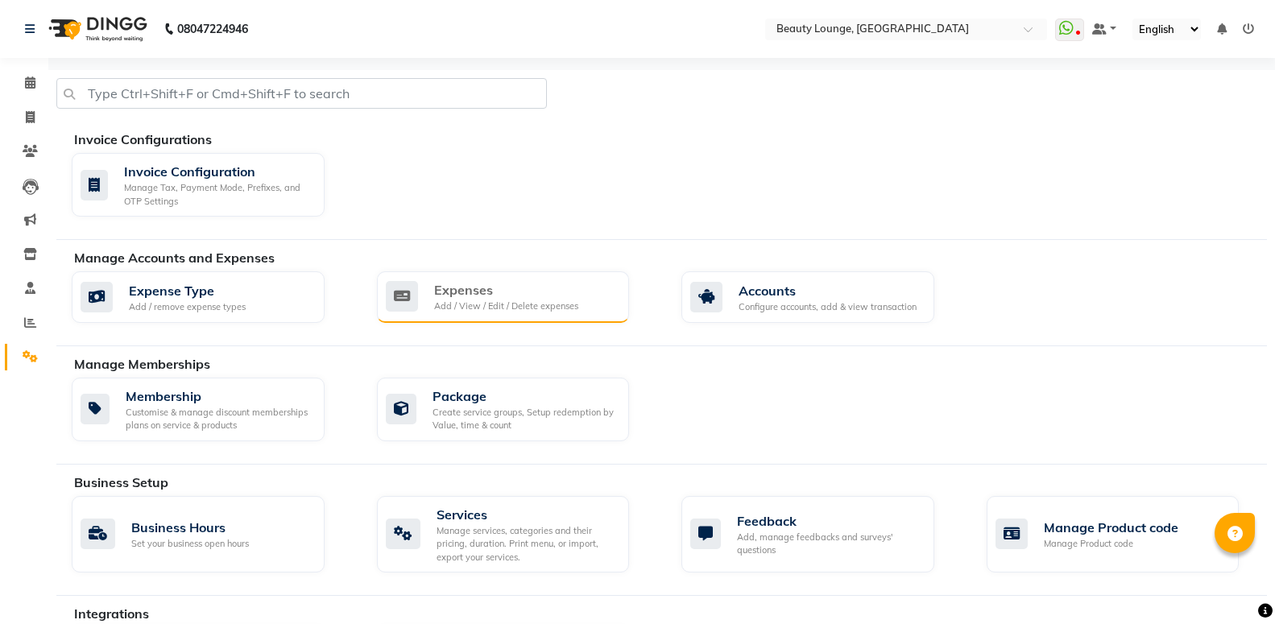
click at [408, 269] on div "Manage Accounts and Expenses Expense Type Add / remove expense types Expenses A…" at bounding box center [661, 297] width 1211 height 98
click at [426, 292] on div "Expenses Add / View / Edit / Delete expenses" at bounding box center [501, 296] width 231 height 33
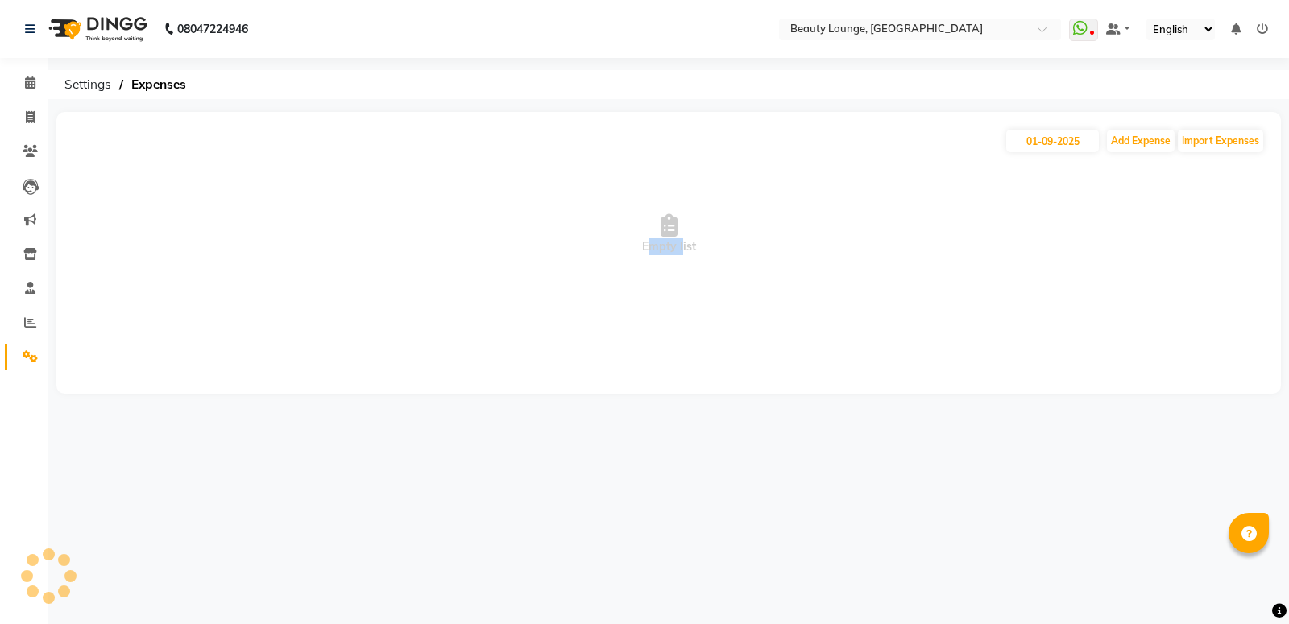
click at [432, 294] on span "Empty list" at bounding box center [669, 234] width 1192 height 161
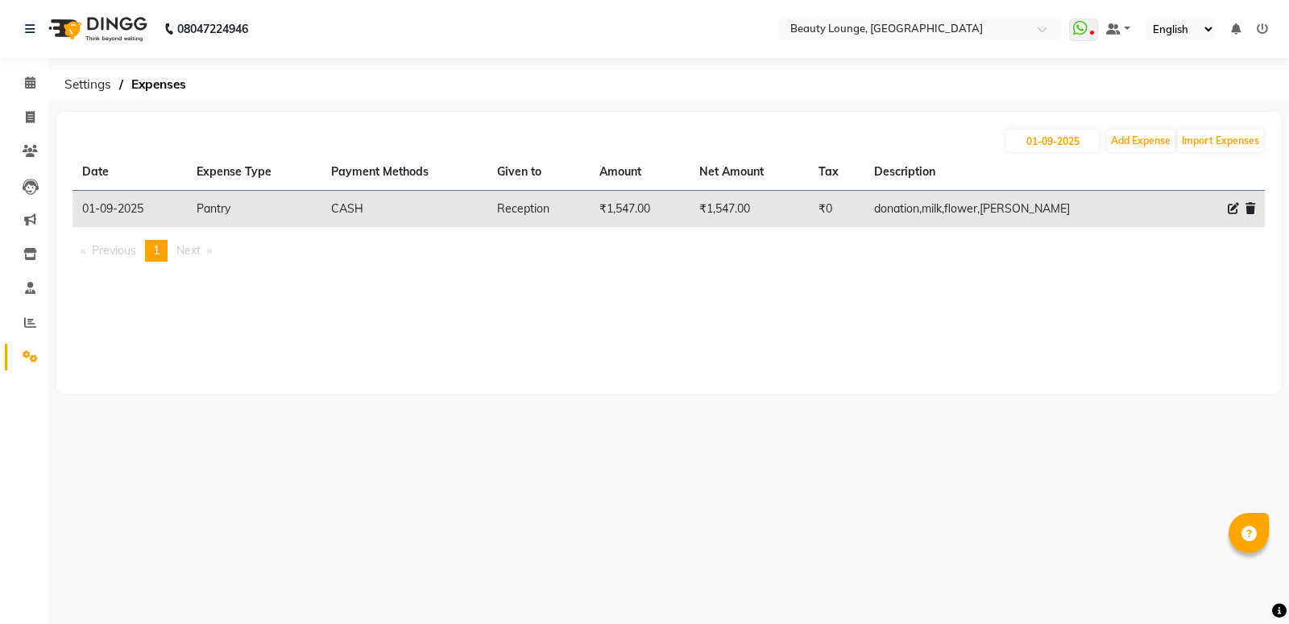
click at [1250, 215] on span at bounding box center [1250, 209] width 10 height 17
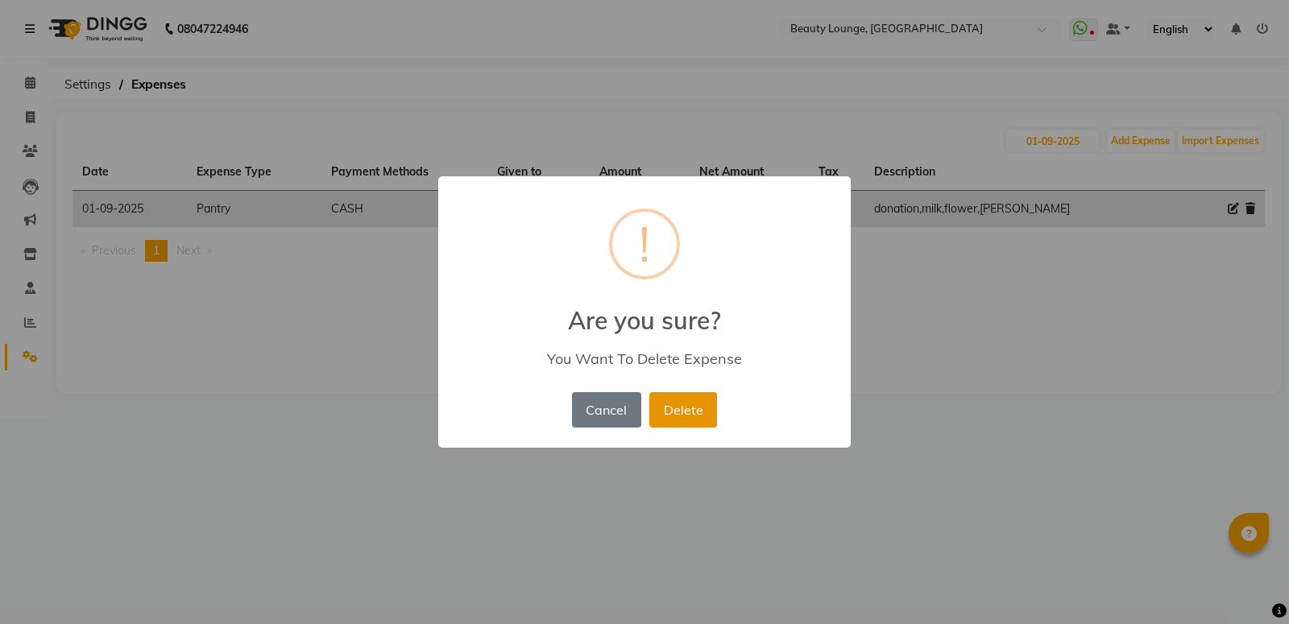
click at [705, 414] on button "Delete" at bounding box center [683, 409] width 68 height 35
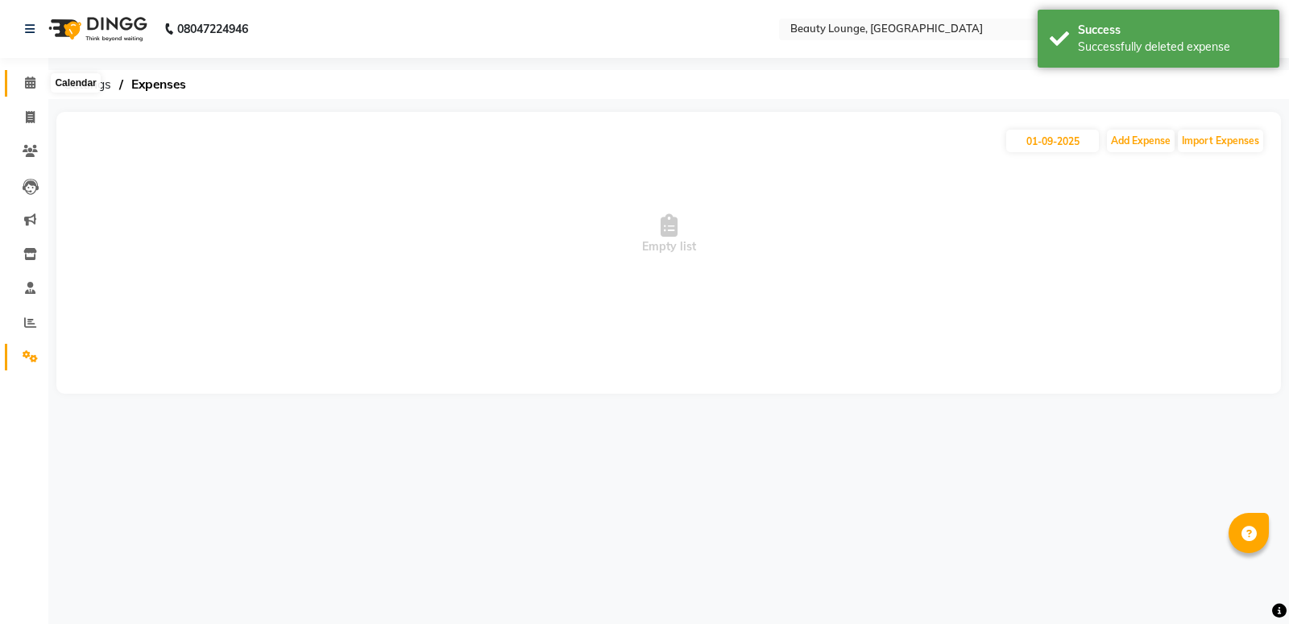
click at [33, 86] on icon at bounding box center [30, 83] width 10 height 12
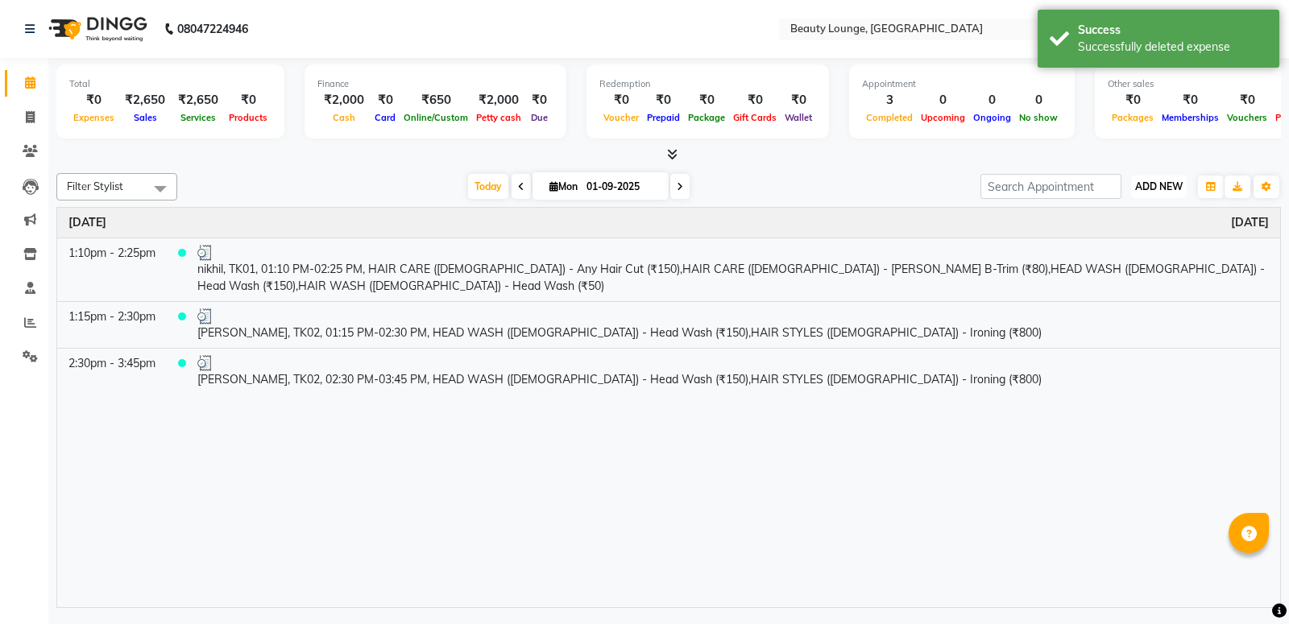
click at [1163, 180] on span "ADD NEW" at bounding box center [1159, 186] width 48 height 12
click at [1097, 256] on link "Add Expense" at bounding box center [1122, 258] width 127 height 21
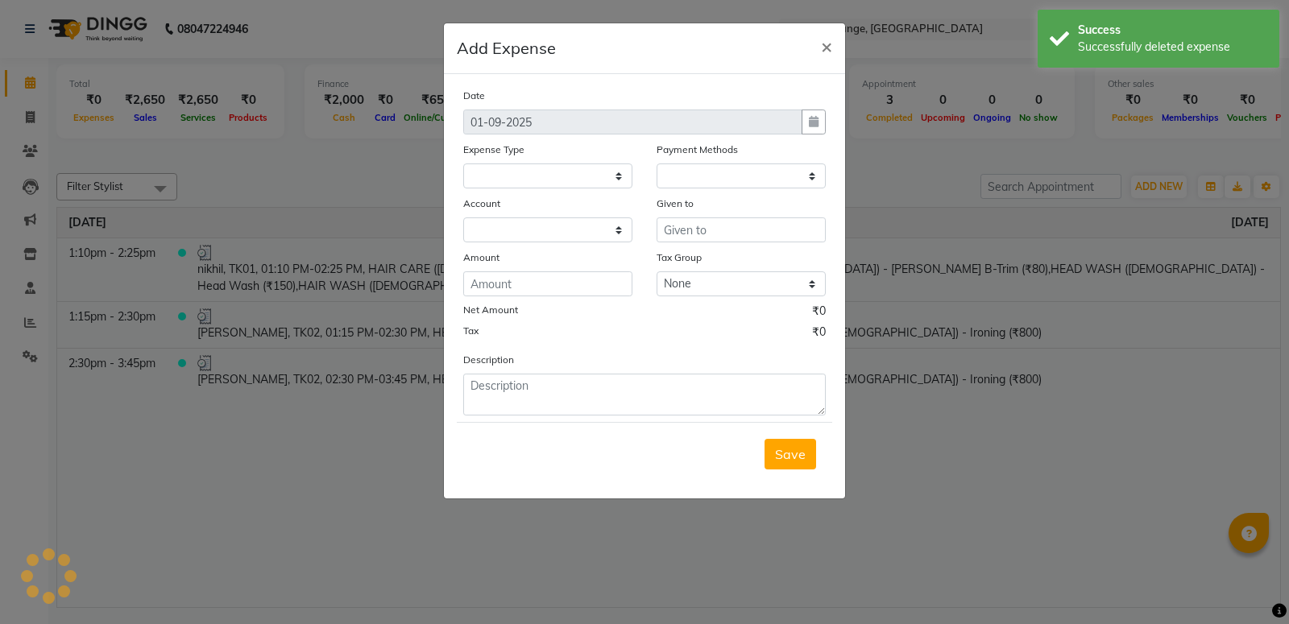
select select
select select "1"
select select "2528"
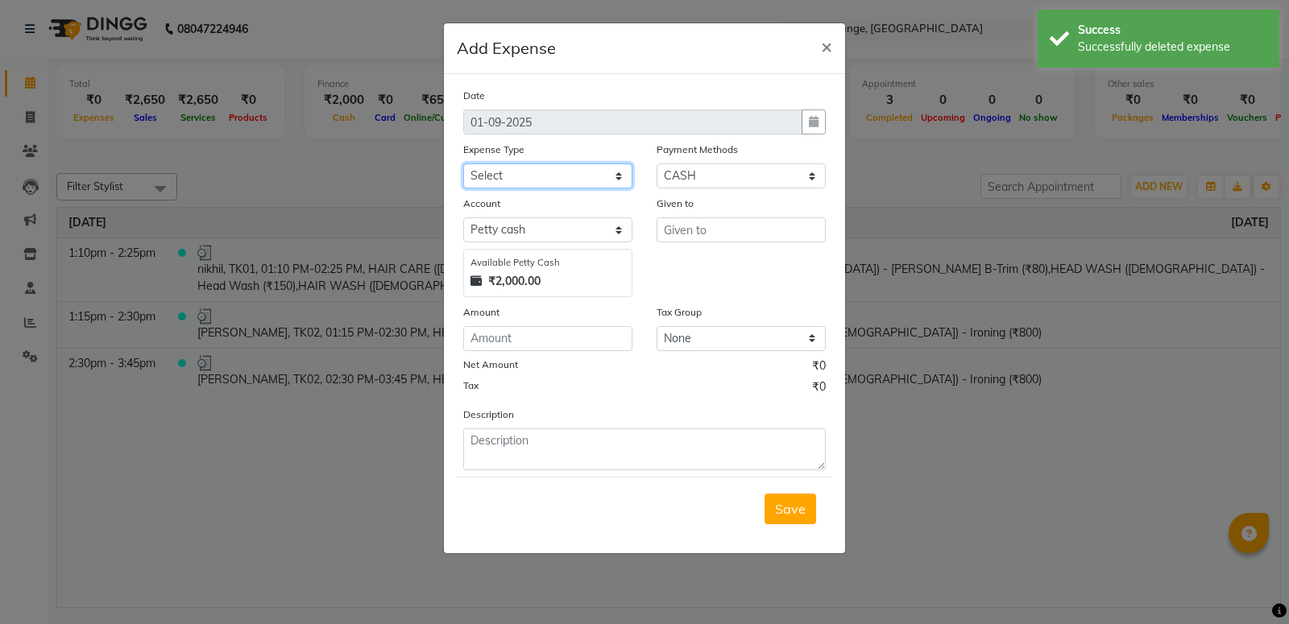
click at [463, 164] on select "Select Advance Salary Bank charges Car maintenance Cash transfer to bank Cash t…" at bounding box center [547, 176] width 169 height 25
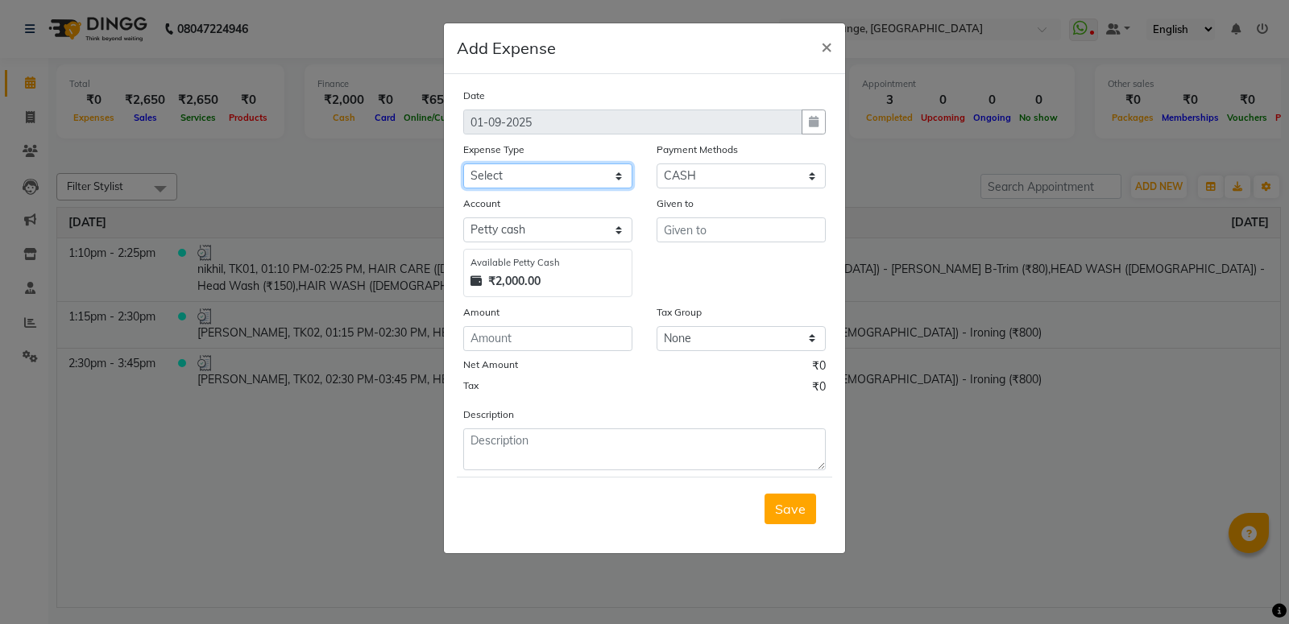
select select "18"
click option "Pantry" at bounding box center [0, 0] width 0 height 0
click at [673, 233] on input "text" at bounding box center [741, 230] width 169 height 25
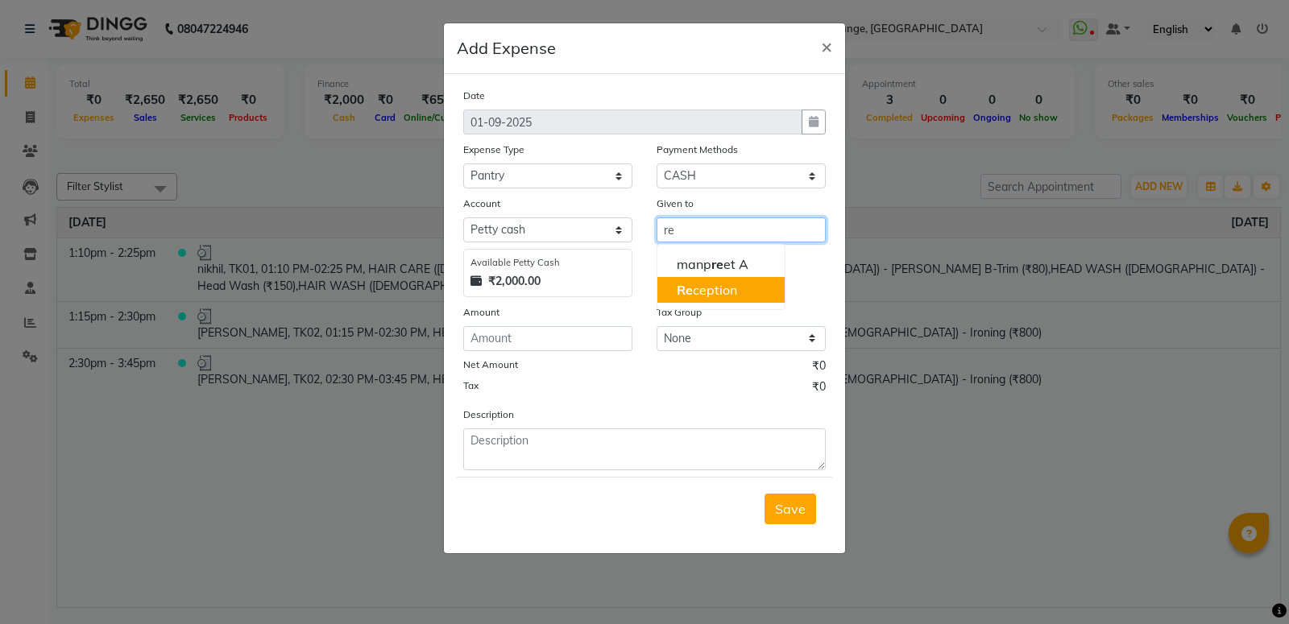
click at [706, 289] on ngb-highlight "Re ception" at bounding box center [707, 290] width 60 height 16
type input "Reception"
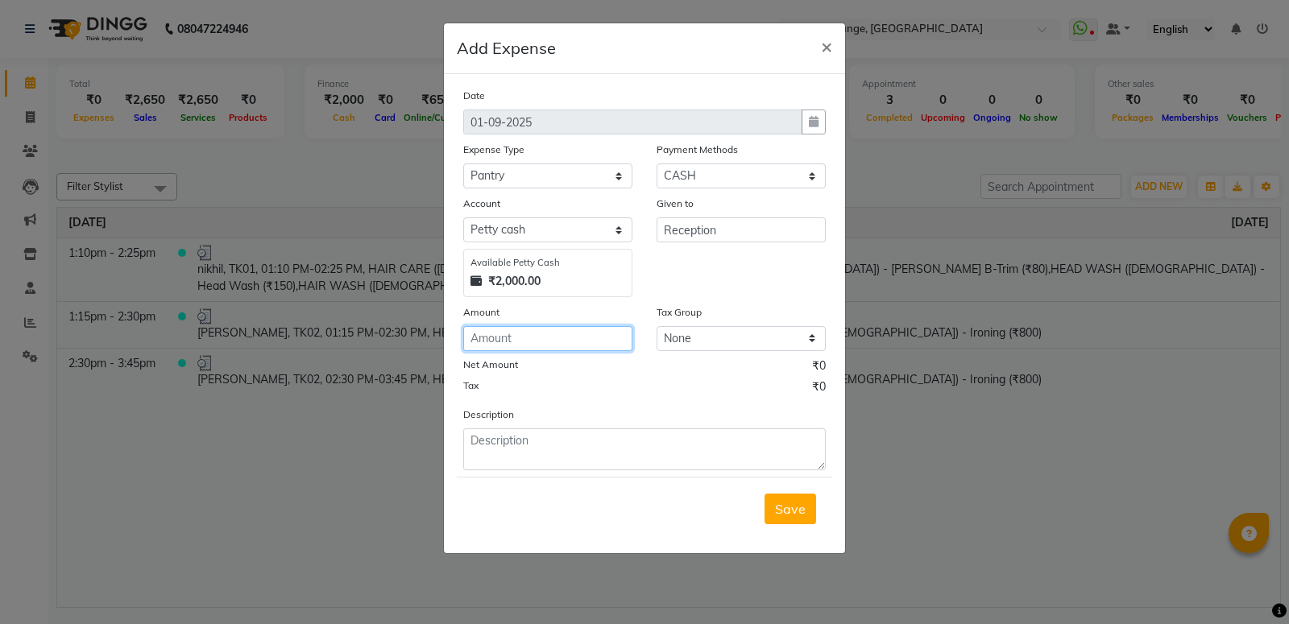
click at [565, 340] on input "number" at bounding box center [547, 338] width 169 height 25
type input "154"
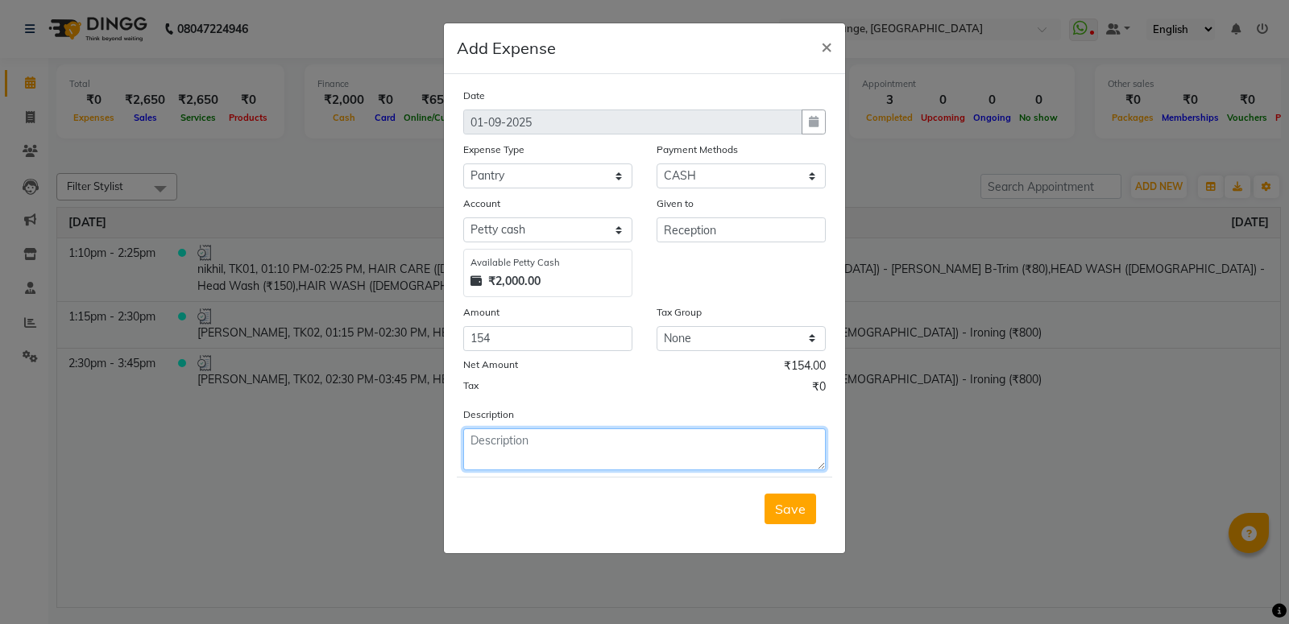
click at [570, 446] on textarea at bounding box center [644, 450] width 363 height 42
type textarea "donation,milk,flower,[PERSON_NAME]"
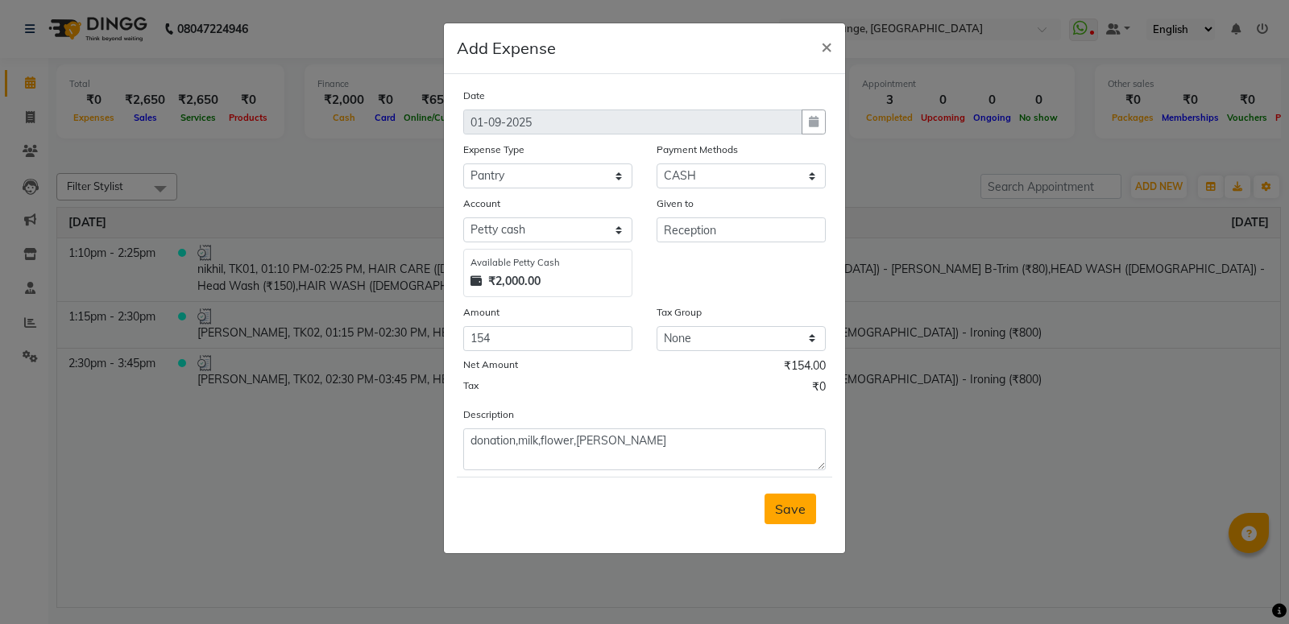
click at [790, 509] on button "Save" at bounding box center [791, 509] width 52 height 31
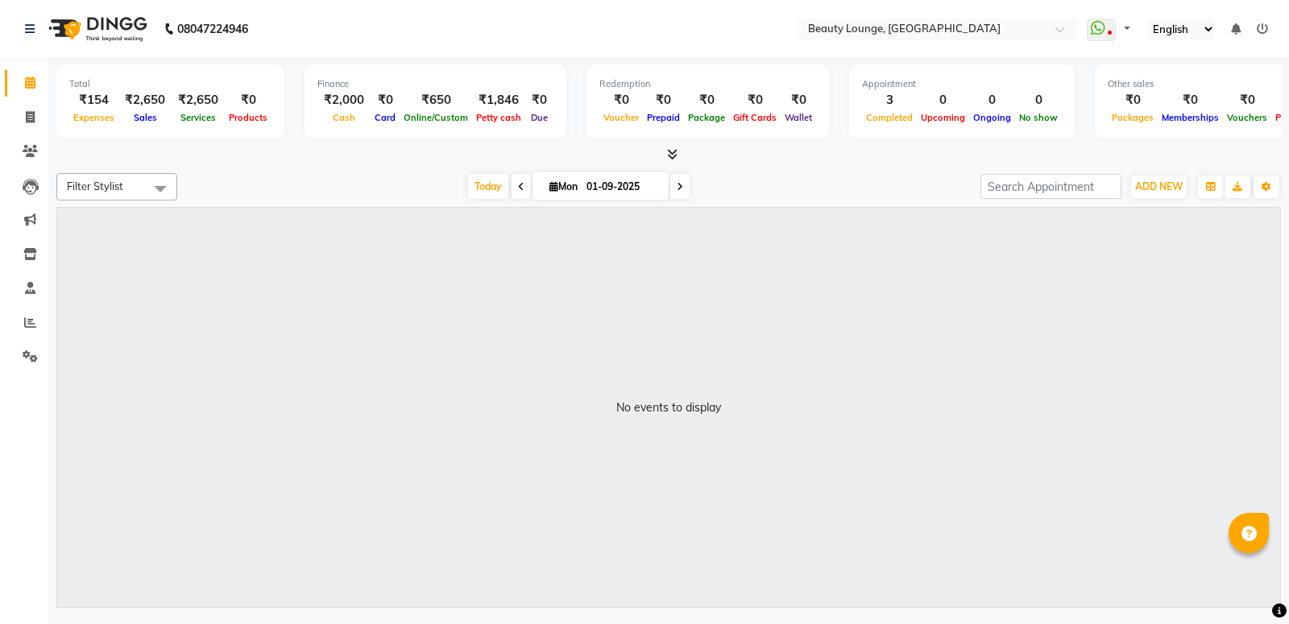
select select "en"
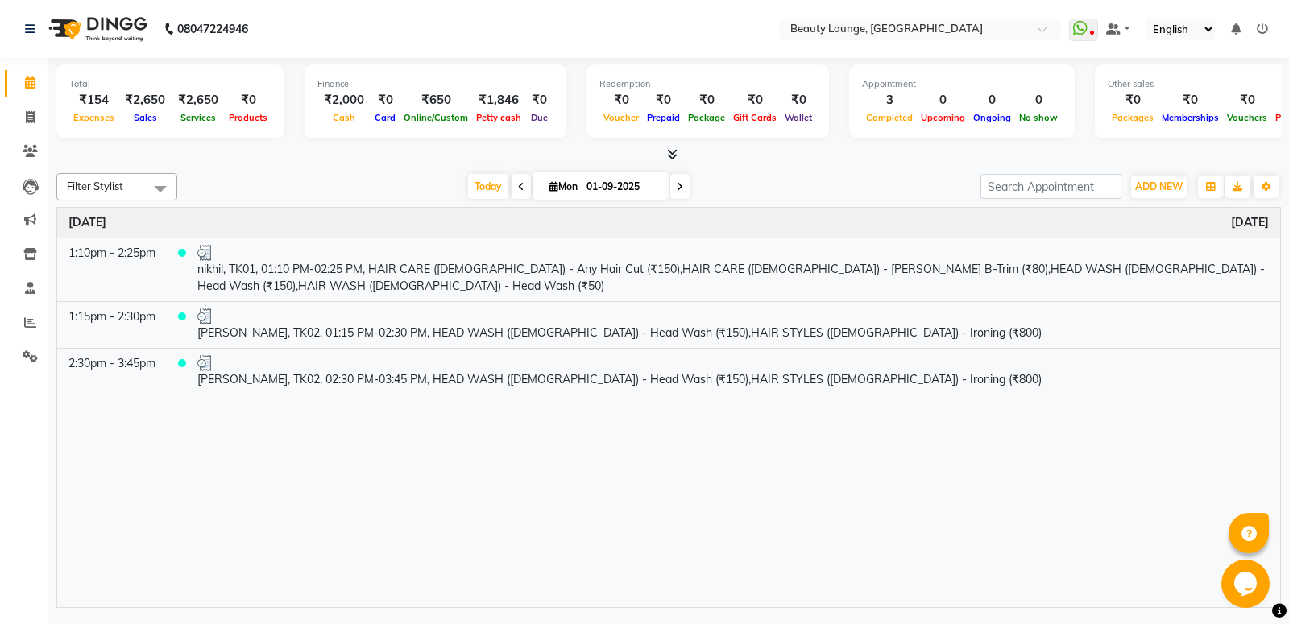
click at [1288, 60] on div "Total ₹154 Expenses ₹2,650 Sales ₹2,650 Services ₹0 Products Finance ₹2,000 Cas…" at bounding box center [668, 335] width 1241 height 554
click at [20, 121] on span at bounding box center [30, 118] width 28 height 19
select select "service"
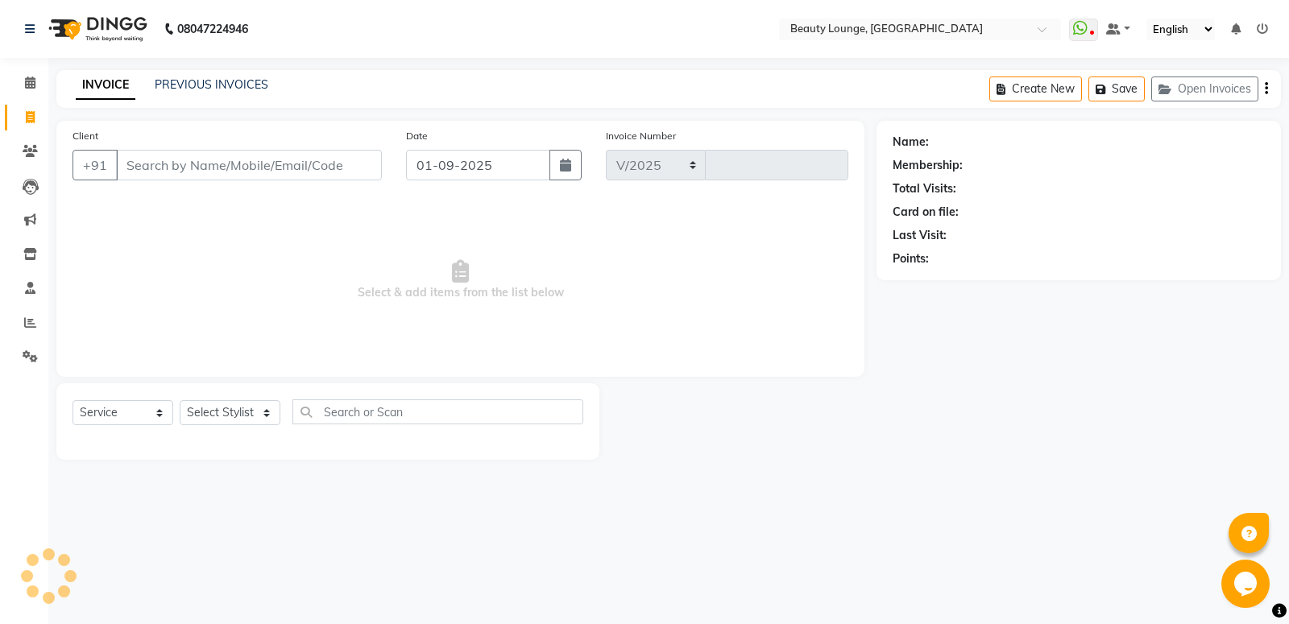
select select "649"
type input "0767"
click at [287, 167] on input "Client" at bounding box center [249, 165] width 266 height 31
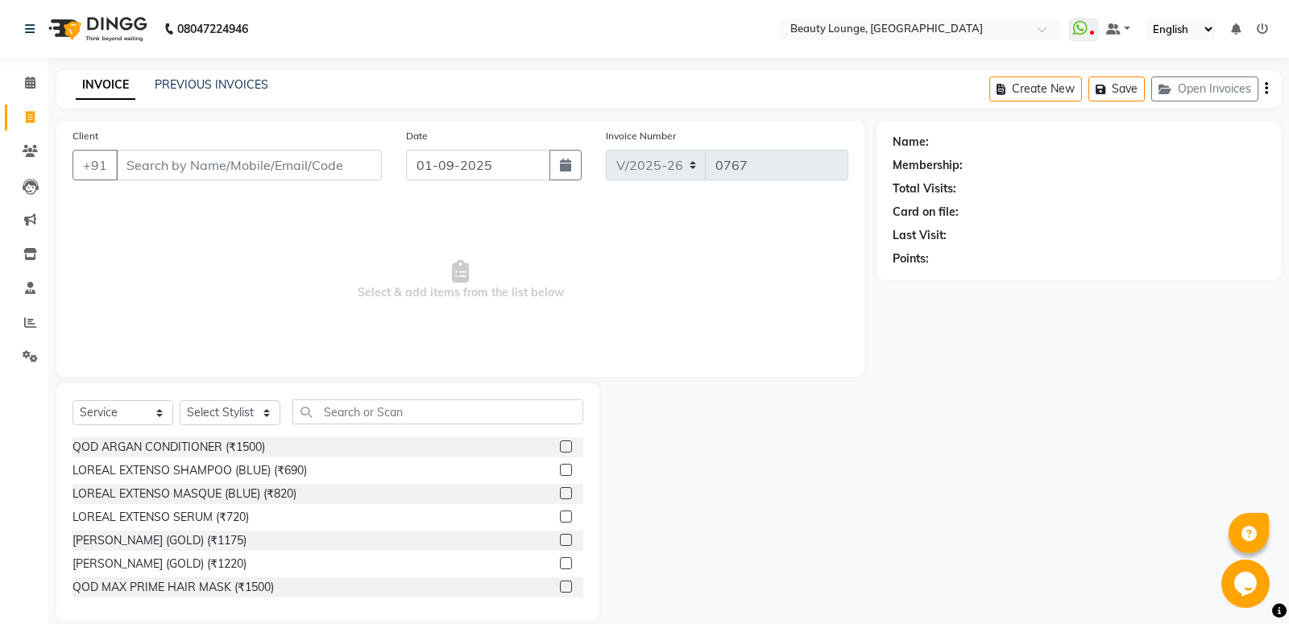
select select "product"
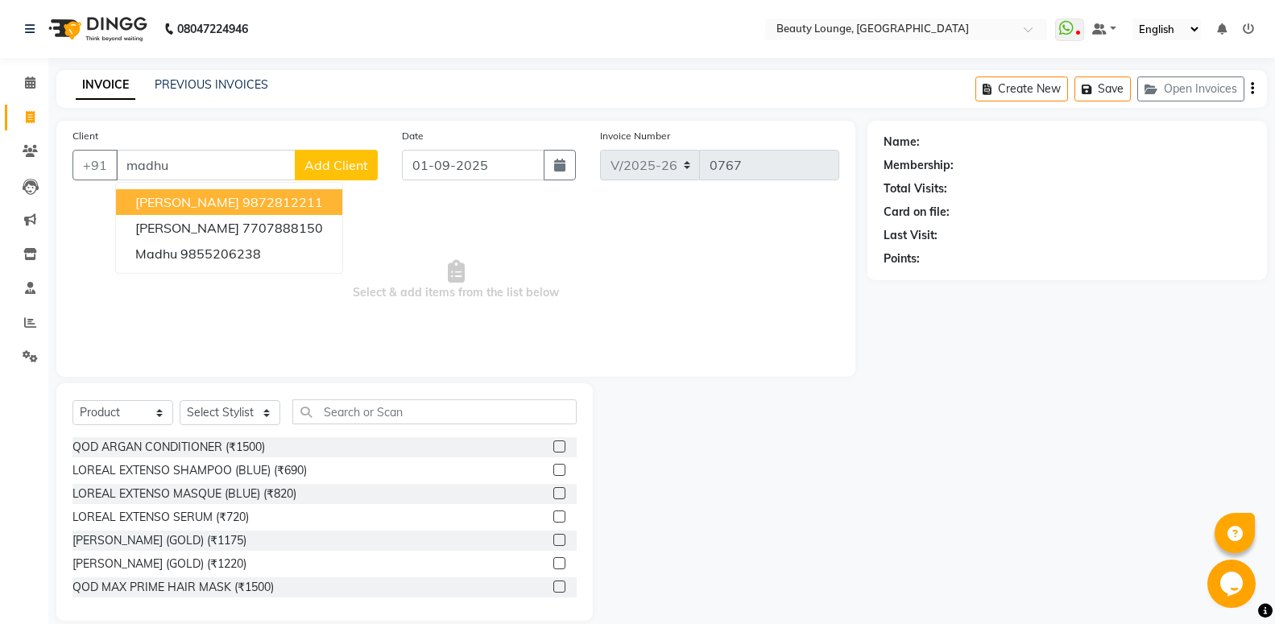
drag, startPoint x: 223, startPoint y: 197, endPoint x: 151, endPoint y: 421, distance: 234.4
click at [222, 199] on span "[PERSON_NAME]" at bounding box center [187, 202] width 104 height 16
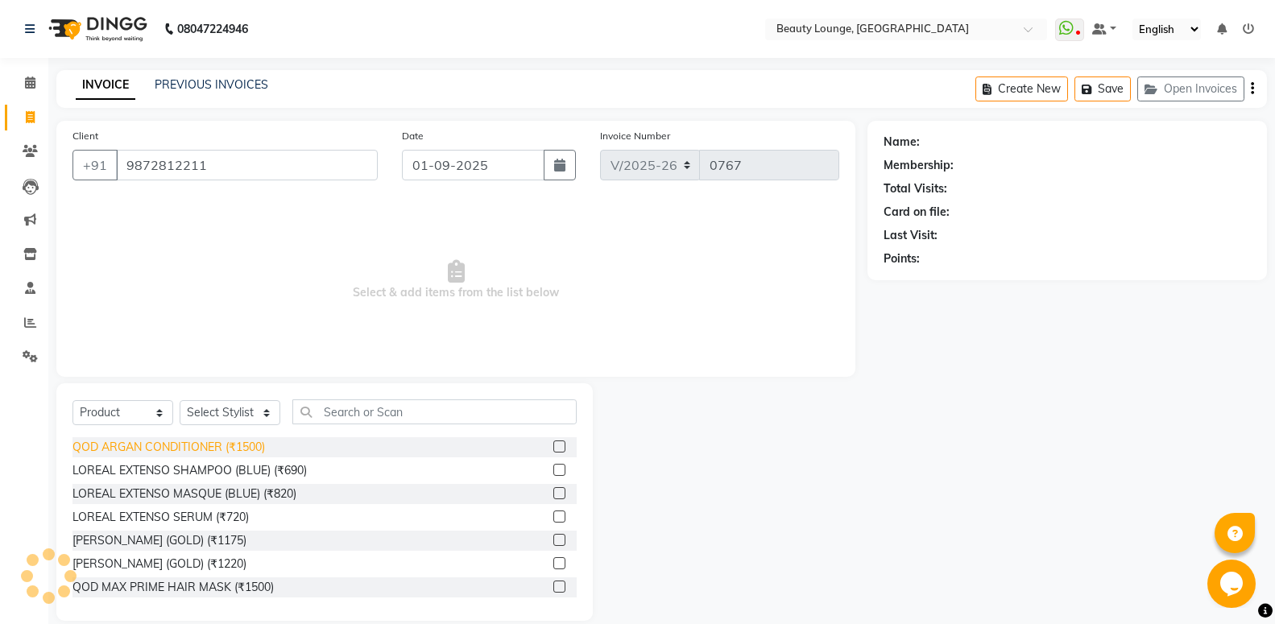
type input "9872812211"
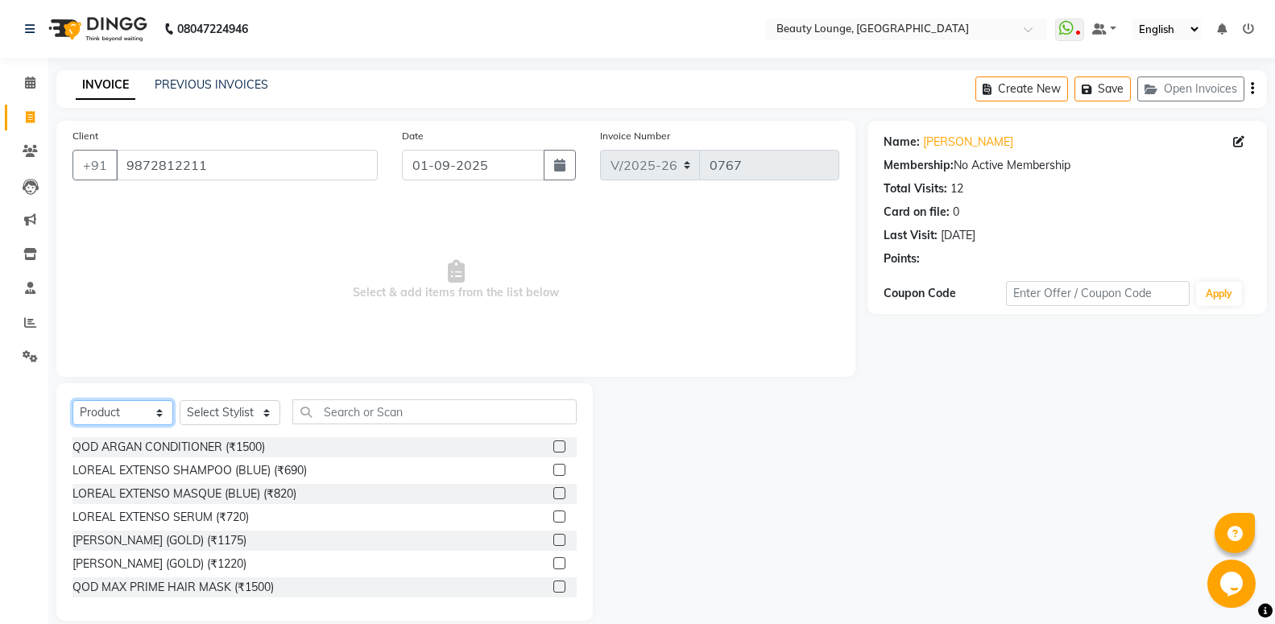
click at [110, 407] on select "Select Service Product Membership Package Voucher Prepaid Gift Card" at bounding box center [123, 412] width 101 height 25
select select "service"
click option "Service" at bounding box center [0, 0] width 0 height 0
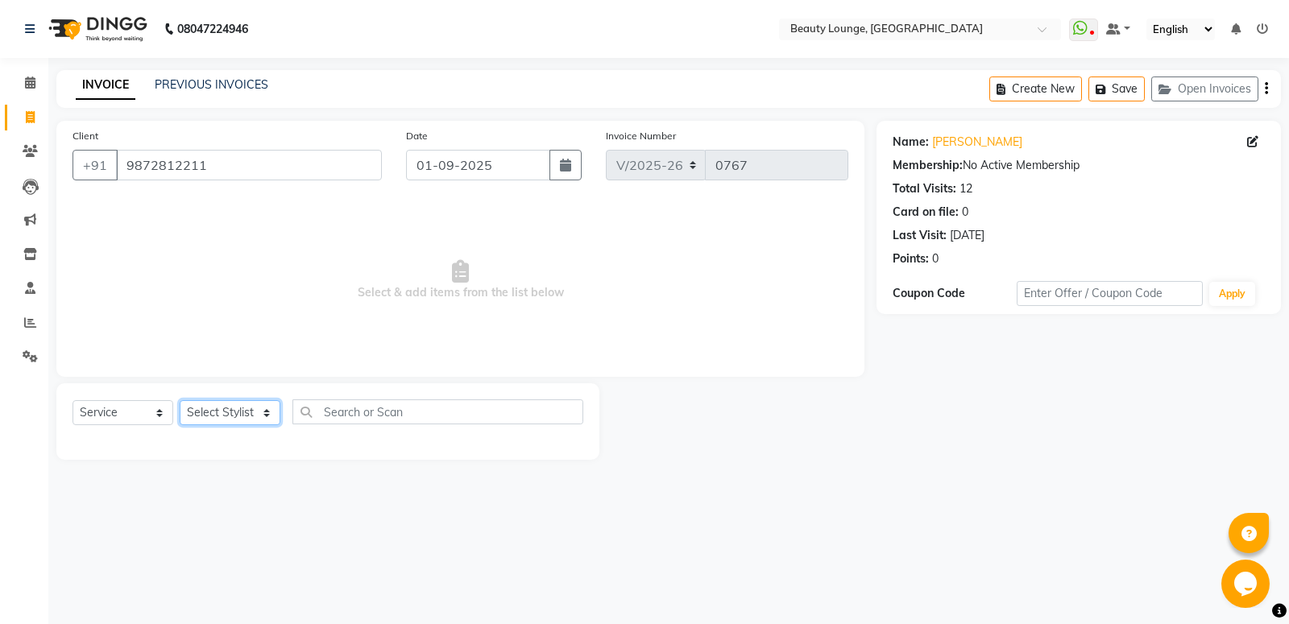
click at [180, 400] on select "Select Stylist [PERSON_NAME] [PERSON_NAME] golu jasmeen [PERSON_NAME] [PERSON_N…" at bounding box center [230, 412] width 101 height 25
select select "63075"
click option "sandeep" at bounding box center [0, 0] width 0 height 0
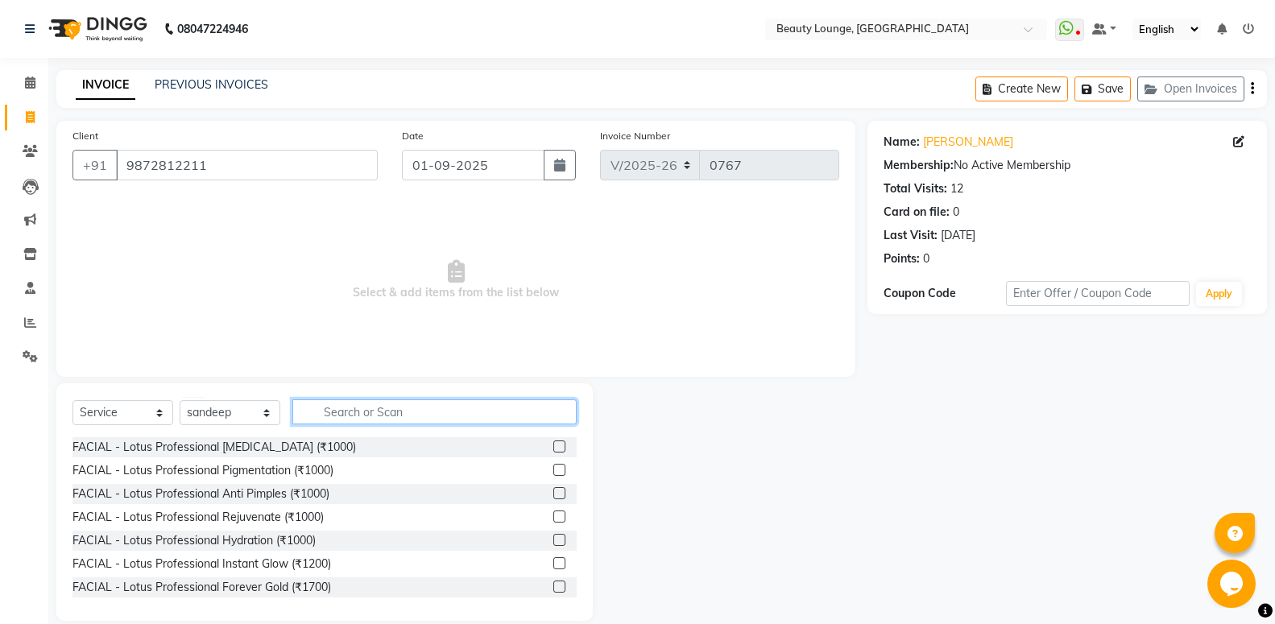
click at [408, 412] on input "text" at bounding box center [434, 412] width 284 height 25
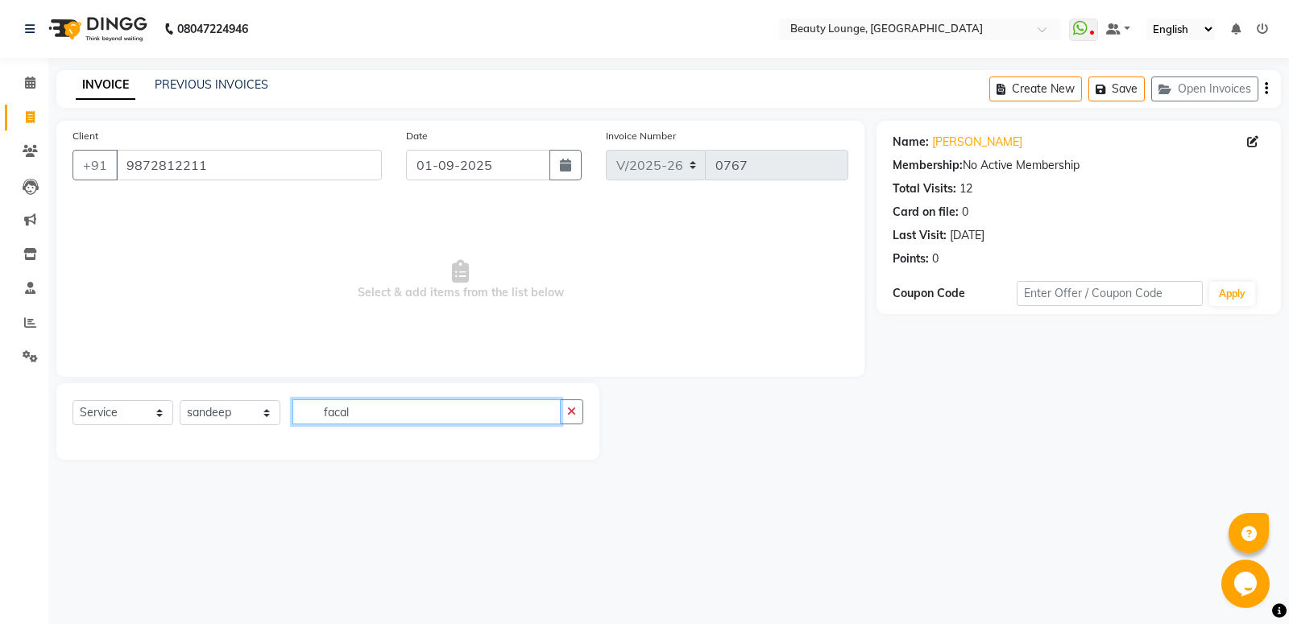
click at [392, 414] on input "facal" at bounding box center [426, 412] width 268 height 25
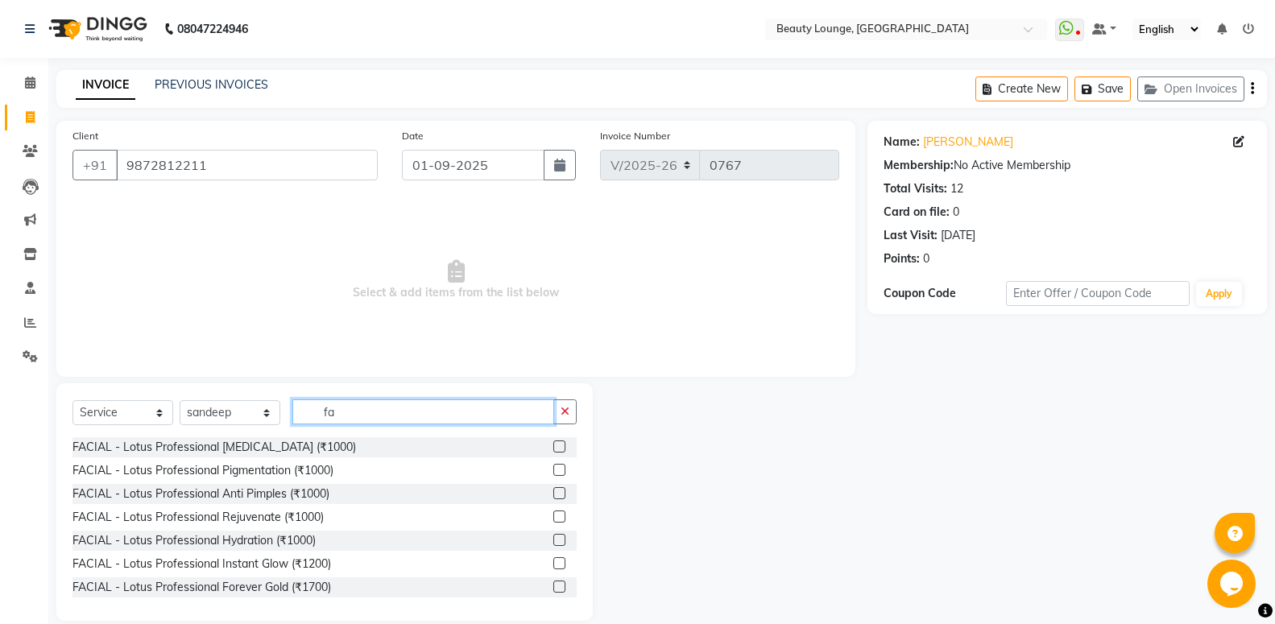
type input "fa"
click at [553, 445] on label at bounding box center [559, 447] width 12 height 12
click at [553, 445] on input "checkbox" at bounding box center [558, 447] width 10 height 10
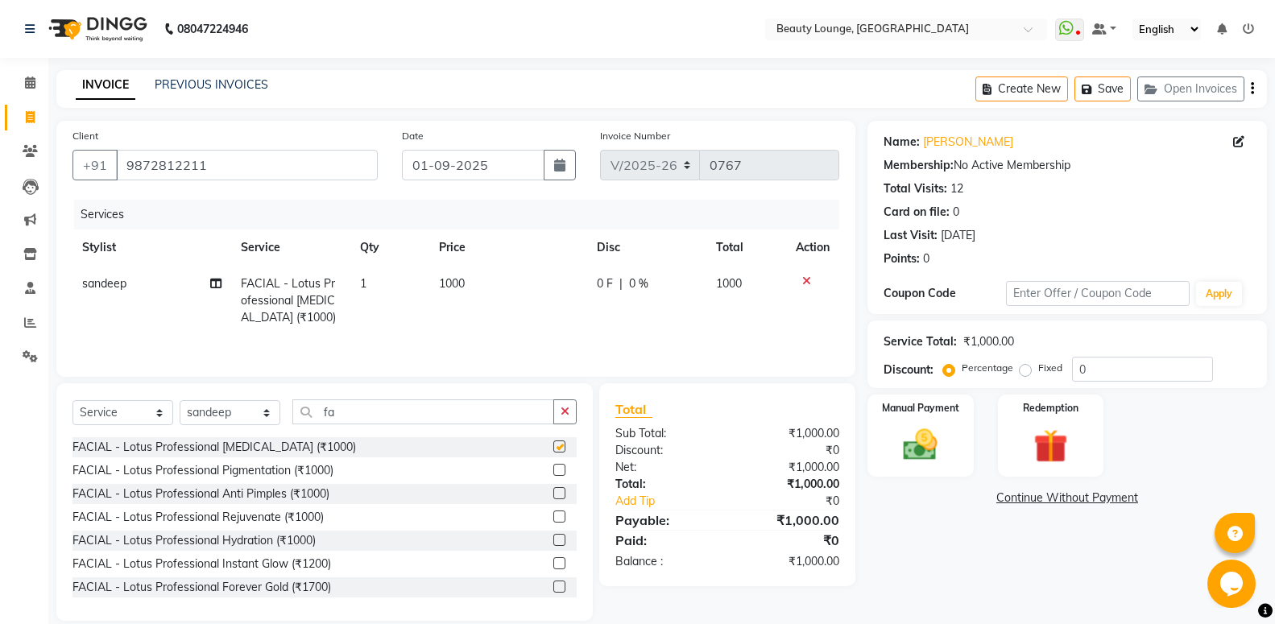
checkbox input "false"
click at [508, 306] on td "1000" at bounding box center [508, 301] width 158 height 70
select select "63075"
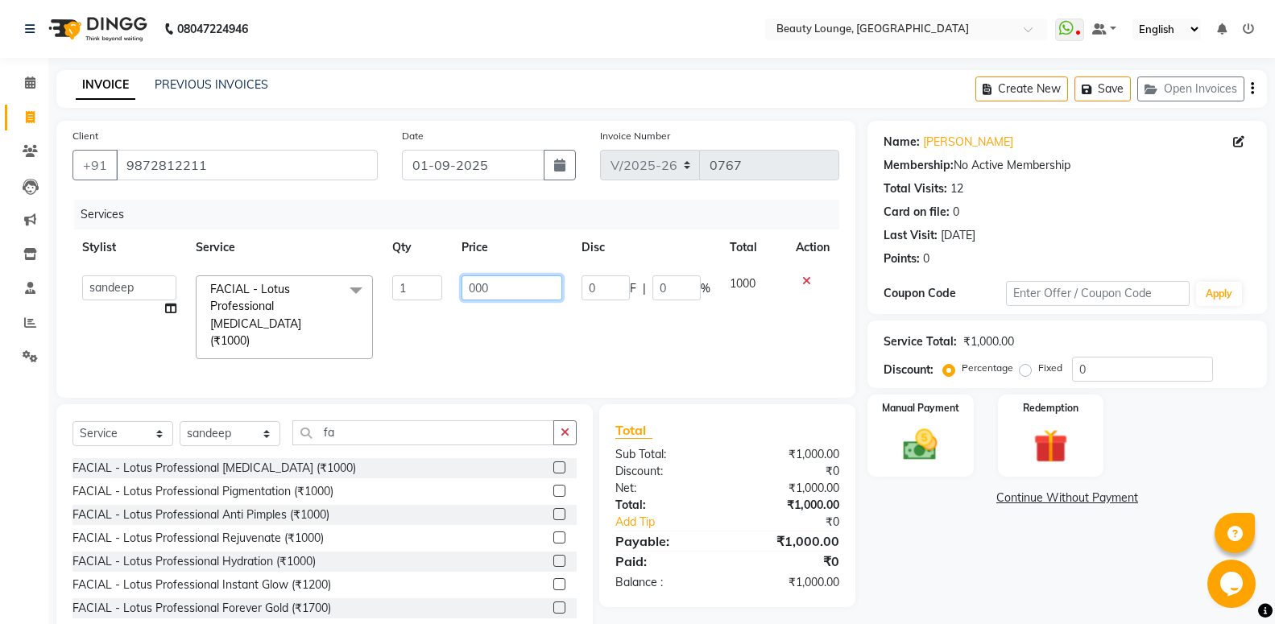
type input "2000"
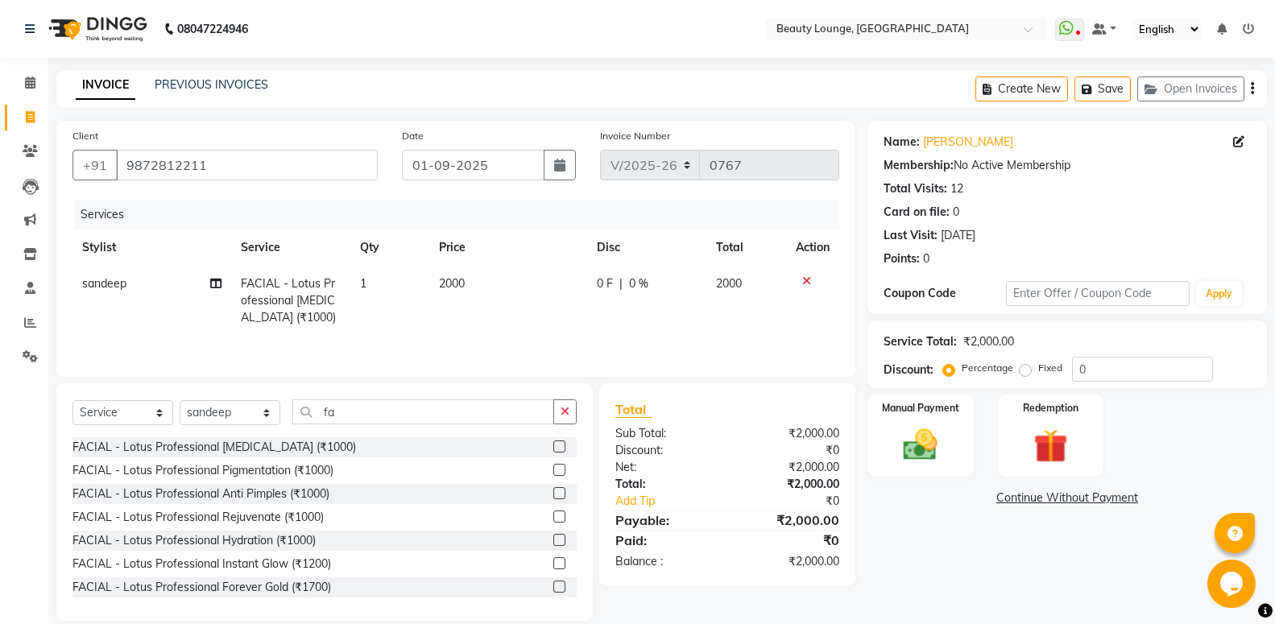
click at [470, 334] on td "2000" at bounding box center [508, 301] width 158 height 70
select select "63075"
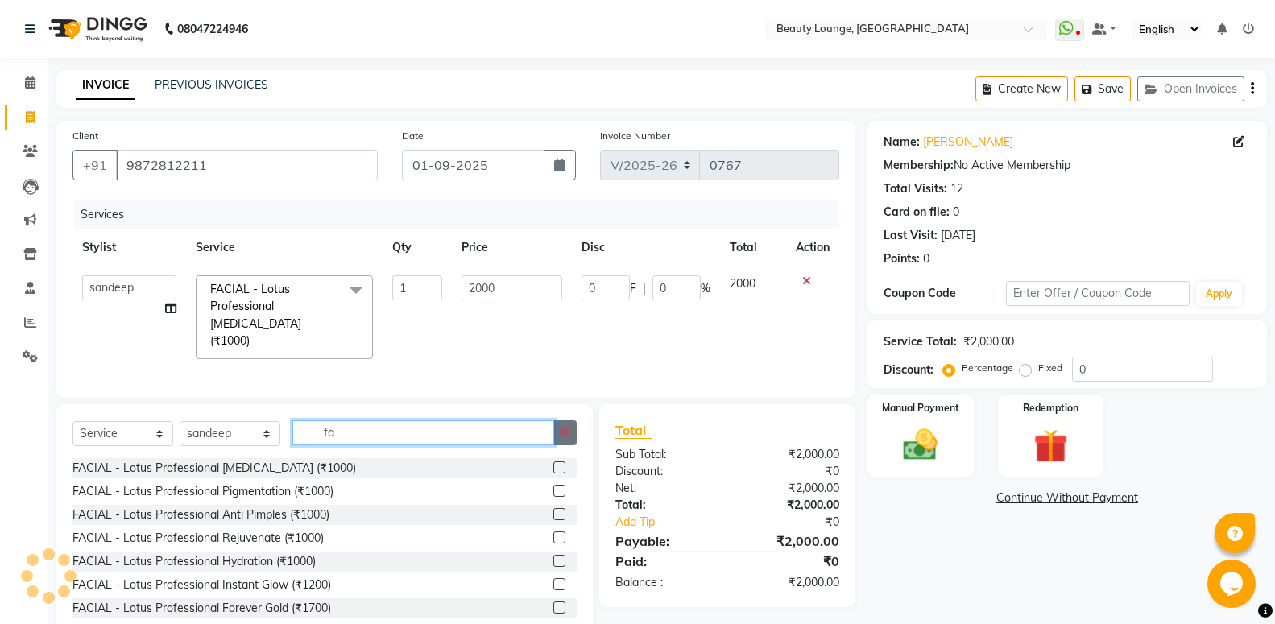
drag, startPoint x: 548, startPoint y: 425, endPoint x: 561, endPoint y: 427, distance: 13.1
click at [554, 427] on input "fa" at bounding box center [423, 433] width 262 height 25
click at [566, 429] on icon "button" at bounding box center [565, 432] width 9 height 11
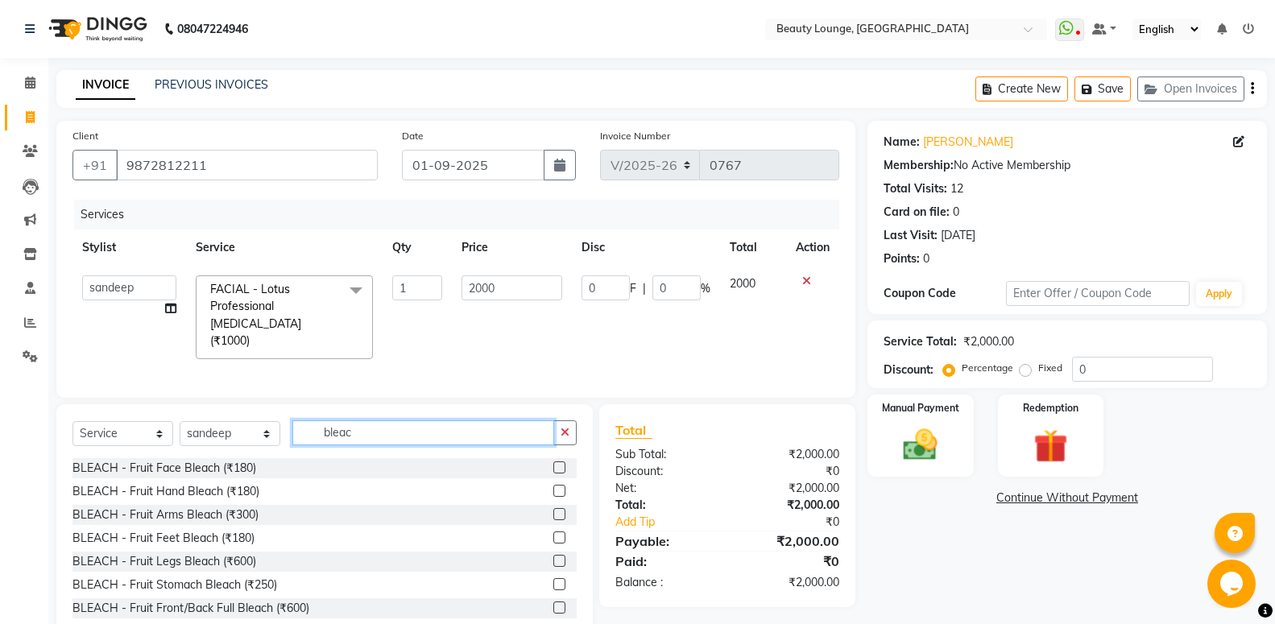
type input "bleac"
click at [553, 462] on label at bounding box center [559, 468] width 12 height 12
click at [553, 463] on input "checkbox" at bounding box center [558, 468] width 10 height 10
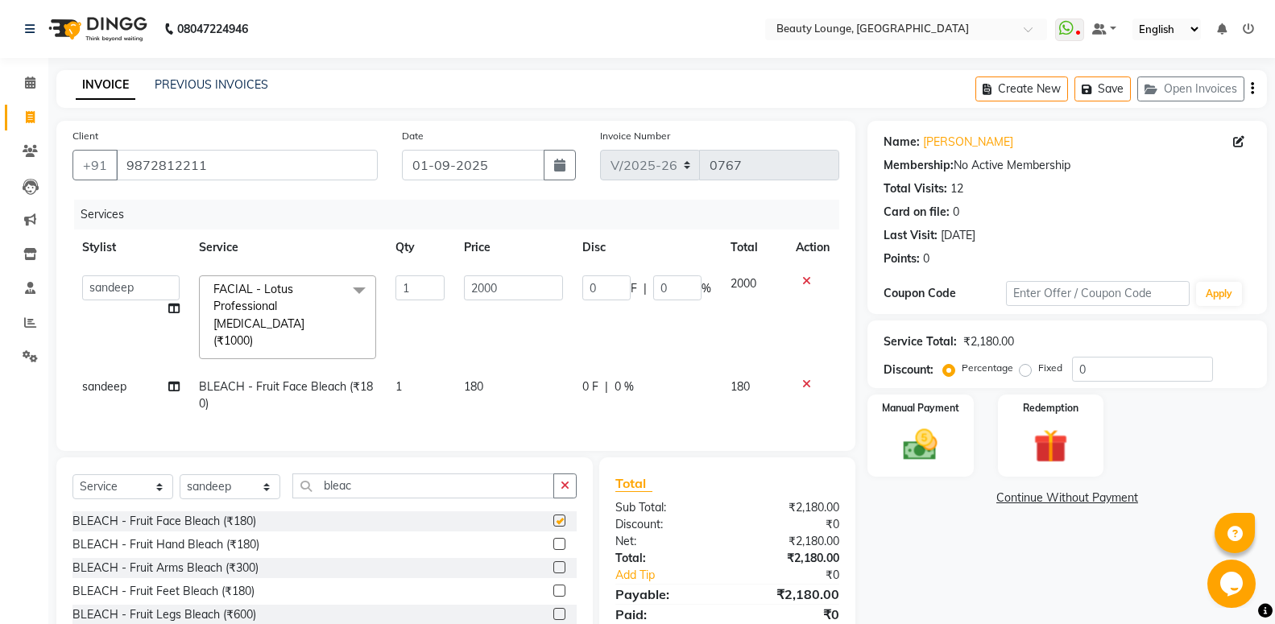
click at [495, 369] on td "180" at bounding box center [513, 395] width 118 height 53
checkbox input "false"
select select "63075"
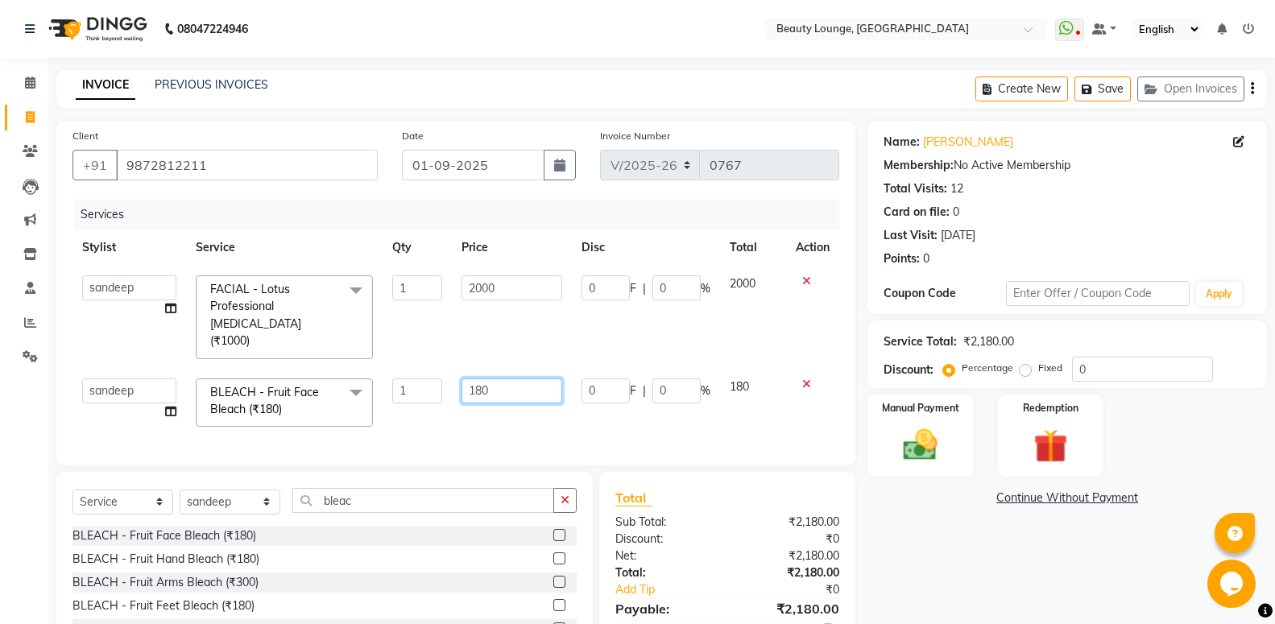
click at [514, 379] on input "180" at bounding box center [512, 391] width 101 height 25
type input "1"
type input "600"
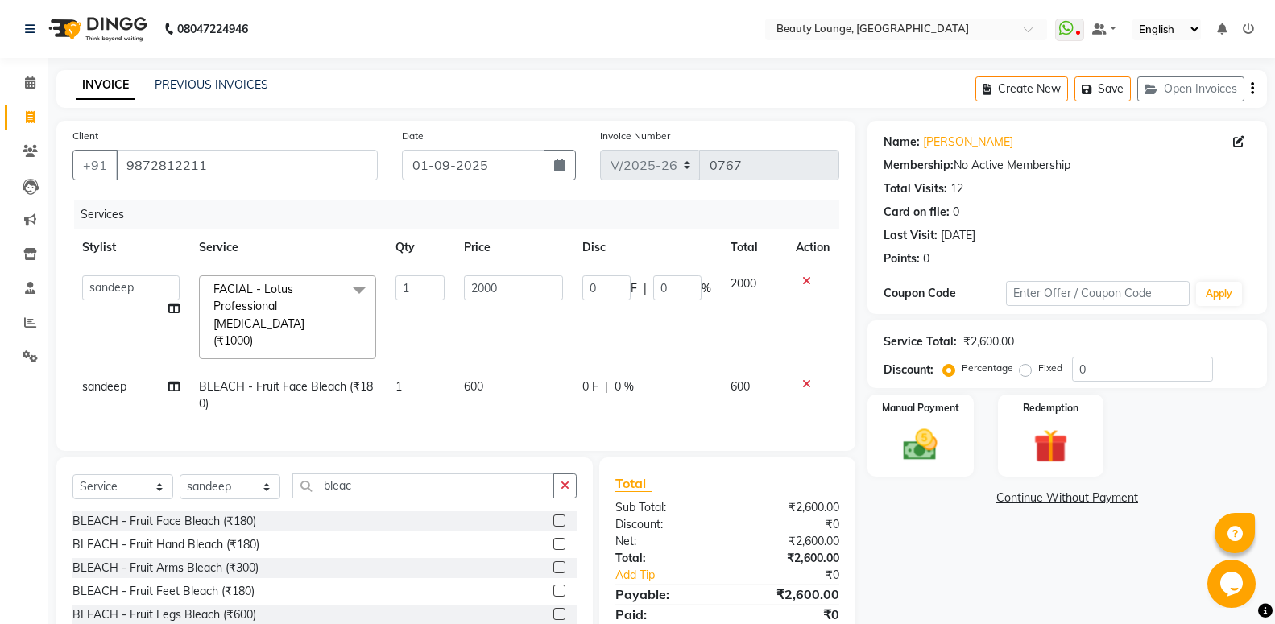
click at [506, 421] on div "Services Stylist Service Qty Price Disc Total Action aashish aayush balwinder g…" at bounding box center [456, 317] width 767 height 235
click at [573, 474] on button "button" at bounding box center [564, 486] width 23 height 25
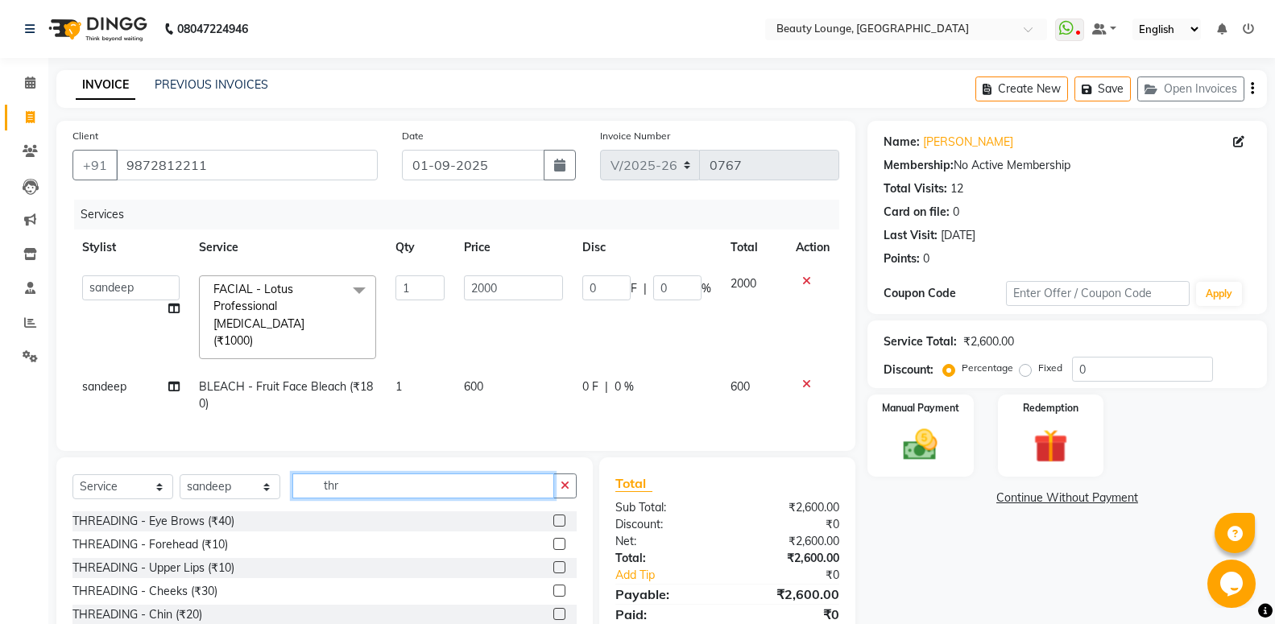
type input "thr"
click at [553, 515] on label at bounding box center [559, 521] width 12 height 12
click at [553, 516] on input "checkbox" at bounding box center [558, 521] width 10 height 10
checkbox input "true"
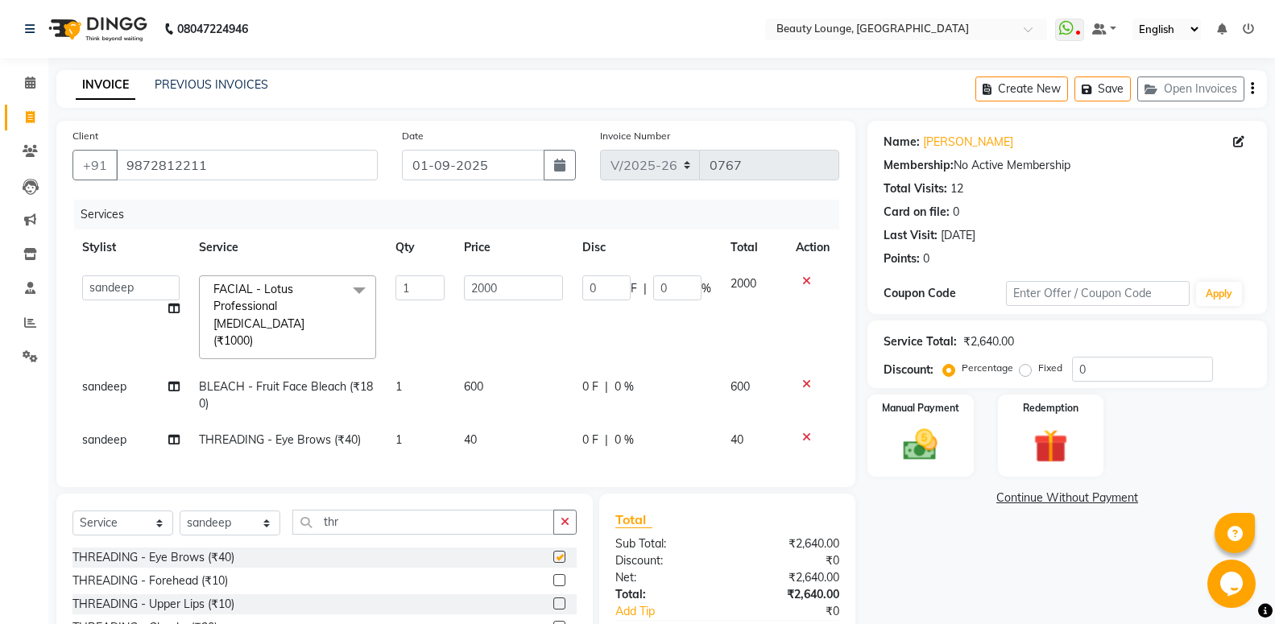
click at [501, 398] on td "600" at bounding box center [513, 395] width 118 height 53
select select "63075"
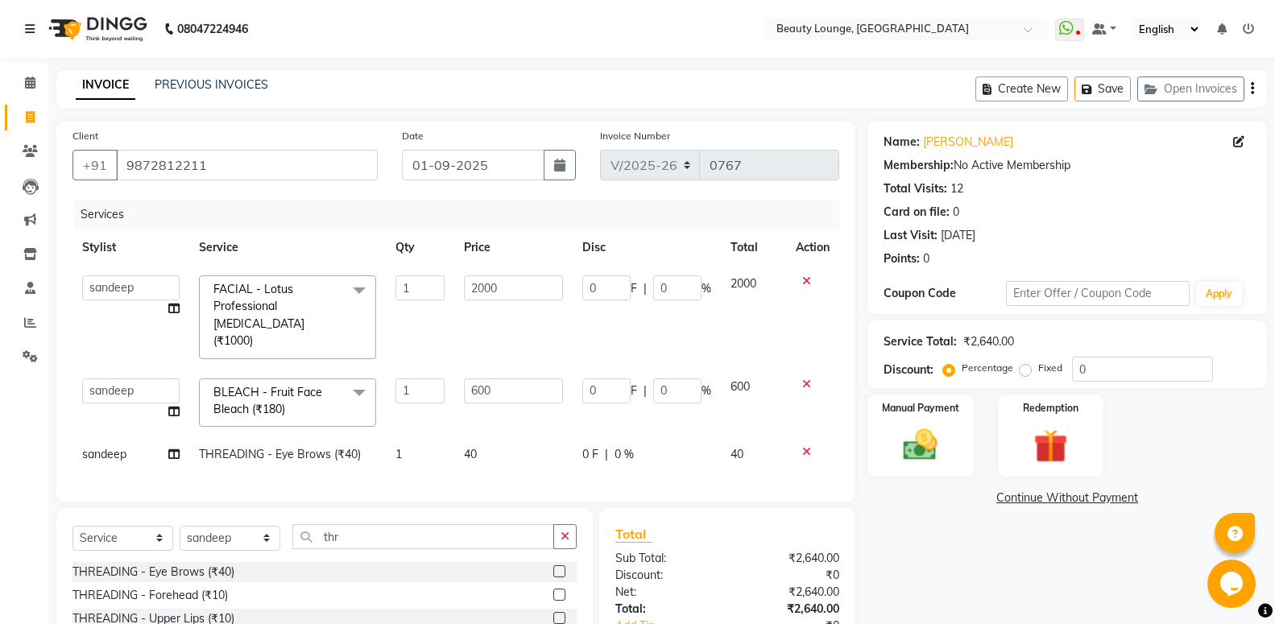
checkbox input "false"
drag, startPoint x: 516, startPoint y: 415, endPoint x: 524, endPoint y: 421, distance: 9.7
click at [520, 417] on td "600" at bounding box center [513, 403] width 118 height 68
click at [524, 437] on td "40" at bounding box center [513, 455] width 118 height 36
select select "63075"
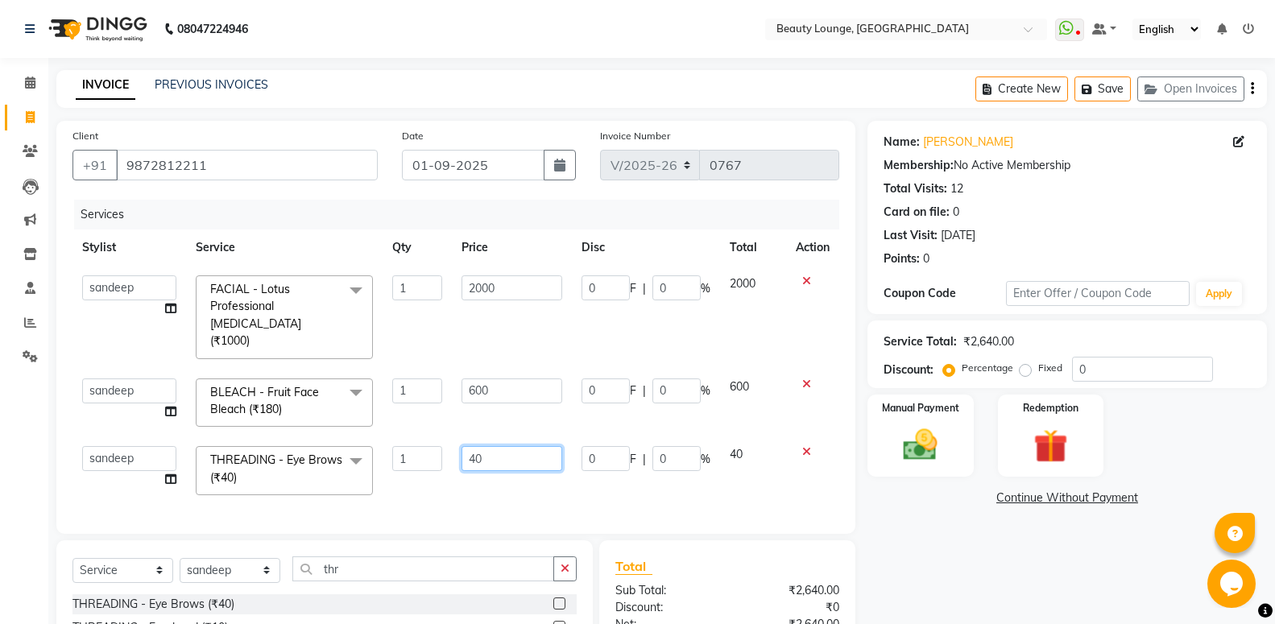
click at [512, 446] on input "40" at bounding box center [512, 458] width 101 height 25
type input "4"
type input "50"
click at [556, 462] on div "Services Stylist Service Qty Price Disc Total Action aashish aayush balwinder g…" at bounding box center [456, 359] width 767 height 318
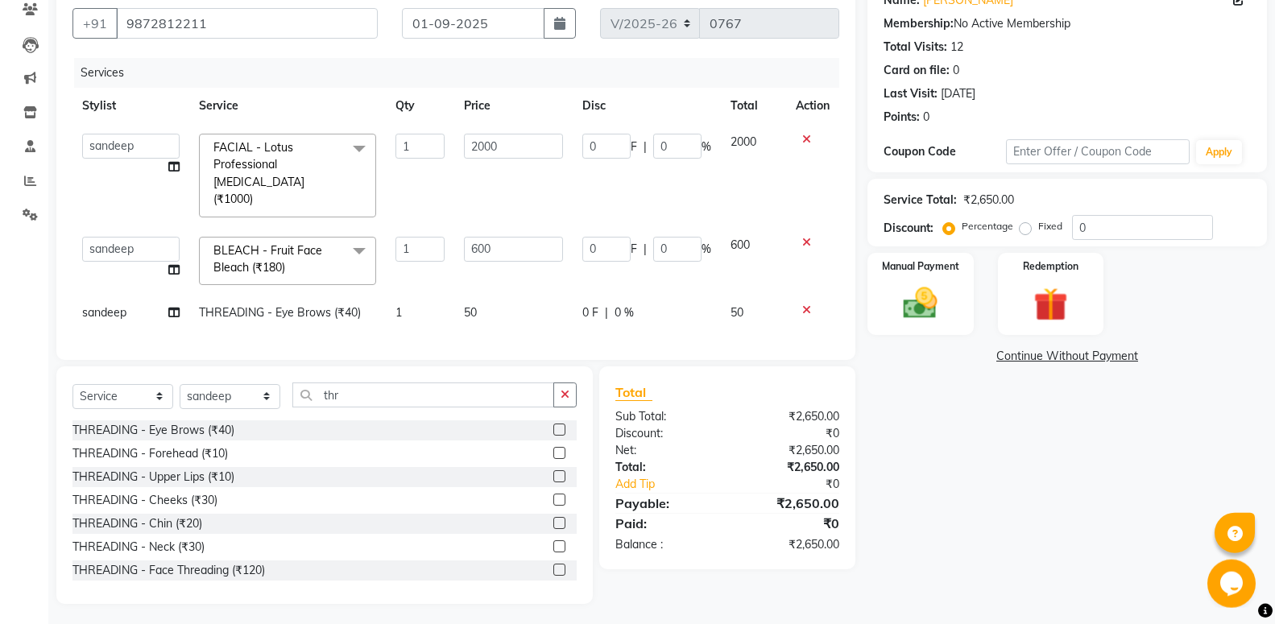
scroll to position [143, 0]
click at [180, 383] on select "Select Stylist aashish aayush balwinder golu jasmeen Loveleen manpreet A neha m…" at bounding box center [230, 395] width 101 height 25
select select "90508"
click option "aashish" at bounding box center [0, 0] width 0 height 0
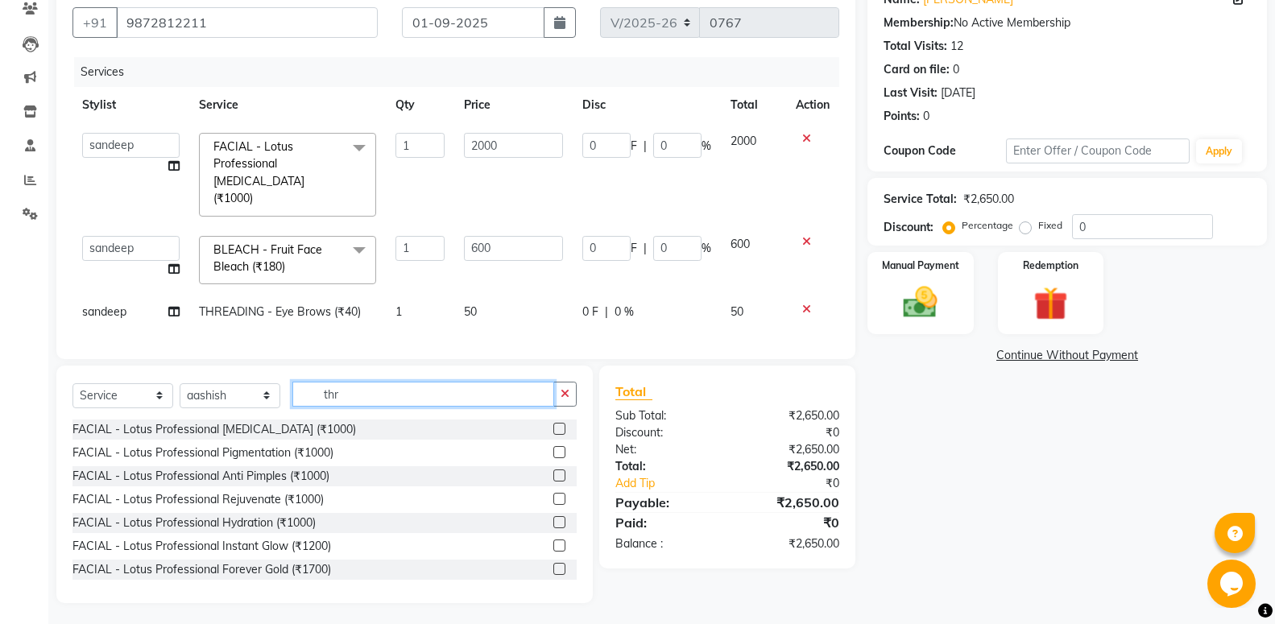
drag, startPoint x: 417, startPoint y: 387, endPoint x: 403, endPoint y: 389, distance: 14.7
click at [412, 388] on input "thr" at bounding box center [423, 394] width 262 height 25
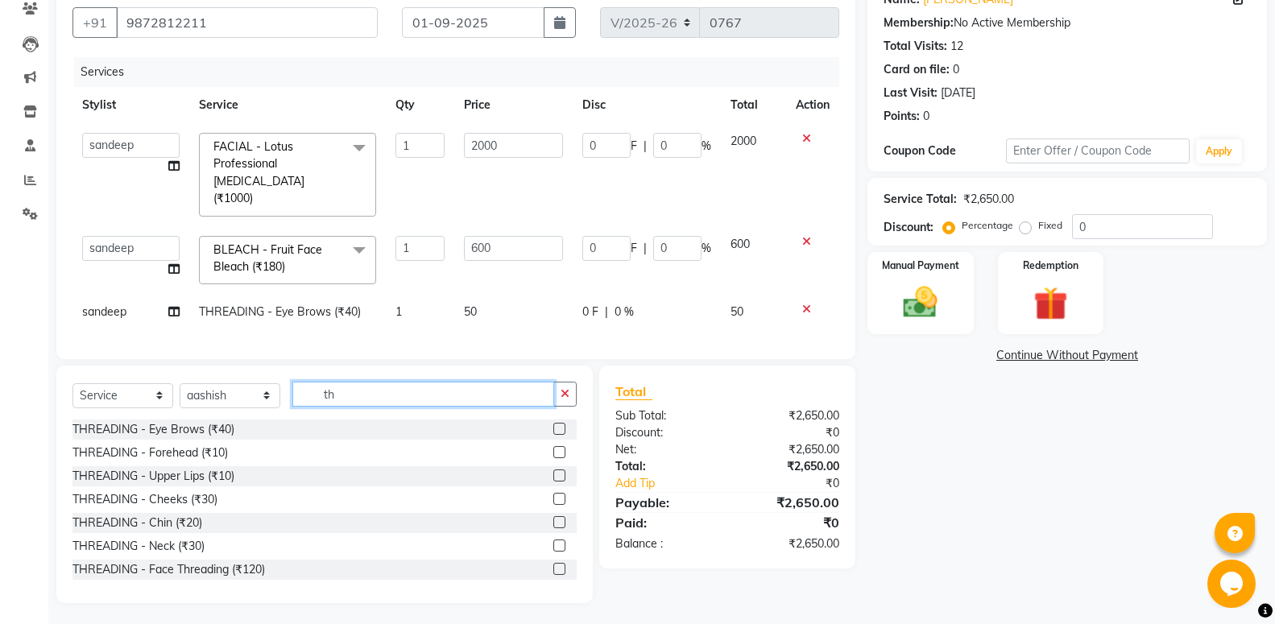
type input "t"
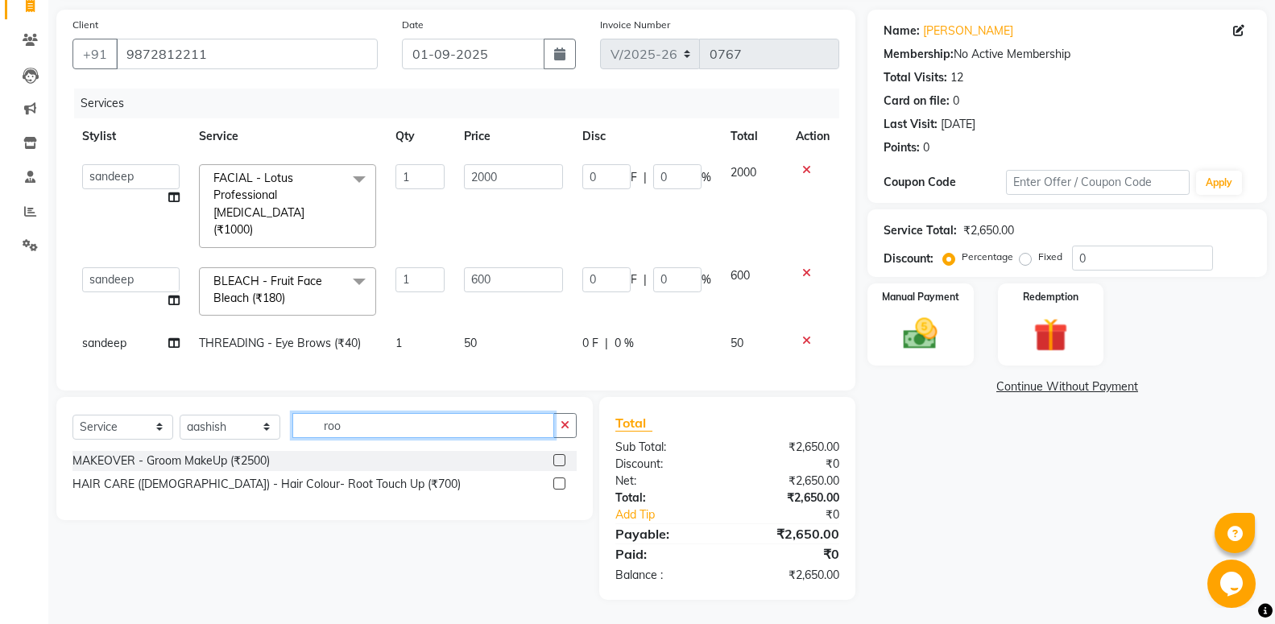
scroll to position [108, 0]
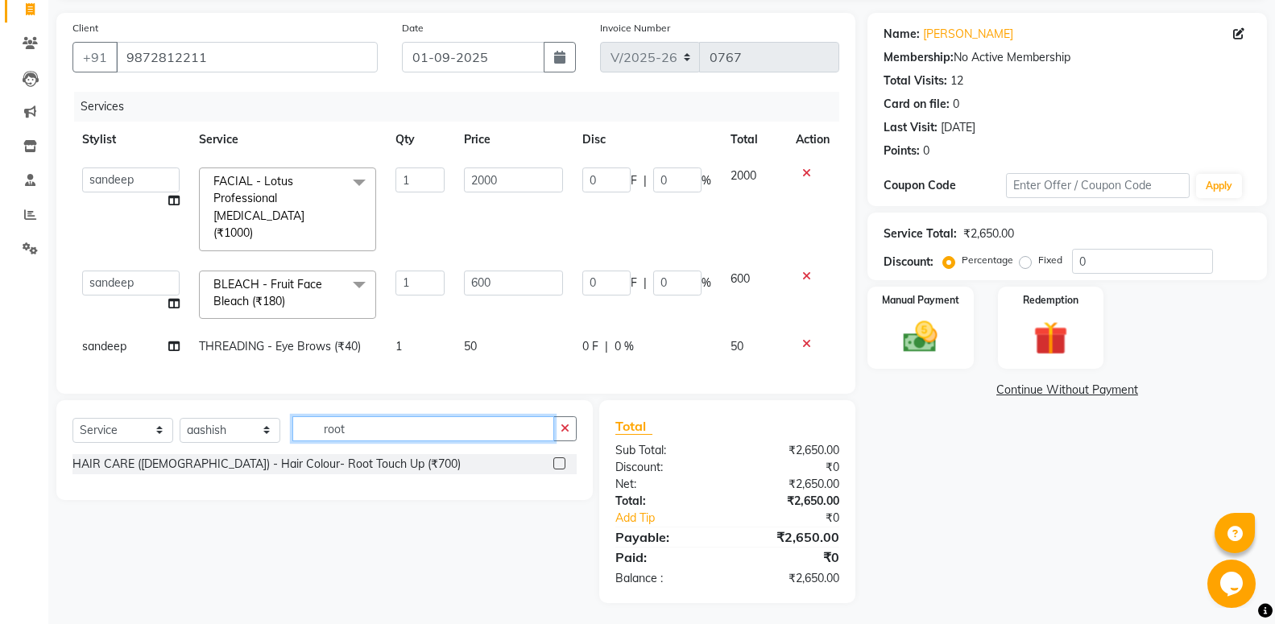
type input "root"
click at [561, 459] on label at bounding box center [559, 464] width 12 height 12
click at [561, 459] on input "checkbox" at bounding box center [558, 464] width 10 height 10
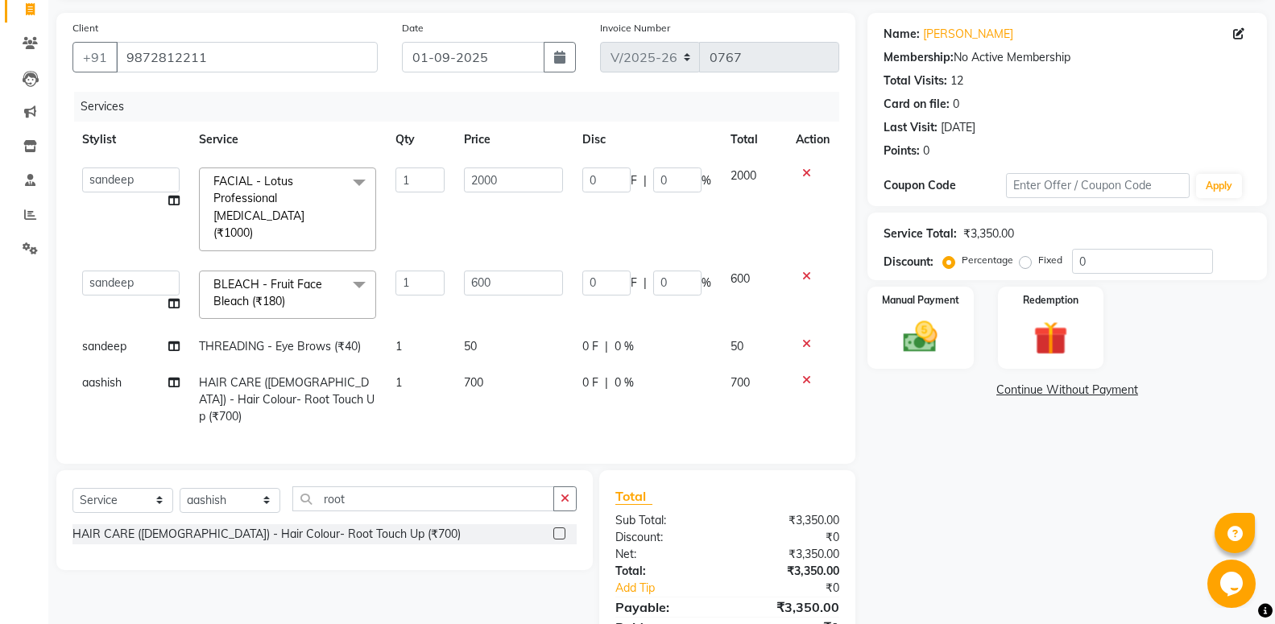
checkbox input "false"
click at [503, 379] on td "700" at bounding box center [513, 400] width 118 height 70
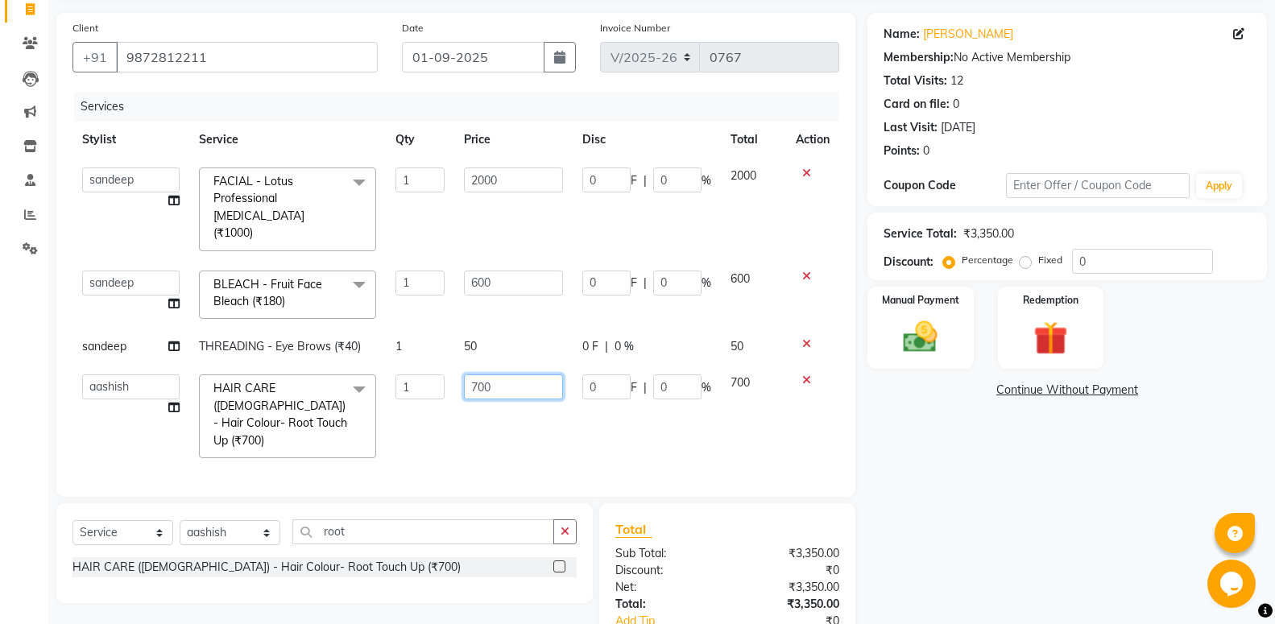
click at [503, 375] on input "700" at bounding box center [513, 387] width 99 height 25
type input "7"
type input "1000"
click at [513, 408] on div "Services Stylist Service Qty Price Disc Total Action aashish aayush balwinder g…" at bounding box center [456, 286] width 767 height 389
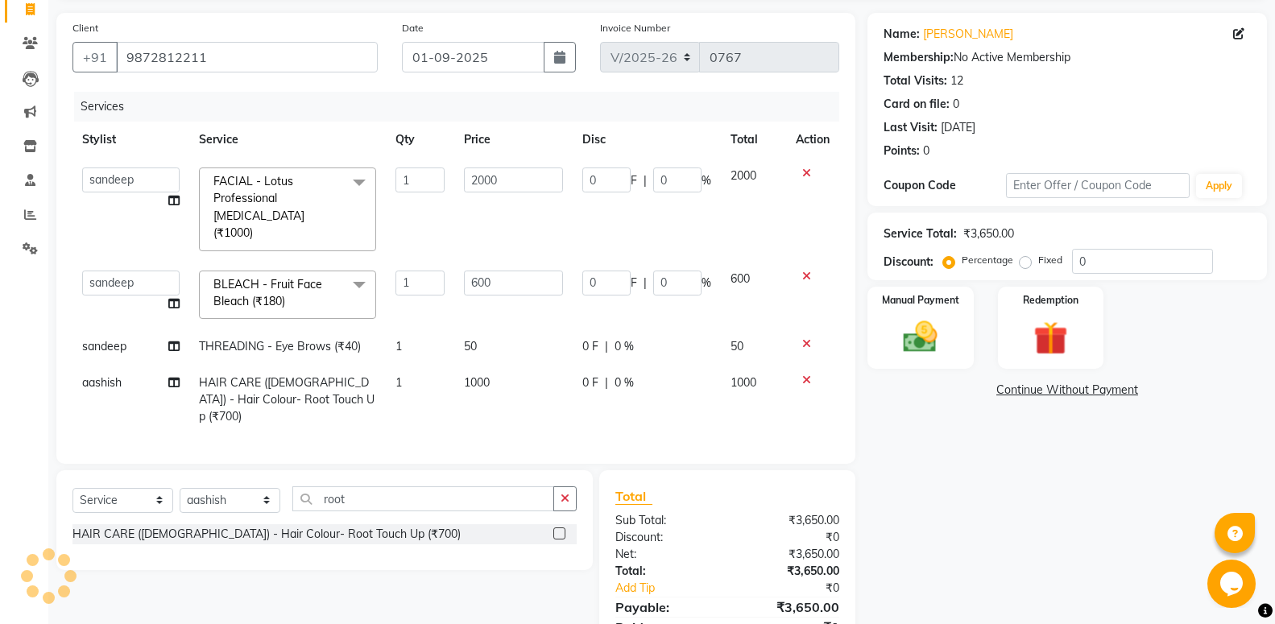
drag, startPoint x: 567, startPoint y: 483, endPoint x: 554, endPoint y: 483, distance: 12.9
click at [562, 493] on icon "button" at bounding box center [565, 498] width 9 height 11
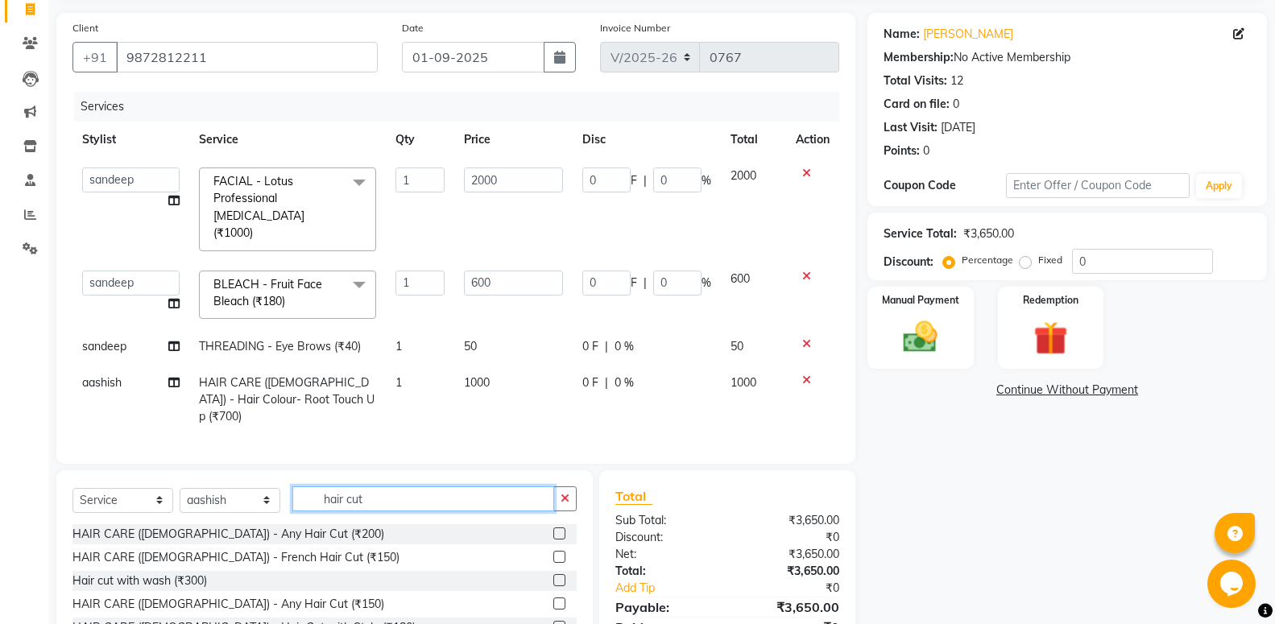
type input "hair cut"
click at [553, 528] on label at bounding box center [559, 534] width 12 height 12
click at [553, 529] on input "checkbox" at bounding box center [558, 534] width 10 height 10
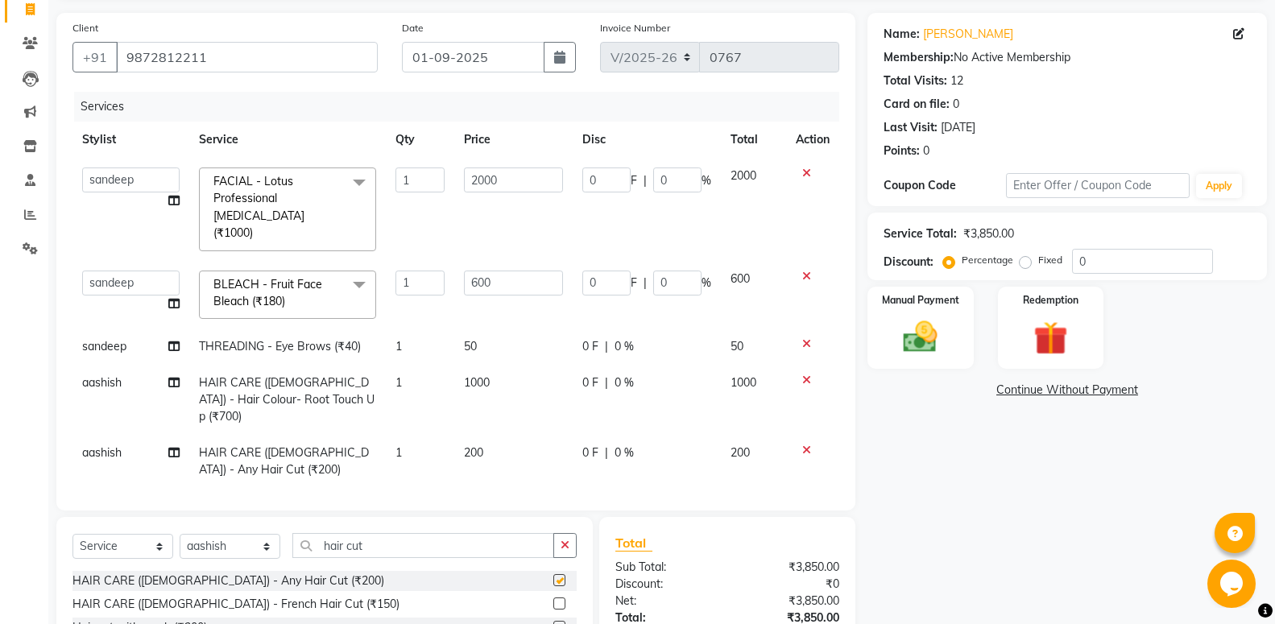
click at [508, 435] on td "200" at bounding box center [513, 461] width 118 height 53
checkbox input "false"
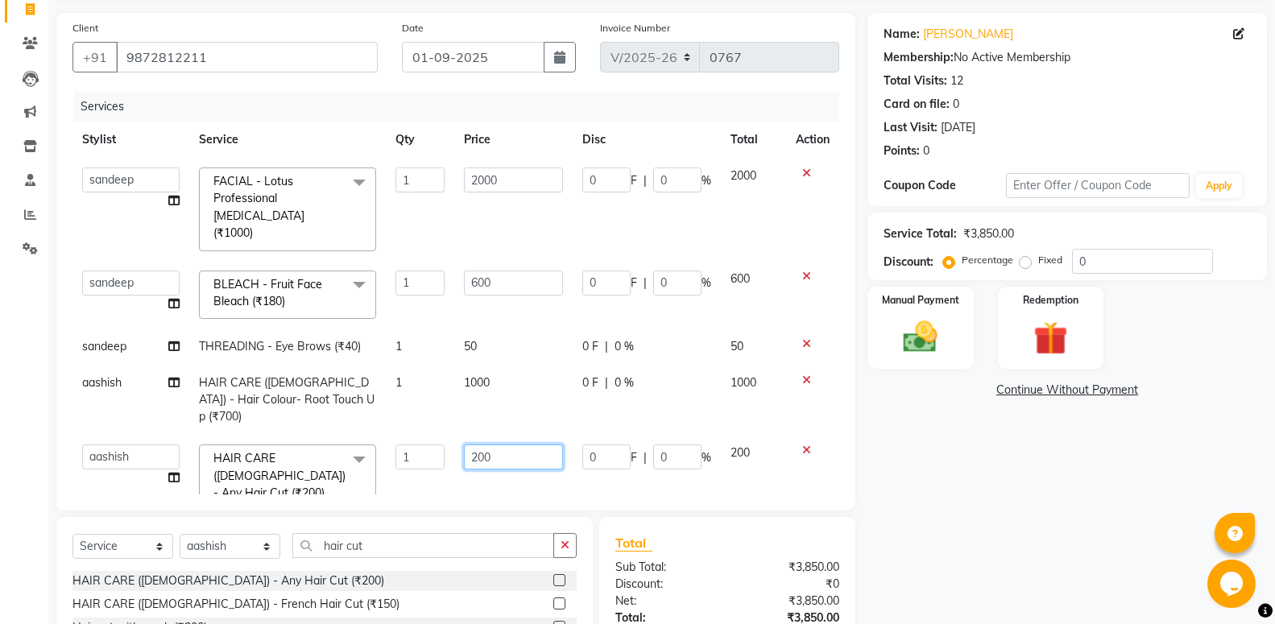
click at [476, 445] on input "200" at bounding box center [513, 457] width 99 height 25
type input "300"
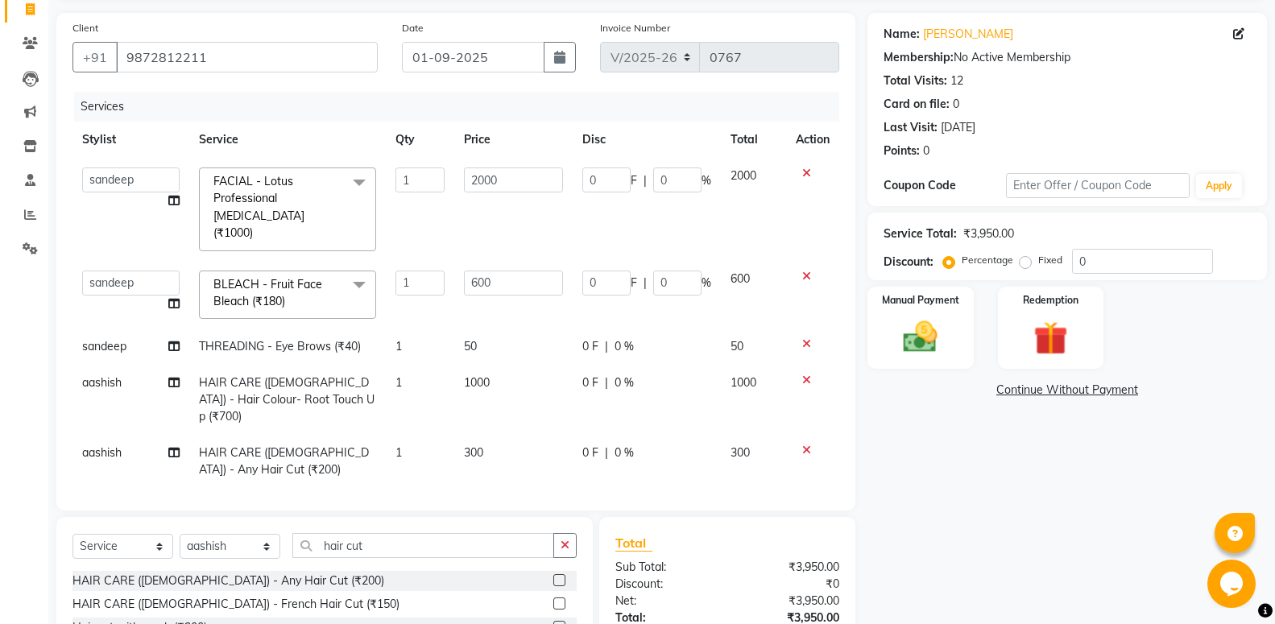
drag, startPoint x: 798, startPoint y: 454, endPoint x: 765, endPoint y: 444, distance: 34.4
click at [779, 448] on tr "aashish HAIR CARE (FEMALE) - Any Hair Cut (₹200) 1 300 0 F | 0 % 300" at bounding box center [456, 461] width 767 height 53
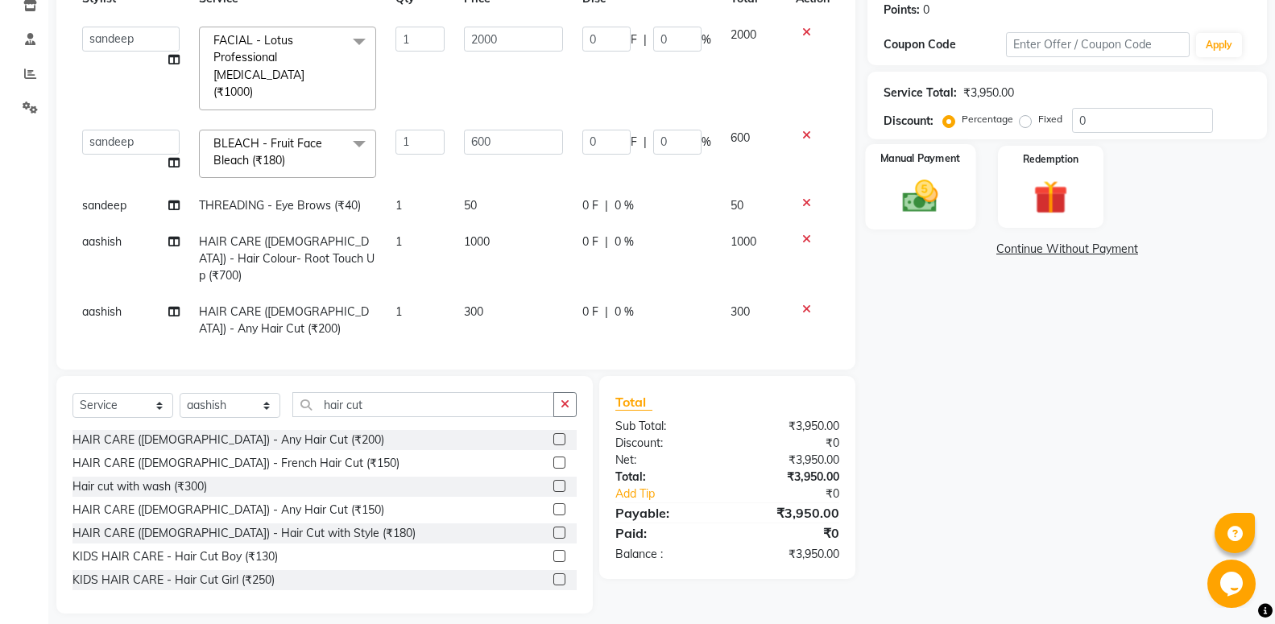
click at [935, 226] on div "Manual Payment" at bounding box center [920, 187] width 110 height 86
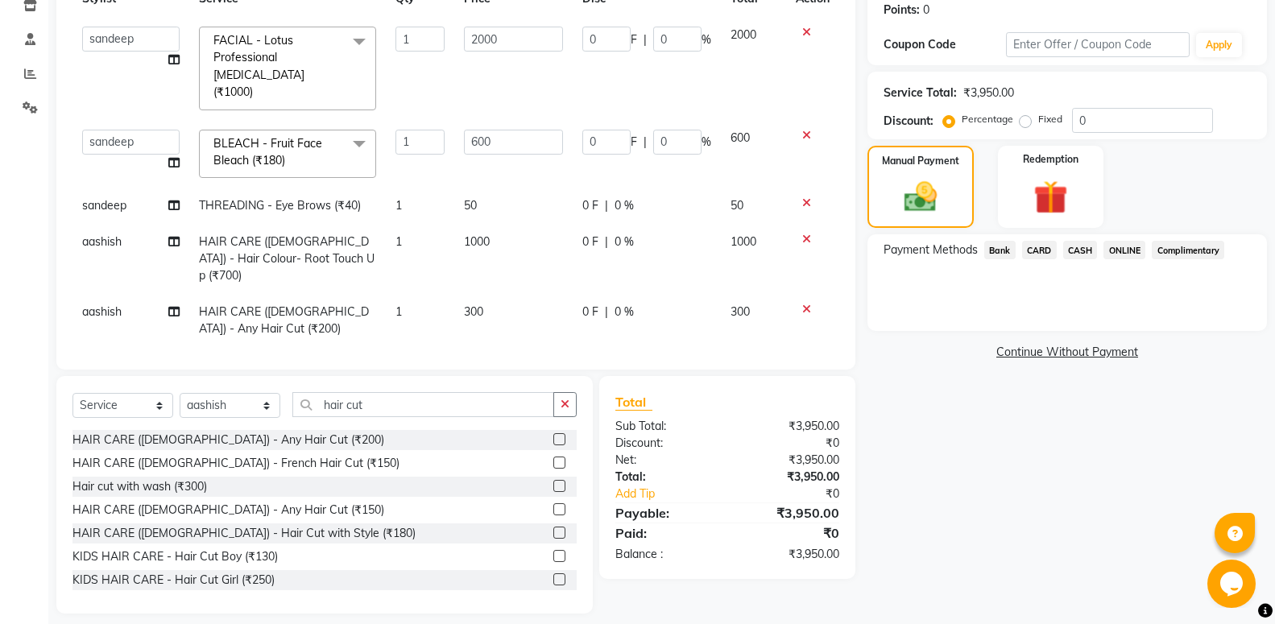
click at [1080, 248] on span "CASH" at bounding box center [1080, 250] width 35 height 19
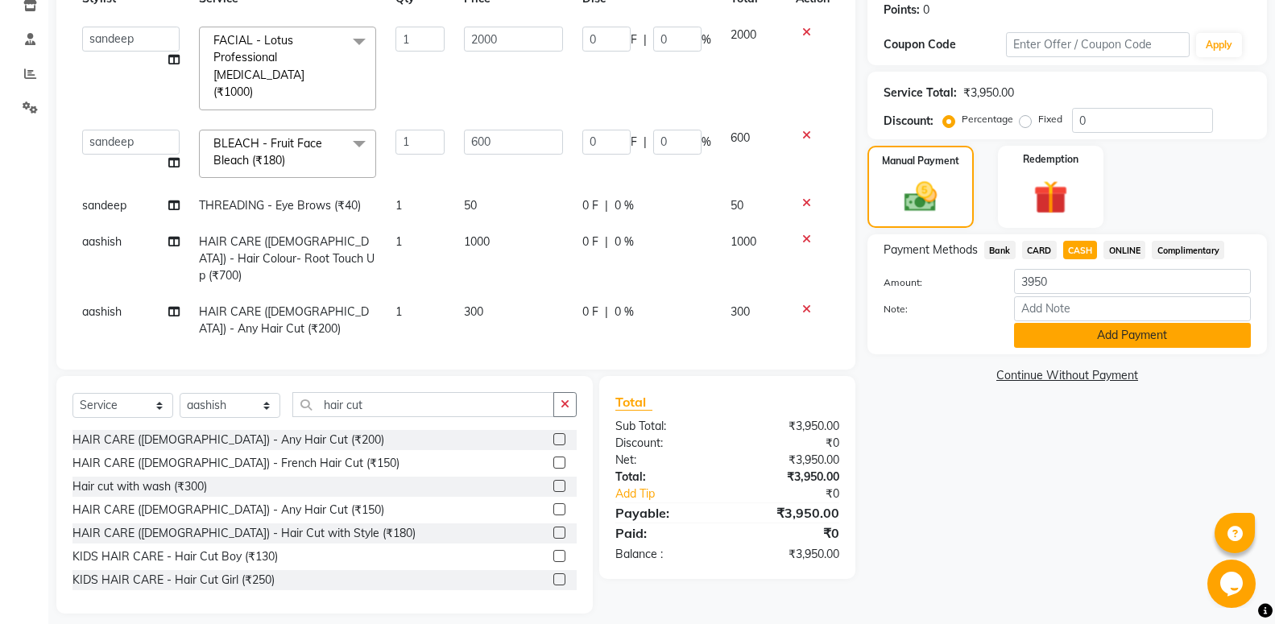
click at [1101, 334] on button "Add Payment" at bounding box center [1132, 335] width 237 height 25
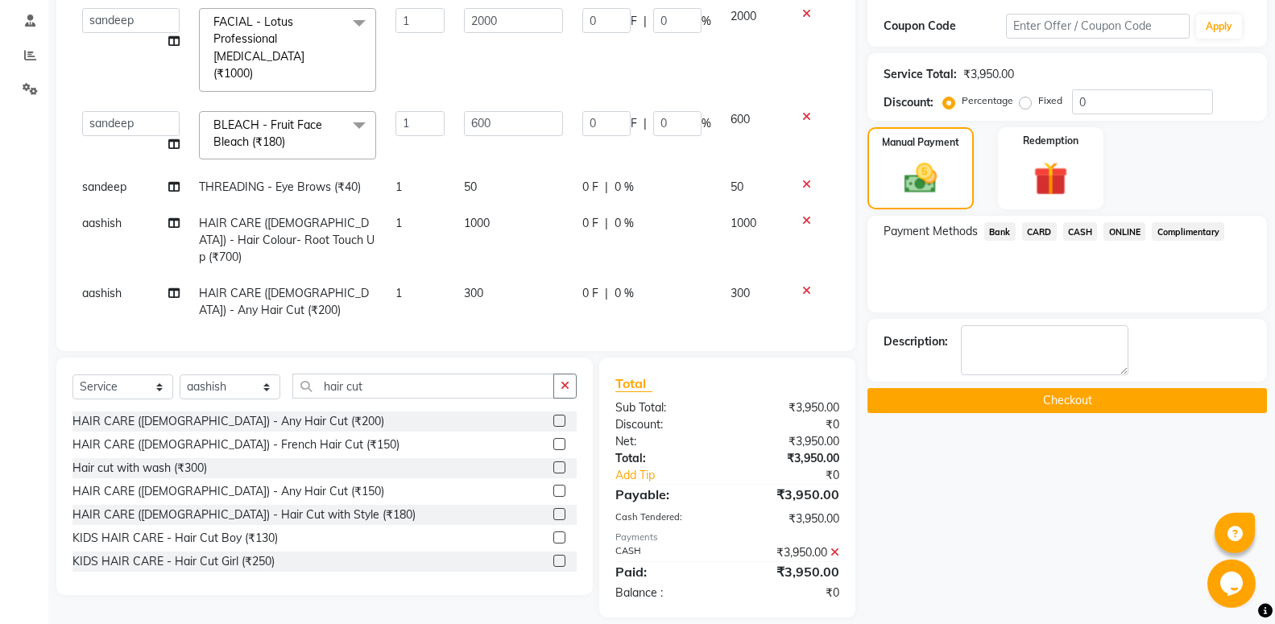
scroll to position [271, 0]
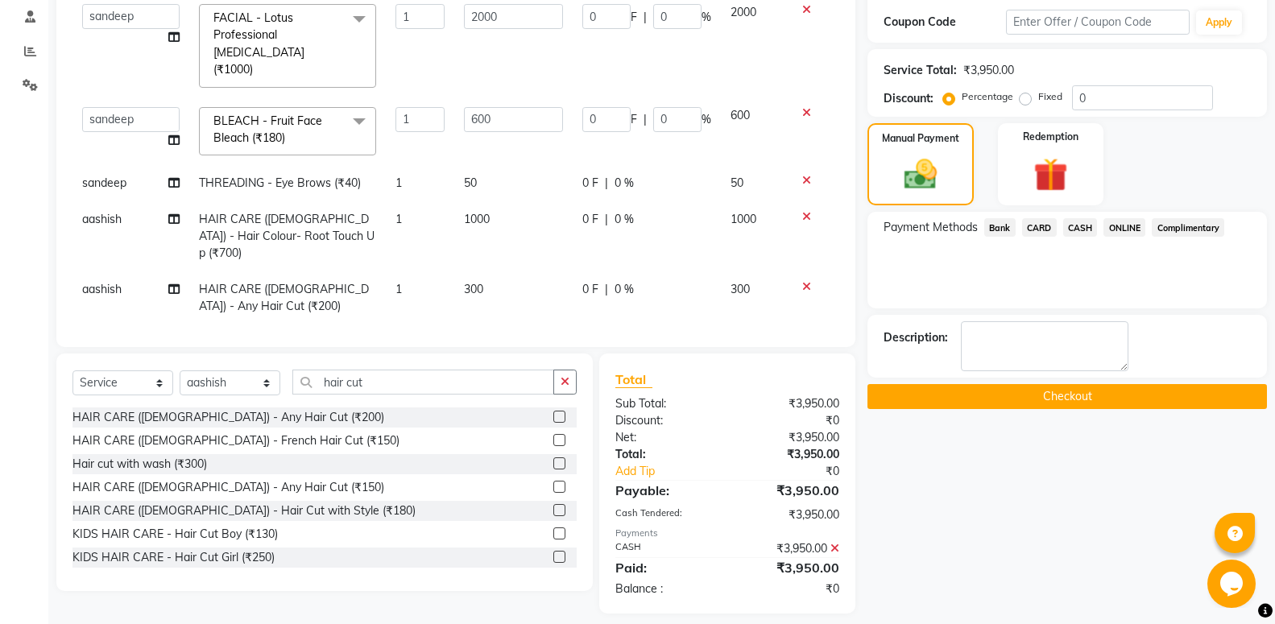
click at [1108, 409] on button "Checkout" at bounding box center [1068, 396] width 400 height 25
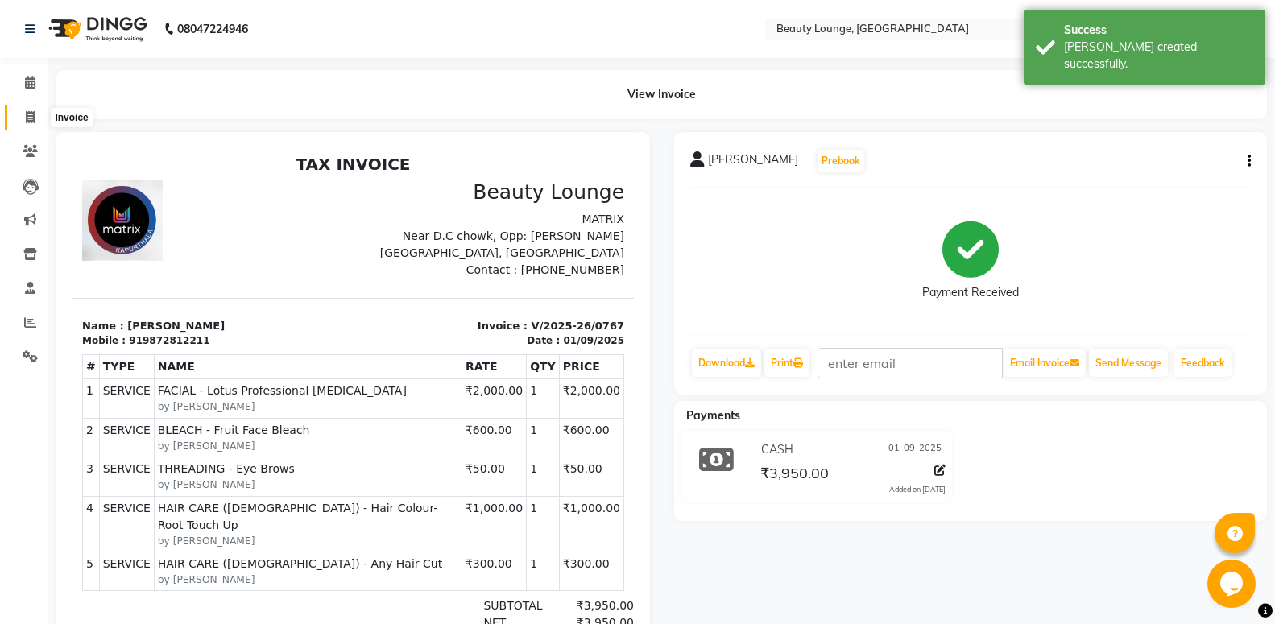
click at [23, 114] on span at bounding box center [30, 118] width 28 height 19
select select "service"
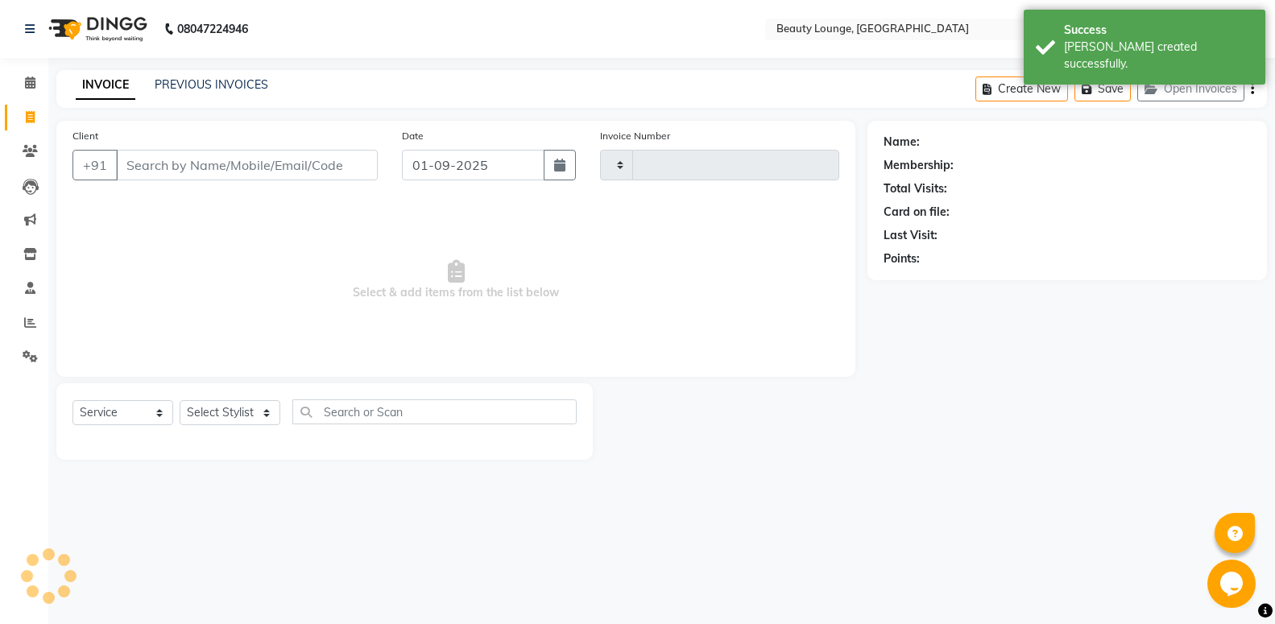
click at [210, 146] on div "Client +91" at bounding box center [224, 160] width 329 height 66
select select "649"
type input "0768"
click at [207, 151] on input "Client" at bounding box center [249, 165] width 266 height 31
type input "ma"
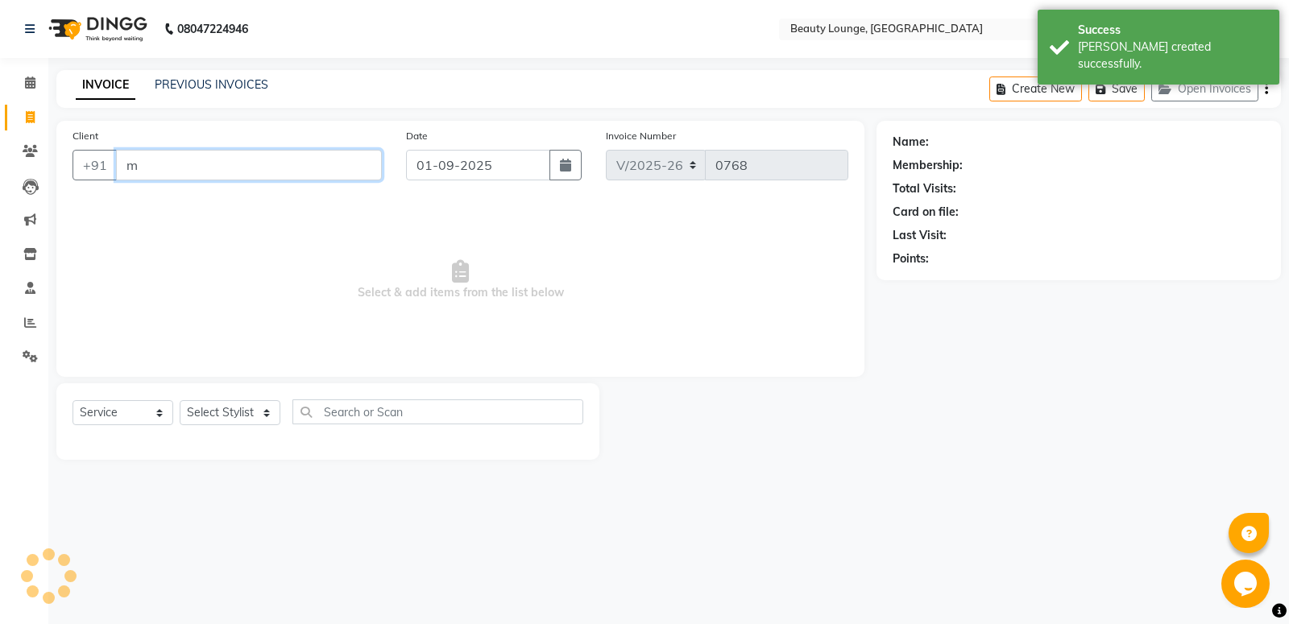
select select "product"
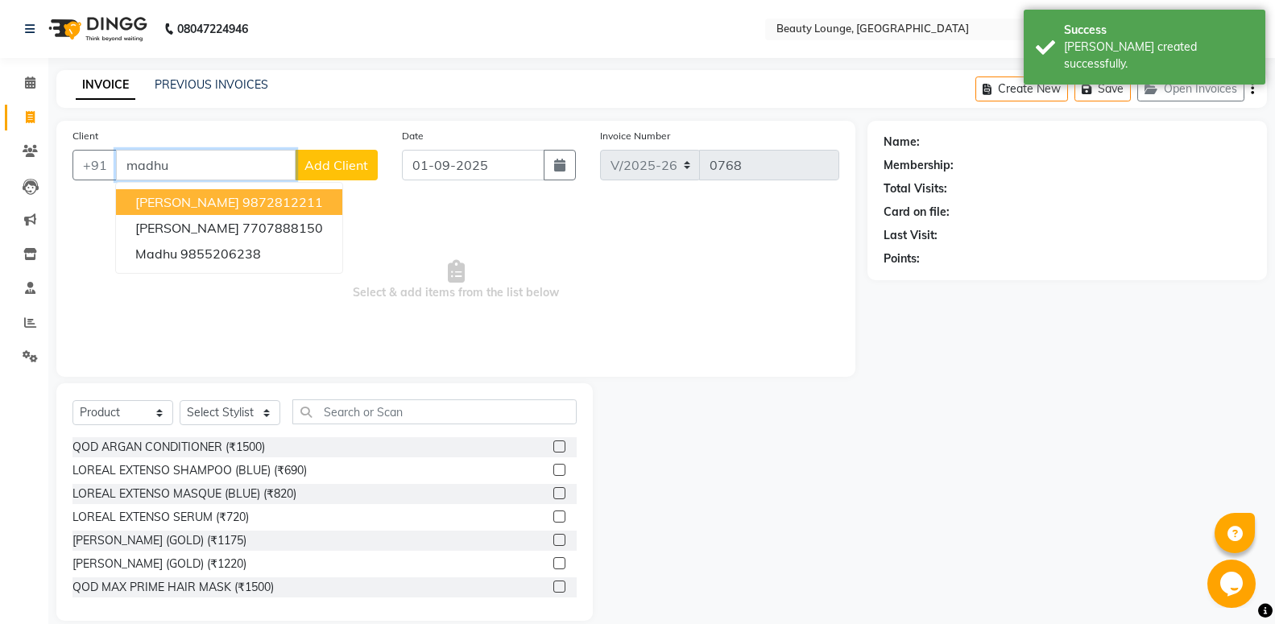
click at [223, 206] on span "madhu sharma" at bounding box center [187, 202] width 104 height 16
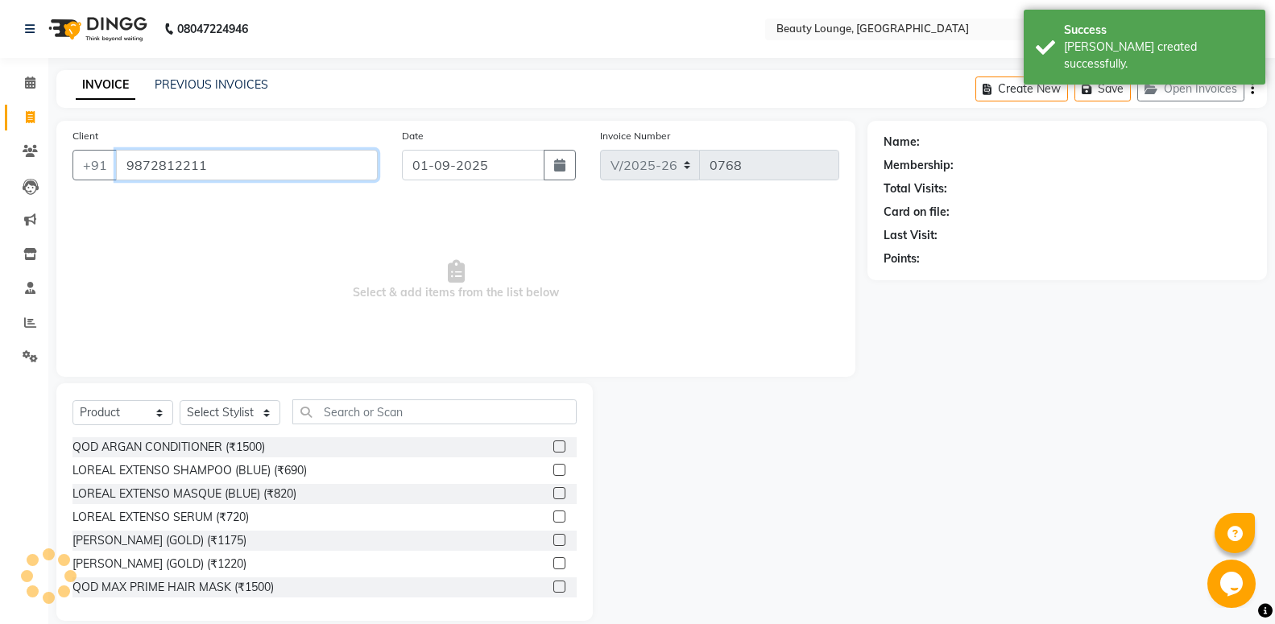
type input "9872812211"
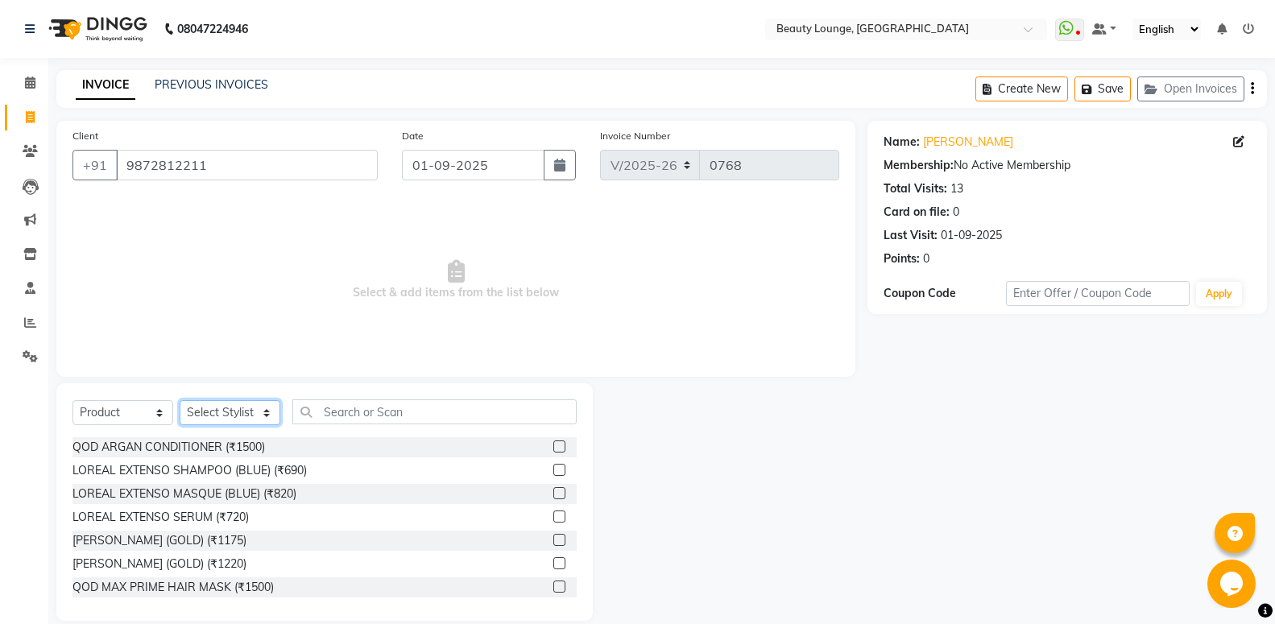
click at [180, 400] on select "Select Stylist aashish aayush balwinder golu jasmeen Loveleen manpreet A neha m…" at bounding box center [230, 412] width 101 height 25
select select "10794"
click option "[PERSON_NAME]" at bounding box center [0, 0] width 0 height 0
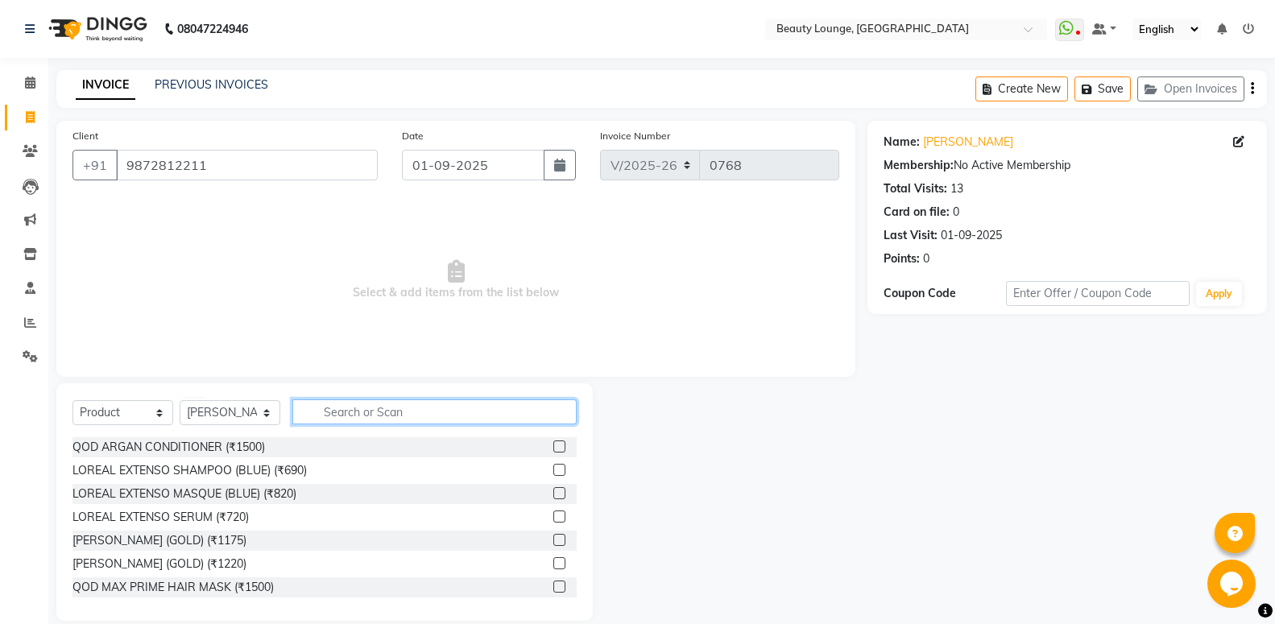
drag, startPoint x: 405, startPoint y: 417, endPoint x: 442, endPoint y: 435, distance: 41.4
click at [421, 419] on input "text" at bounding box center [434, 412] width 284 height 25
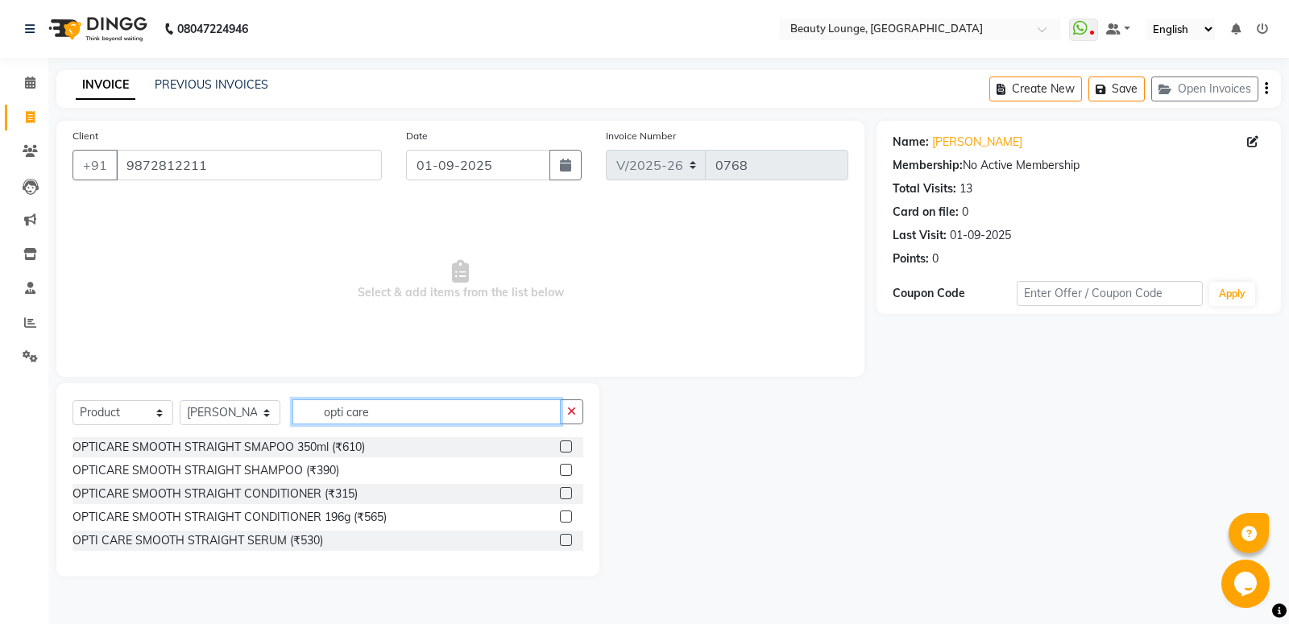
type input "opti care"
click at [566, 488] on label at bounding box center [566, 493] width 12 height 12
click at [566, 489] on input "checkbox" at bounding box center [565, 494] width 10 height 10
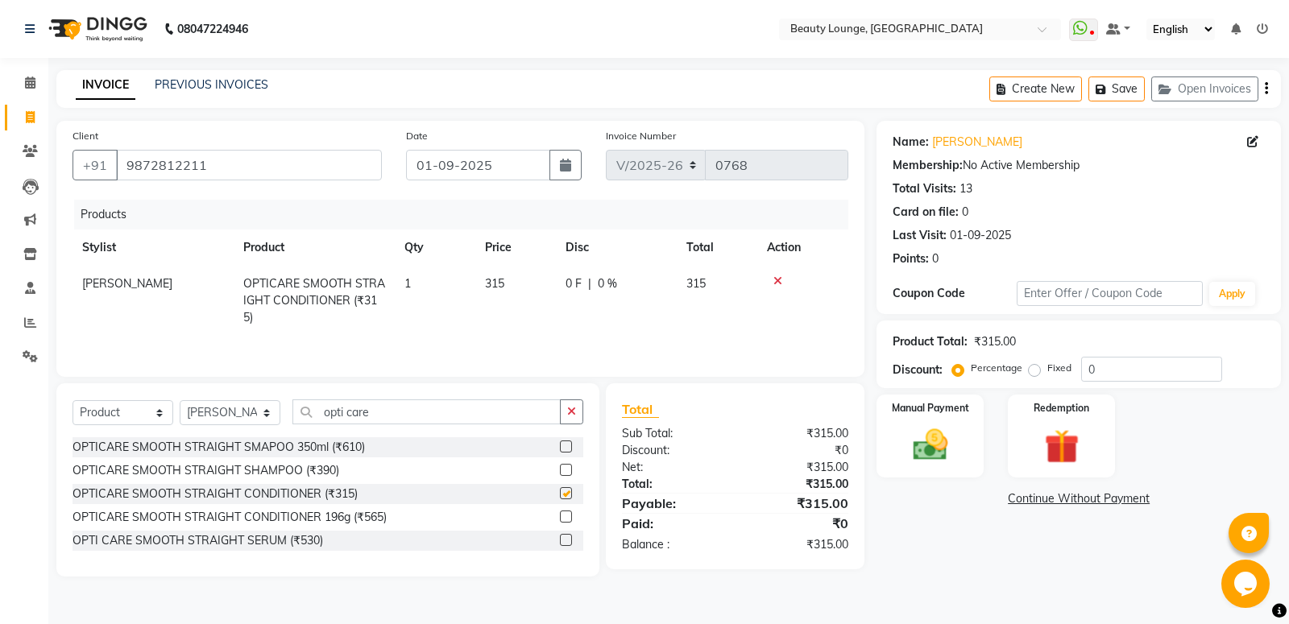
checkbox input "false"
click at [563, 470] on label at bounding box center [566, 470] width 12 height 12
click at [563, 470] on input "checkbox" at bounding box center [565, 471] width 10 height 10
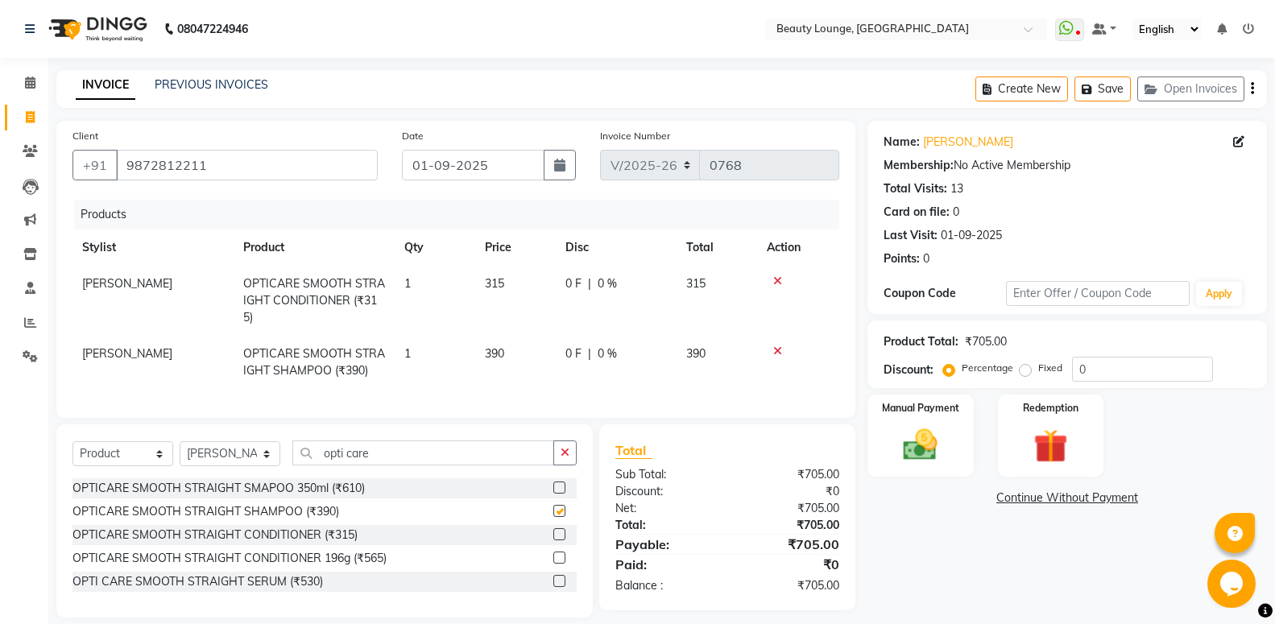
checkbox input "false"
click at [524, 361] on td "390" at bounding box center [515, 362] width 81 height 53
select select "10794"
click at [528, 354] on input "391" at bounding box center [515, 358] width 61 height 25
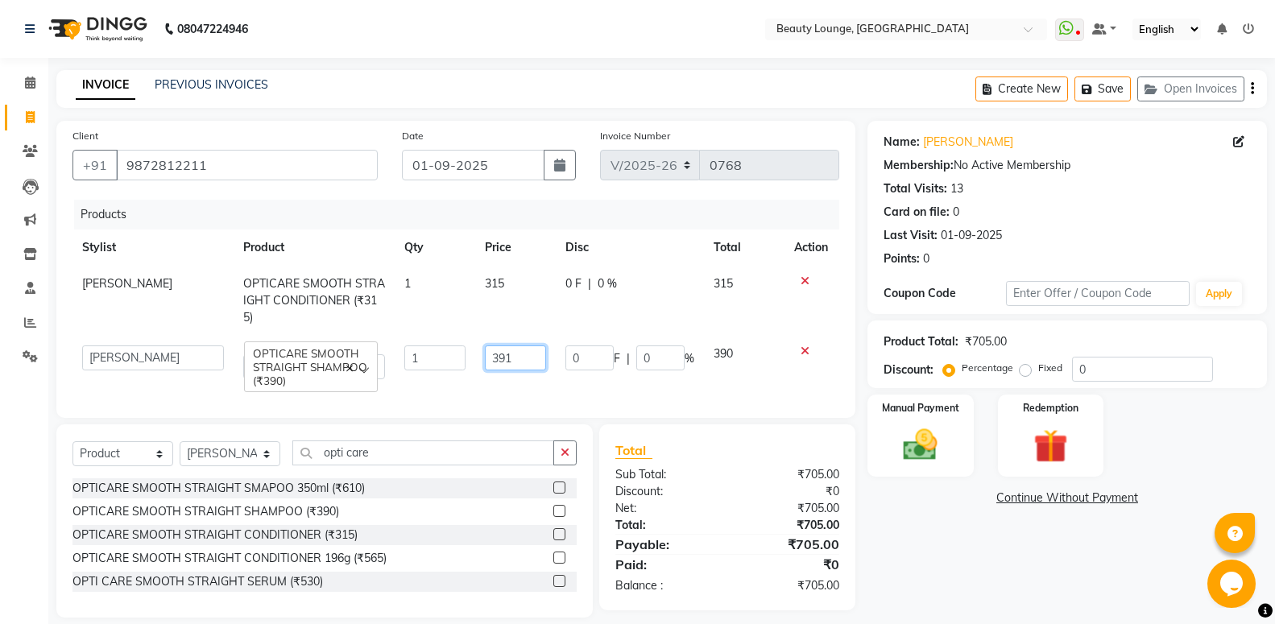
click at [513, 356] on input "391" at bounding box center [515, 358] width 61 height 25
type input "3"
type input "415"
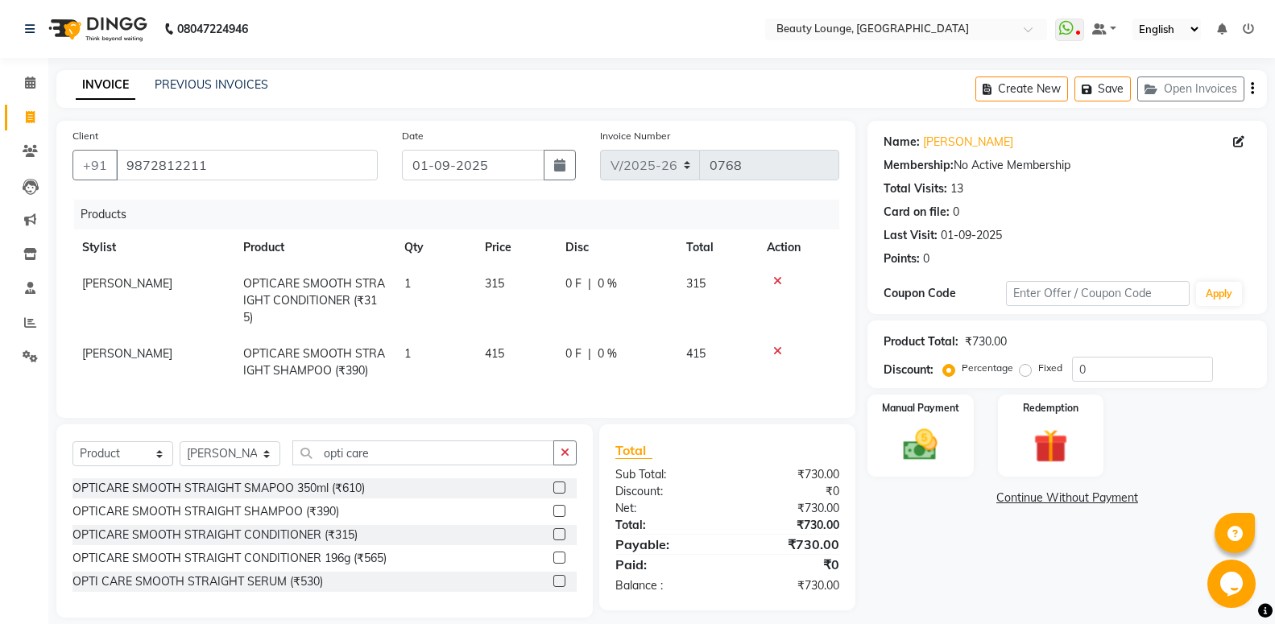
click at [502, 282] on span "315" at bounding box center [494, 283] width 19 height 15
select select "10794"
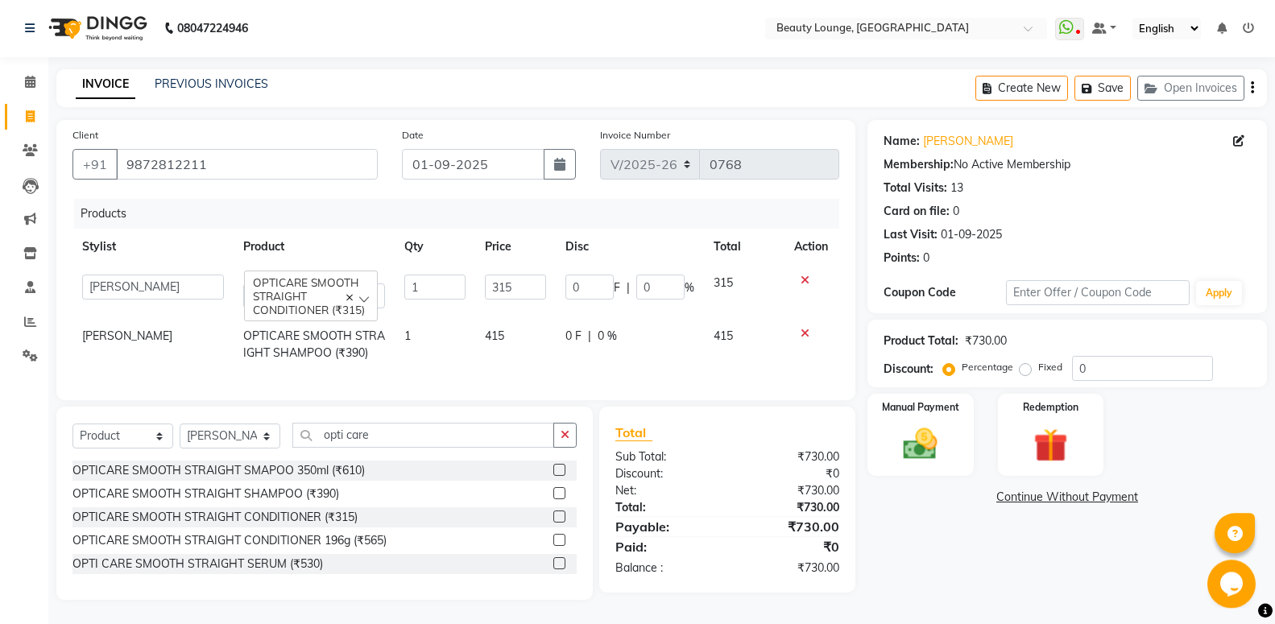
scroll to position [15, 0]
click at [567, 442] on button "button" at bounding box center [564, 435] width 23 height 25
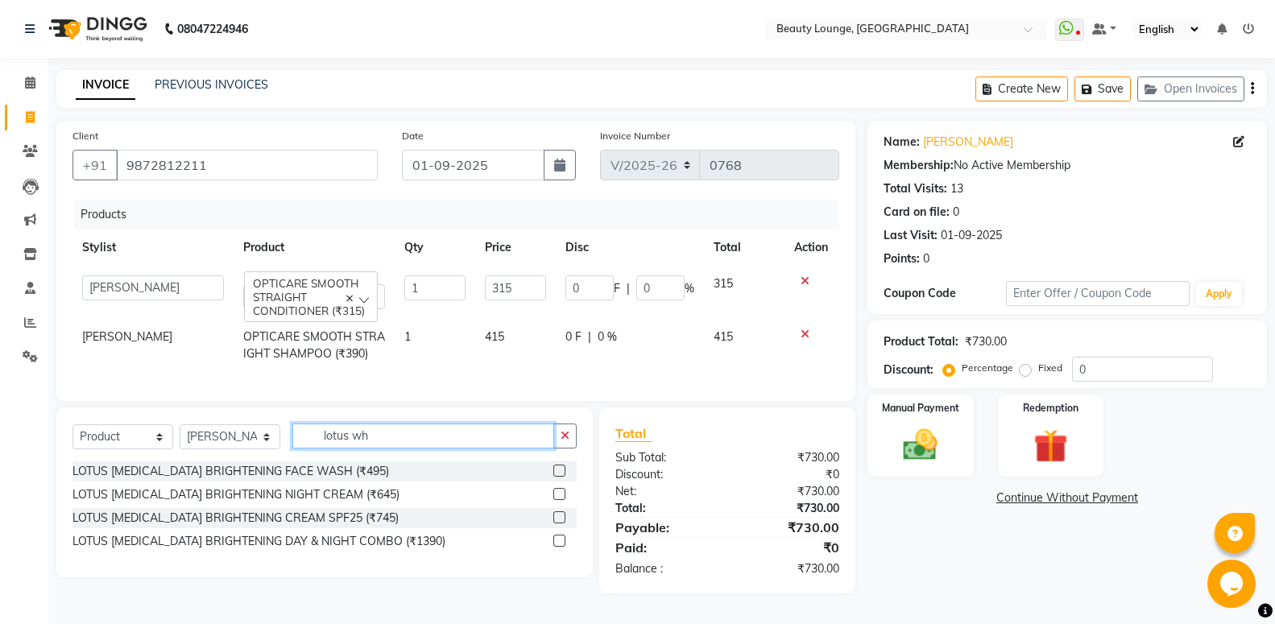
scroll to position [8, 0]
type input "lotus whi"
click at [562, 496] on label at bounding box center [559, 494] width 12 height 12
click at [562, 496] on input "checkbox" at bounding box center [558, 495] width 10 height 10
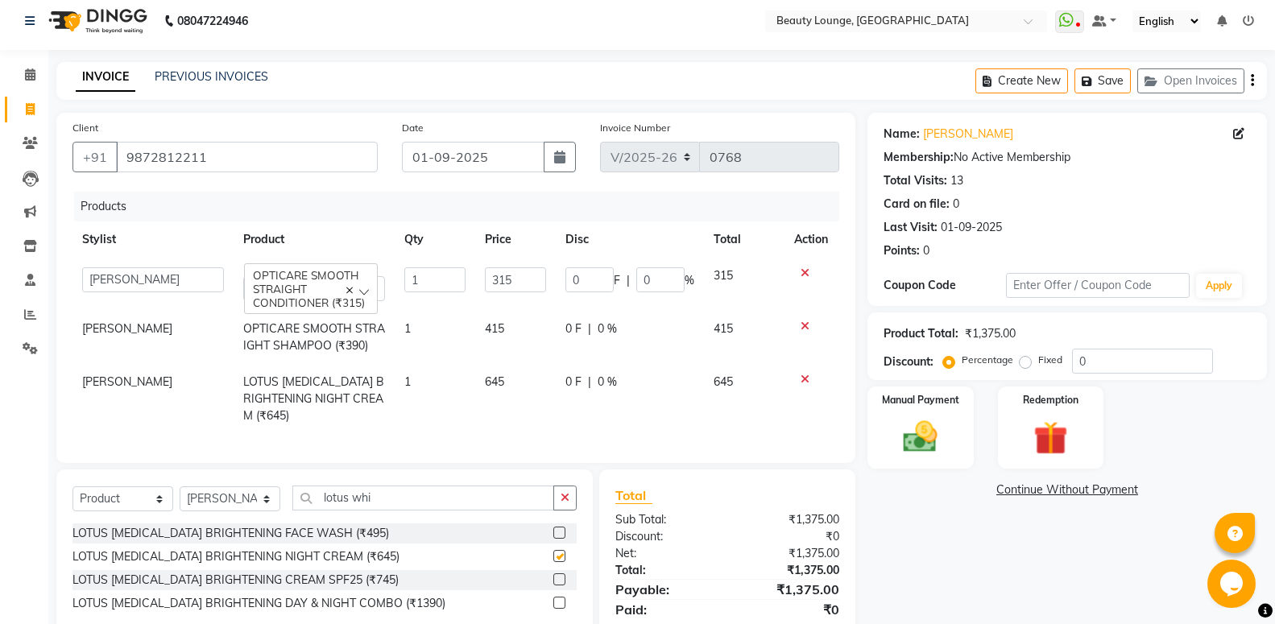
checkbox input "false"
click at [509, 401] on td "645" at bounding box center [515, 399] width 81 height 70
select select "10794"
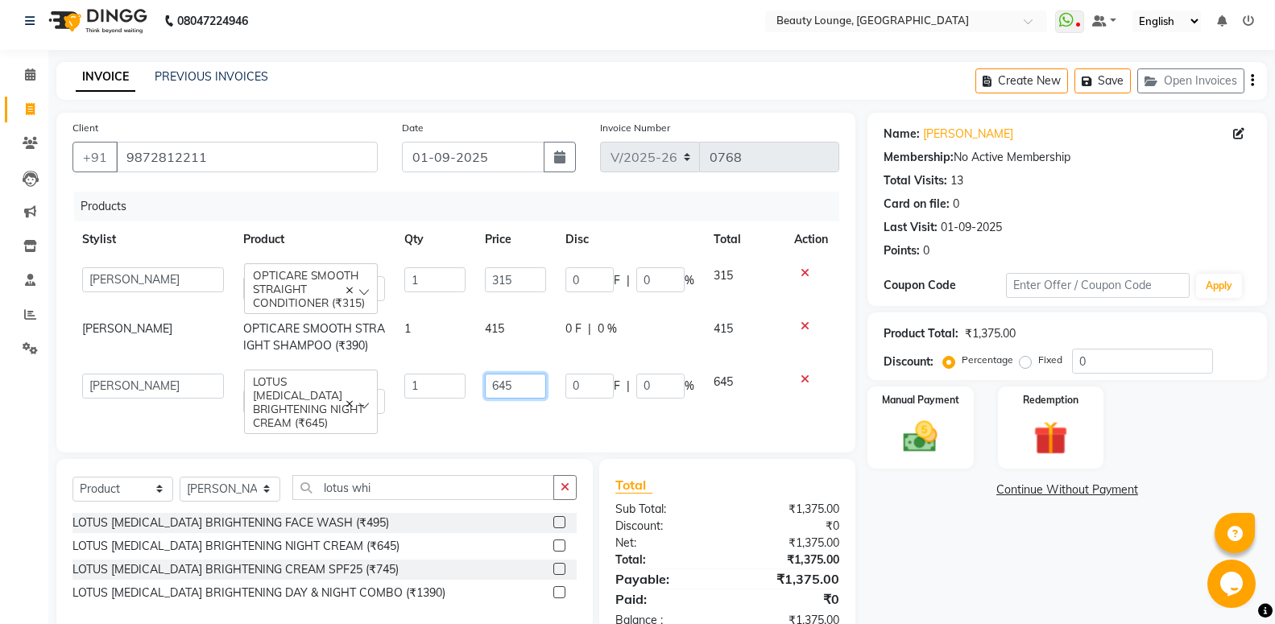
click at [522, 386] on input "645" at bounding box center [515, 386] width 61 height 25
type input "6"
type input "725"
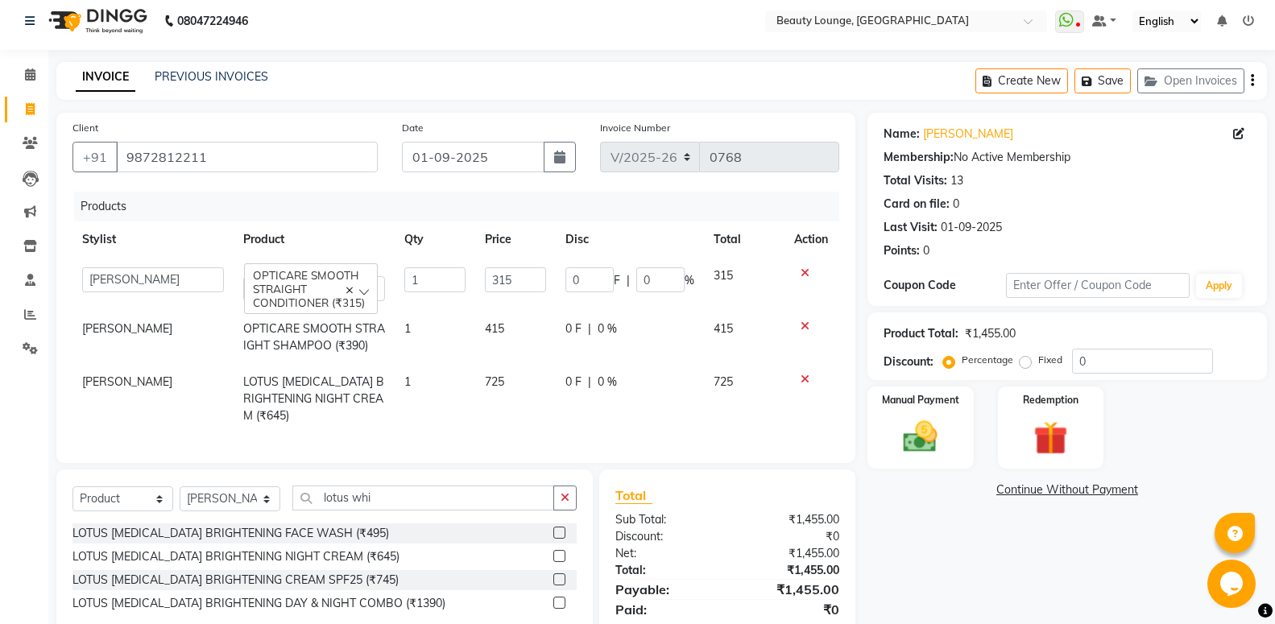
click at [549, 417] on td "725" at bounding box center [515, 399] width 81 height 70
select select "10794"
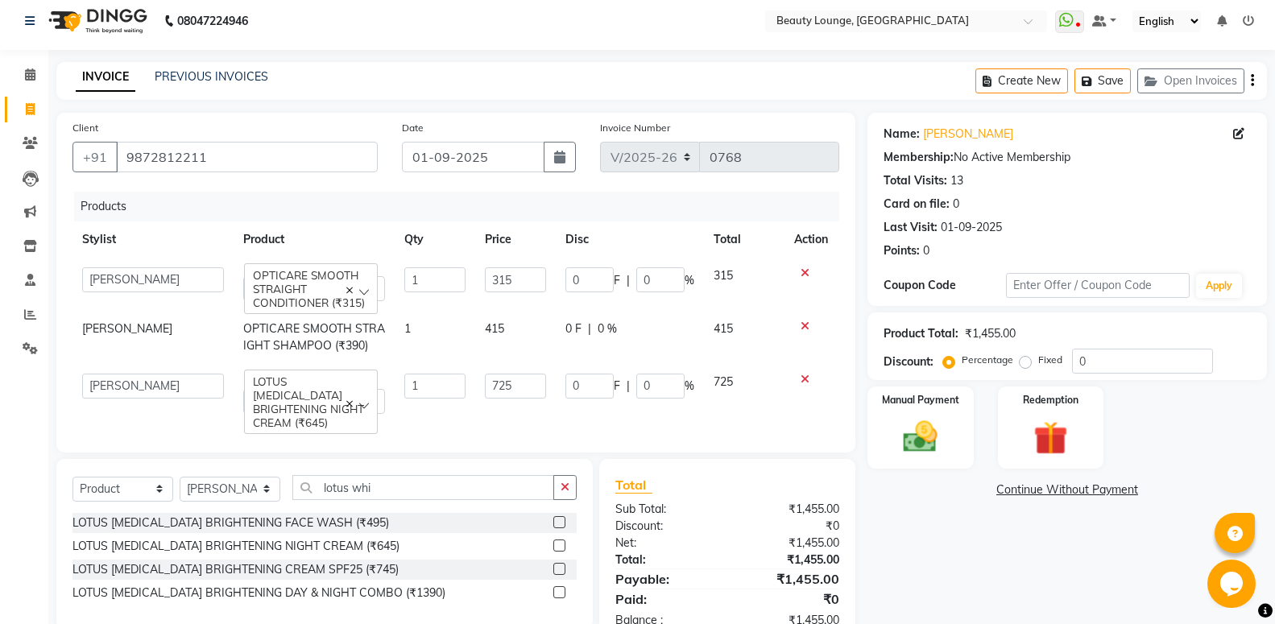
scroll to position [61, 0]
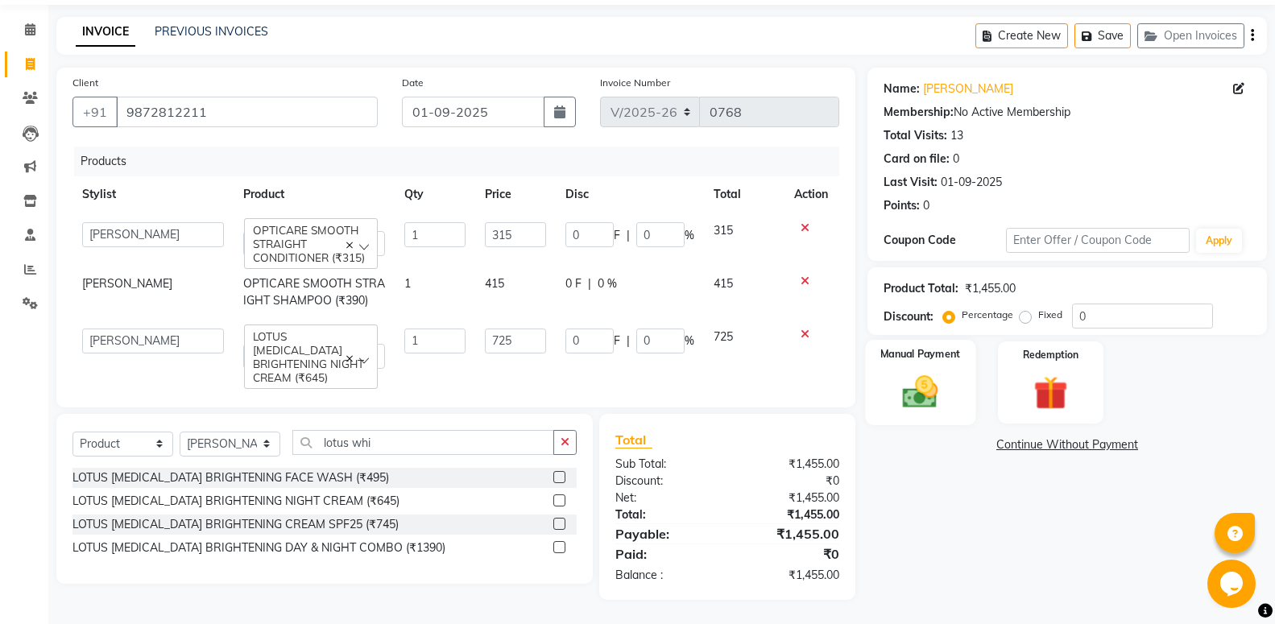
click at [906, 363] on div "Manual Payment" at bounding box center [920, 383] width 110 height 86
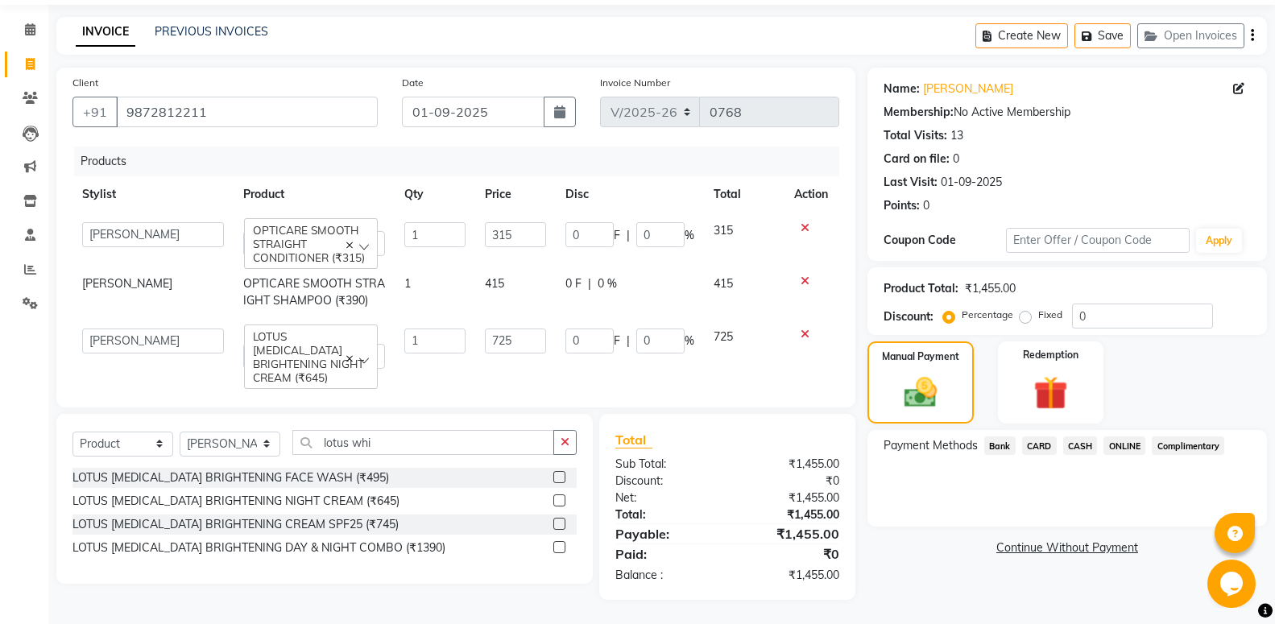
click at [1071, 430] on div "Payment Methods Bank CARD CASH ONLINE Complimentary" at bounding box center [1068, 478] width 400 height 97
click at [1079, 437] on span "CASH" at bounding box center [1080, 446] width 35 height 19
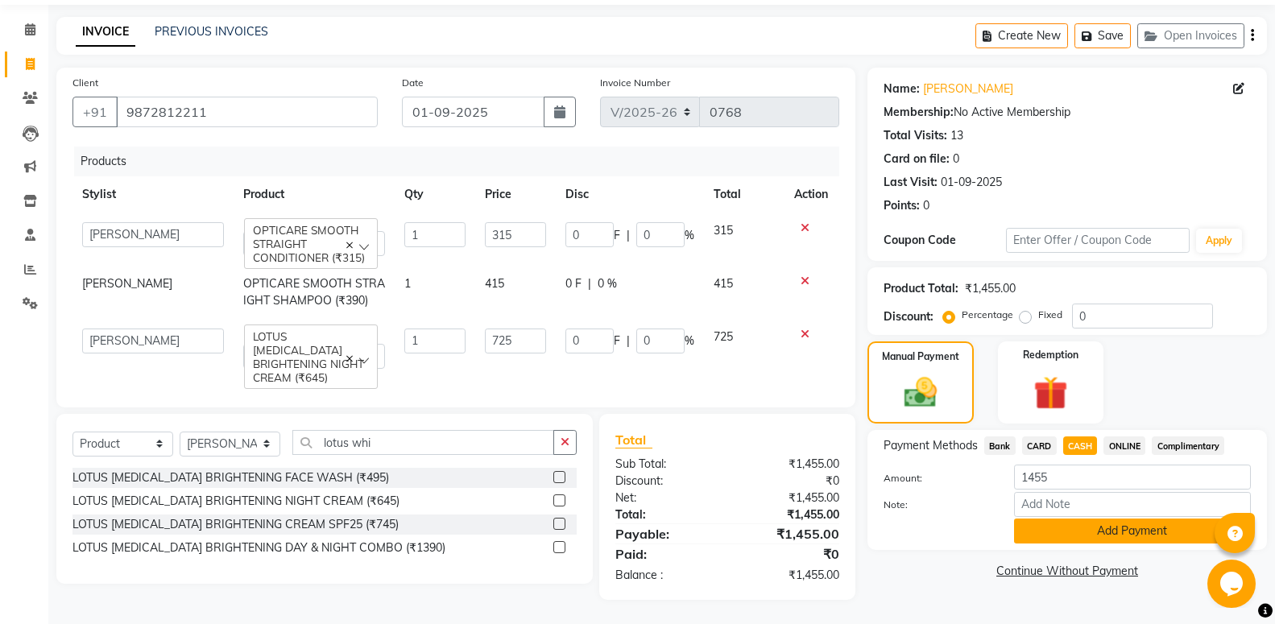
click at [1108, 519] on button "Add Payment" at bounding box center [1132, 531] width 237 height 25
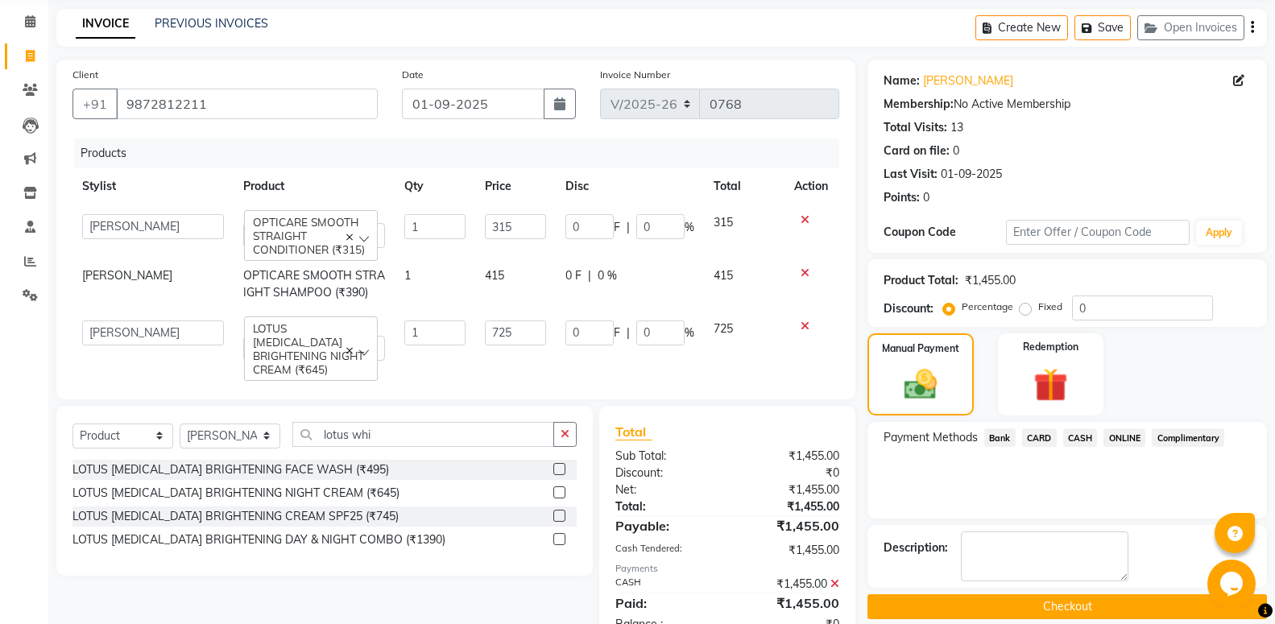
scroll to position [118, 0]
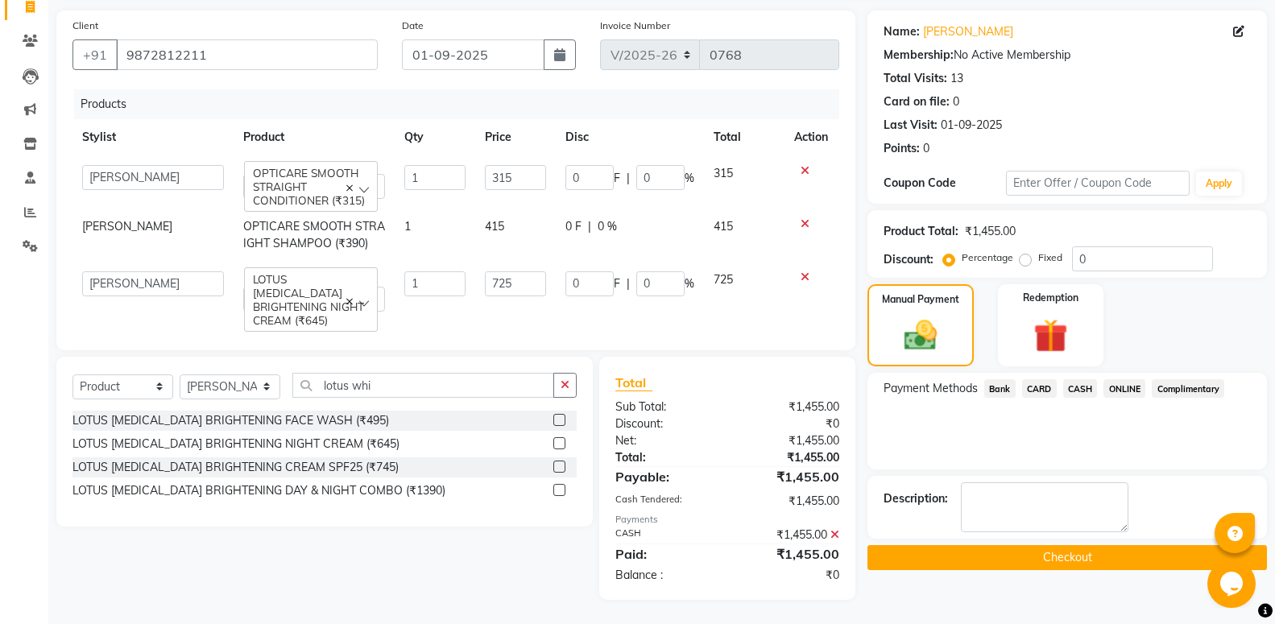
click at [1128, 570] on button "Checkout" at bounding box center [1068, 557] width 400 height 25
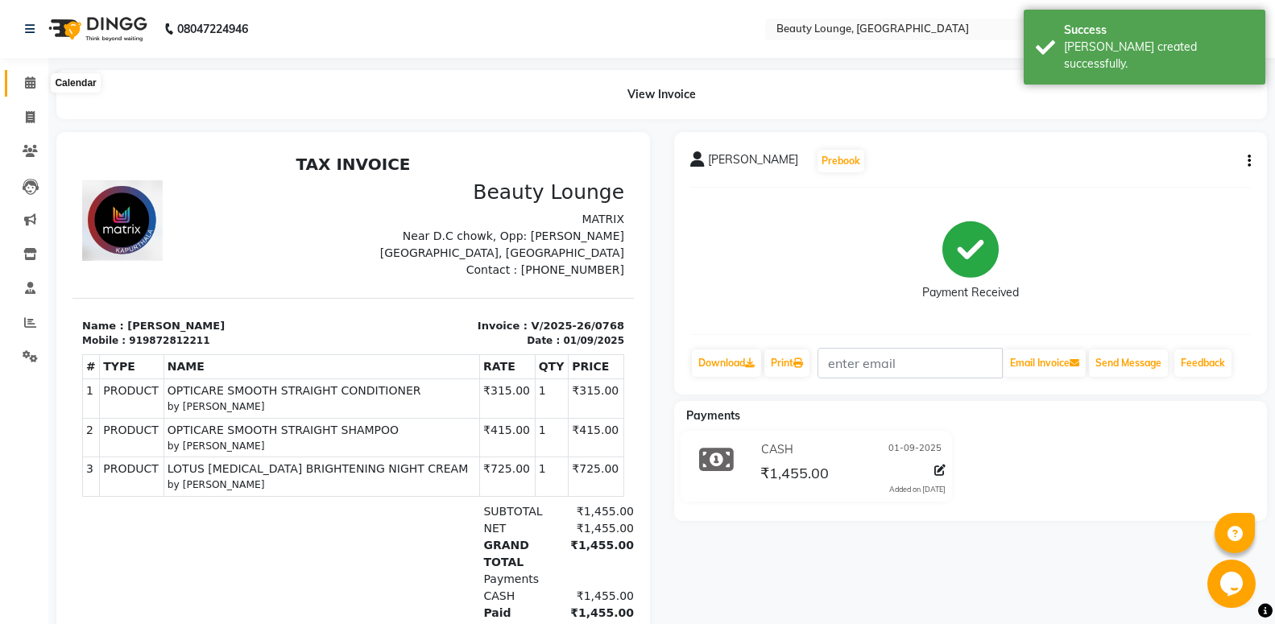
click at [27, 84] on icon at bounding box center [30, 83] width 10 height 12
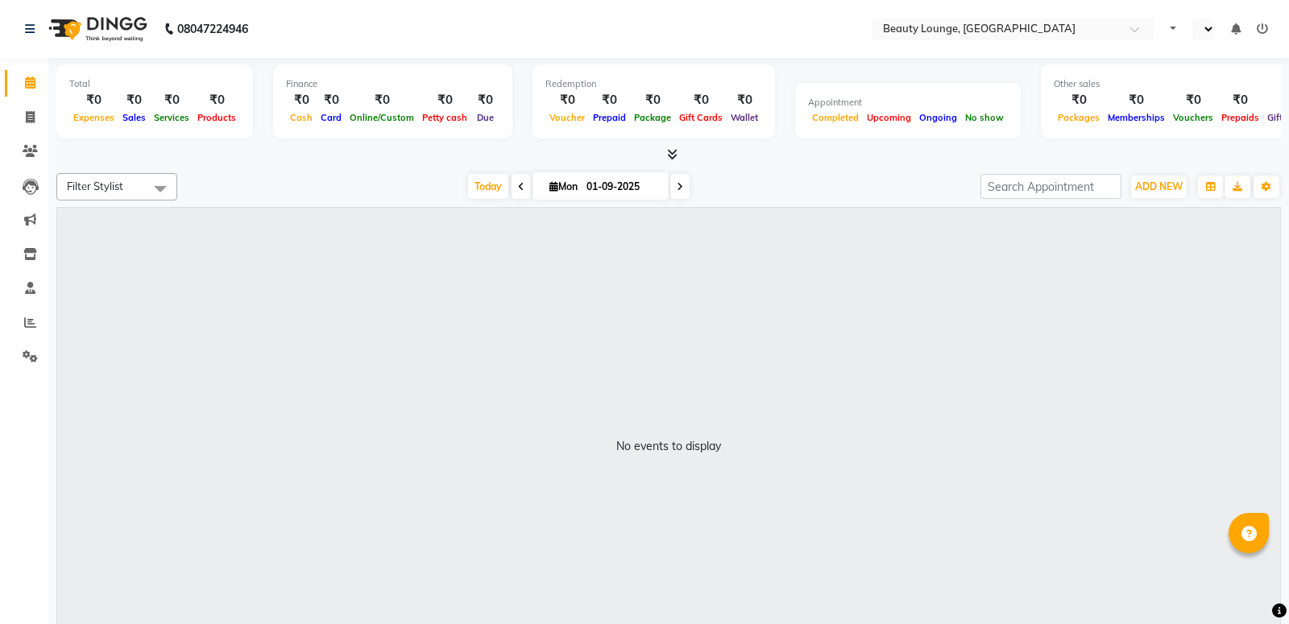
select select "en"
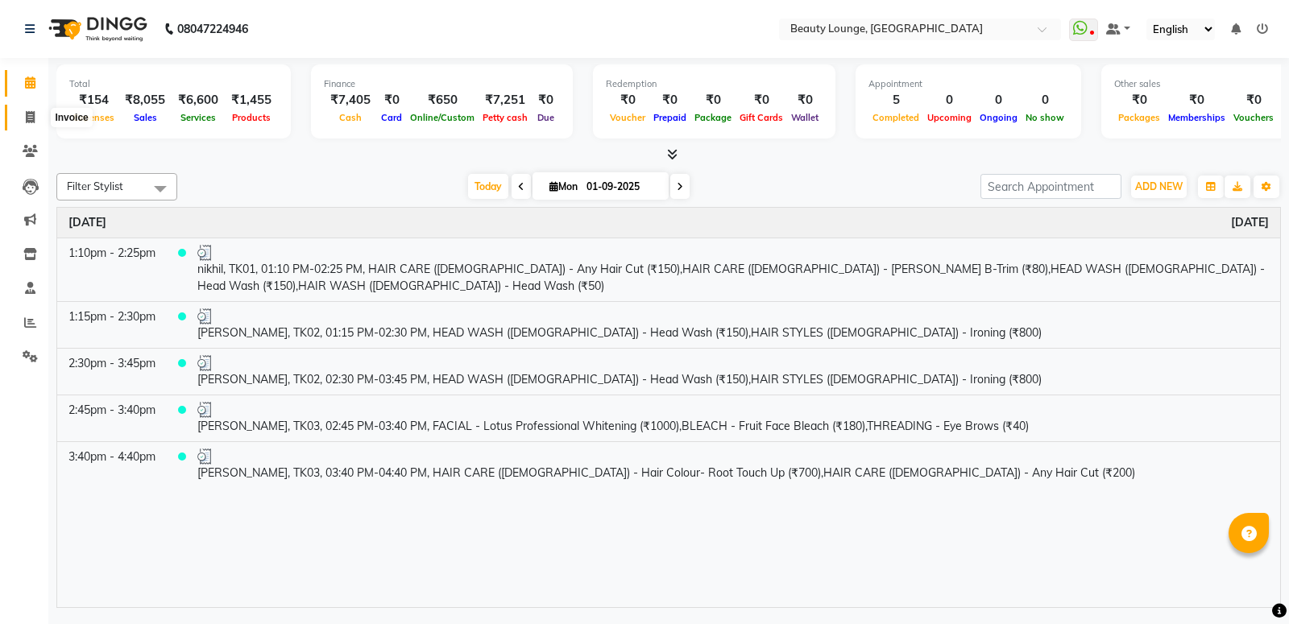
click at [31, 116] on icon at bounding box center [30, 117] width 9 height 12
select select "649"
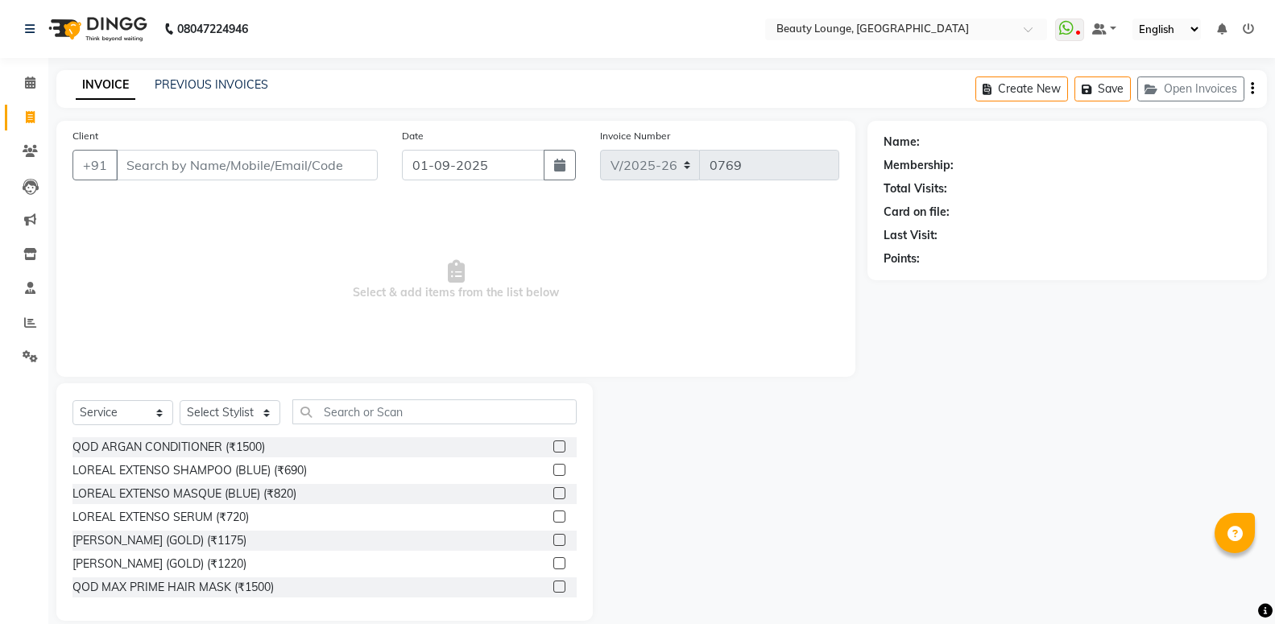
select select "product"
